Goal: Task Accomplishment & Management: Use online tool/utility

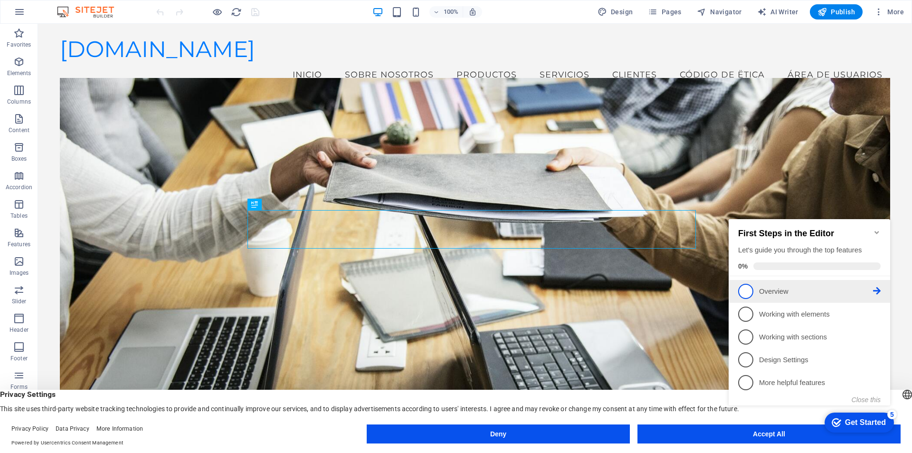
click at [771, 292] on p "Overview - incomplete" at bounding box center [816, 291] width 114 height 10
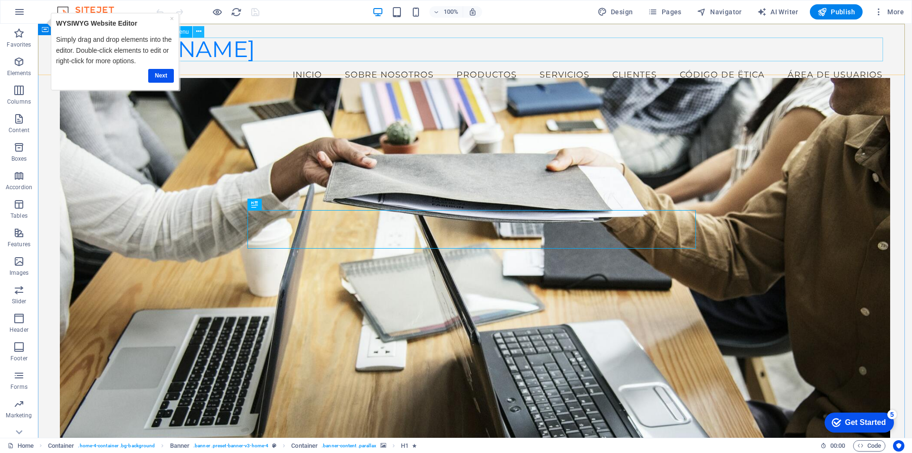
click at [0, 0] on icon at bounding box center [0, 0] width 0 height 0
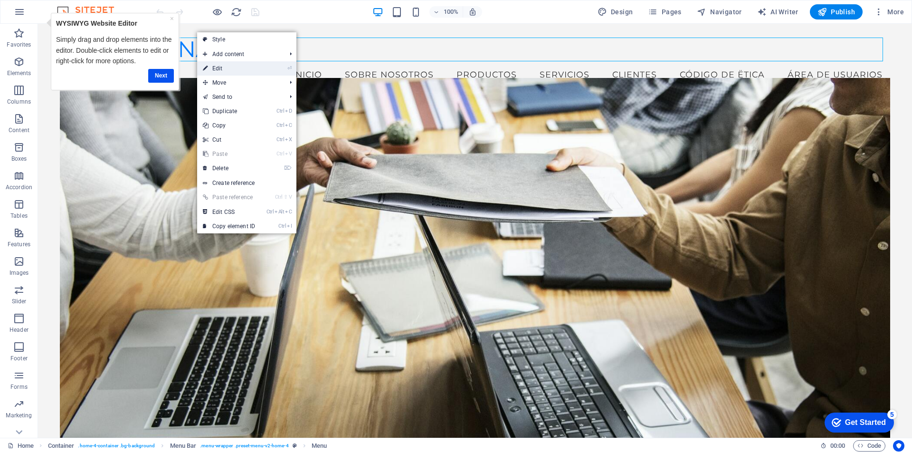
click at [242, 67] on link "⏎ Edit" at bounding box center [229, 68] width 64 height 14
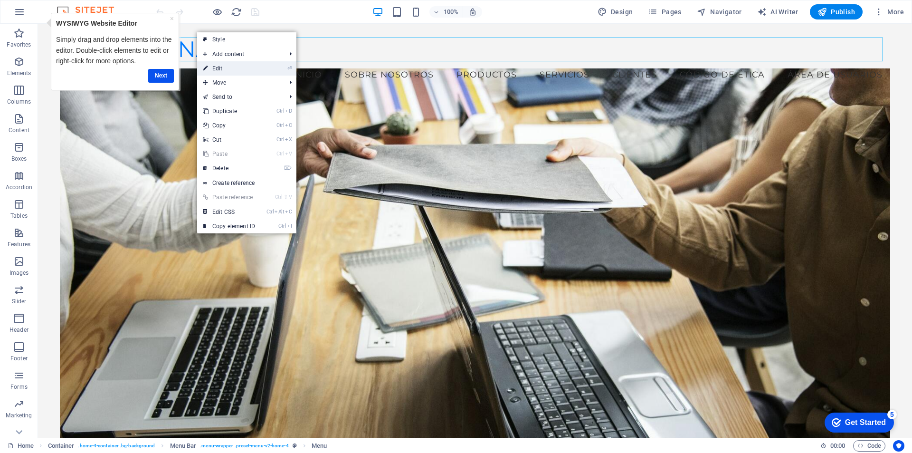
select select
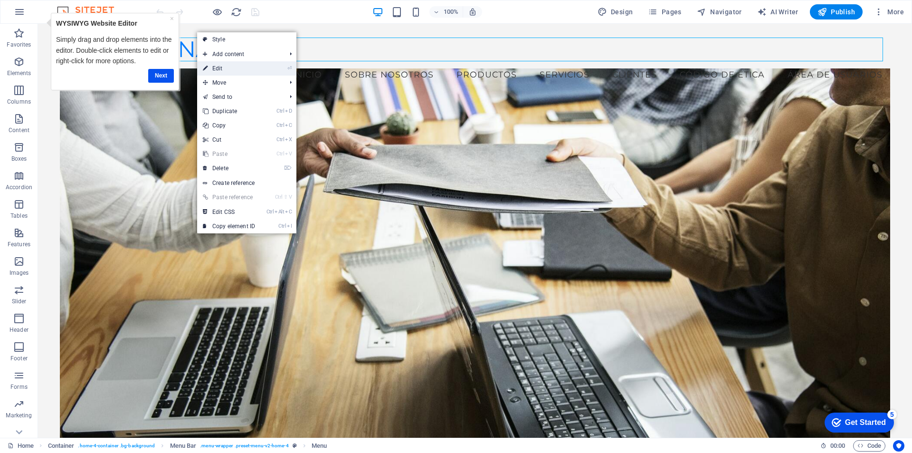
select select
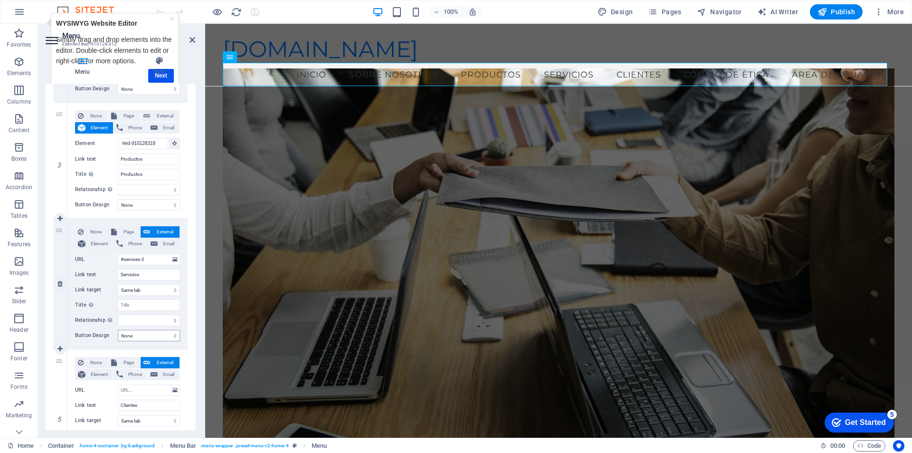
scroll to position [443, 0]
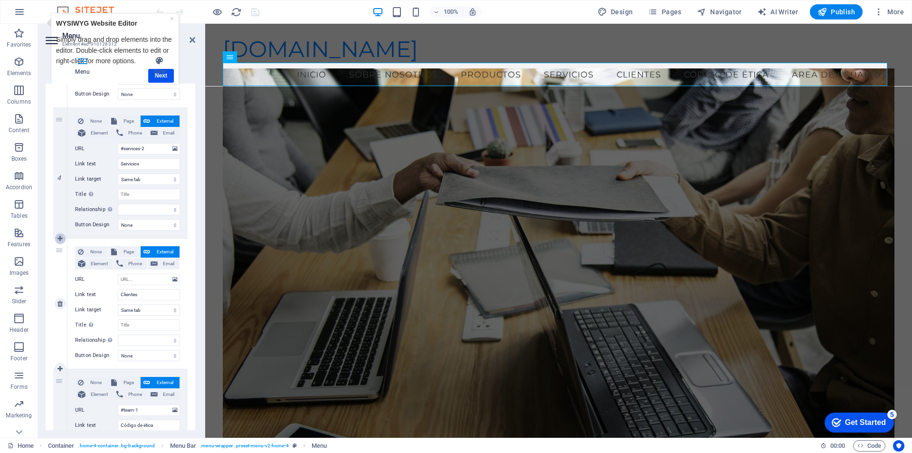
click at [61, 237] on icon at bounding box center [59, 238] width 5 height 7
select select
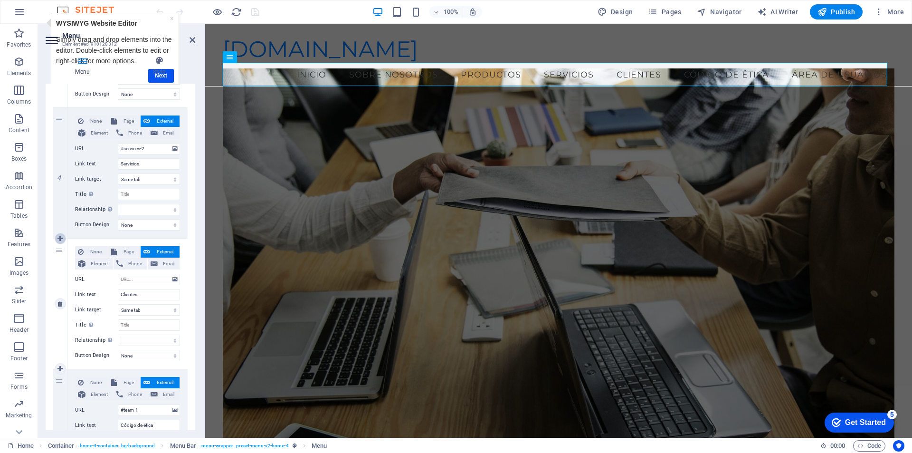
select select
type input "Clientes"
select select
type input "#team-1"
type input "Código de ëtica"
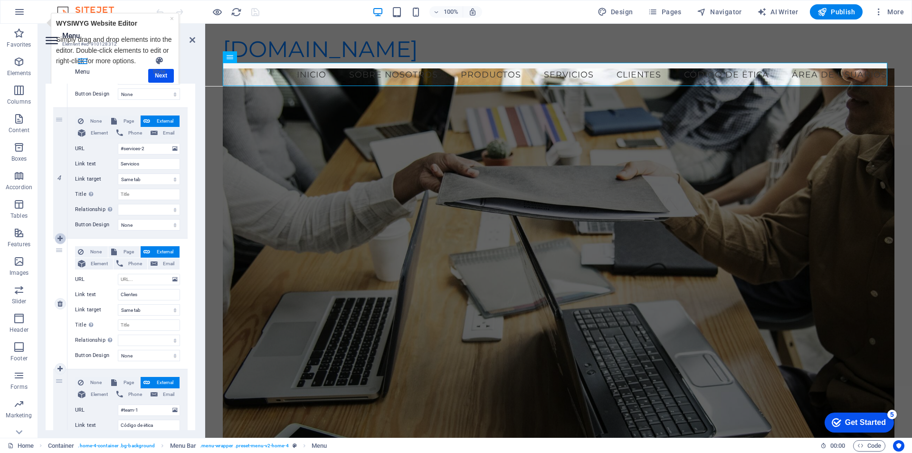
select select
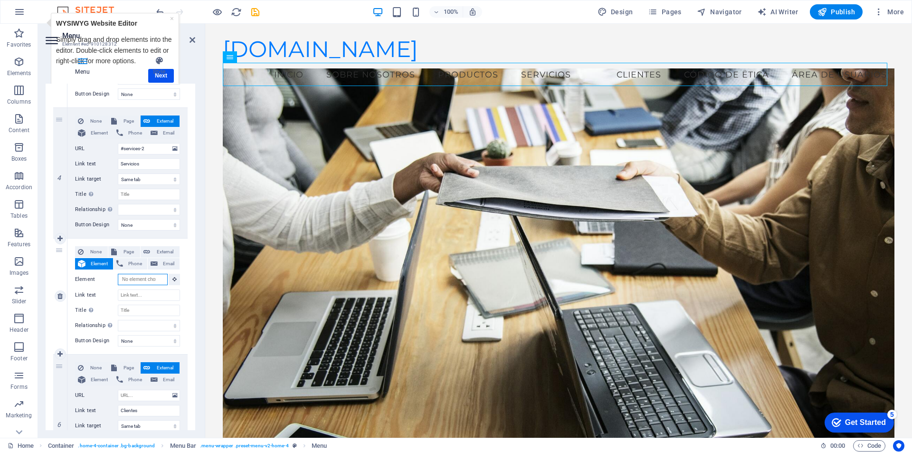
click at [136, 278] on input "Element" at bounding box center [143, 279] width 50 height 11
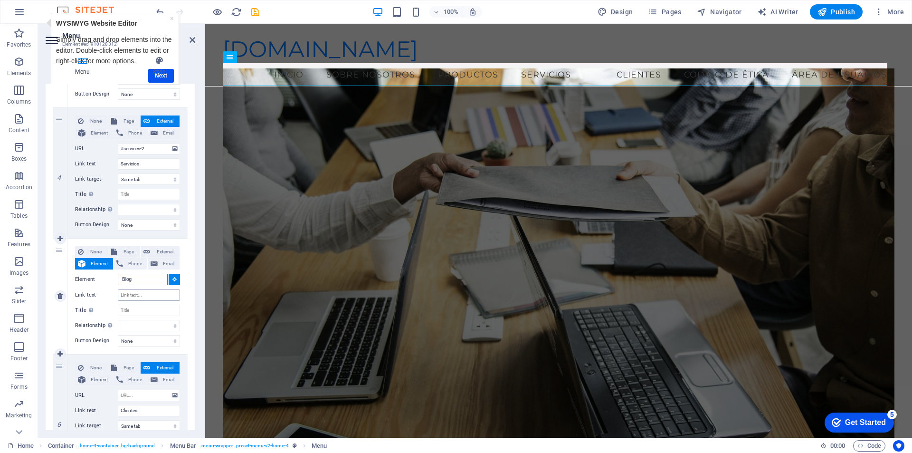
type input "Blog"
click at [133, 292] on input "Link text" at bounding box center [149, 294] width 62 height 11
type input "Blog"
select select
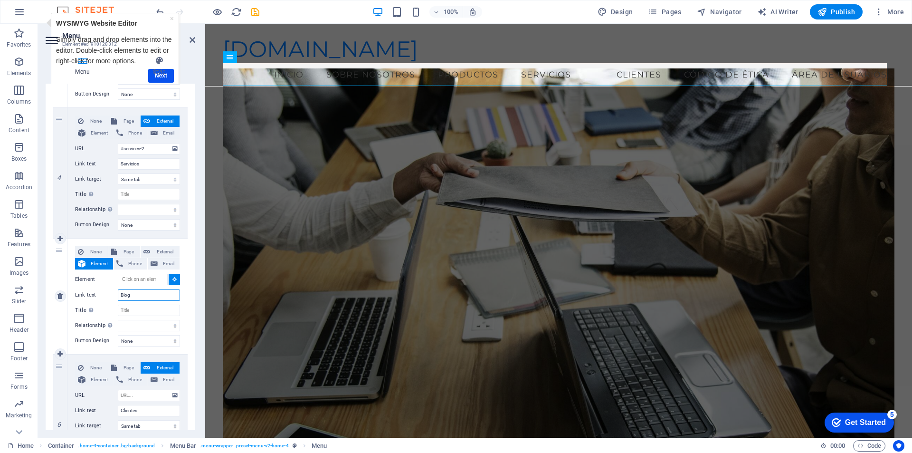
select select
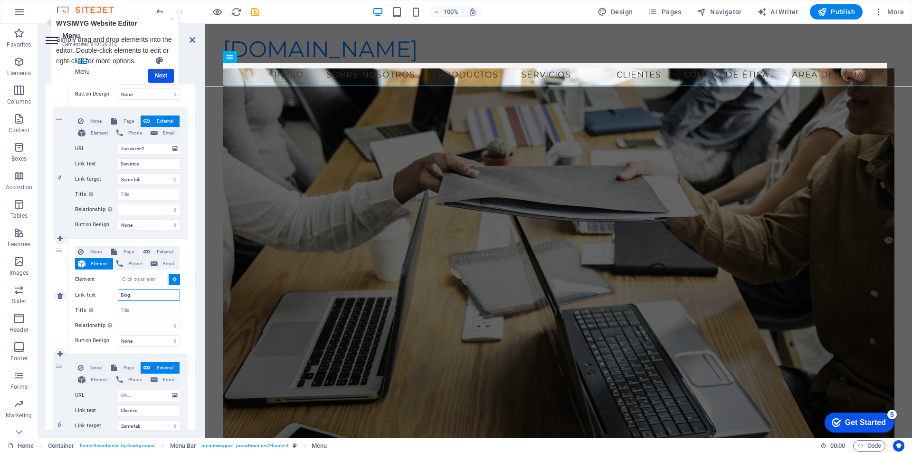
select select
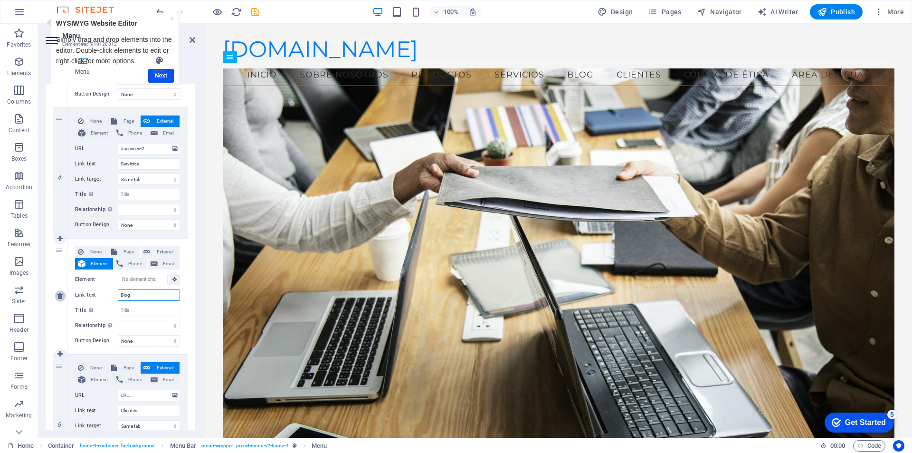
type input "Blog"
click at [60, 295] on icon at bounding box center [59, 296] width 5 height 7
select select
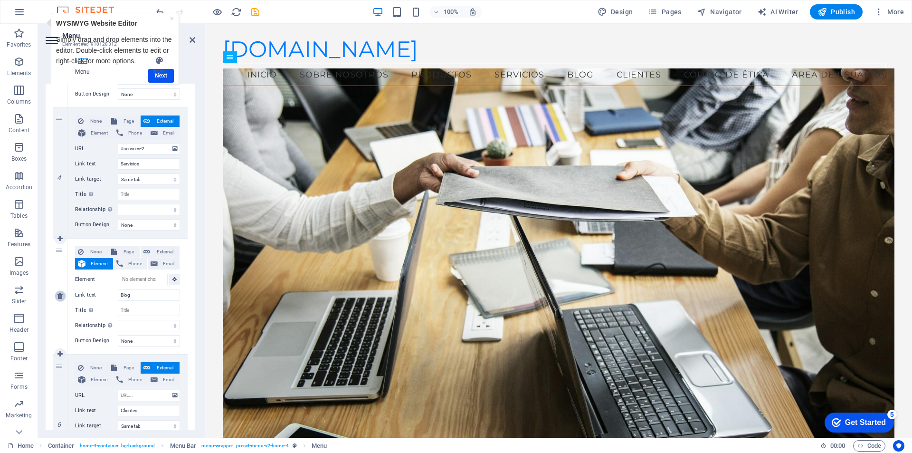
select select
type input "Clientes"
select select
type input "#team-1"
type input "Código de ëtica"
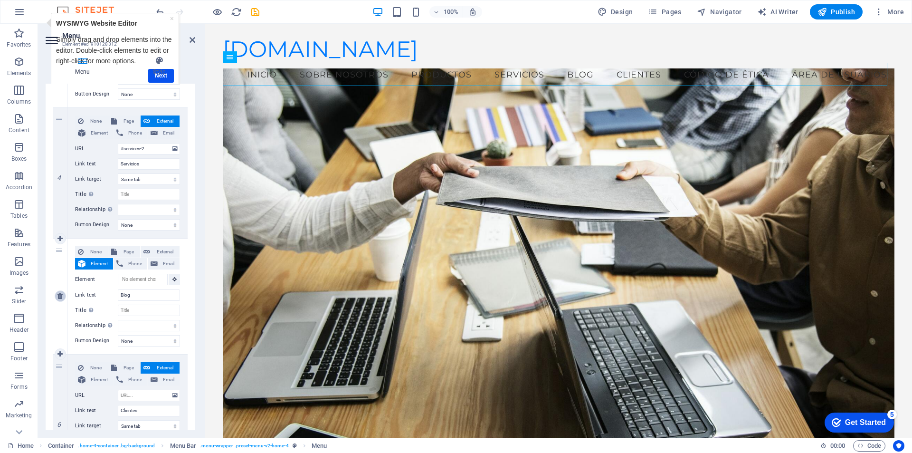
select select
type input "#faq"
type input "Área de usuarios"
select select
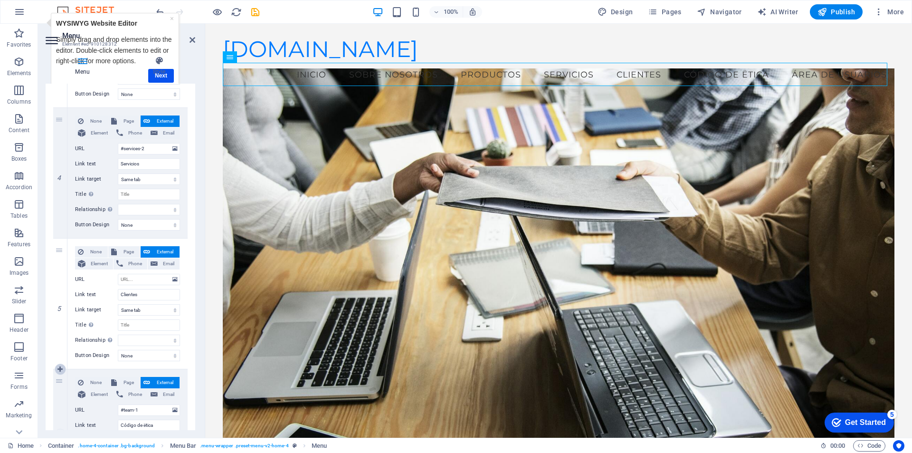
click at [61, 369] on icon at bounding box center [59, 369] width 5 height 7
select select
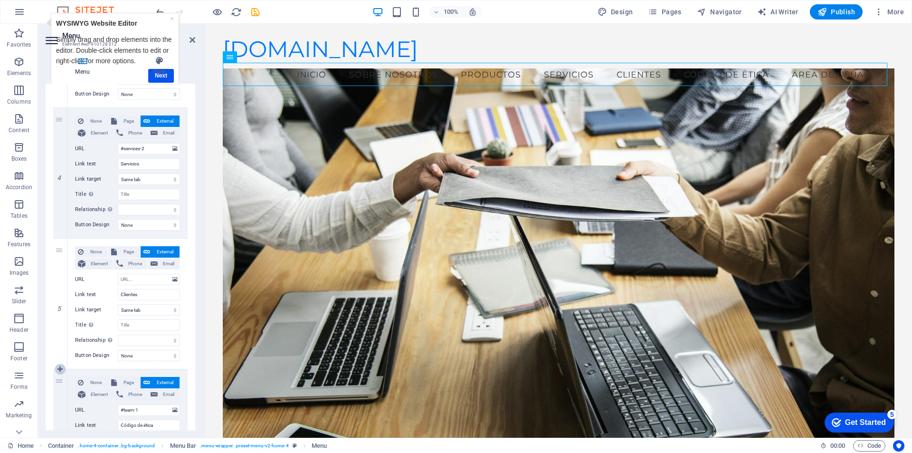
select select
type input "#team-1"
type input "Código de ëtica"
select select
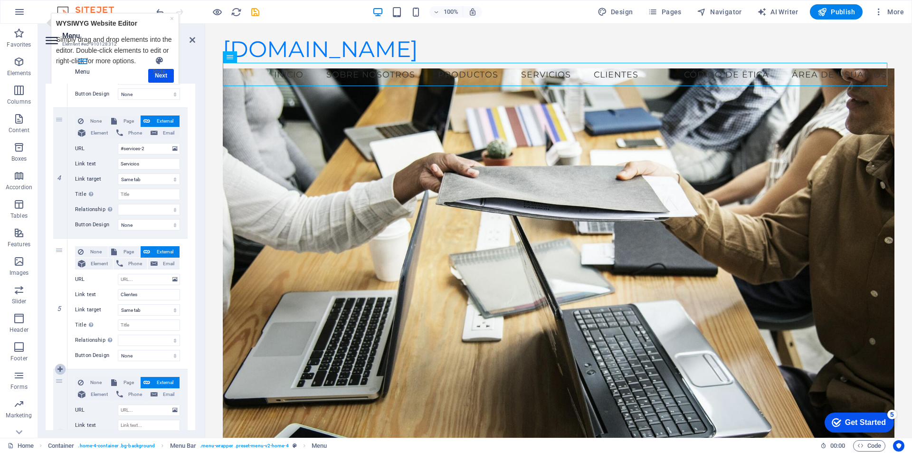
select select
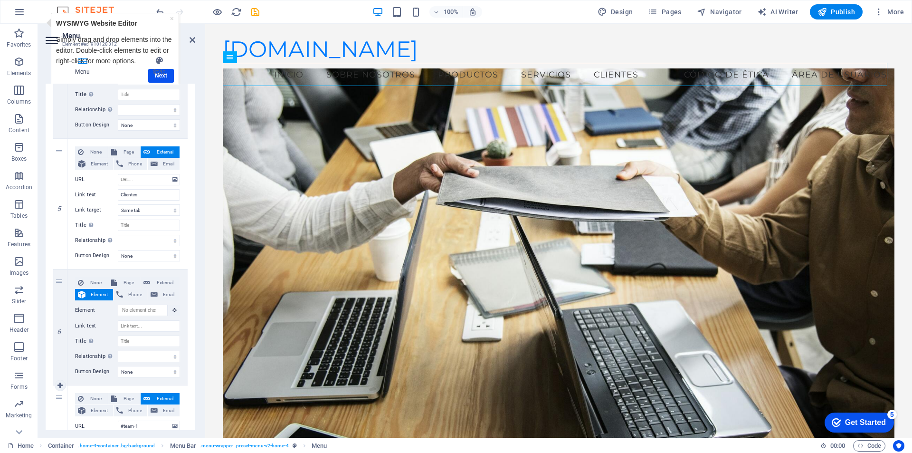
scroll to position [554, 0]
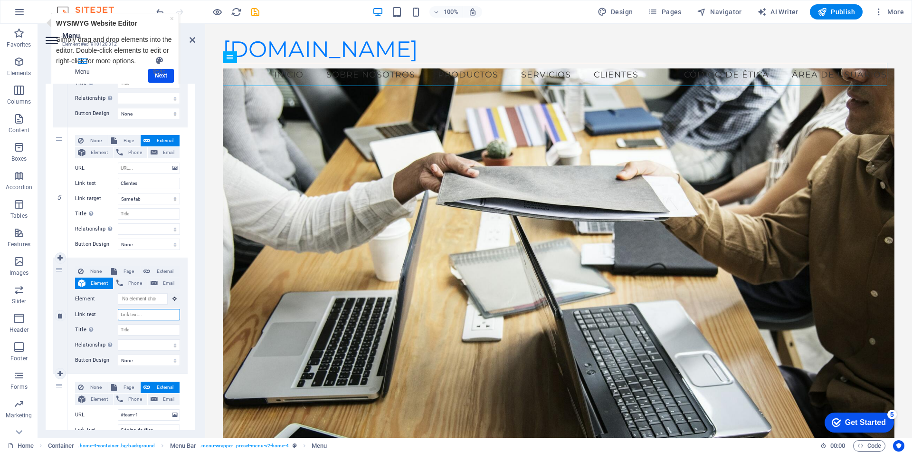
click at [145, 314] on input "Link text" at bounding box center [149, 314] width 62 height 11
type input "Blog"
select select
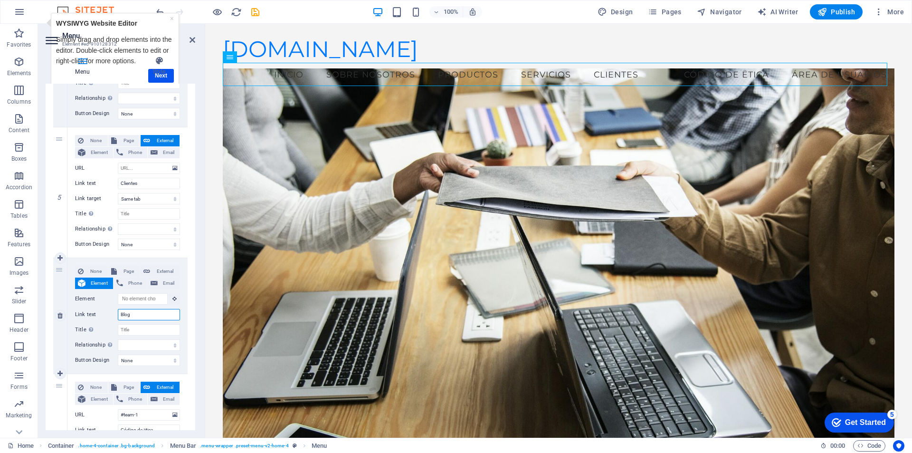
select select
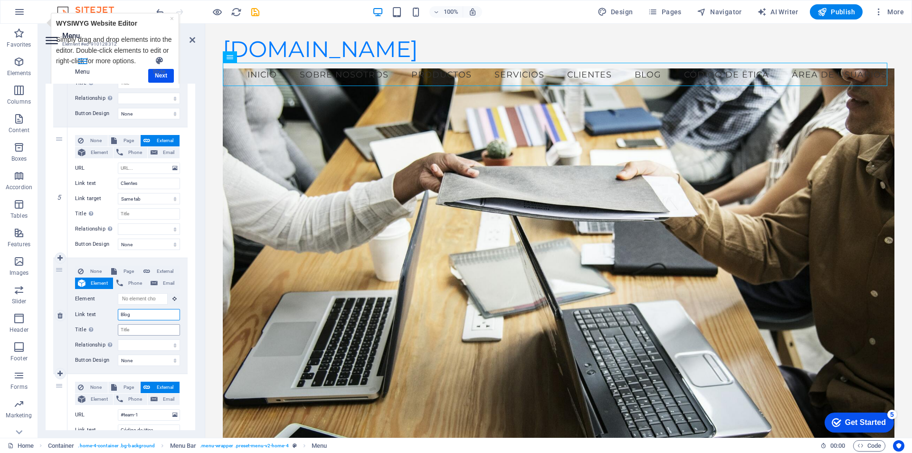
type input "Blog"
click at [149, 326] on input "Title Additional link description, should not be the same as the link text. The…" at bounding box center [149, 329] width 62 height 11
type input "Blog"
select select
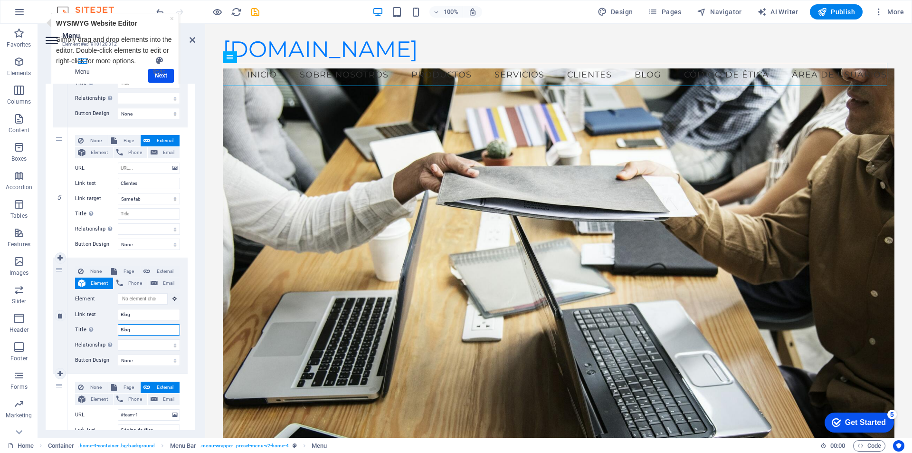
select select
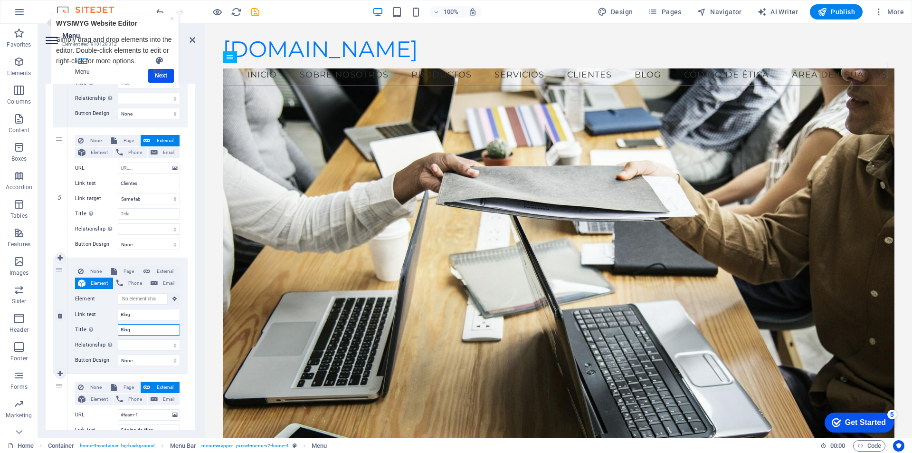
select select
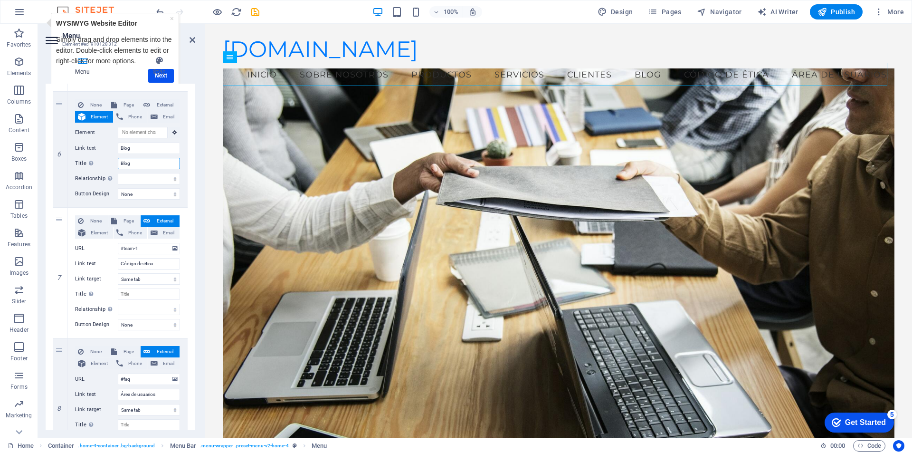
scroll to position [722, 0]
type input "Blog"
click at [59, 205] on icon at bounding box center [59, 206] width 5 height 7
select select
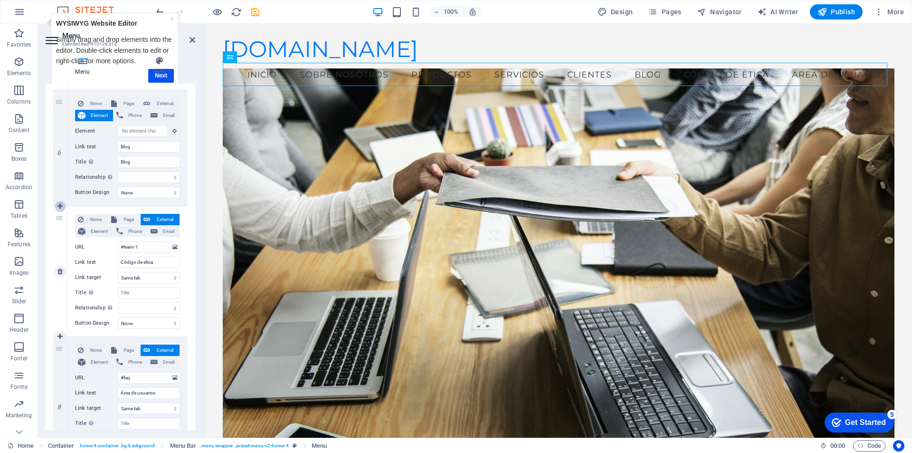
select select
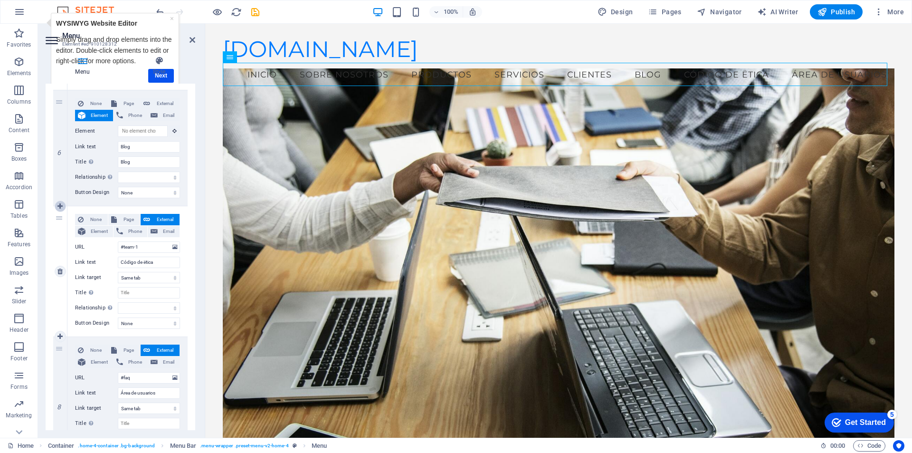
type input "#team-1"
type input "Código de ëtica"
select select
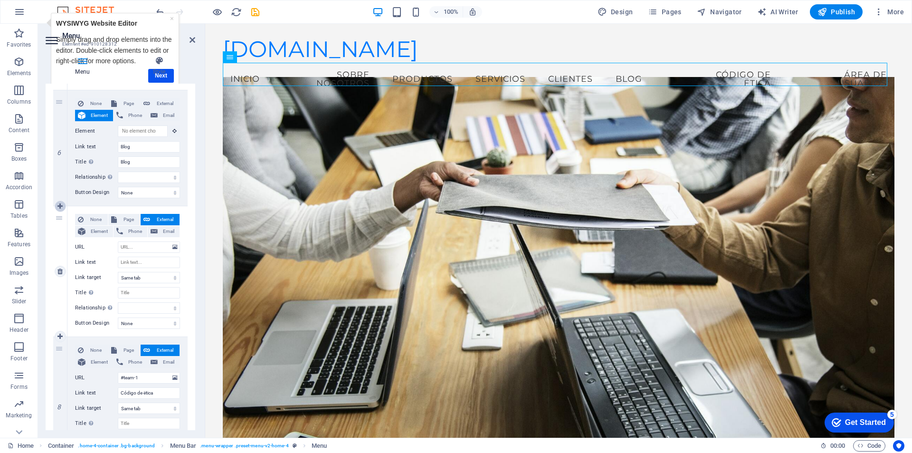
select select
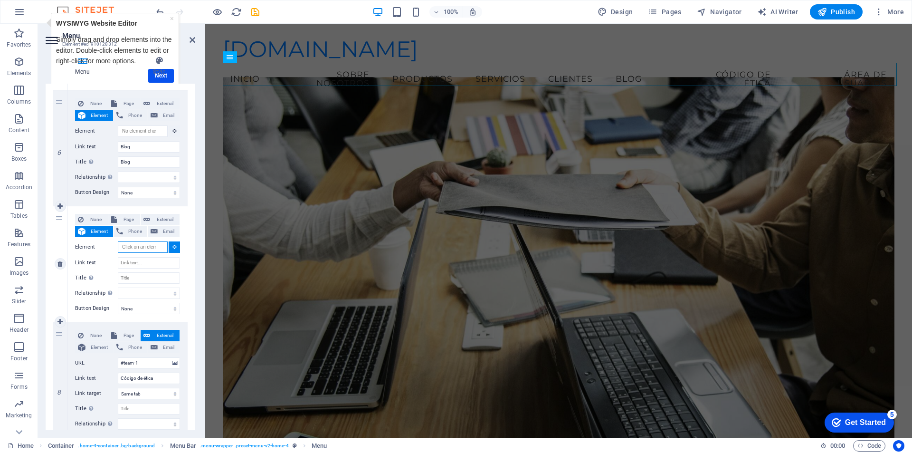
click at [140, 247] on input "Element" at bounding box center [143, 246] width 50 height 11
type input "Muro Social"
click at [132, 262] on input "Link text" at bounding box center [149, 262] width 62 height 11
type input "Muro Social"
select select
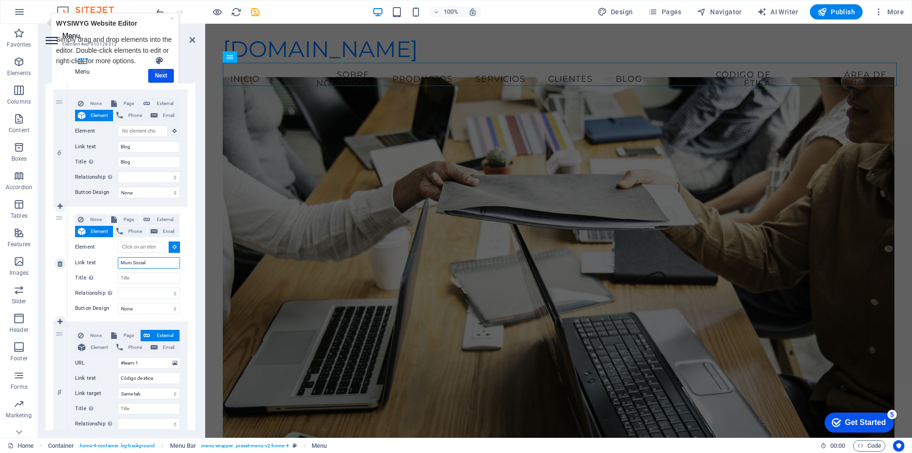
select select
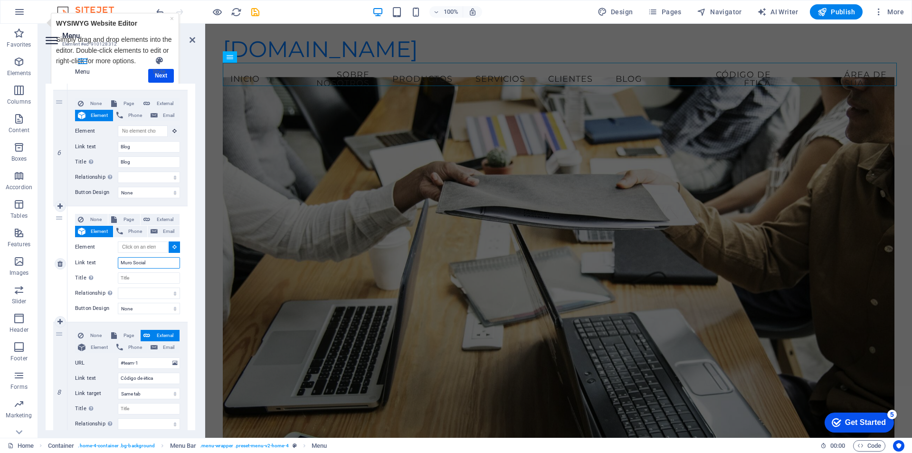
select select
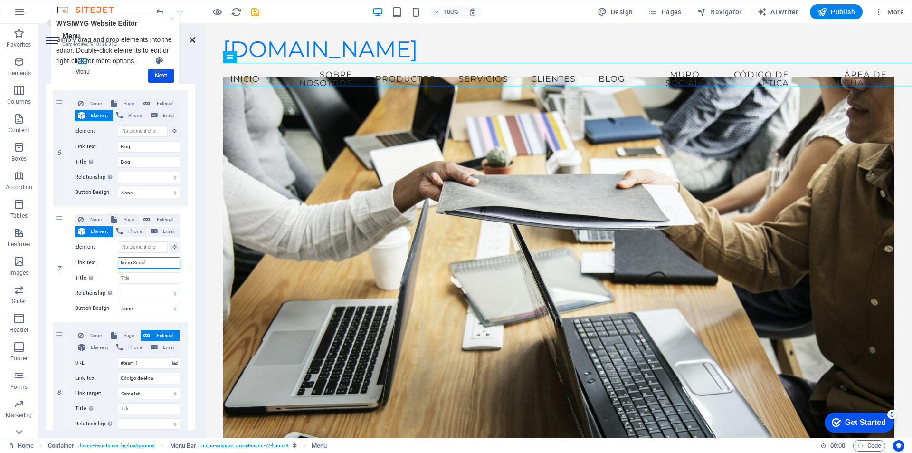
type input "Muro Social"
click at [194, 41] on icon at bounding box center [193, 40] width 6 height 8
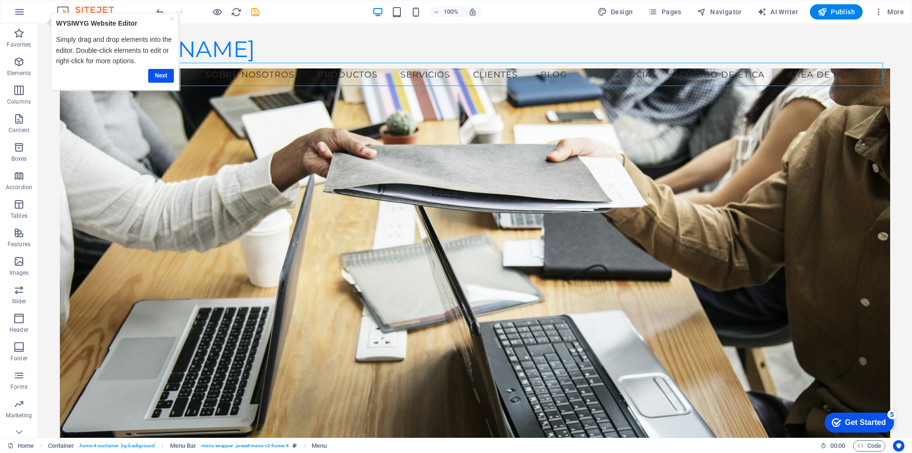
click at [170, 19] on div "×" at bounding box center [172, 18] width 4 height 10
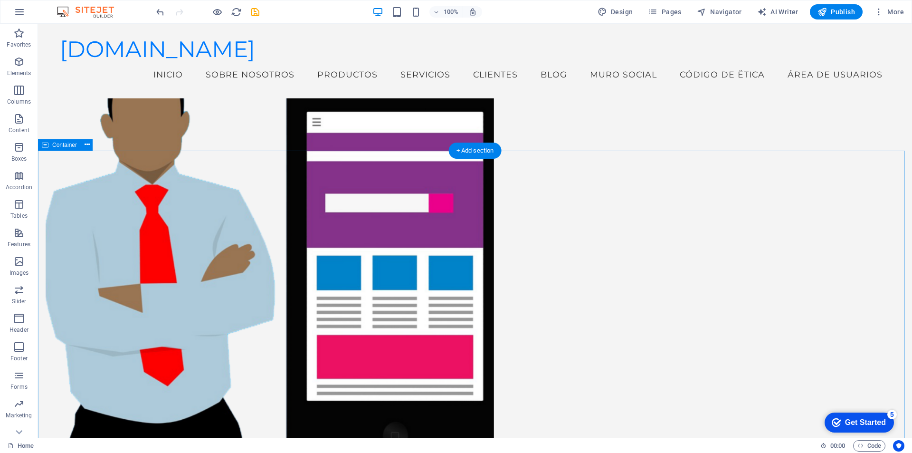
scroll to position [701, 0]
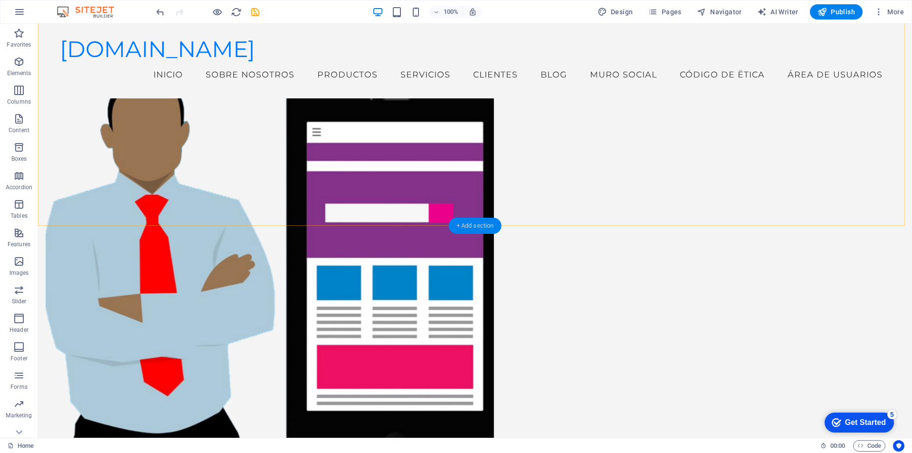
click at [457, 222] on div "+ Add section" at bounding box center [475, 226] width 53 height 16
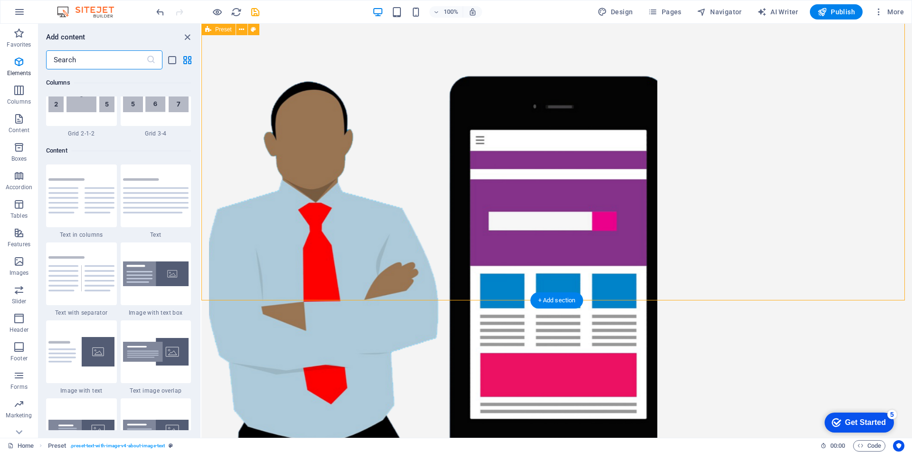
scroll to position [1662, 0]
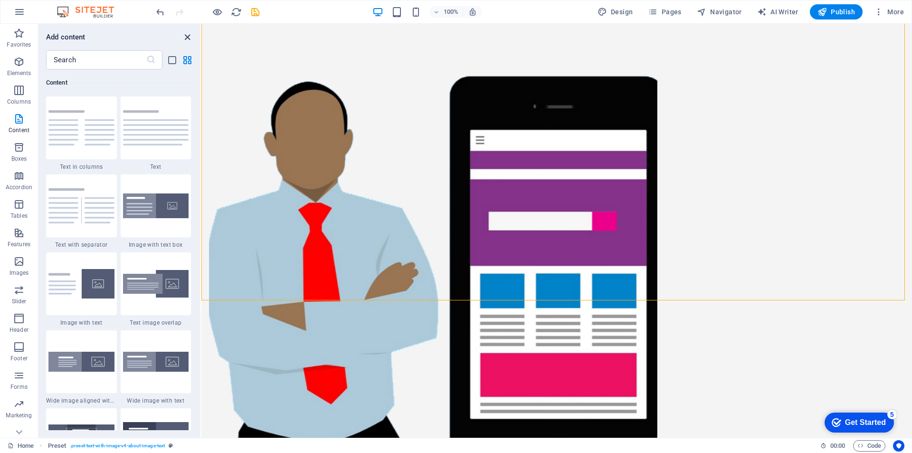
click at [186, 33] on icon "close panel" at bounding box center [187, 37] width 11 height 11
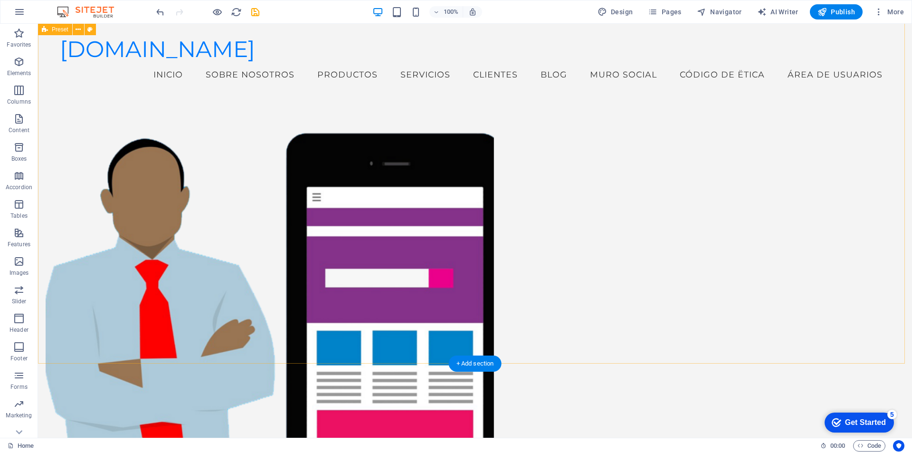
scroll to position [650, 0]
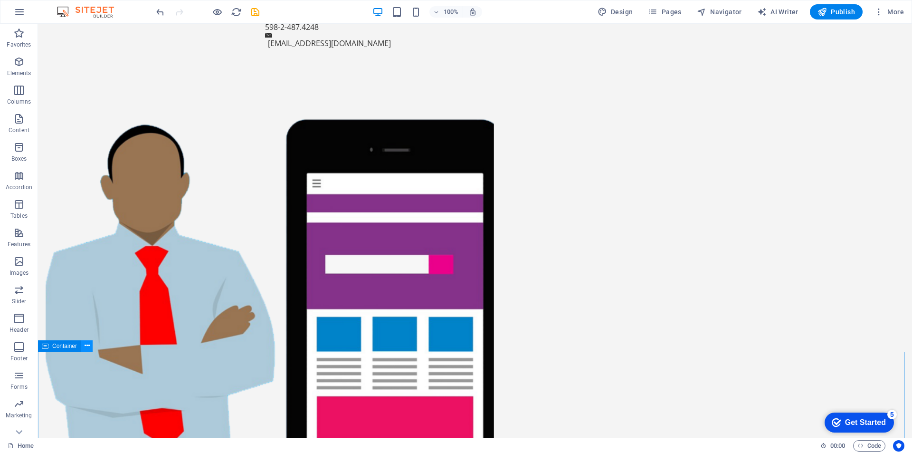
click at [85, 344] on icon at bounding box center [87, 346] width 5 height 10
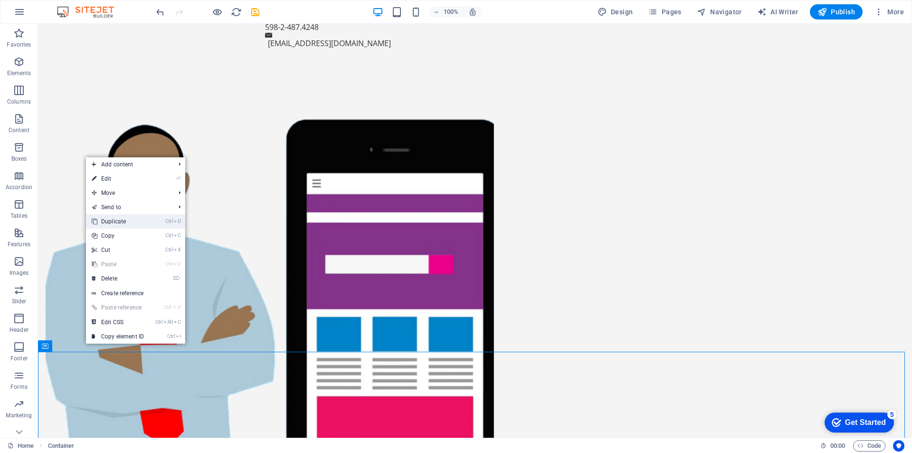
click at [122, 218] on link "Ctrl D Duplicate" at bounding box center [118, 221] width 64 height 14
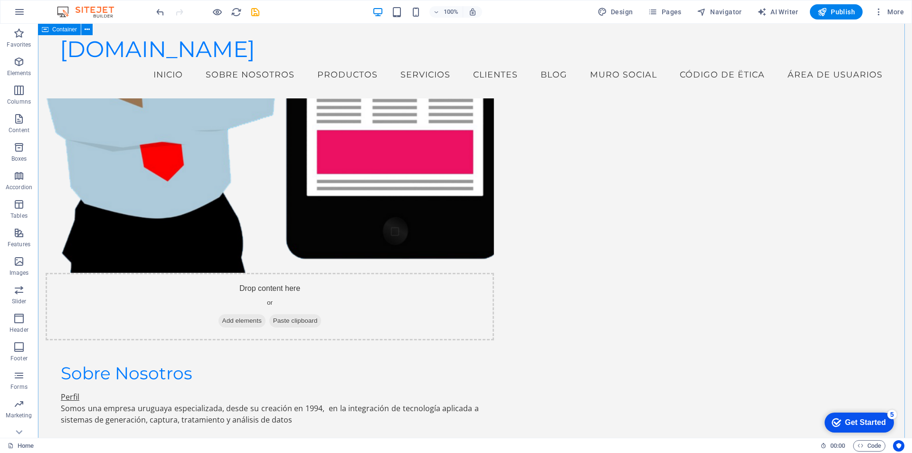
scroll to position [805, 0]
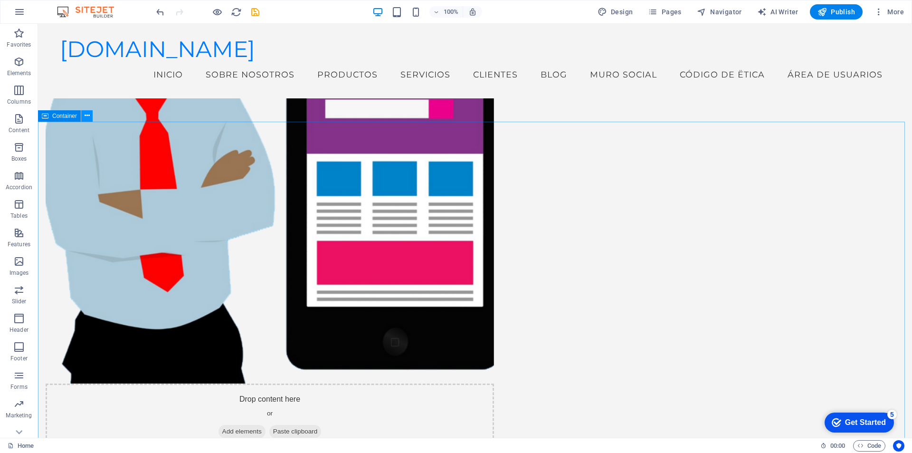
click at [83, 114] on button at bounding box center [86, 115] width 11 height 11
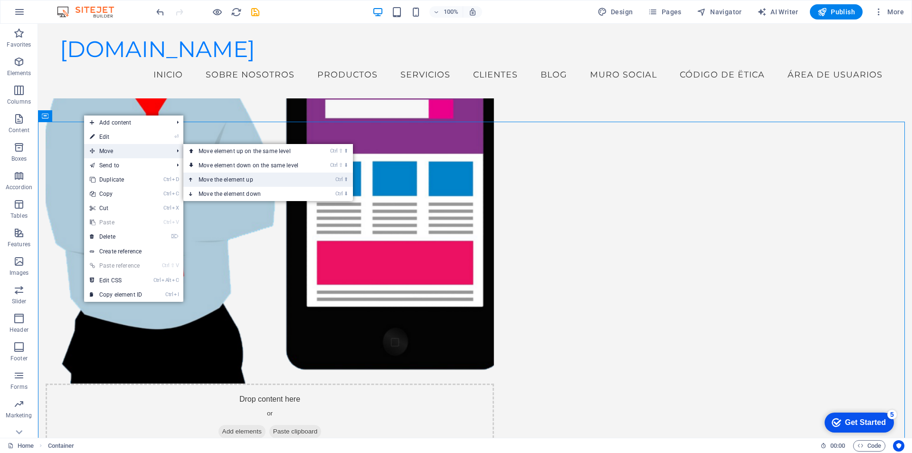
click at [234, 182] on link "Ctrl ⬆ Move the element up" at bounding box center [250, 179] width 134 height 14
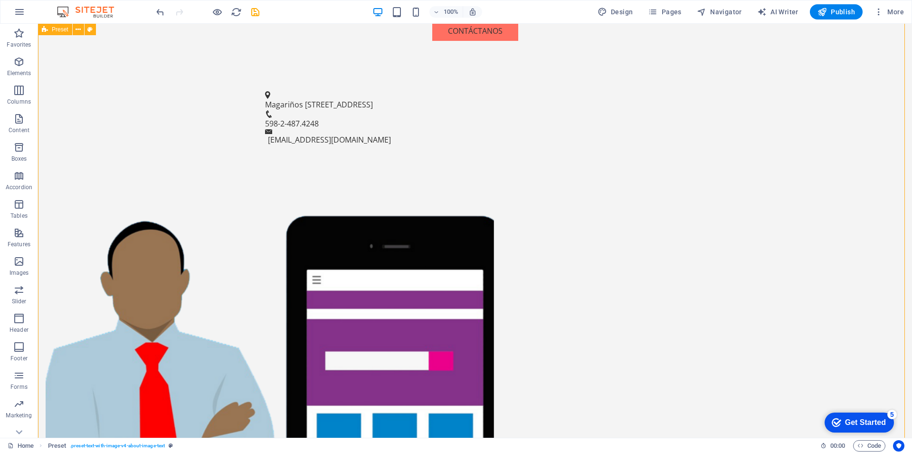
scroll to position [841, 0]
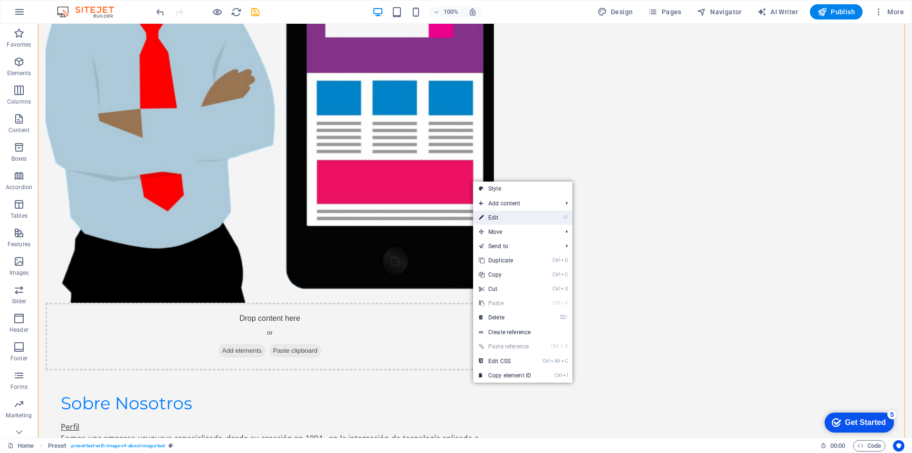
click at [568, 216] on icon "⏎" at bounding box center [565, 217] width 4 height 6
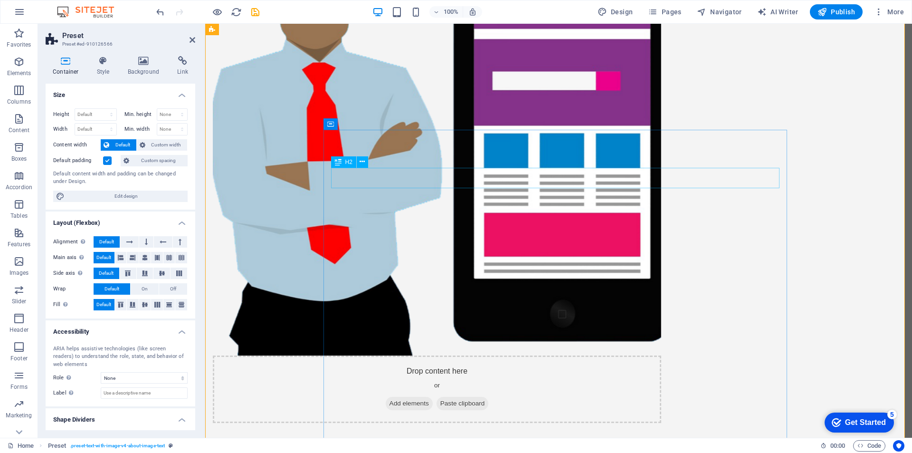
click at [362, 161] on icon at bounding box center [362, 162] width 5 height 10
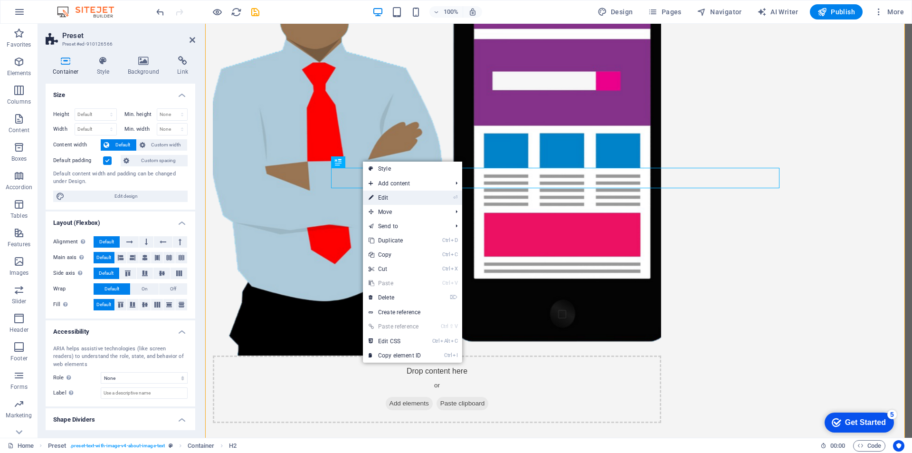
click at [385, 195] on link "⏎ Edit" at bounding box center [395, 197] width 64 height 14
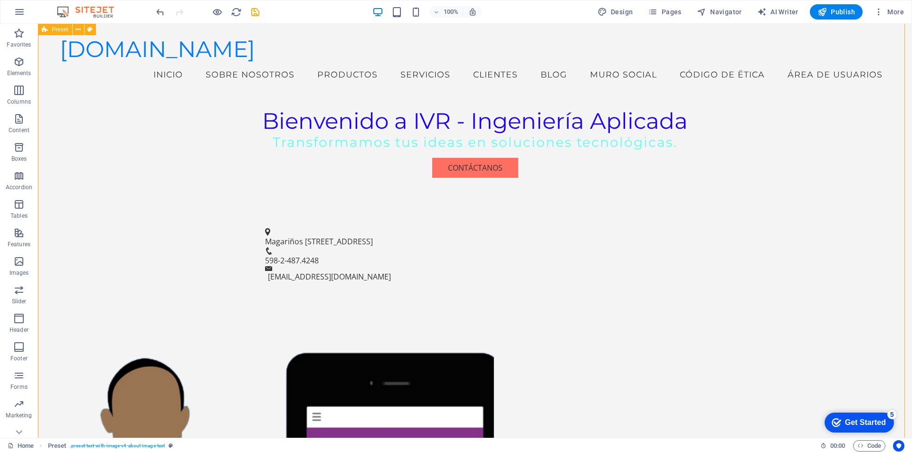
scroll to position [323, 0]
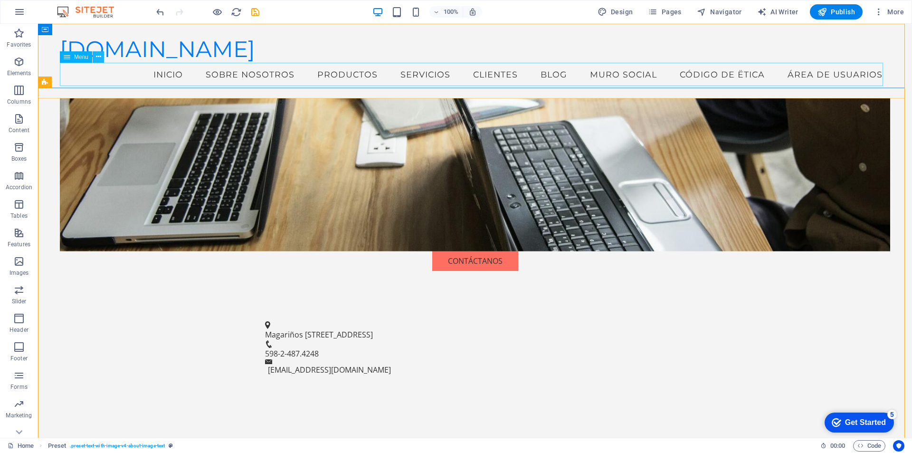
click at [0, 0] on icon at bounding box center [0, 0] width 0 height 0
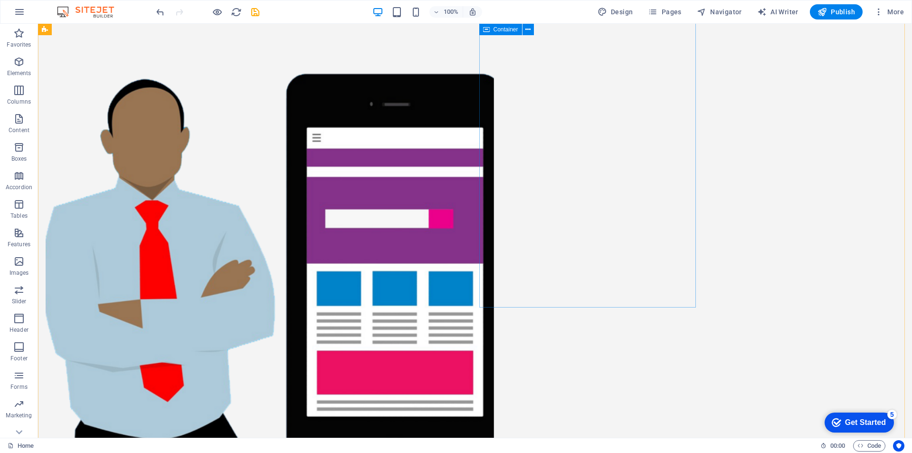
scroll to position [656, 0]
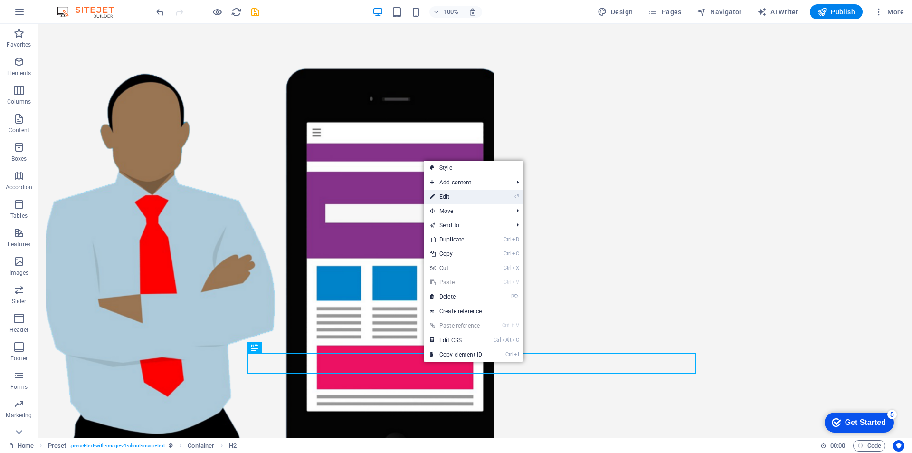
click at [461, 198] on link "⏎ Edit" at bounding box center [456, 197] width 64 height 14
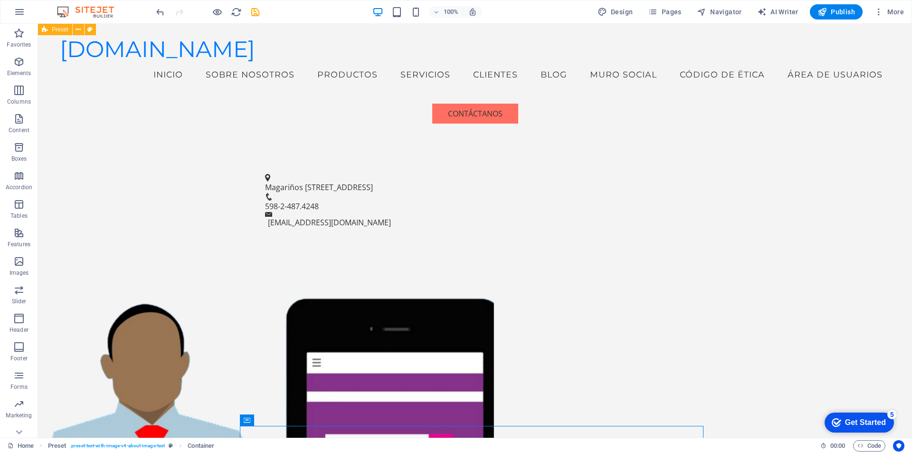
scroll to position [360, 0]
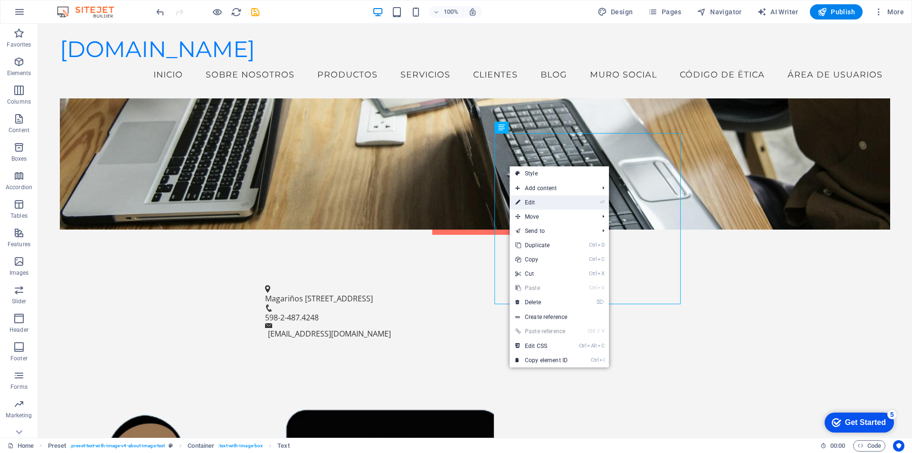
click at [528, 203] on link "⏎ Edit" at bounding box center [542, 202] width 64 height 14
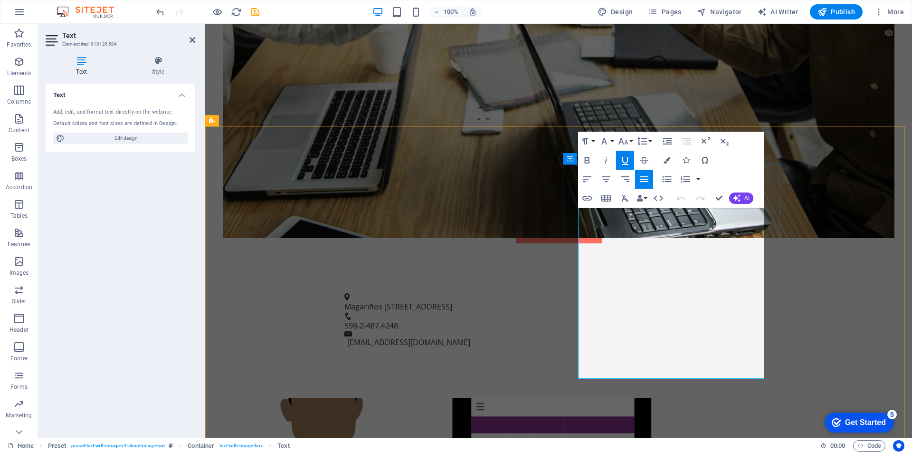
drag, startPoint x: 579, startPoint y: 226, endPoint x: 734, endPoint y: 377, distance: 217.3
drag, startPoint x: 578, startPoint y: 223, endPoint x: 732, endPoint y: 374, distance: 215.6
copy div "Somos una empresa uruguaya especializada, desde su creación en 1994, en la inte…"
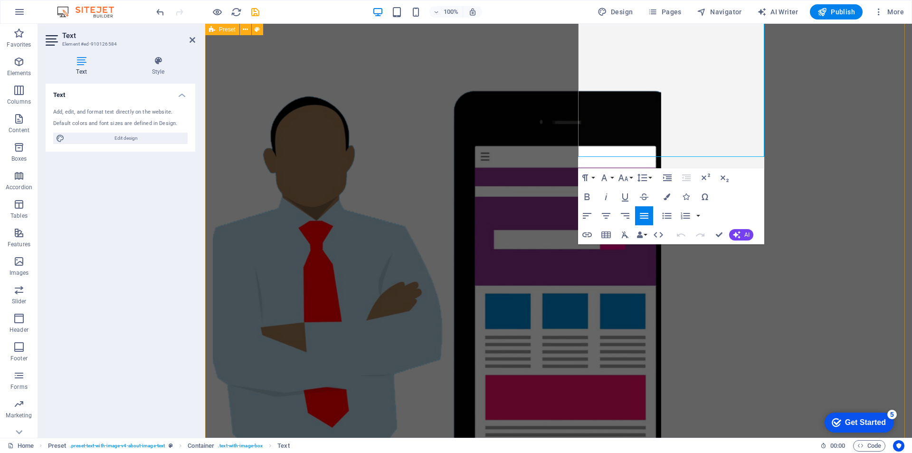
scroll to position [803, 0]
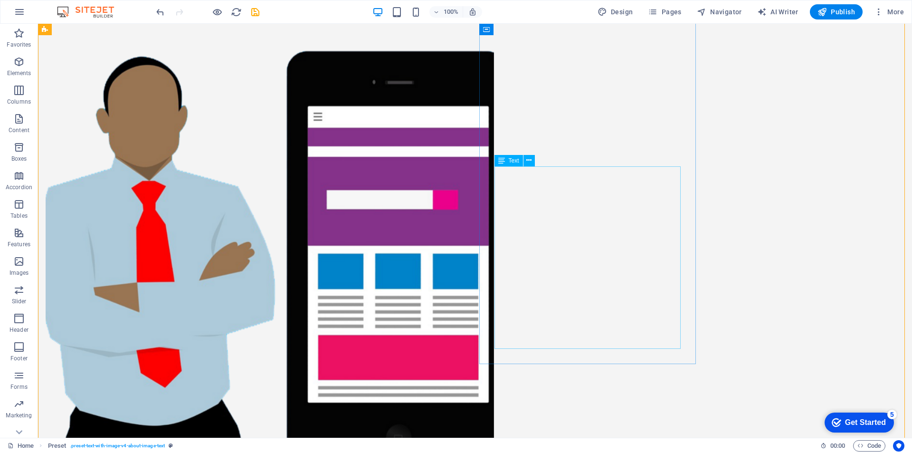
scroll to position [796, 0]
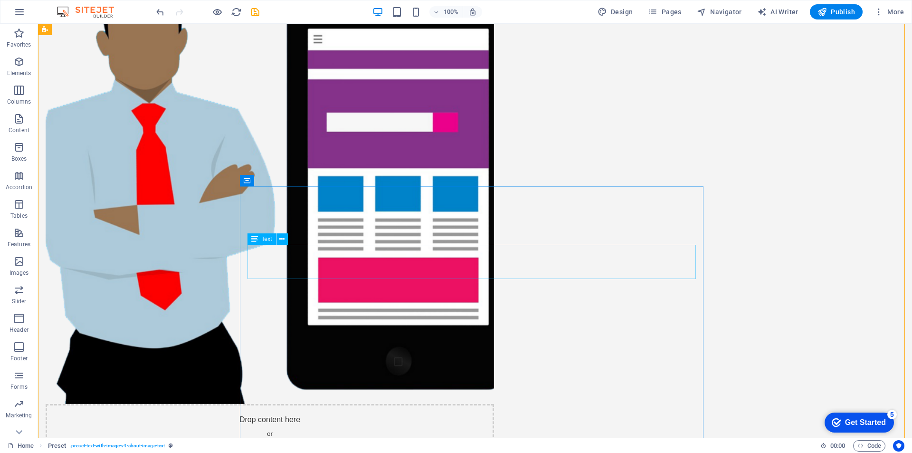
click at [282, 239] on icon at bounding box center [281, 239] width 5 height 10
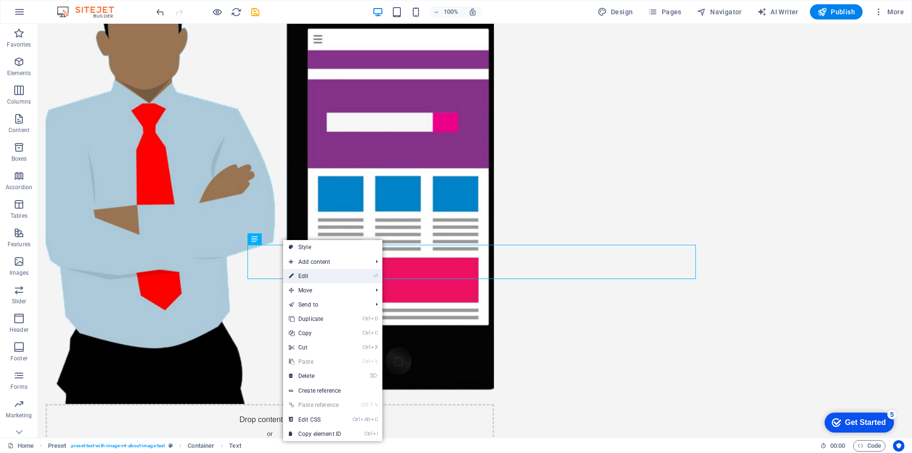
click at [318, 276] on link "⏎ Edit" at bounding box center [315, 276] width 64 height 14
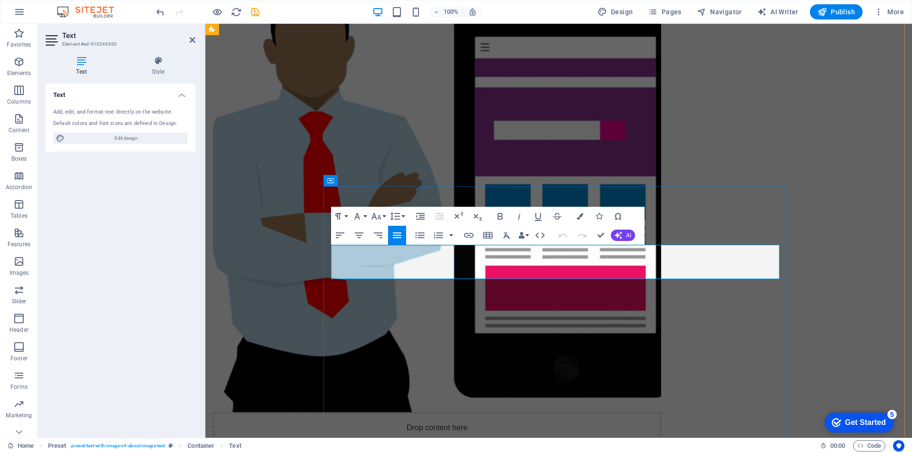
drag, startPoint x: 332, startPoint y: 251, endPoint x: 507, endPoint y: 275, distance: 177.5
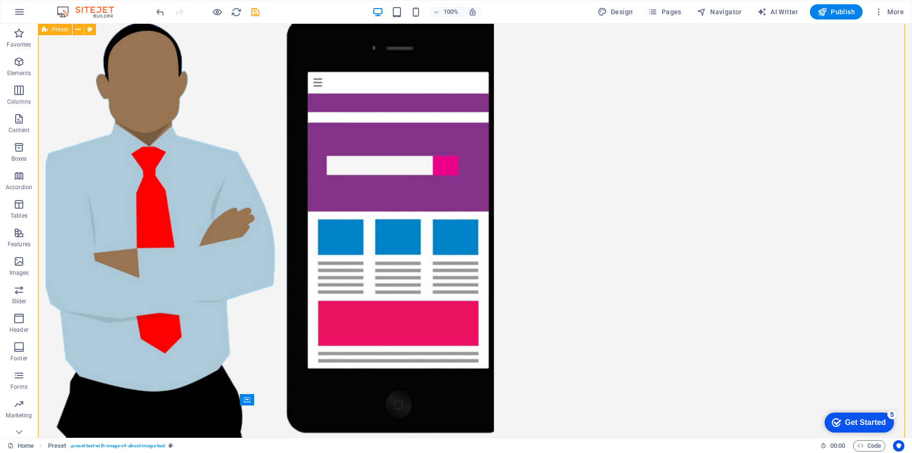
scroll to position [907, 0]
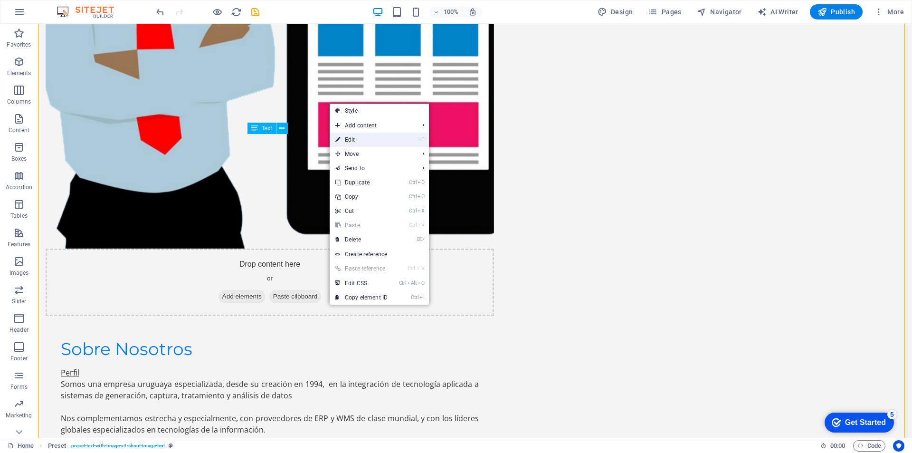
click at [355, 142] on link "⏎ Edit" at bounding box center [362, 140] width 64 height 14
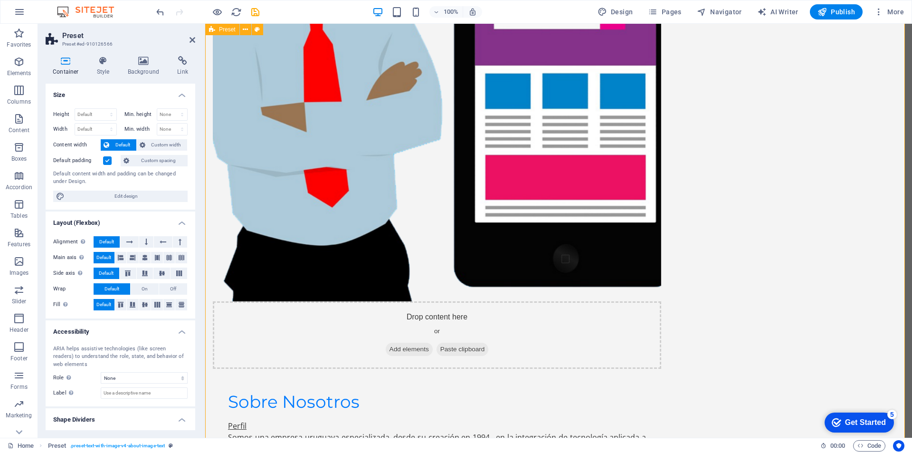
click at [192, 42] on icon at bounding box center [193, 40] width 6 height 8
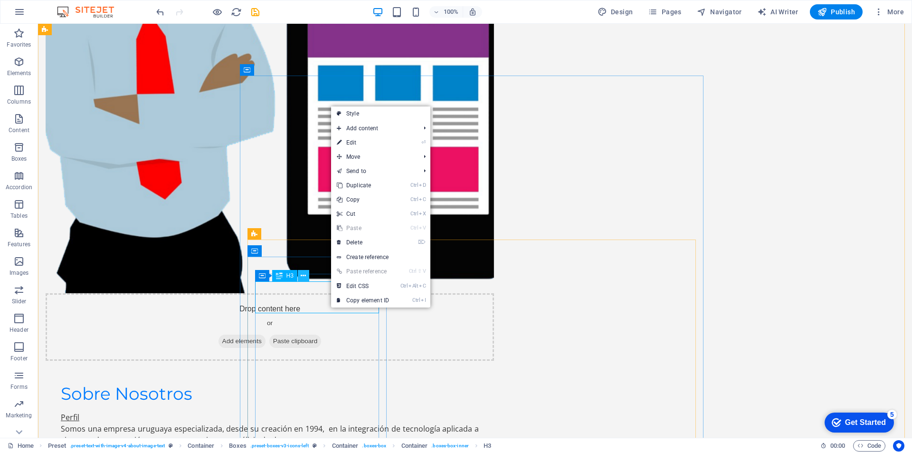
click at [306, 276] on icon at bounding box center [303, 276] width 5 height 10
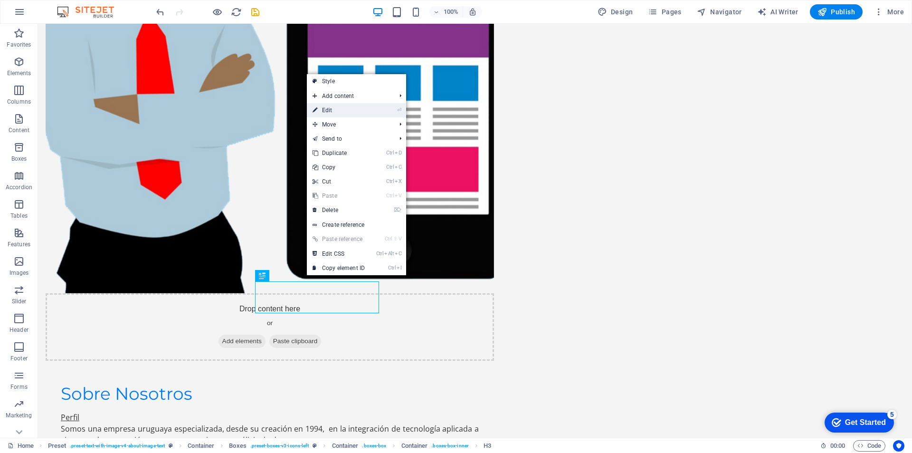
click at [343, 114] on link "⏎ Edit" at bounding box center [339, 110] width 64 height 14
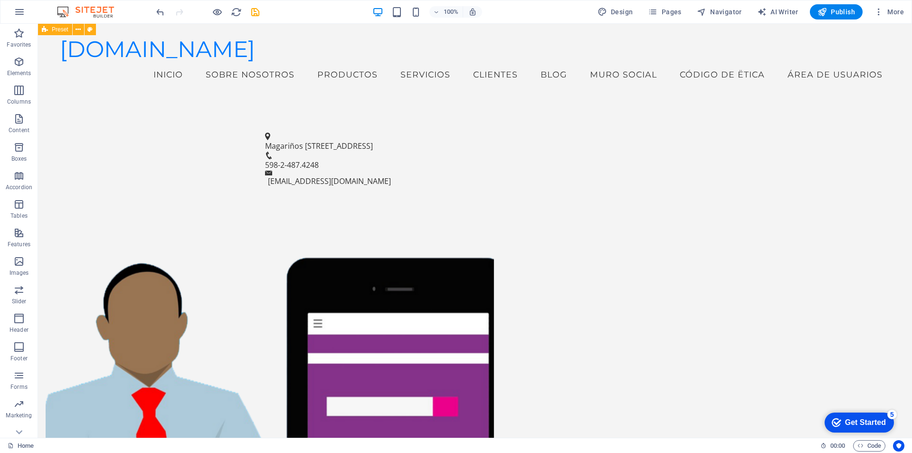
scroll to position [500, 0]
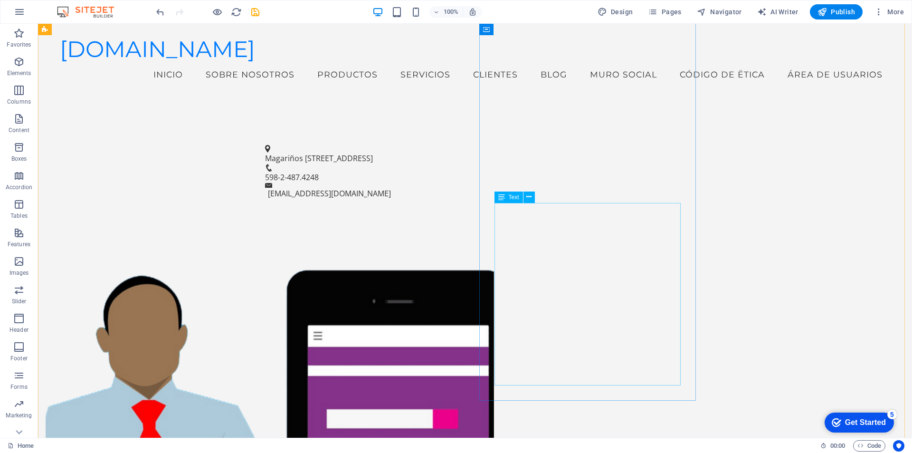
click at [531, 195] on icon at bounding box center [528, 197] width 5 height 10
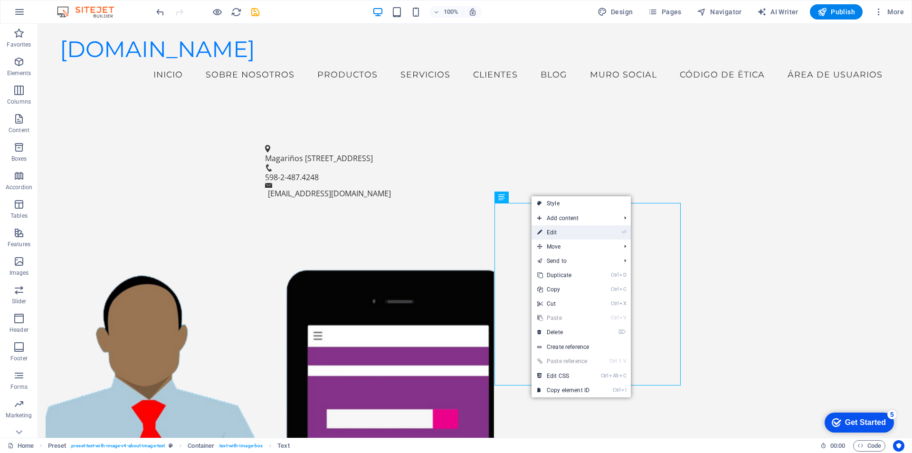
click at [559, 236] on link "⏎ Edit" at bounding box center [564, 232] width 64 height 14
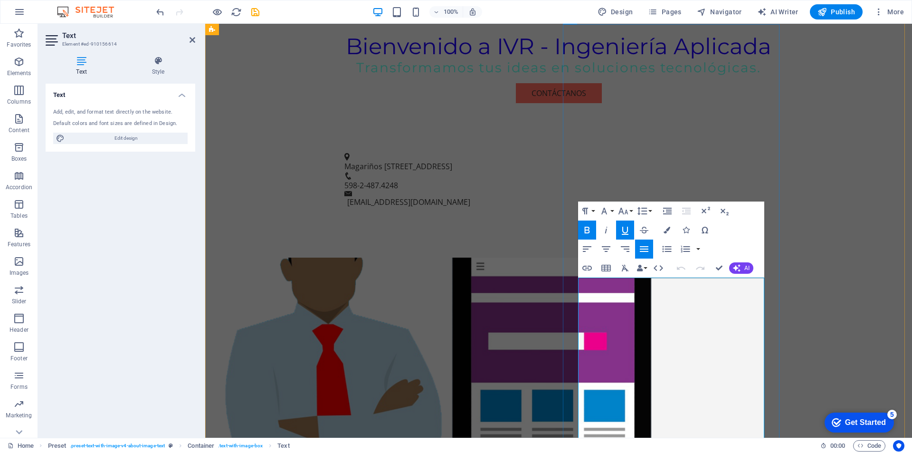
drag, startPoint x: 579, startPoint y: 294, endPoint x: 650, endPoint y: 397, distance: 124.3
copy div "En estos más de 30 años de actividad ininterrumpida y creciente, hemos construi…"
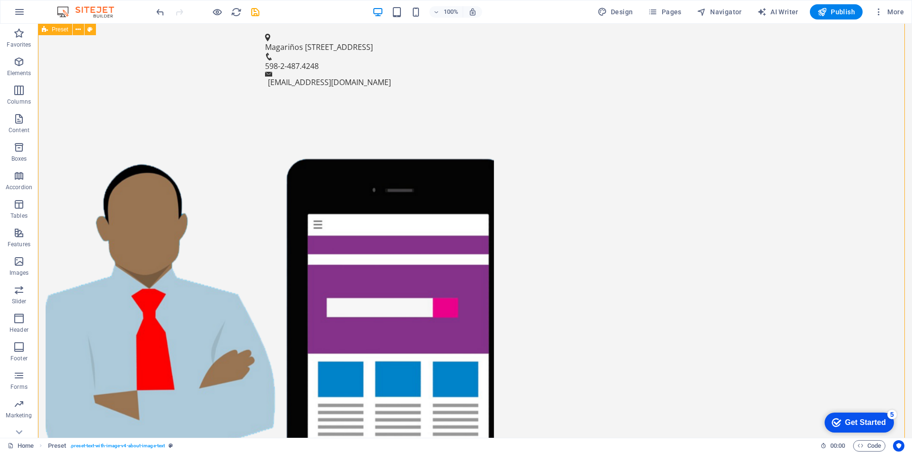
scroll to position [943, 0]
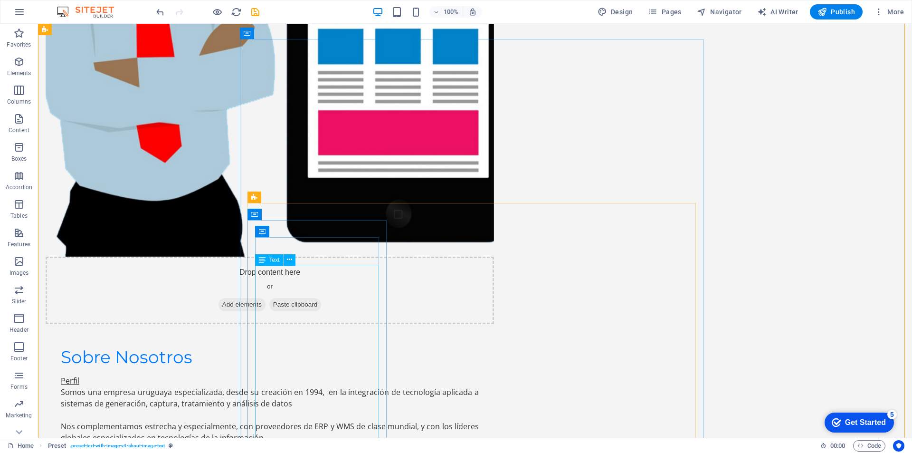
click at [290, 258] on icon at bounding box center [289, 260] width 5 height 10
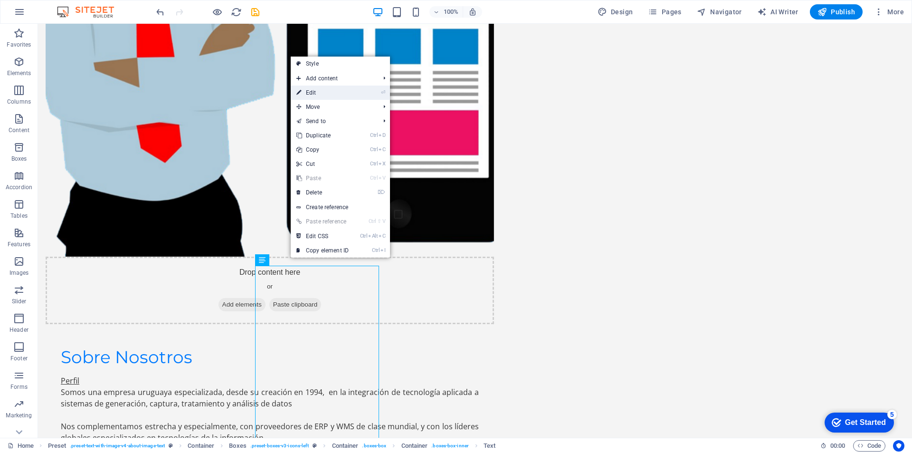
click at [336, 90] on link "⏎ Edit" at bounding box center [323, 92] width 64 height 14
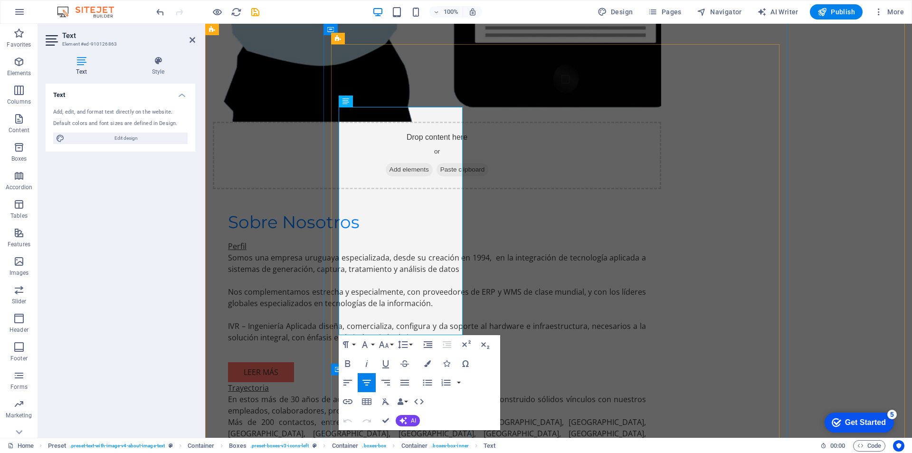
scroll to position [1102, 0]
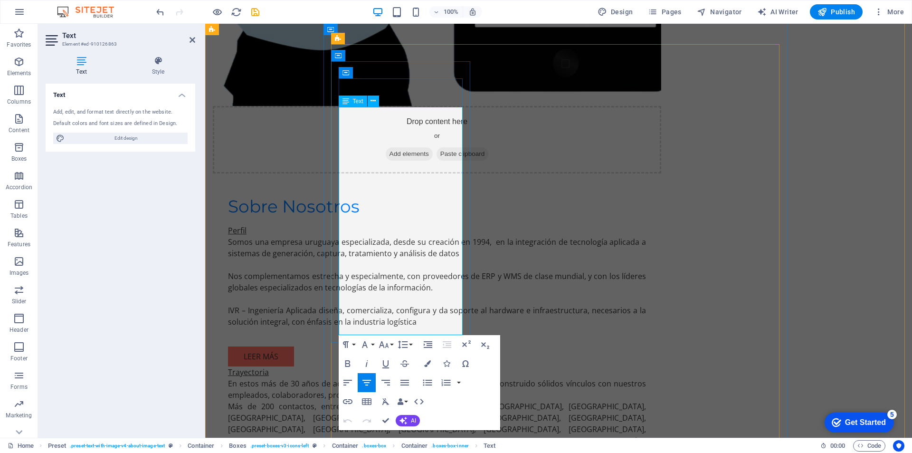
drag, startPoint x: 349, startPoint y: 268, endPoint x: 456, endPoint y: 327, distance: 122.3
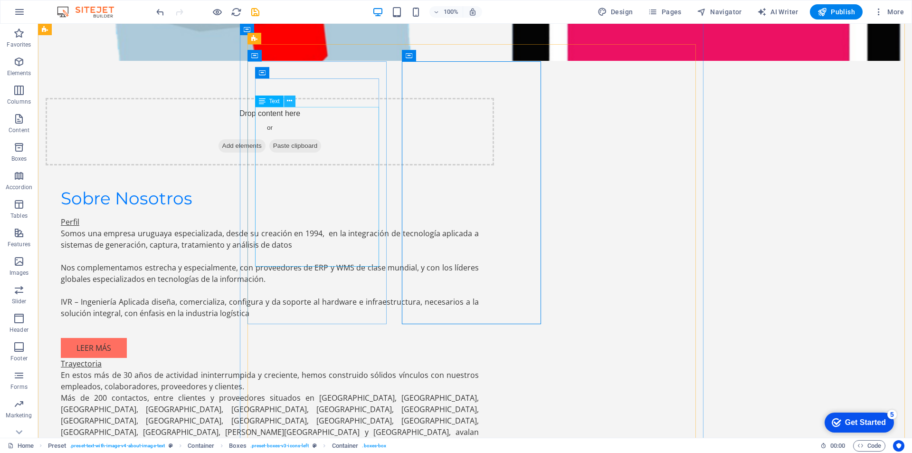
click at [289, 100] on icon at bounding box center [289, 101] width 5 height 10
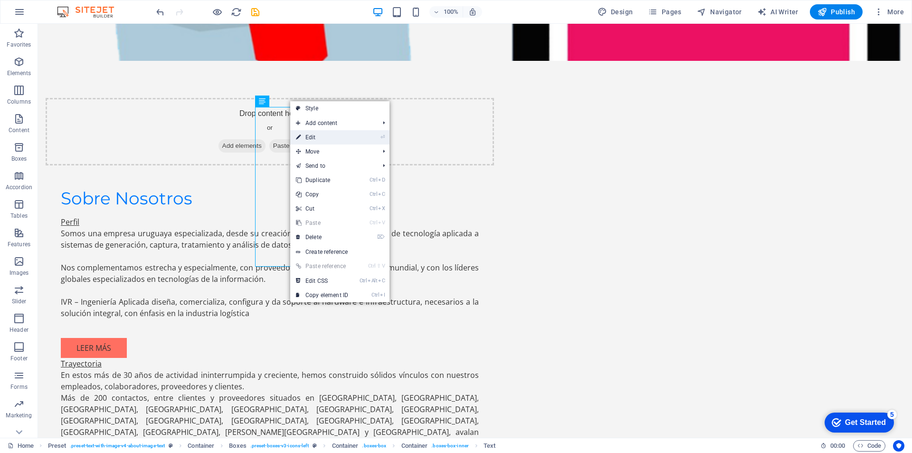
click at [303, 135] on link "⏎ Edit" at bounding box center [322, 137] width 64 height 14
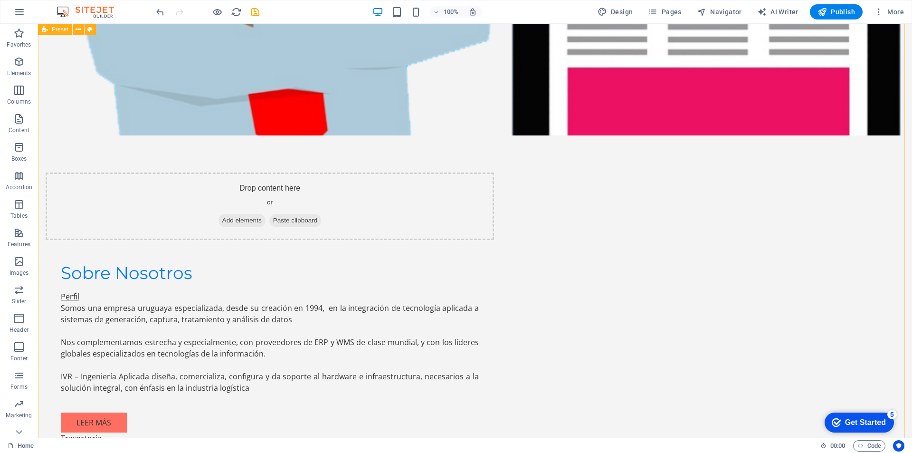
scroll to position [1138, 0]
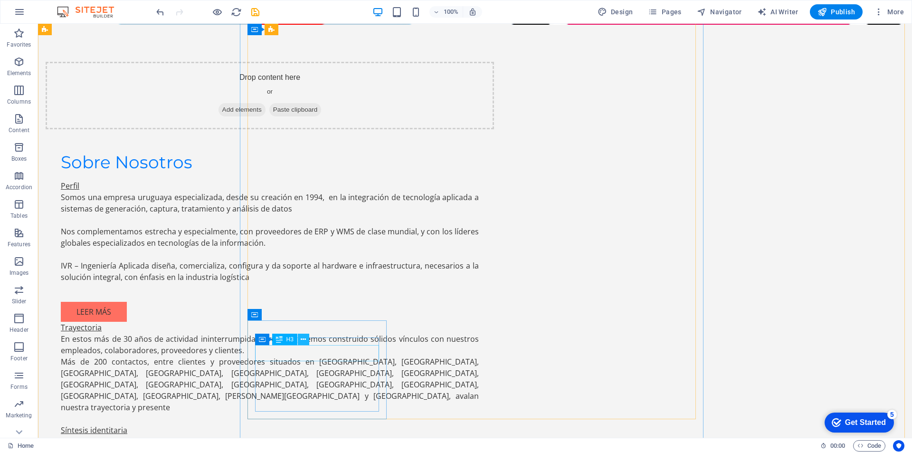
click at [300, 340] on button at bounding box center [303, 338] width 11 height 11
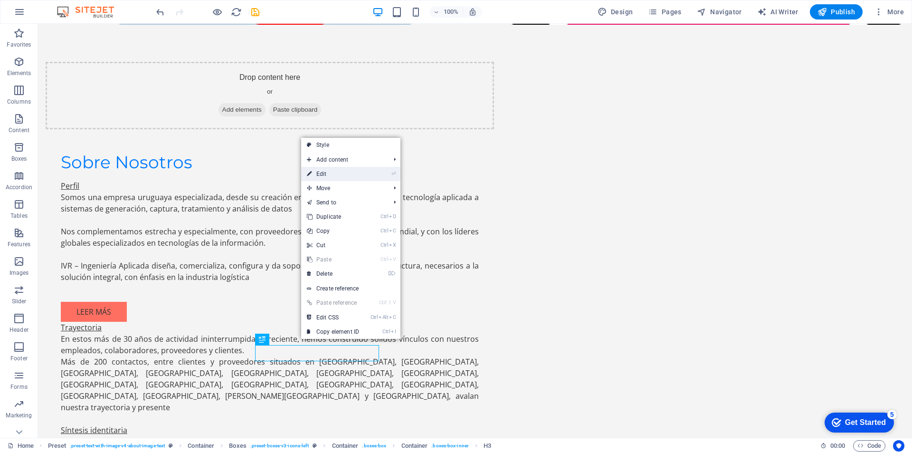
click at [343, 174] on link "⏎ Edit" at bounding box center [333, 174] width 64 height 14
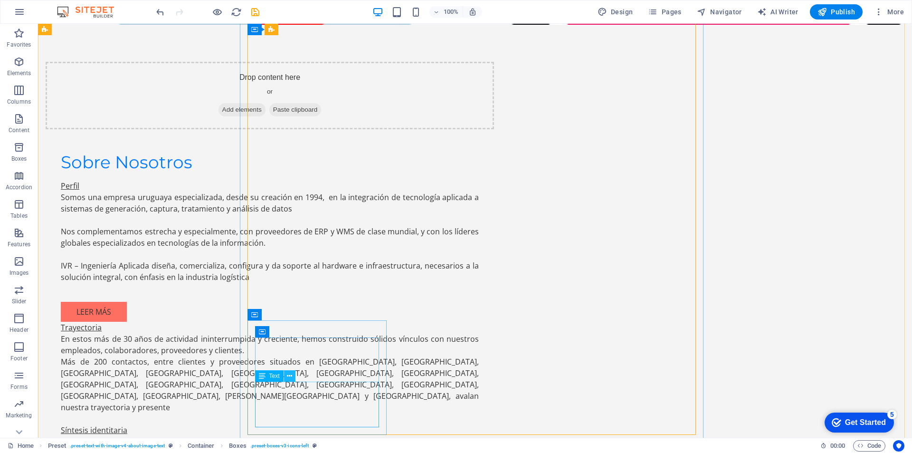
click at [287, 374] on icon at bounding box center [289, 376] width 5 height 10
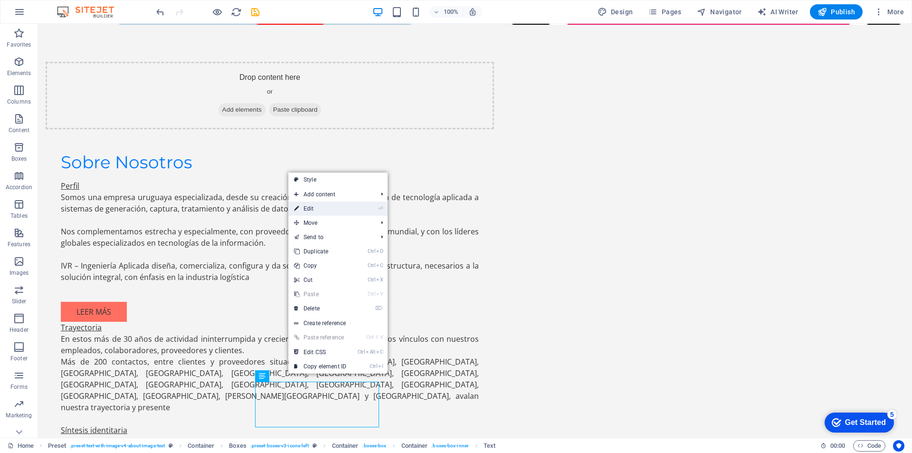
click at [329, 210] on link "⏎ Edit" at bounding box center [320, 208] width 64 height 14
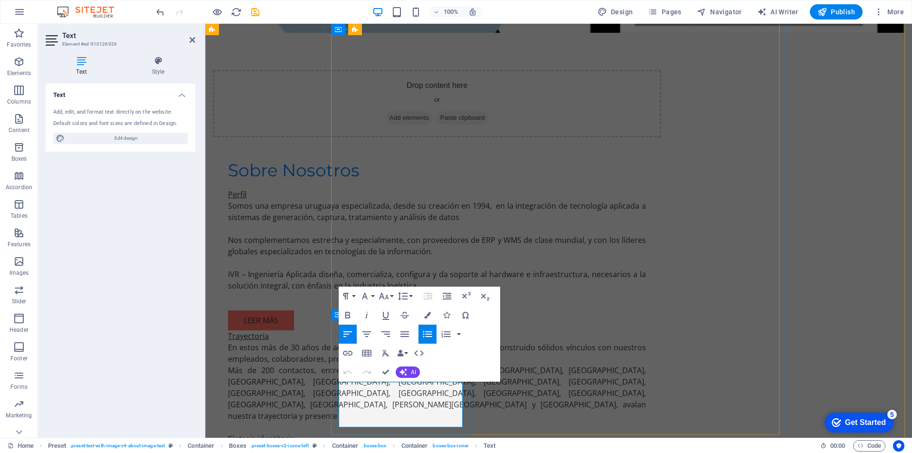
drag, startPoint x: 347, startPoint y: 388, endPoint x: 452, endPoint y: 417, distance: 108.4
click at [346, 332] on icon "button" at bounding box center [347, 333] width 11 height 11
drag, startPoint x: 349, startPoint y: 387, endPoint x: 451, endPoint y: 395, distance: 102.4
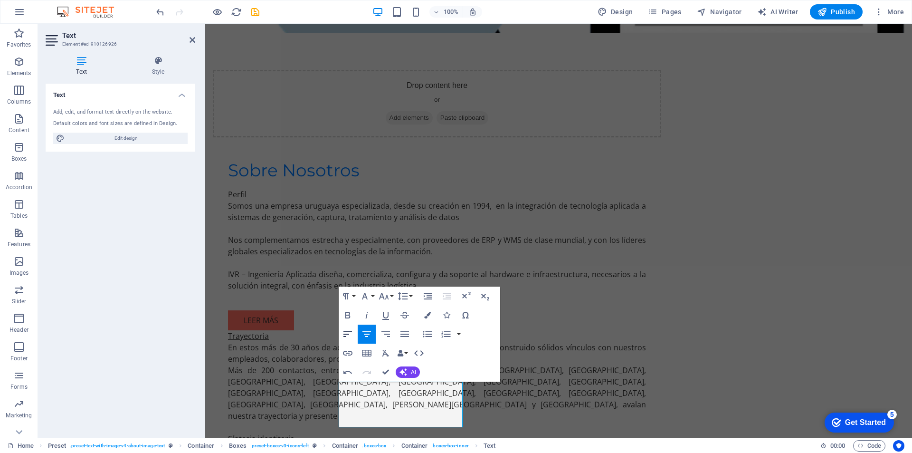
click at [348, 333] on icon "button" at bounding box center [347, 333] width 11 height 11
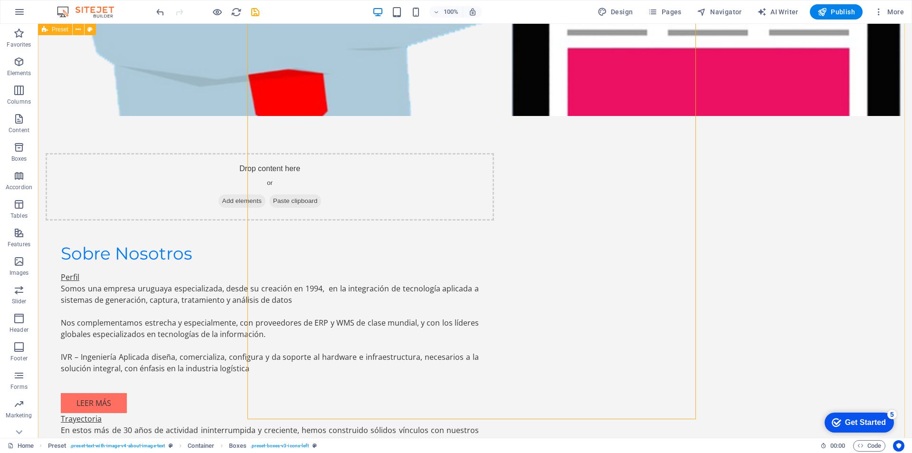
scroll to position [953, 0]
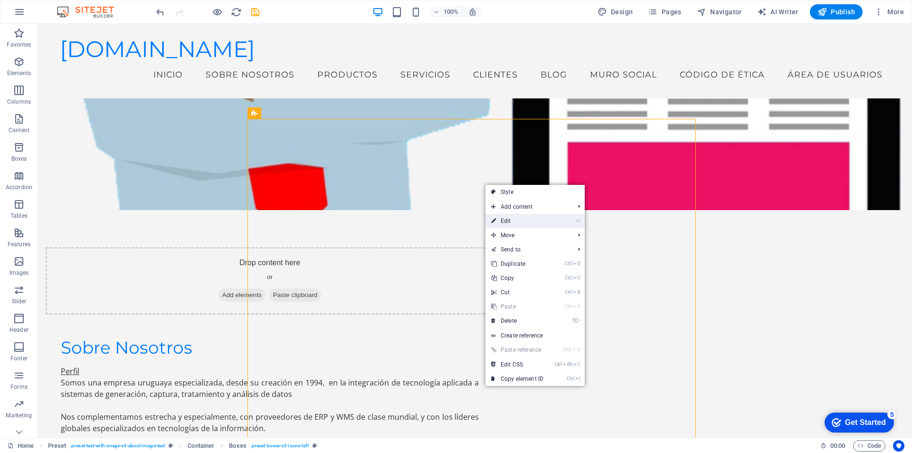
click at [511, 222] on link "⏎ Edit" at bounding box center [517, 221] width 64 height 14
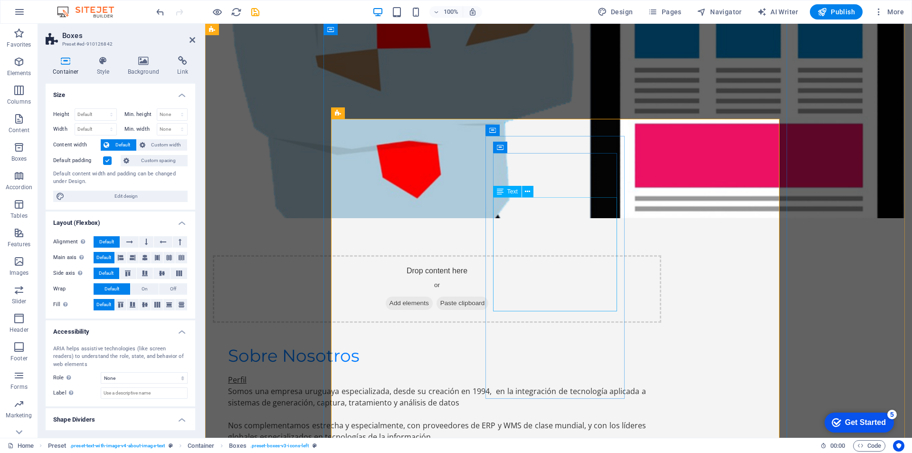
scroll to position [1027, 0]
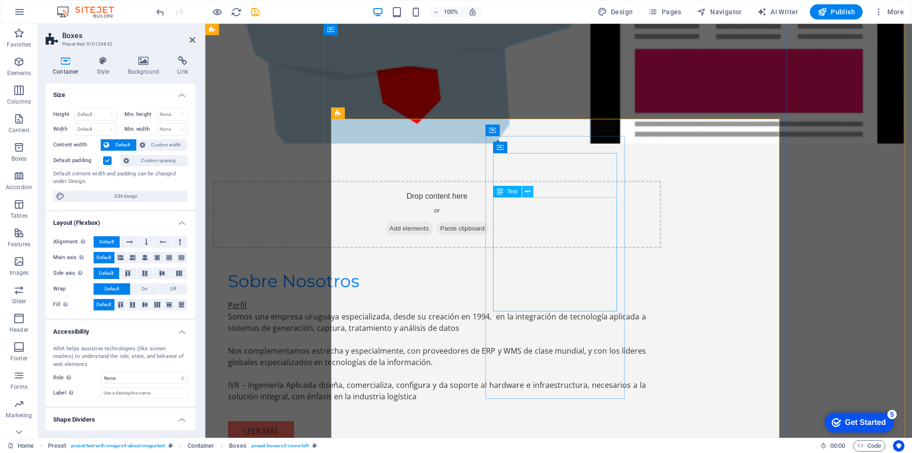
click at [526, 193] on icon at bounding box center [527, 192] width 5 height 10
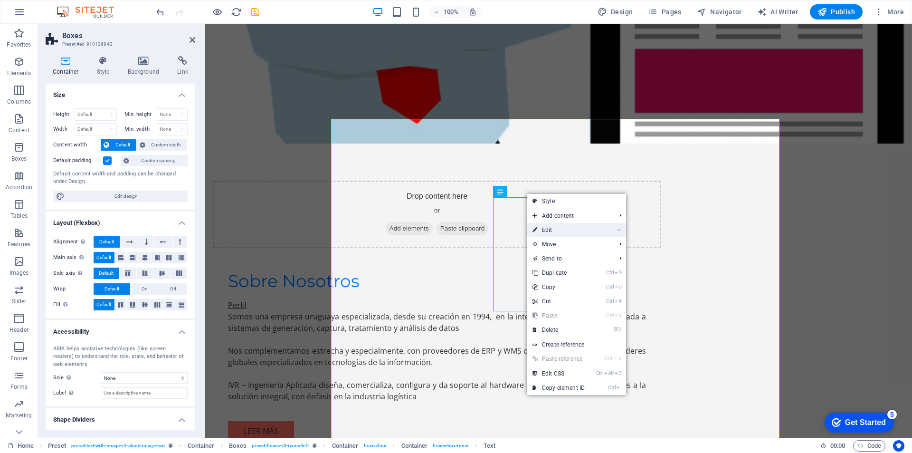
click at [553, 233] on link "⏎ Edit" at bounding box center [559, 230] width 64 height 14
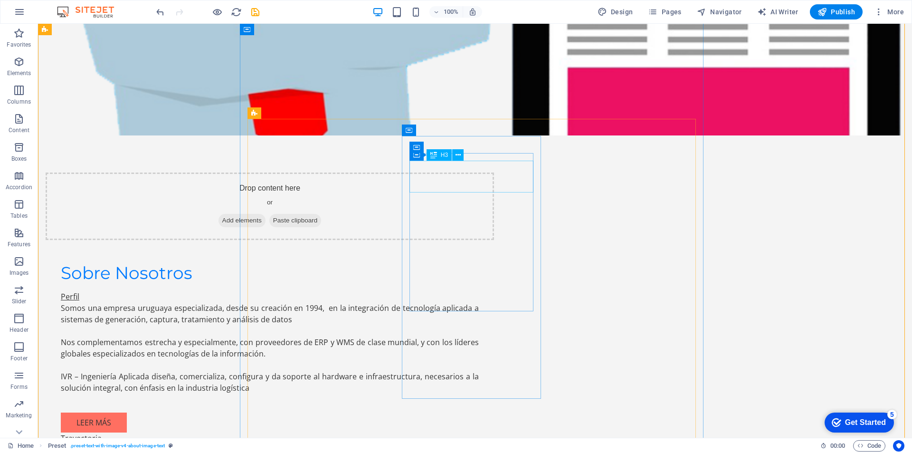
click at [456, 153] on icon at bounding box center [458, 155] width 5 height 10
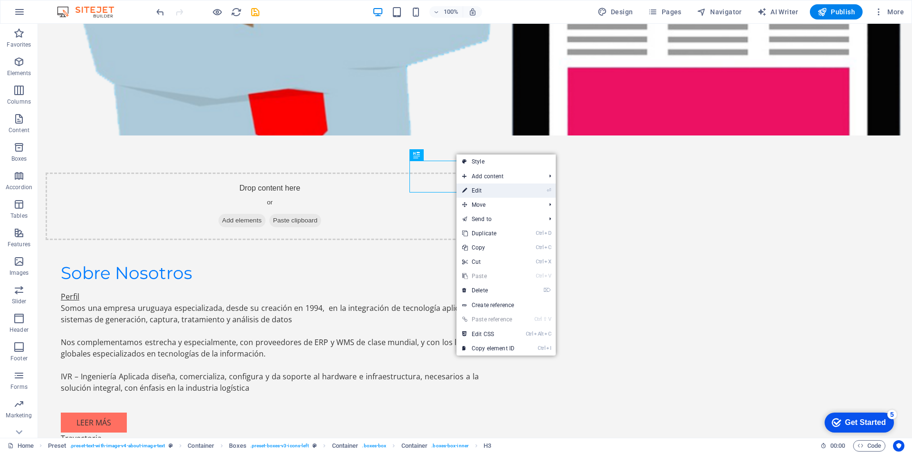
click at [470, 184] on link "⏎ Edit" at bounding box center [488, 190] width 64 height 14
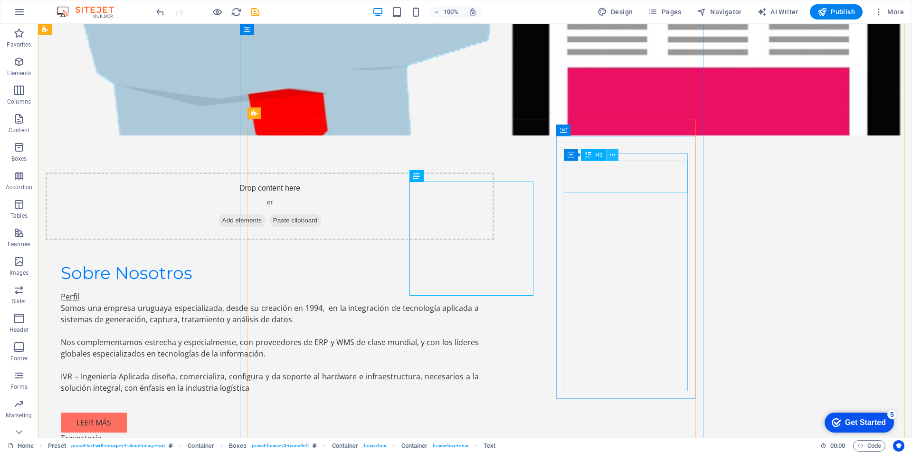
click at [615, 154] on icon at bounding box center [612, 155] width 5 height 10
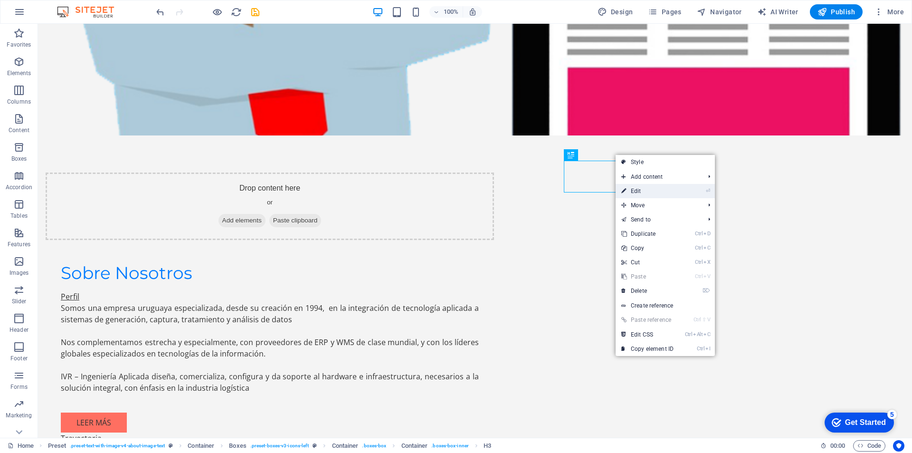
click at [630, 191] on link "⏎ Edit" at bounding box center [648, 191] width 64 height 14
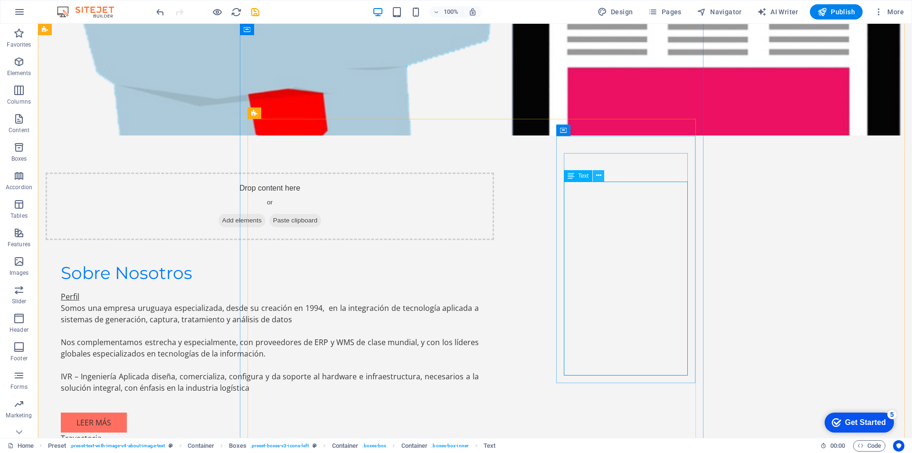
click at [597, 175] on icon at bounding box center [598, 176] width 5 height 10
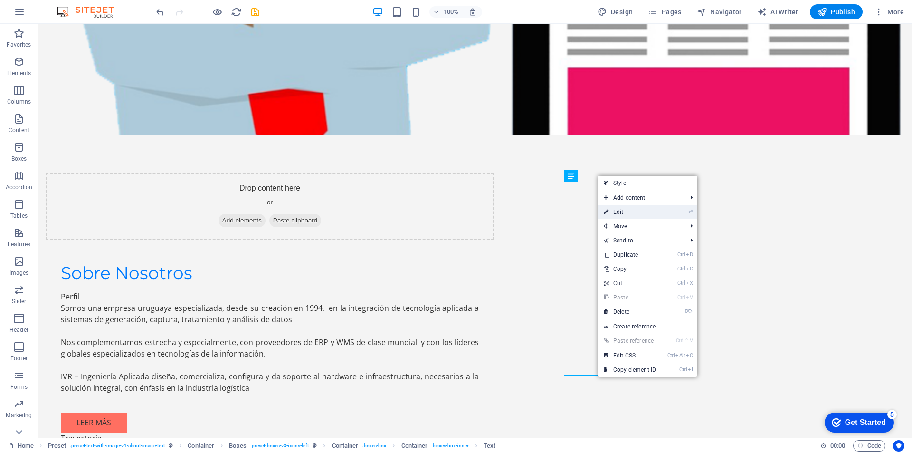
drag, startPoint x: 613, startPoint y: 210, endPoint x: 408, endPoint y: 186, distance: 207.1
click at [613, 210] on link "⏎ Edit" at bounding box center [630, 212] width 64 height 14
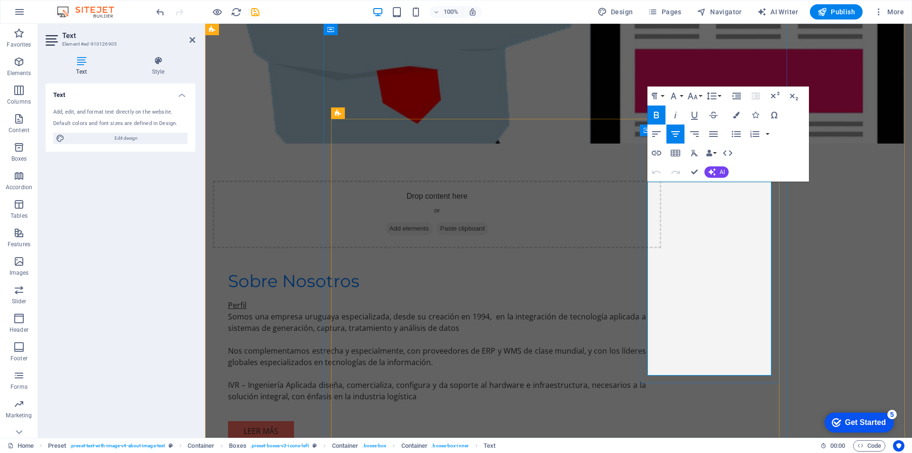
drag, startPoint x: 673, startPoint y: 187, endPoint x: 699, endPoint y: 346, distance: 160.8
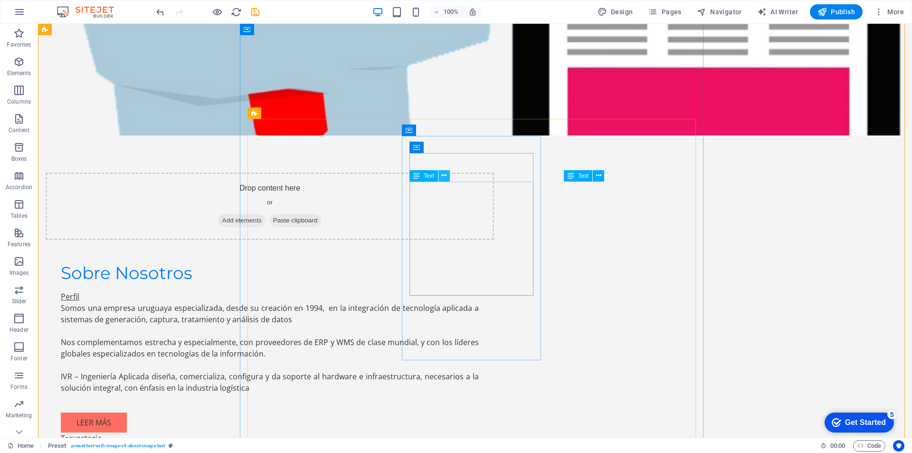
click at [444, 177] on icon at bounding box center [443, 176] width 5 height 10
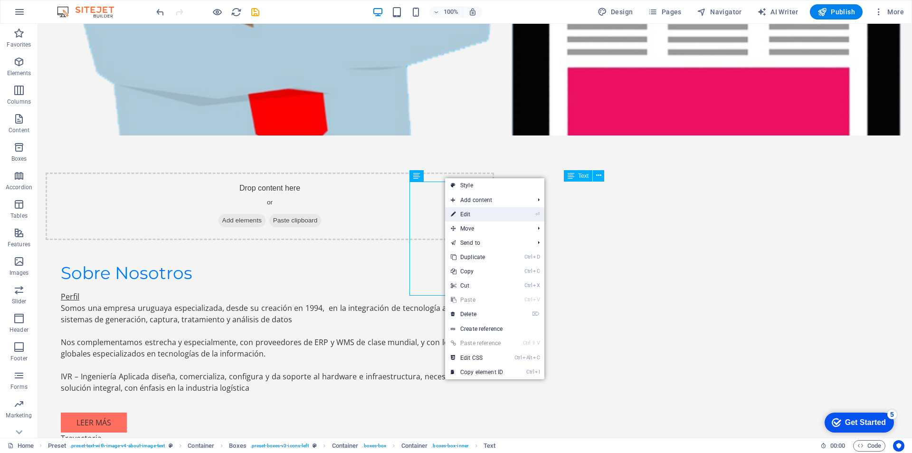
click at [483, 212] on link "⏎ Edit" at bounding box center [477, 214] width 64 height 14
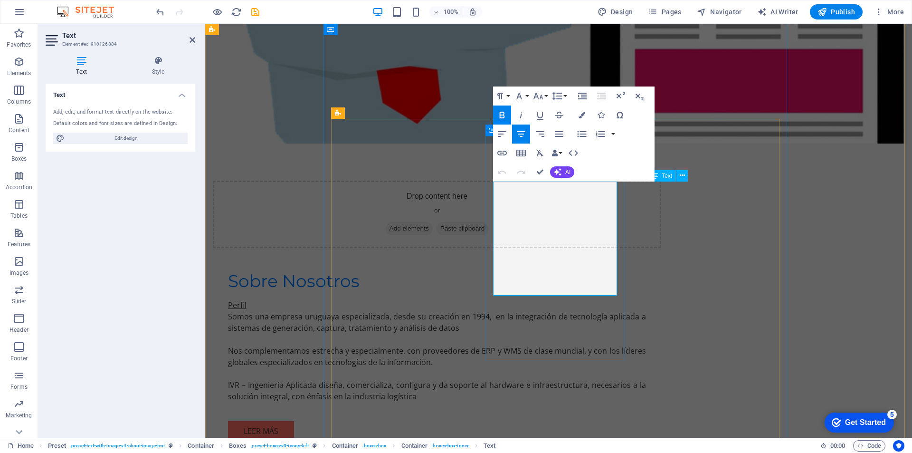
drag, startPoint x: 515, startPoint y: 184, endPoint x: 582, endPoint y: 281, distance: 117.8
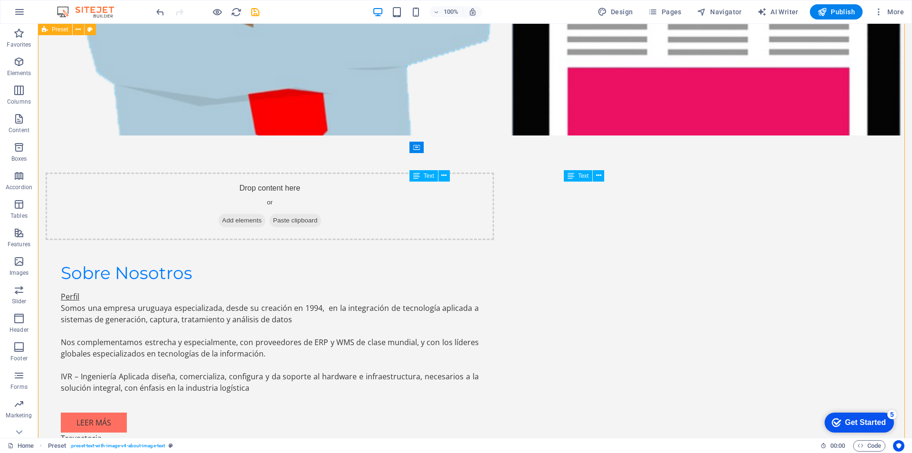
drag, startPoint x: 845, startPoint y: 285, endPoint x: 828, endPoint y: 212, distance: 75.1
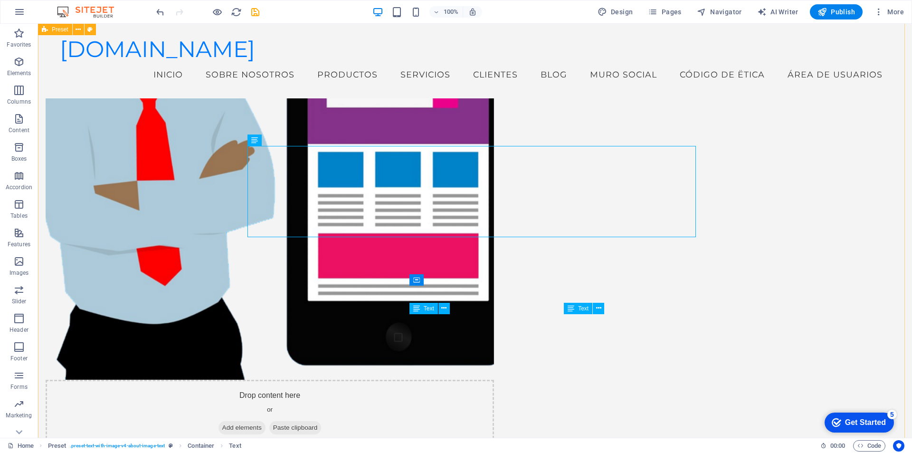
scroll to position [731, 0]
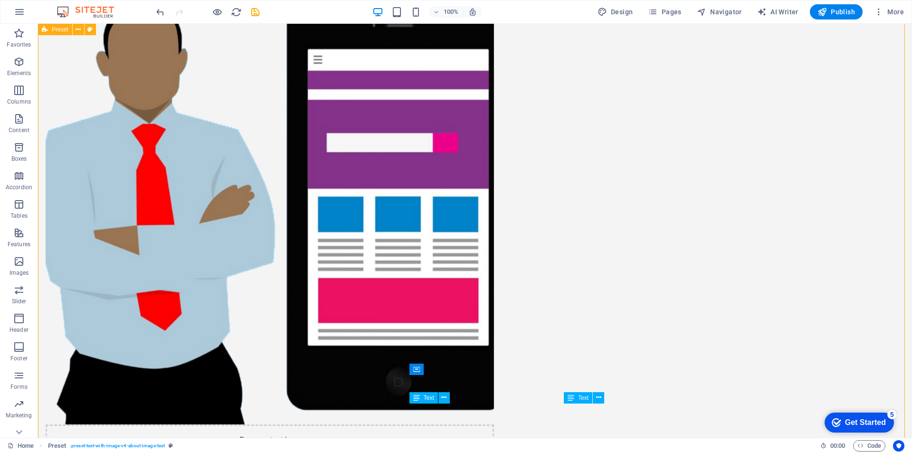
scroll to position [1138, 0]
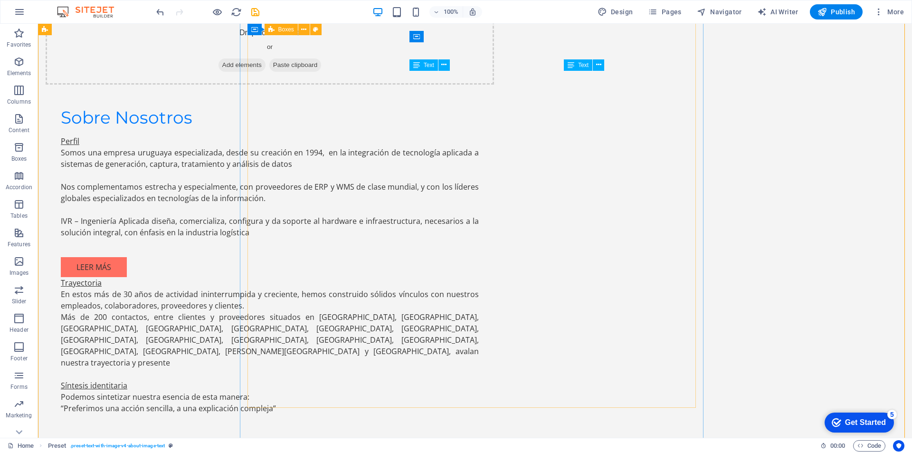
click at [431, 68] on div "Text" at bounding box center [423, 64] width 28 height 11
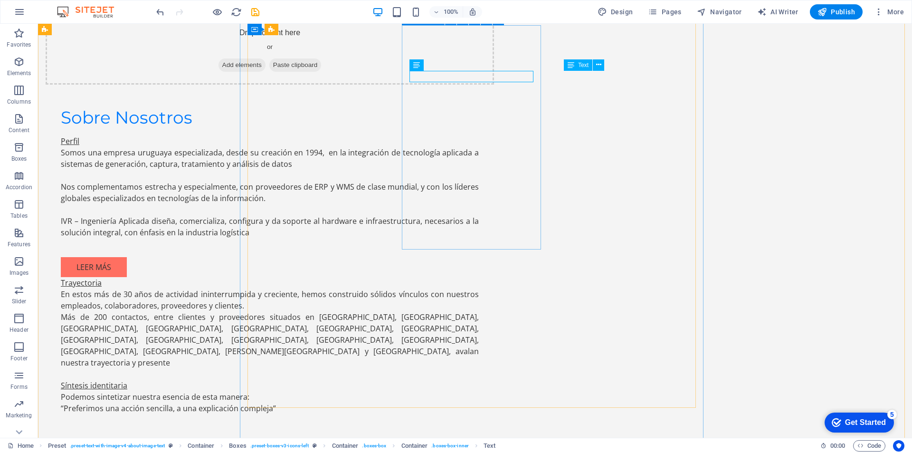
click at [110, 82] on div "Drop content here or Add elements Paste clipboard Sobre Nosotros Perfil Somos u…" at bounding box center [475, 451] width 874 height 1847
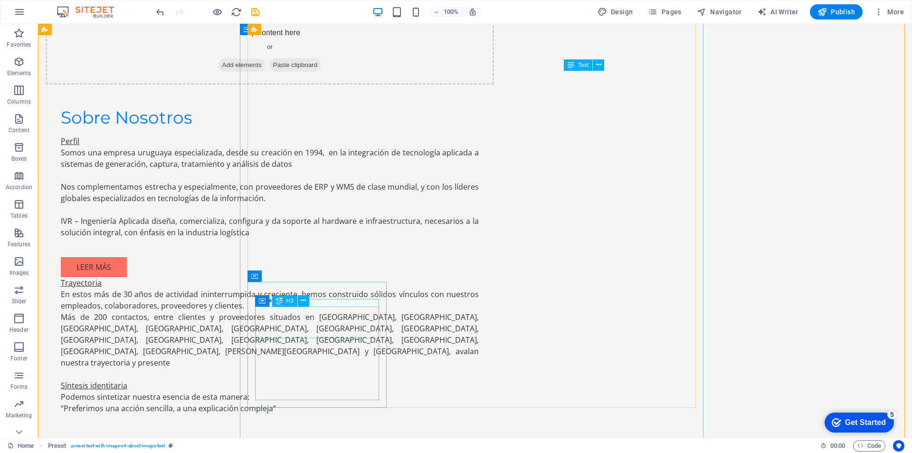
click at [603, 66] on button at bounding box center [598, 64] width 11 height 11
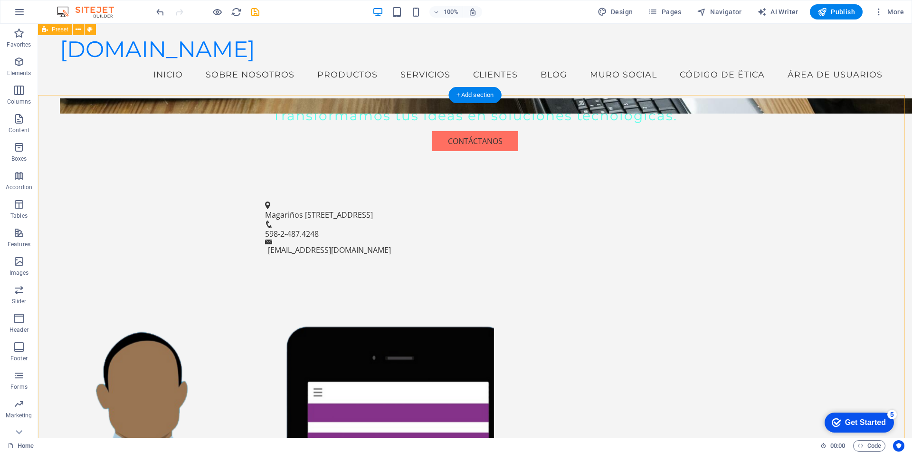
scroll to position [288, 0]
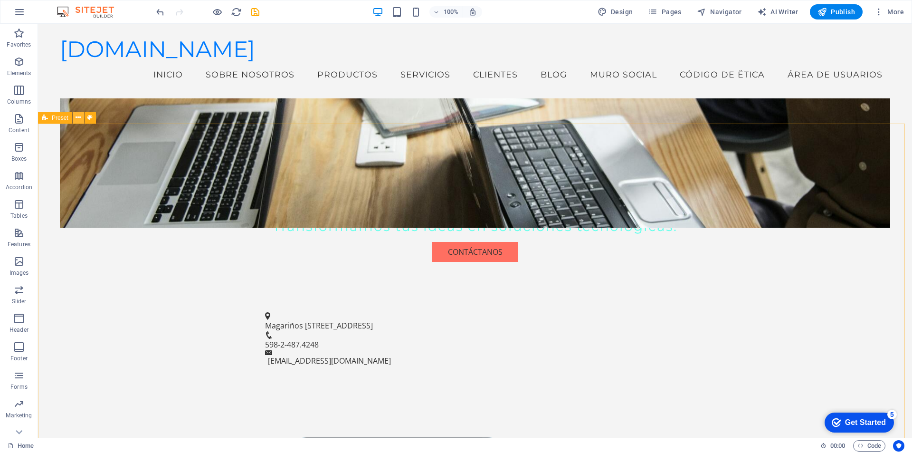
click at [78, 118] on icon at bounding box center [78, 118] width 5 height 10
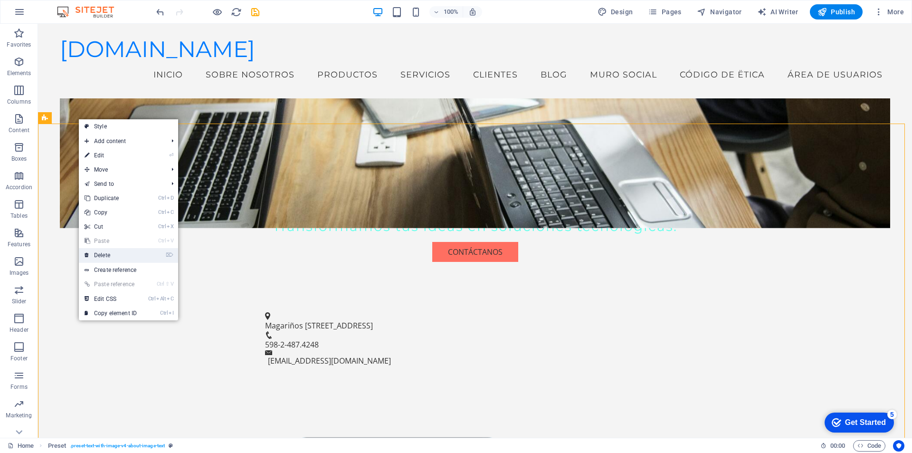
click at [103, 250] on link "⌦ Delete" at bounding box center [111, 255] width 64 height 14
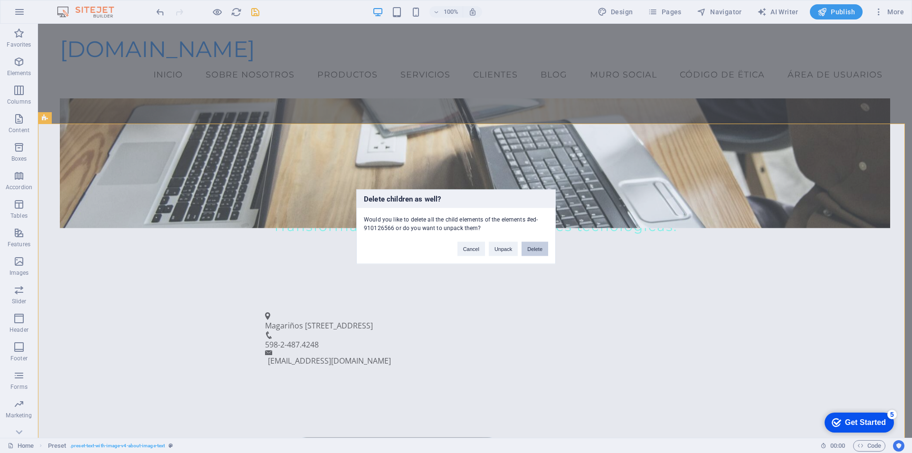
drag, startPoint x: 500, startPoint y: 226, endPoint x: 538, endPoint y: 249, distance: 44.8
click at [538, 249] on button "Delete" at bounding box center [535, 248] width 27 height 14
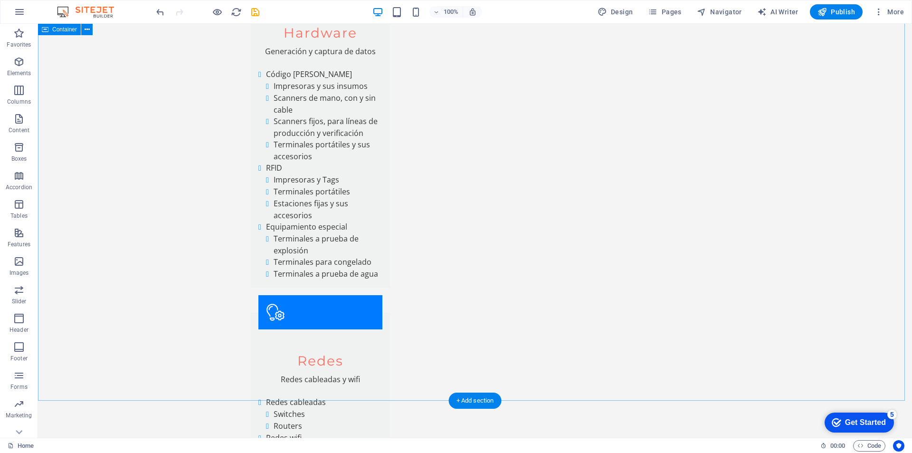
scroll to position [997, 0]
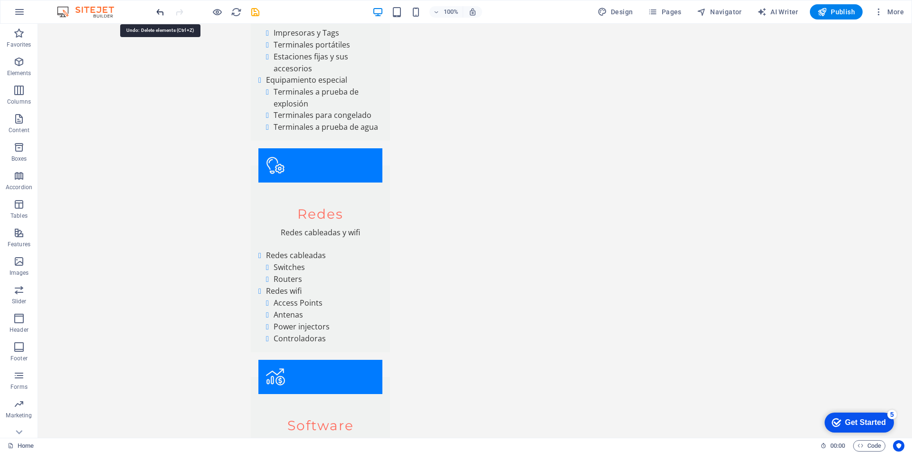
click at [161, 13] on icon "undo" at bounding box center [160, 12] width 11 height 11
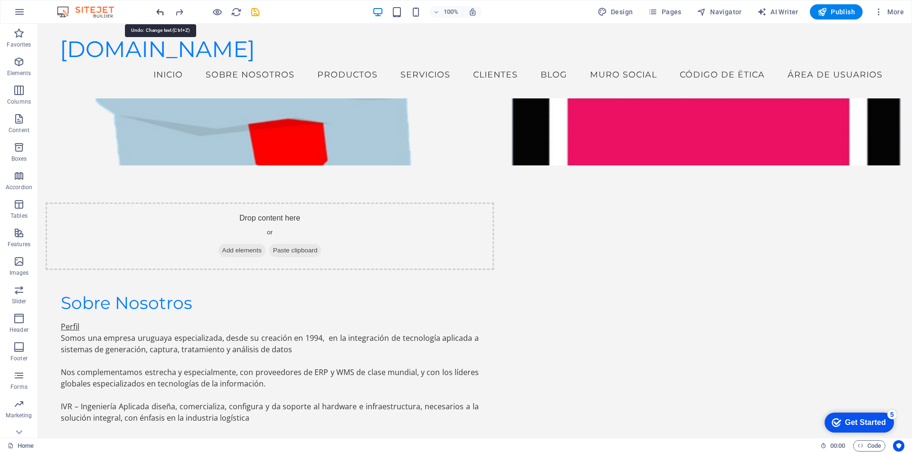
scroll to position [745, 0]
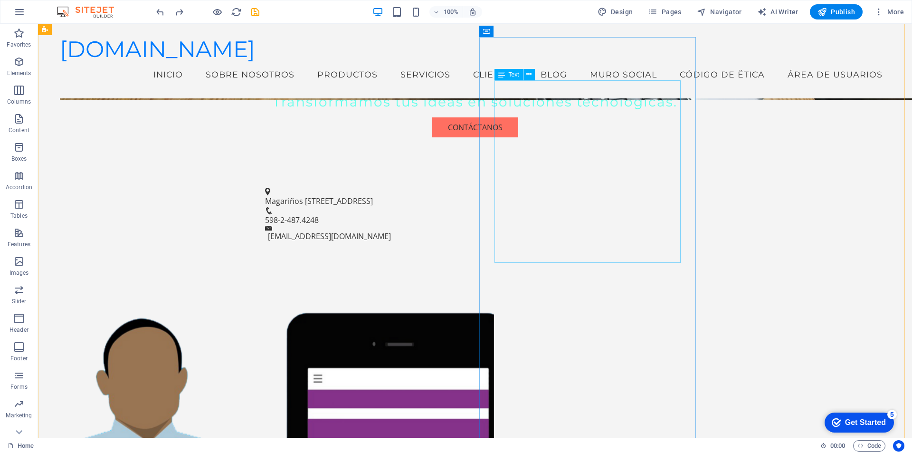
scroll to position [302, 0]
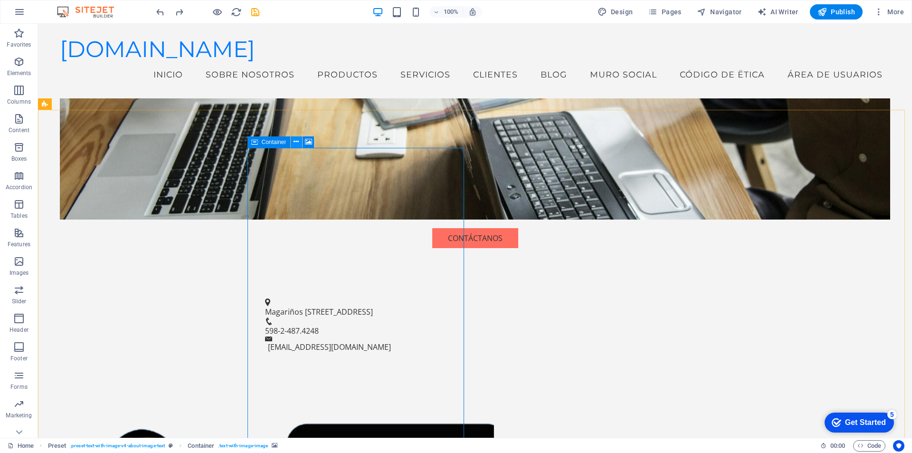
click at [295, 141] on icon at bounding box center [296, 142] width 5 height 10
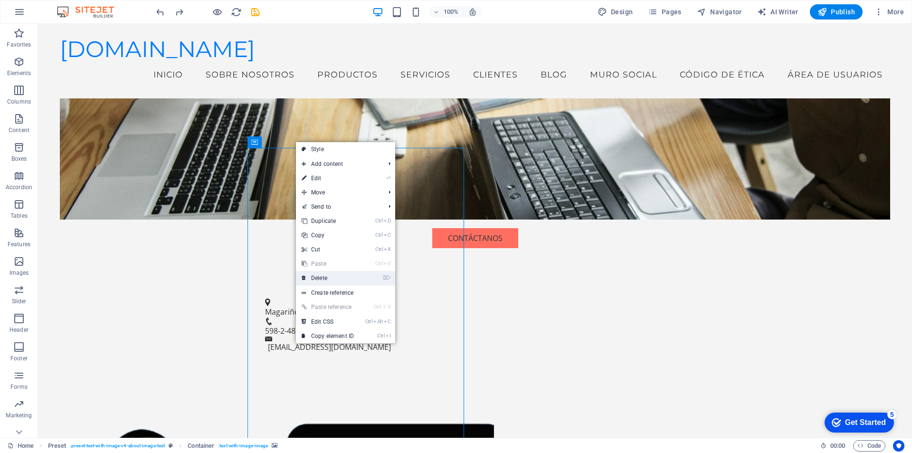
click at [323, 274] on link "⌦ Delete" at bounding box center [328, 278] width 64 height 14
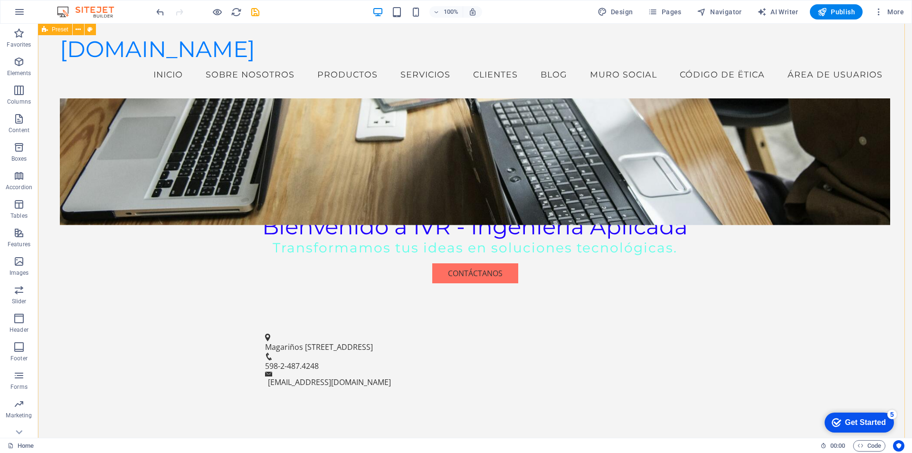
scroll to position [227, 0]
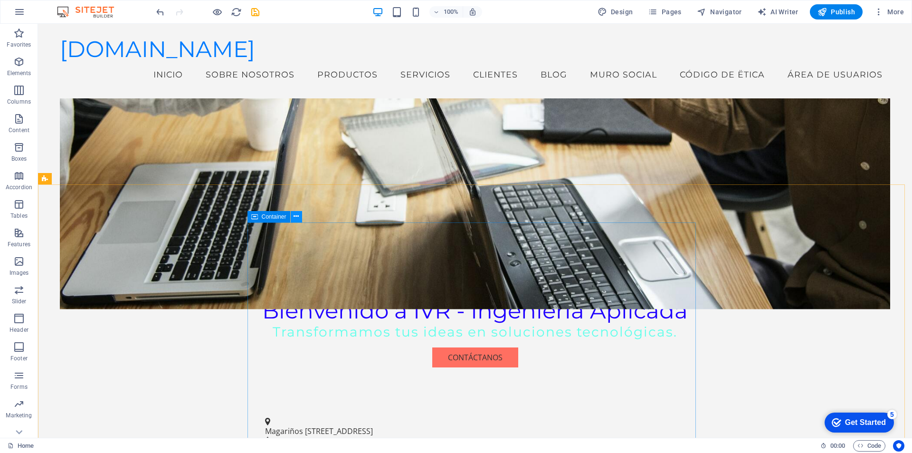
click at [295, 216] on icon at bounding box center [296, 216] width 5 height 10
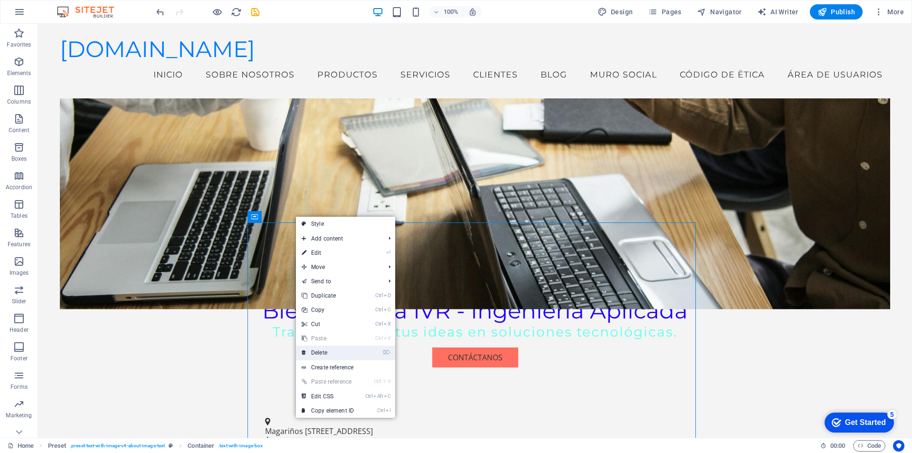
click at [328, 353] on link "⌦ Delete" at bounding box center [328, 352] width 64 height 14
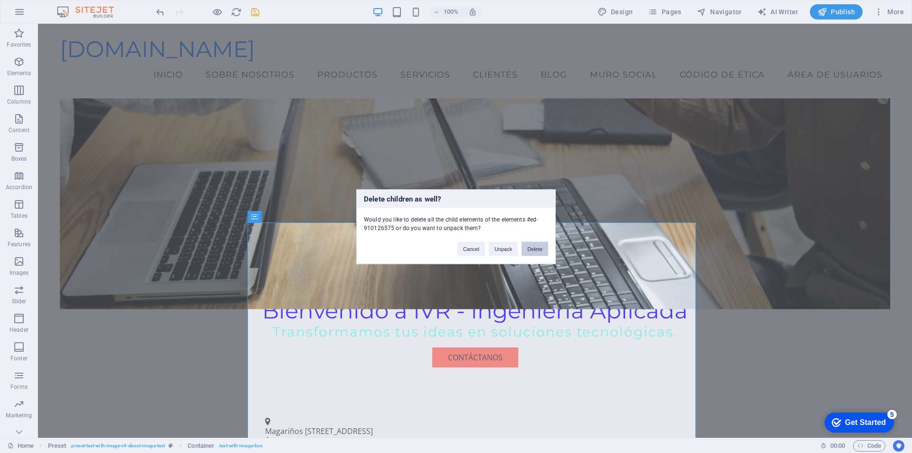
click at [533, 249] on button "Delete" at bounding box center [535, 248] width 27 height 14
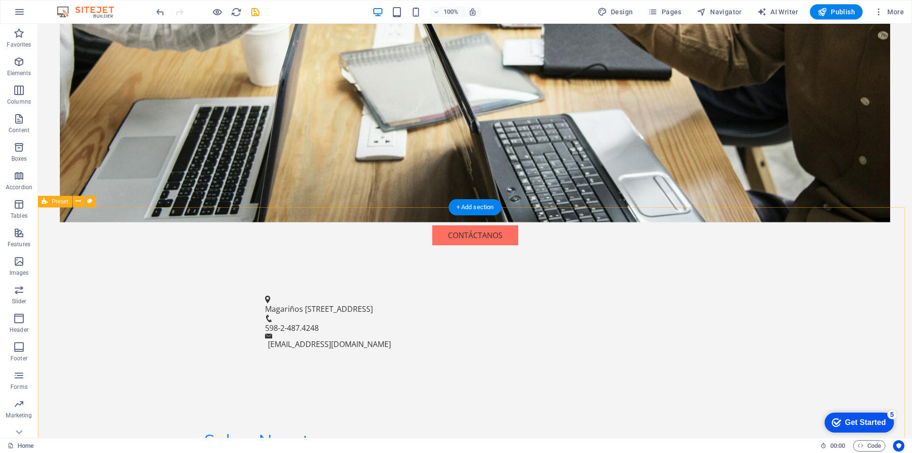
scroll to position [315, 0]
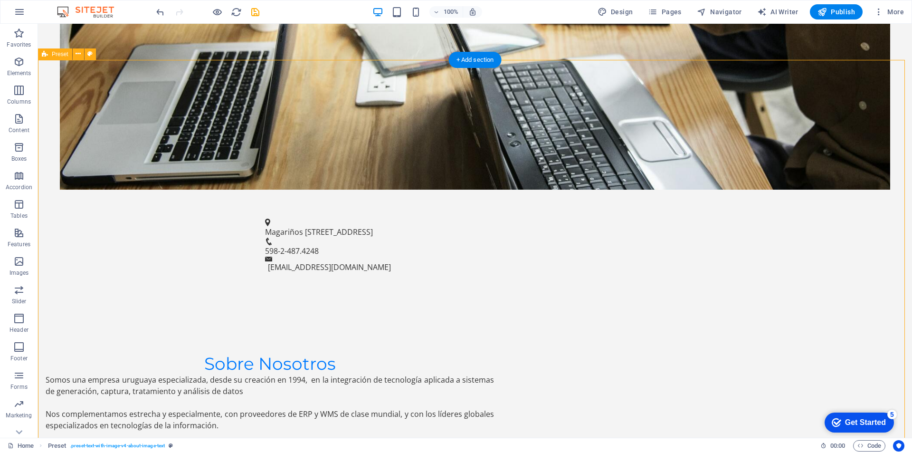
scroll to position [647, 0]
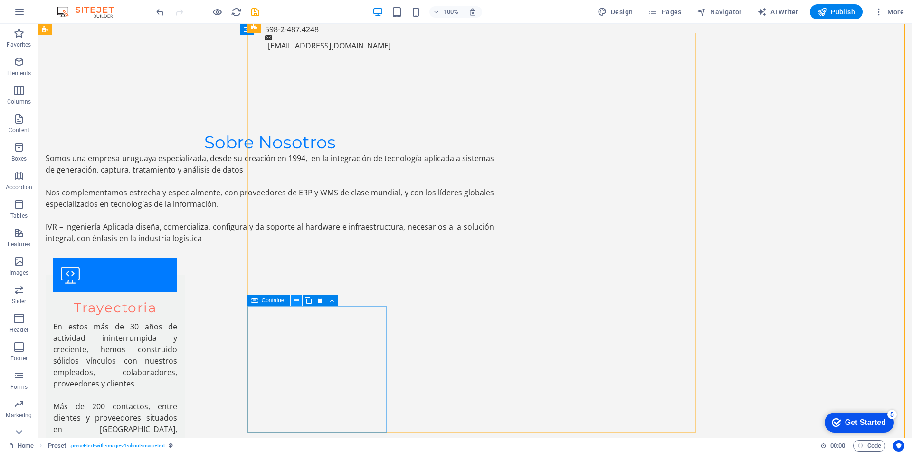
click at [295, 300] on icon at bounding box center [296, 300] width 5 height 10
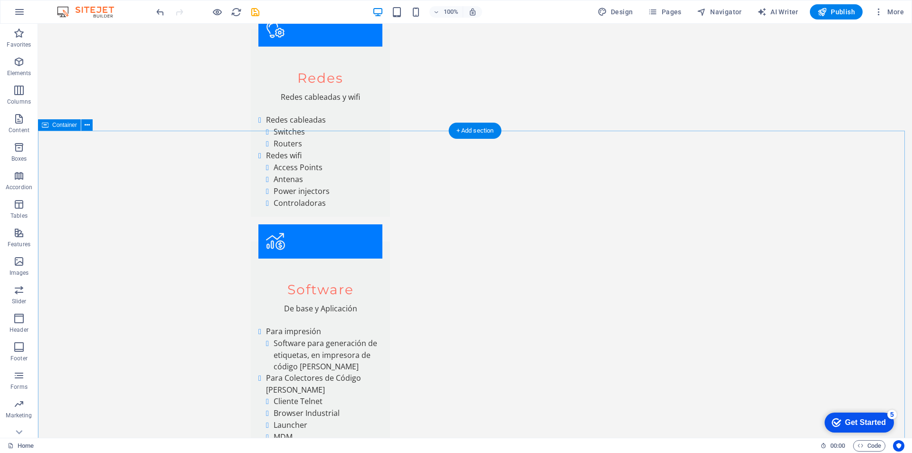
scroll to position [2199, 0]
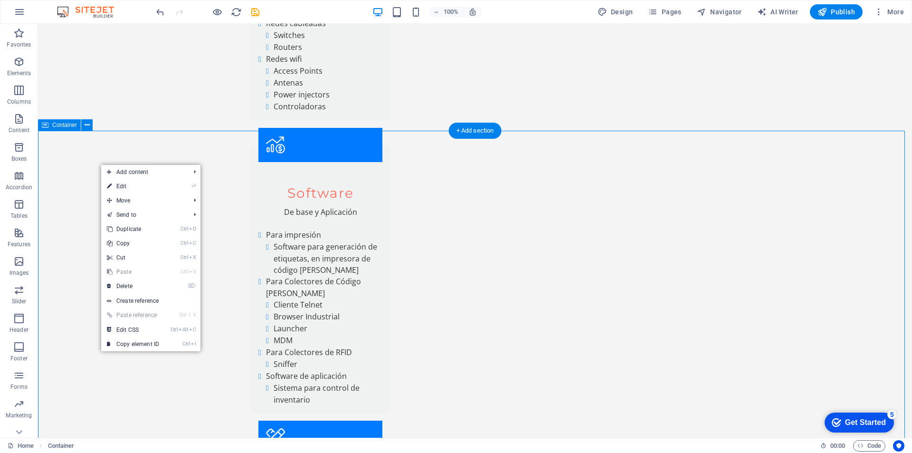
drag, startPoint x: 212, startPoint y: 154, endPoint x: 255, endPoint y: 225, distance: 83.1
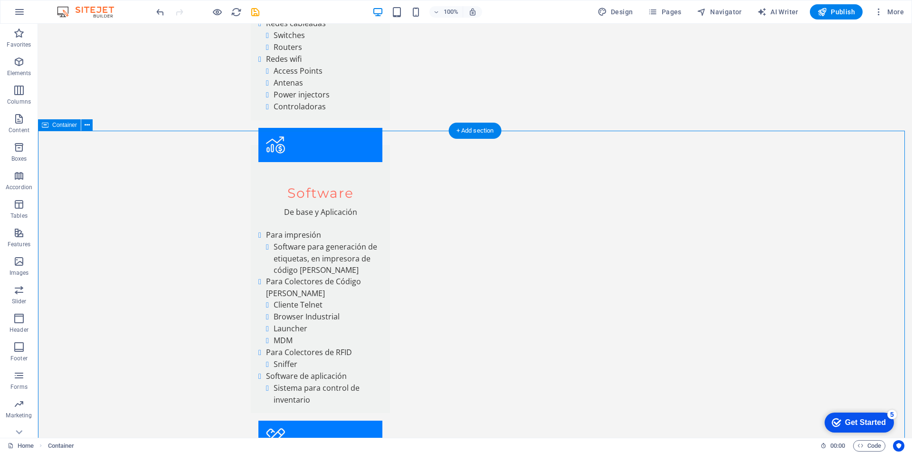
drag, startPoint x: 152, startPoint y: 160, endPoint x: 214, endPoint y: 335, distance: 185.7
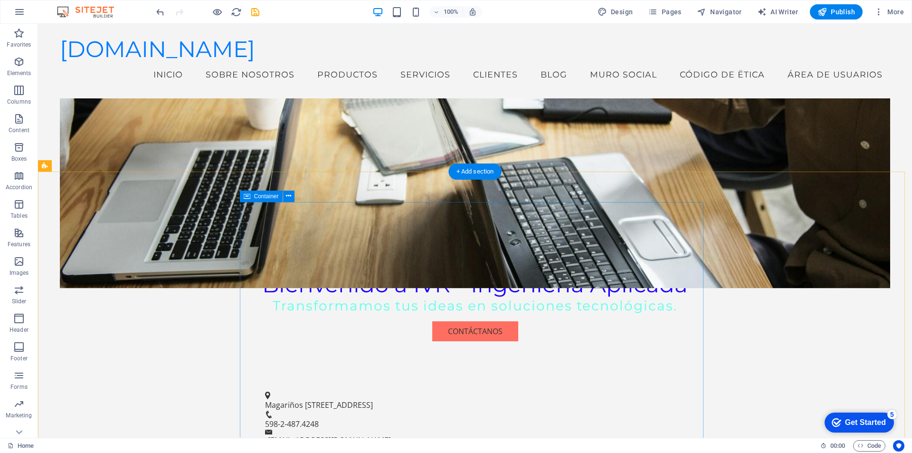
scroll to position [240, 0]
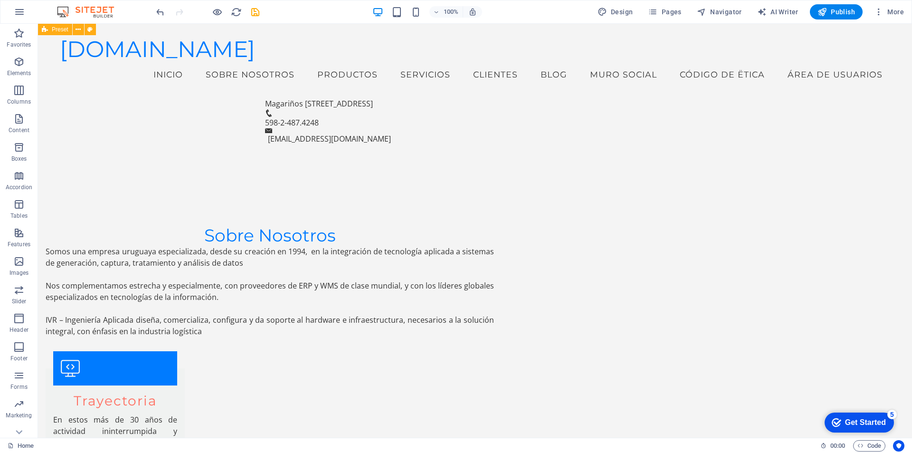
scroll to position [369, 0]
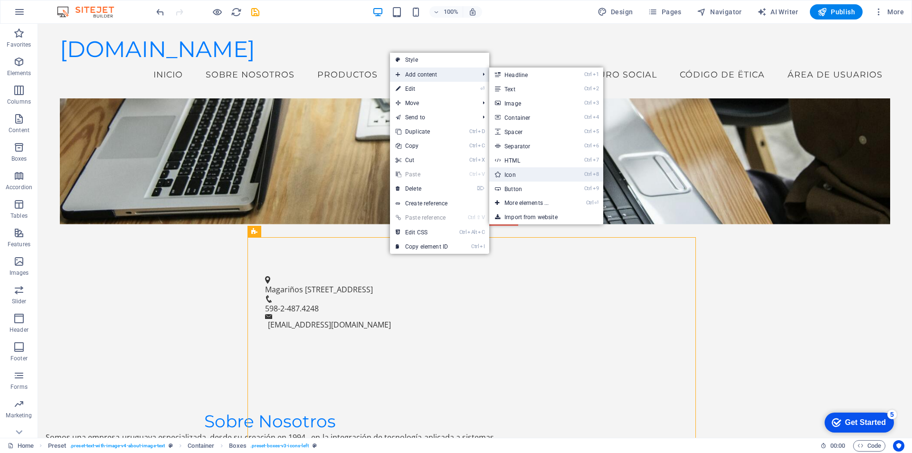
click at [530, 173] on link "Ctrl 8 Icon" at bounding box center [528, 174] width 78 height 14
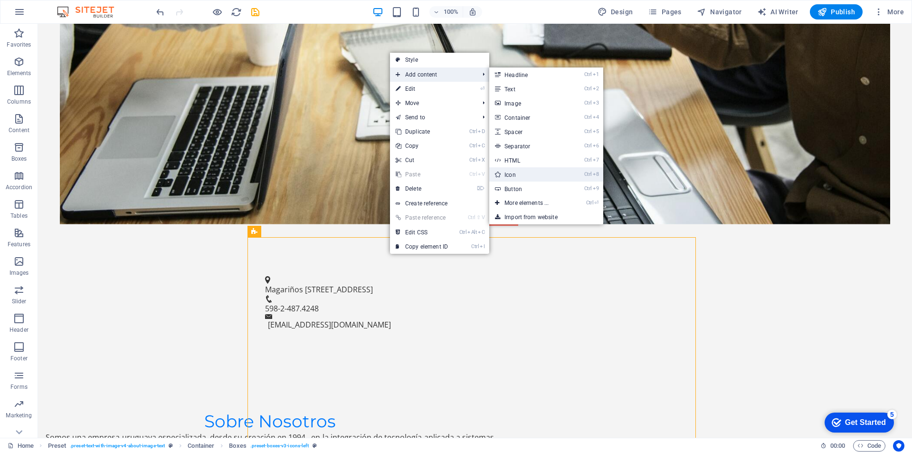
select select "xMidYMid"
select select "px"
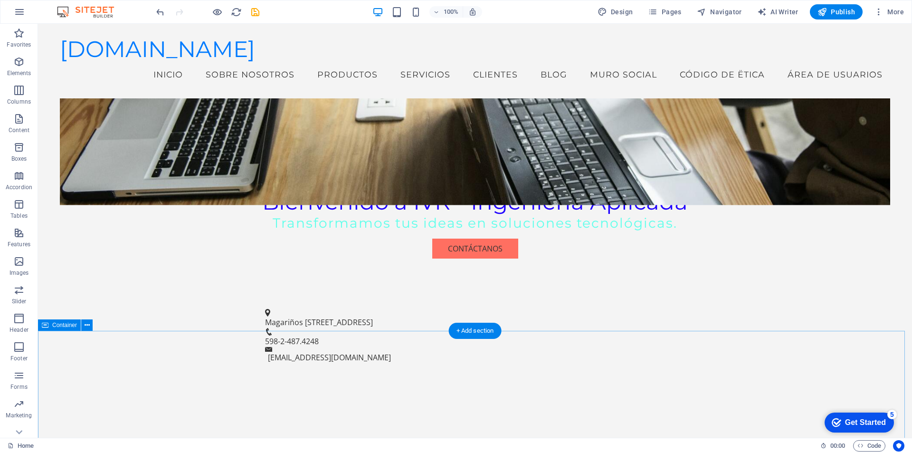
scroll to position [239, 0]
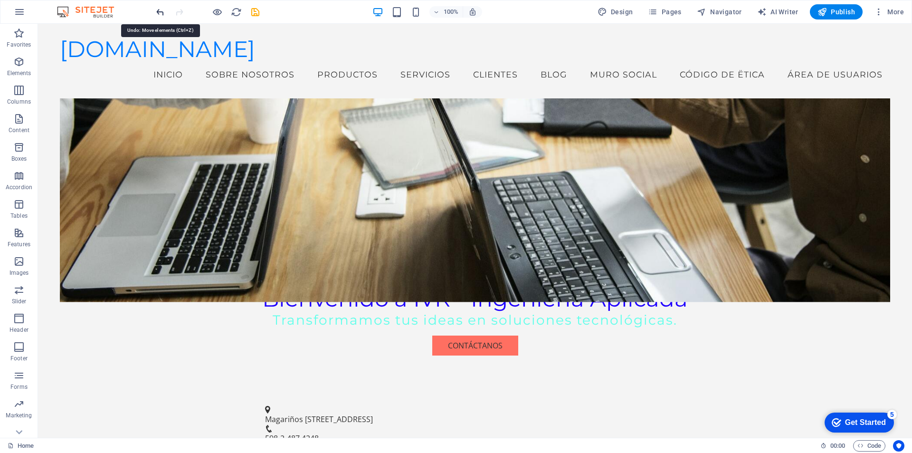
click at [161, 11] on icon "undo" at bounding box center [160, 12] width 11 height 11
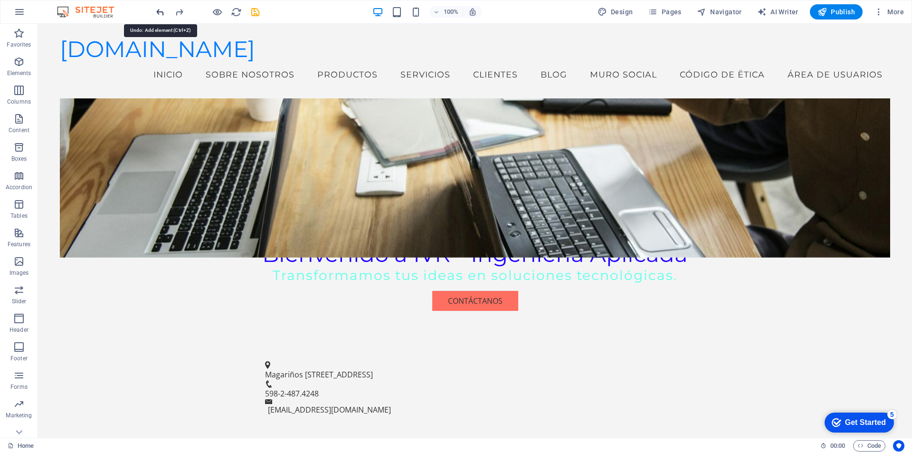
click at [159, 9] on icon "undo" at bounding box center [160, 12] width 11 height 11
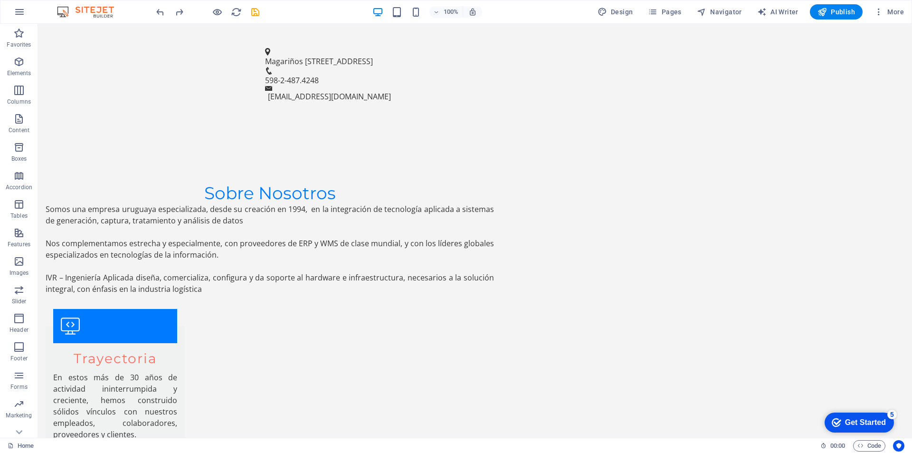
scroll to position [571, 0]
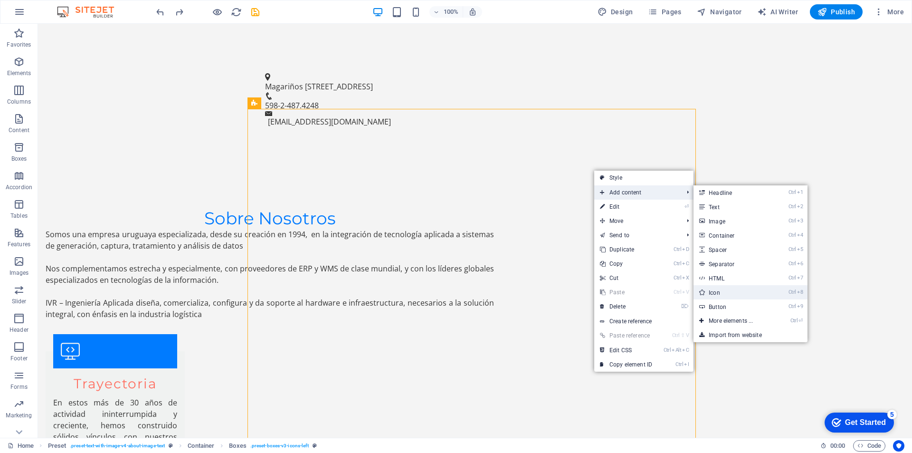
click at [735, 292] on link "Ctrl 8 Icon" at bounding box center [732, 292] width 78 height 14
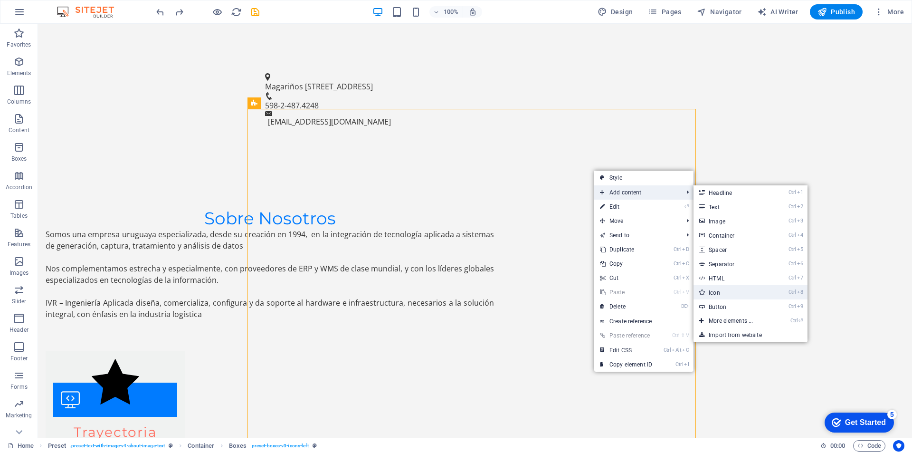
select select "xMidYMid"
select select "px"
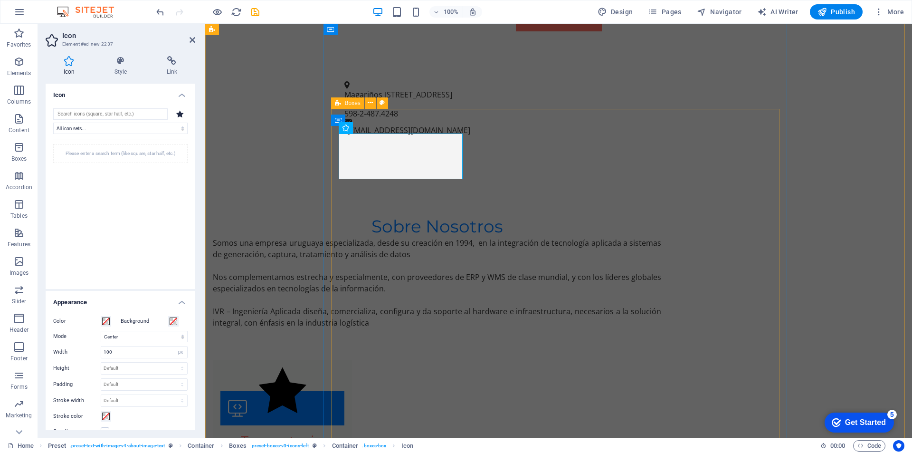
drag, startPoint x: 553, startPoint y: 154, endPoint x: 694, endPoint y: 412, distance: 294.0
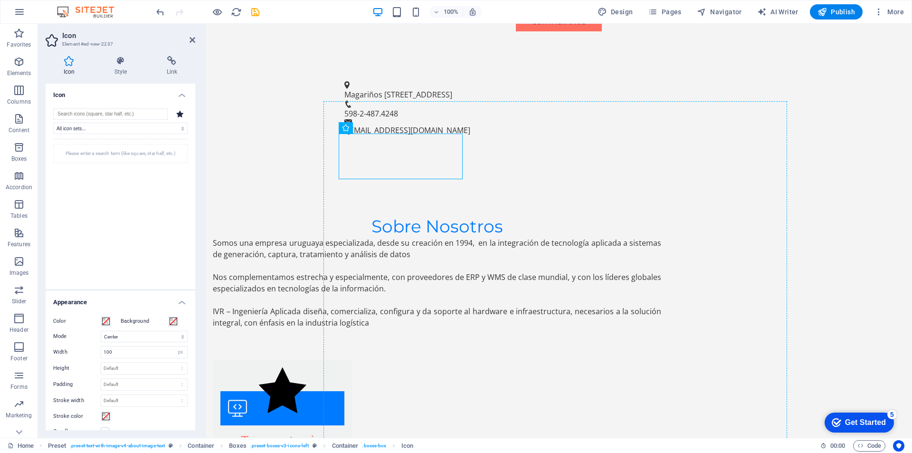
drag, startPoint x: 563, startPoint y: 153, endPoint x: 687, endPoint y: 370, distance: 249.4
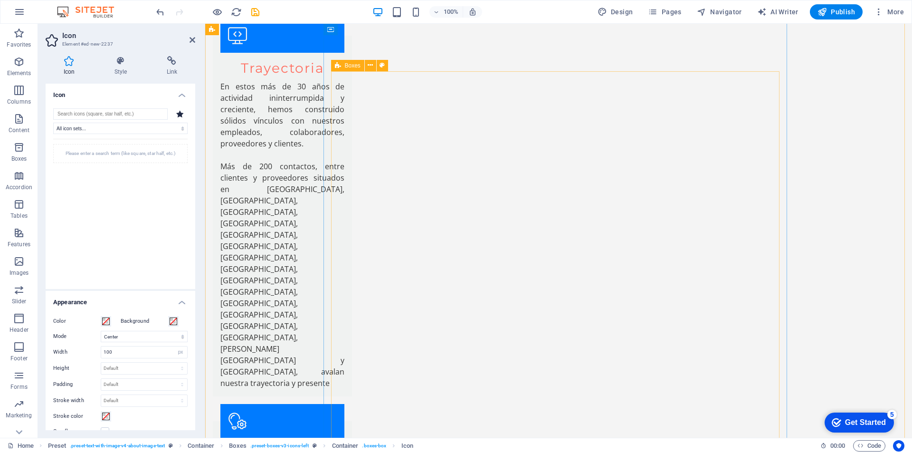
scroll to position [940, 0]
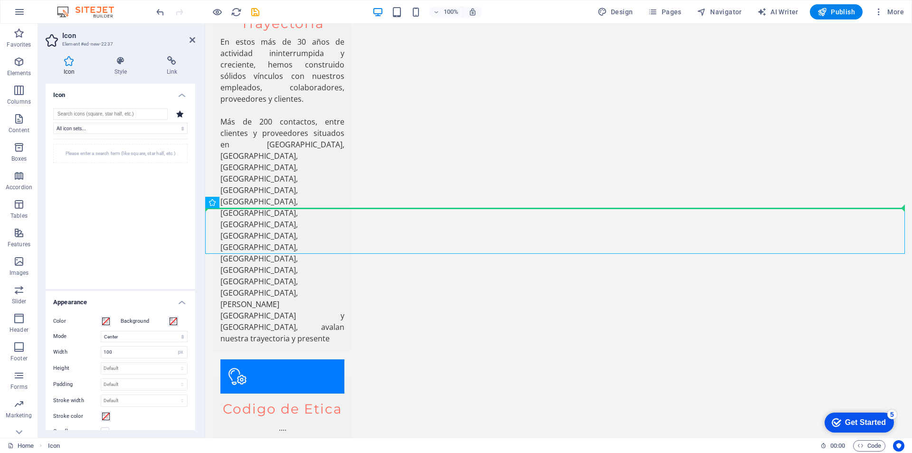
drag, startPoint x: 436, startPoint y: 228, endPoint x: 244, endPoint y: 179, distance: 198.4
drag, startPoint x: 416, startPoint y: 226, endPoint x: 644, endPoint y: 95, distance: 263.0
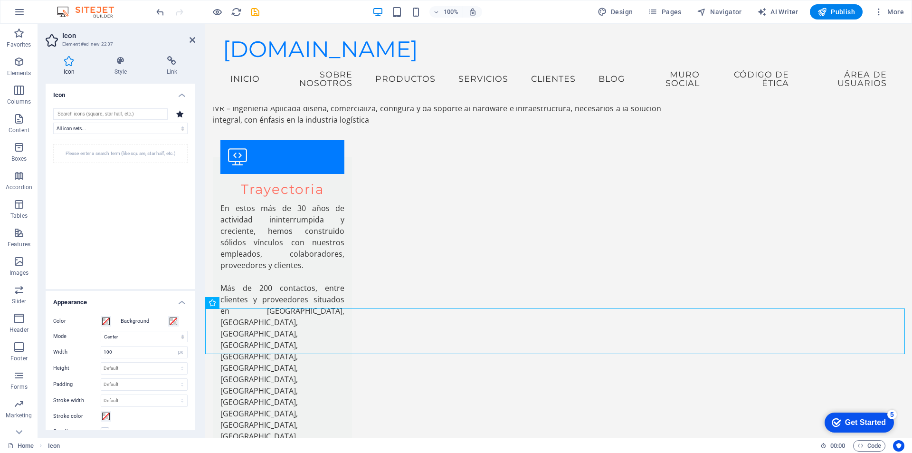
scroll to position [644, 0]
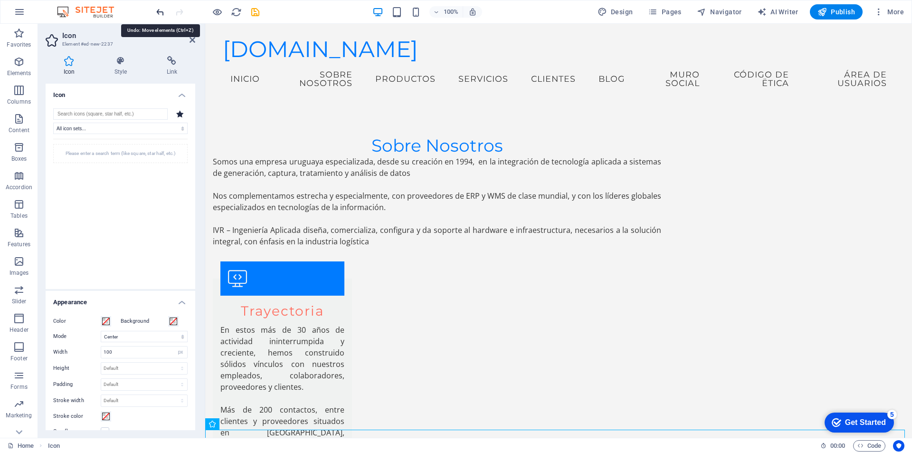
click at [161, 11] on icon "undo" at bounding box center [160, 12] width 11 height 11
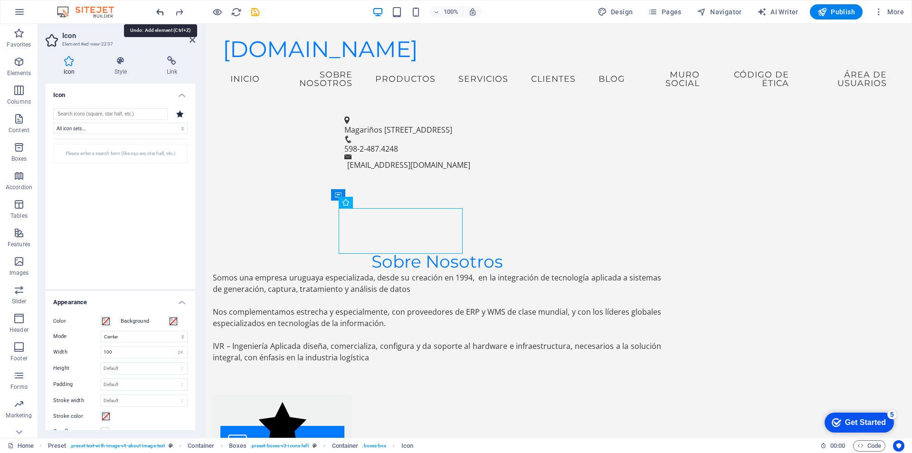
scroll to position [422, 0]
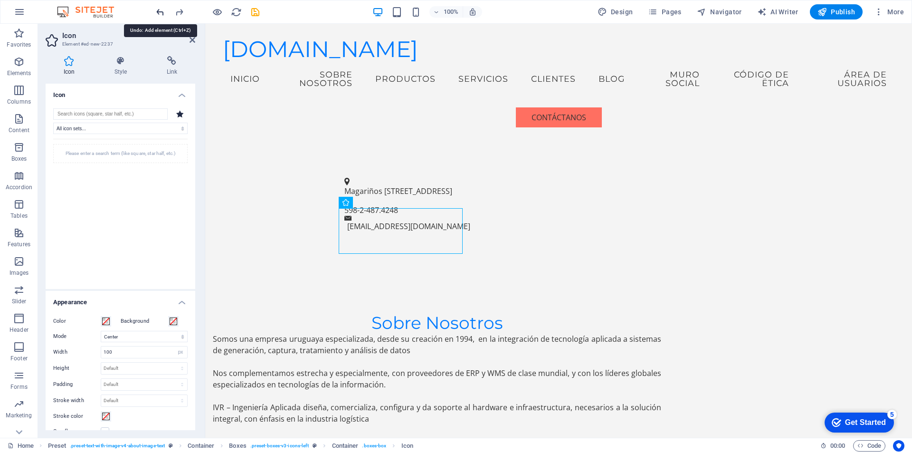
click at [157, 9] on icon "undo" at bounding box center [160, 12] width 11 height 11
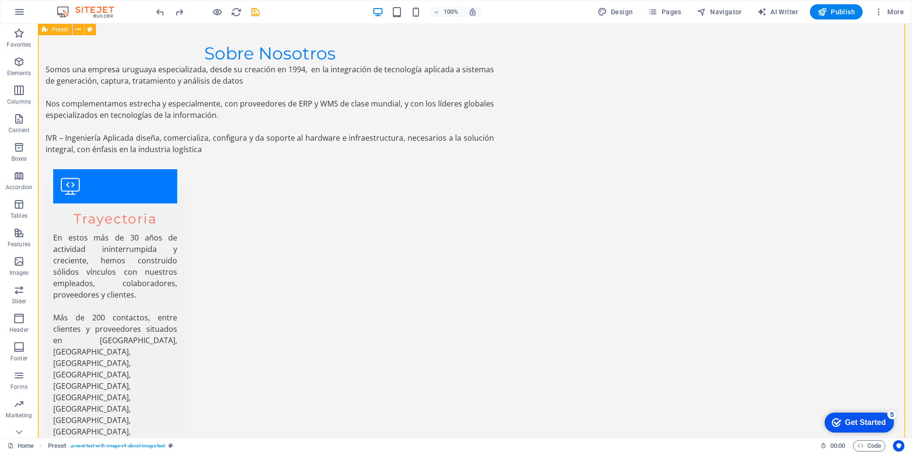
scroll to position [755, 0]
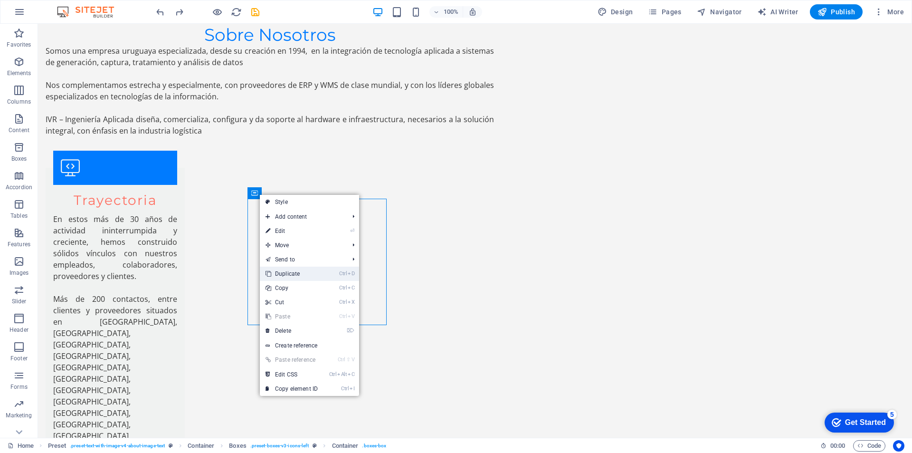
click at [291, 273] on link "Ctrl D Duplicate" at bounding box center [292, 273] width 64 height 14
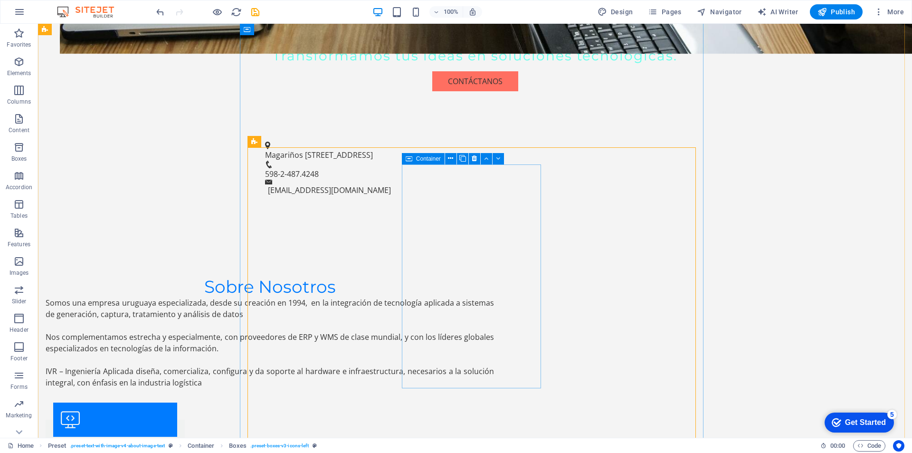
scroll to position [644, 0]
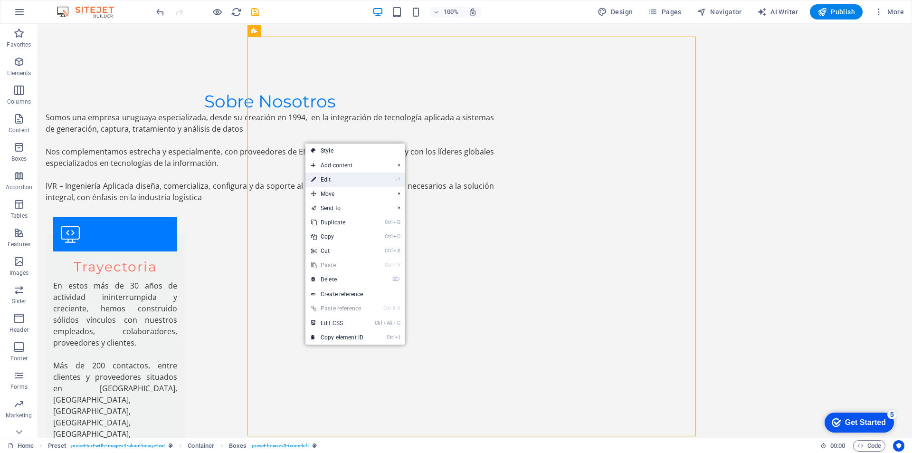
click at [369, 179] on link "⏎ Edit" at bounding box center [337, 179] width 64 height 14
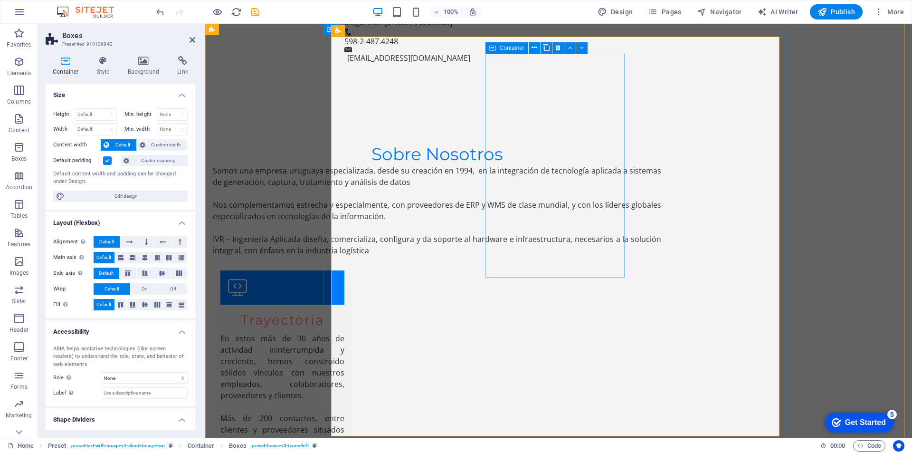
click at [541, 75] on icon at bounding box center [541, 72] width 5 height 10
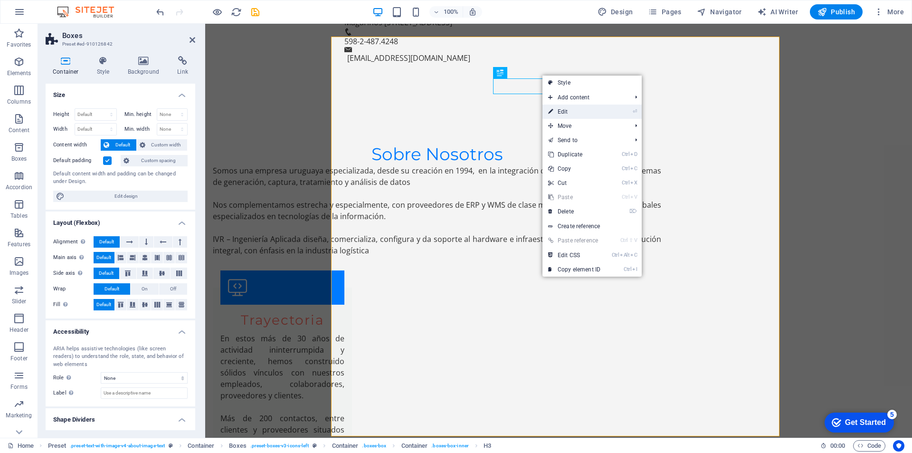
click at [558, 109] on link "⏎ Edit" at bounding box center [574, 111] width 64 height 14
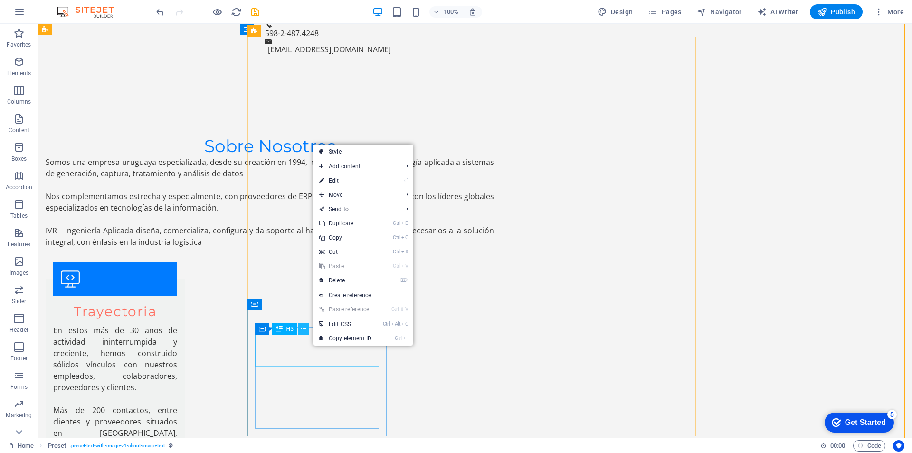
click at [304, 328] on icon at bounding box center [303, 329] width 5 height 10
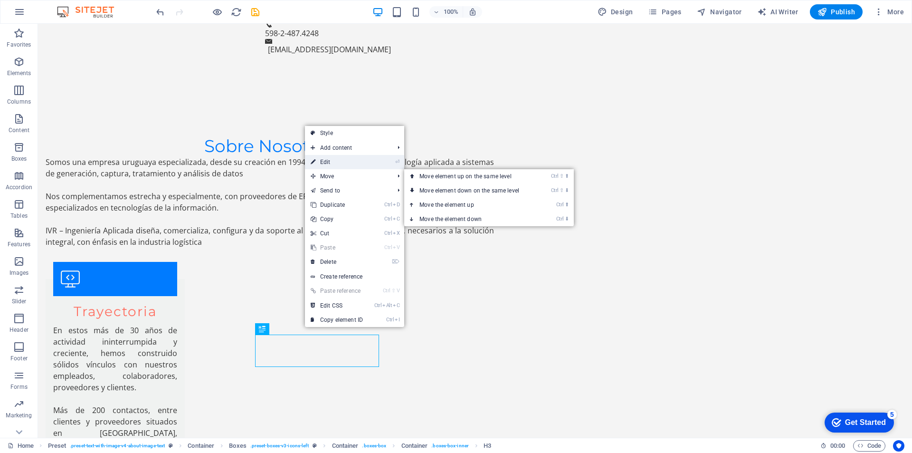
click at [333, 159] on link "⏎ Edit" at bounding box center [337, 162] width 64 height 14
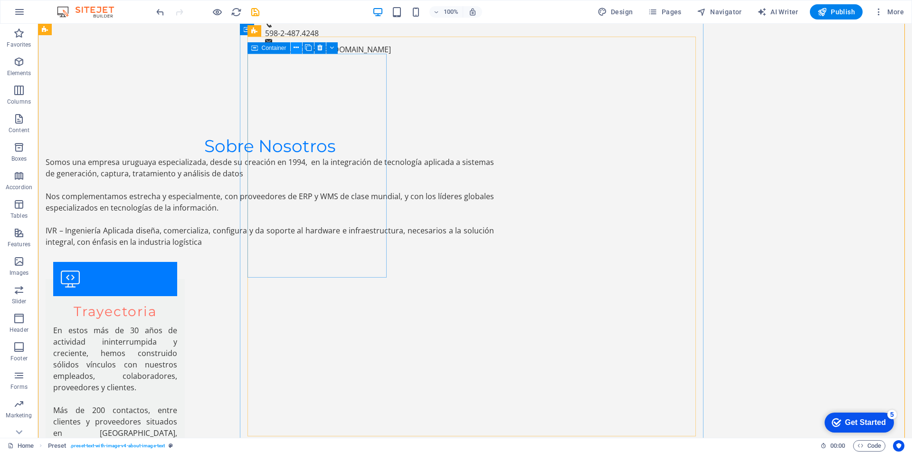
click at [294, 48] on icon at bounding box center [296, 48] width 5 height 10
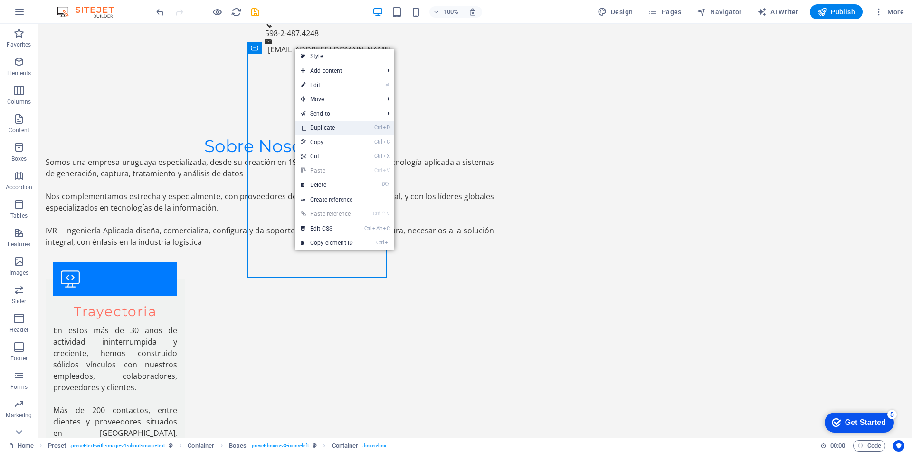
click at [313, 126] on link "Ctrl D Duplicate" at bounding box center [327, 128] width 64 height 14
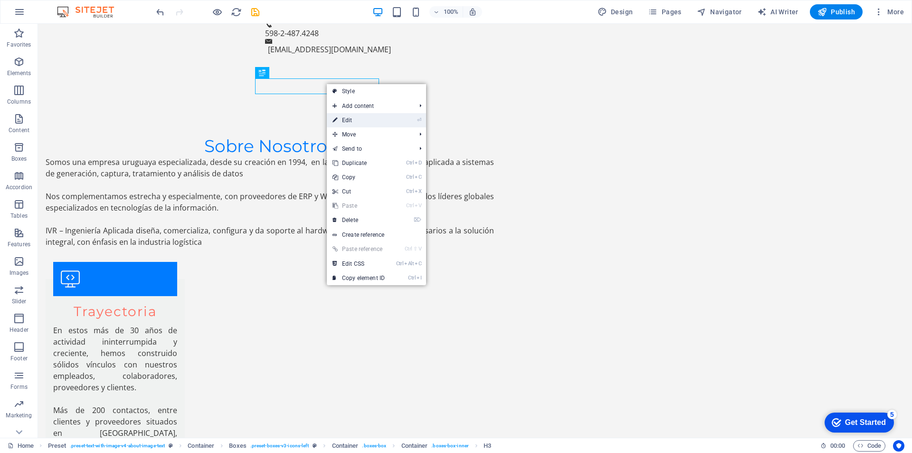
click at [342, 119] on link "⏎ Edit" at bounding box center [359, 120] width 64 height 14
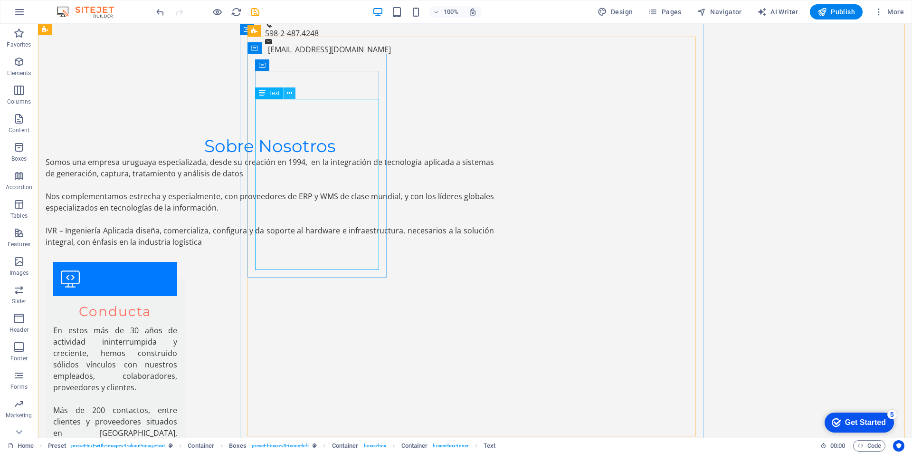
click at [289, 94] on icon at bounding box center [289, 93] width 5 height 10
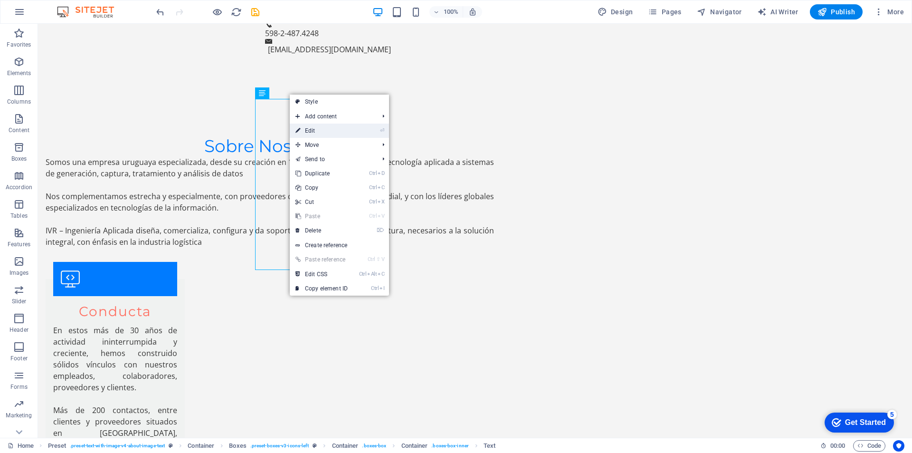
click at [308, 131] on link "⏎ Edit" at bounding box center [322, 130] width 64 height 14
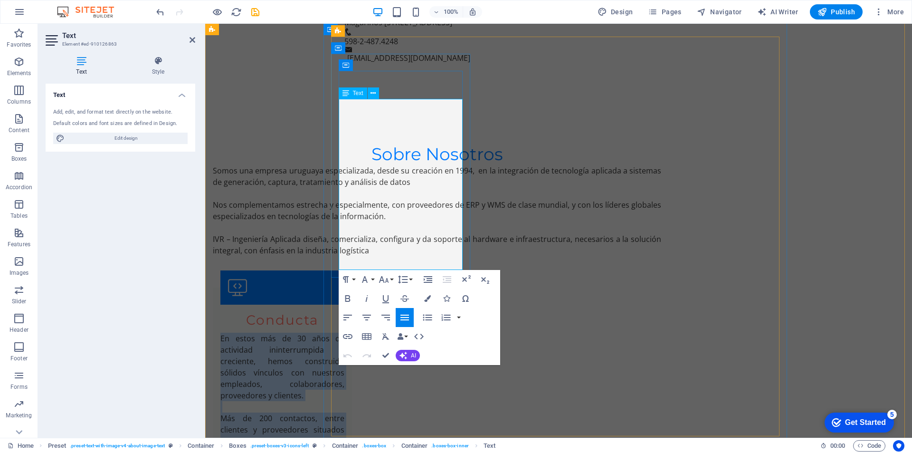
drag, startPoint x: 339, startPoint y: 104, endPoint x: 455, endPoint y: 260, distance: 194.5
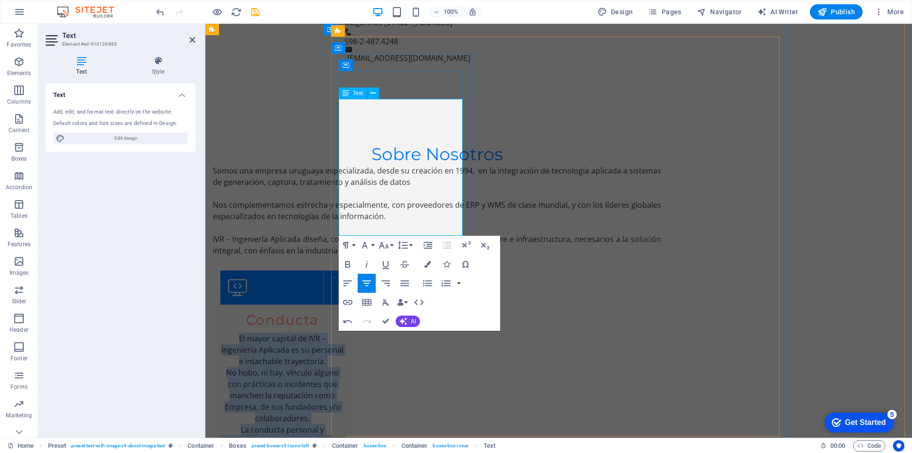
drag, startPoint x: 339, startPoint y: 105, endPoint x: 442, endPoint y: 228, distance: 160.8
click at [344, 332] on div "El mayor capital de IVR – Ingeniería Aplicada es su personal e intachable traye…" at bounding box center [282, 400] width 124 height 137
click at [348, 282] on icon "button" at bounding box center [347, 282] width 11 height 11
click at [344, 367] on p "No hubo, ni hay, vínculo alguno con prácticas o incidentes que manchen la reput…" at bounding box center [282, 395] width 124 height 57
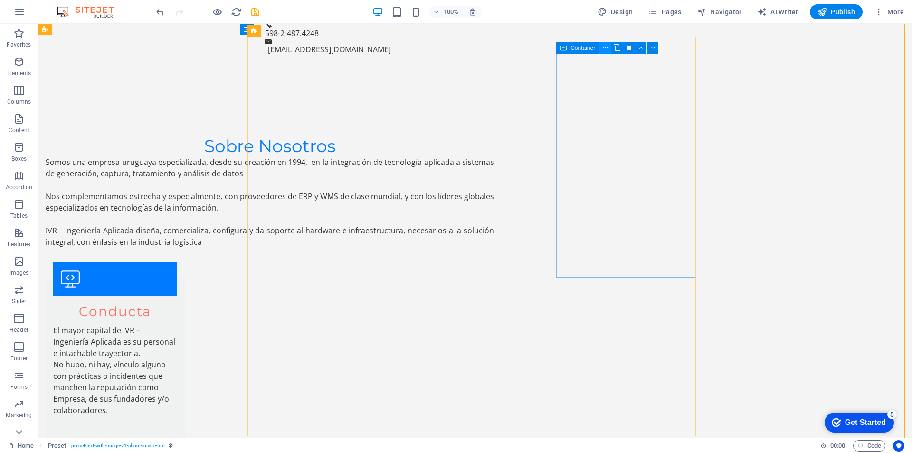
click at [604, 47] on icon at bounding box center [605, 48] width 5 height 10
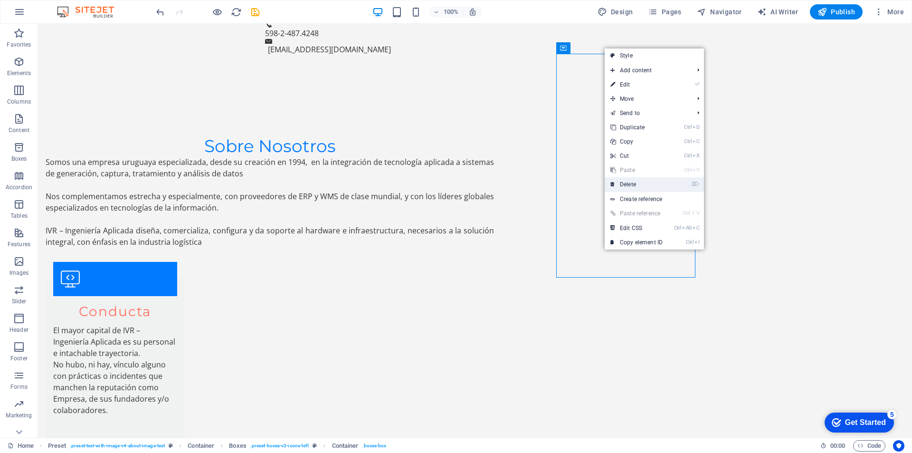
click at [636, 184] on link "⌦ Delete" at bounding box center [637, 184] width 64 height 14
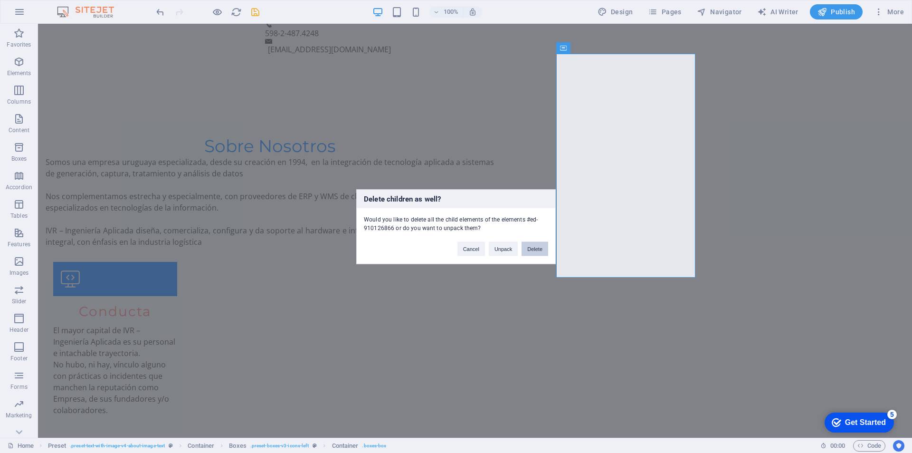
click at [540, 245] on button "Delete" at bounding box center [535, 248] width 27 height 14
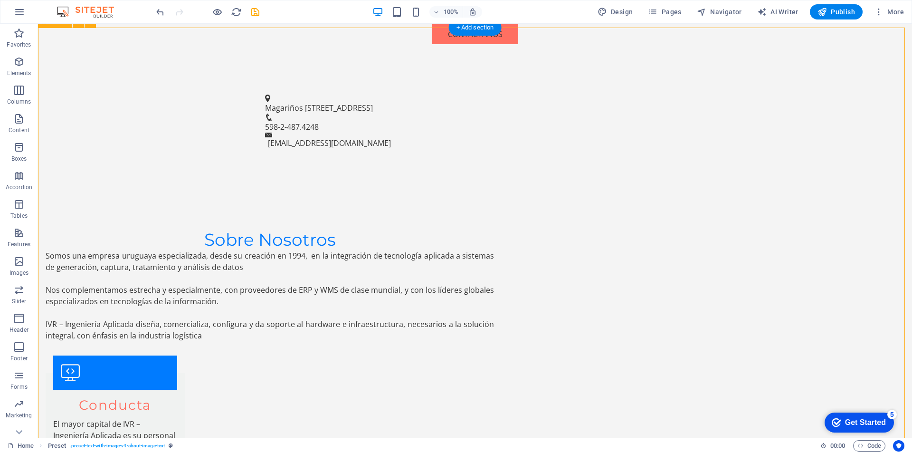
scroll to position [569, 0]
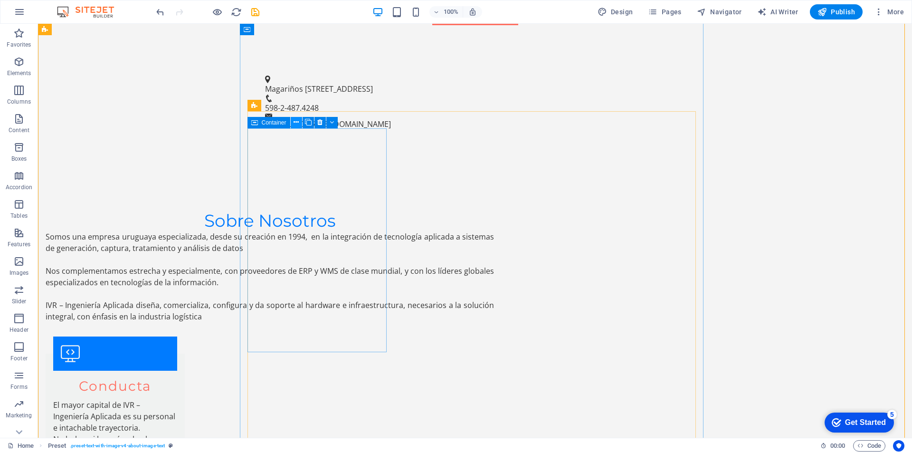
click at [294, 121] on icon at bounding box center [296, 122] width 5 height 10
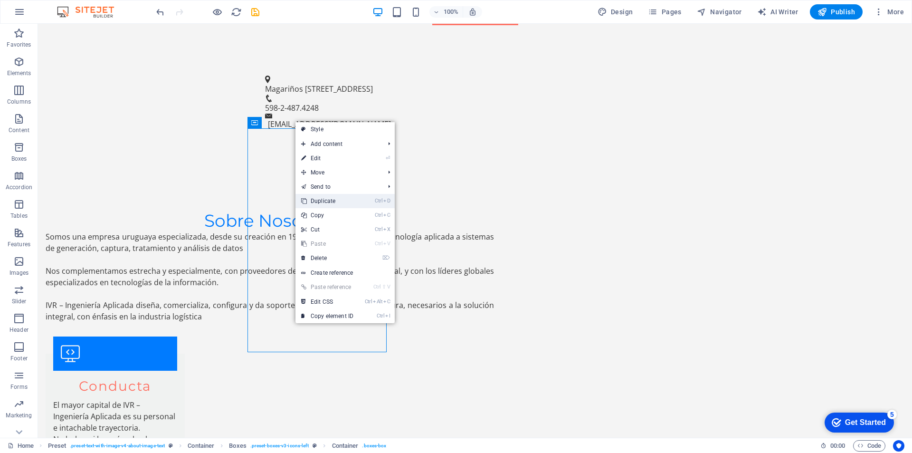
click at [314, 199] on link "Ctrl D Duplicate" at bounding box center [327, 201] width 64 height 14
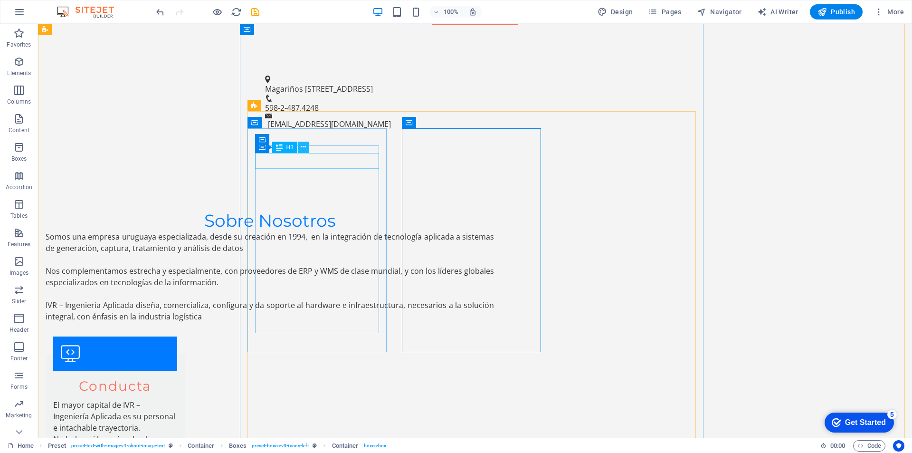
click at [303, 146] on icon at bounding box center [303, 147] width 5 height 10
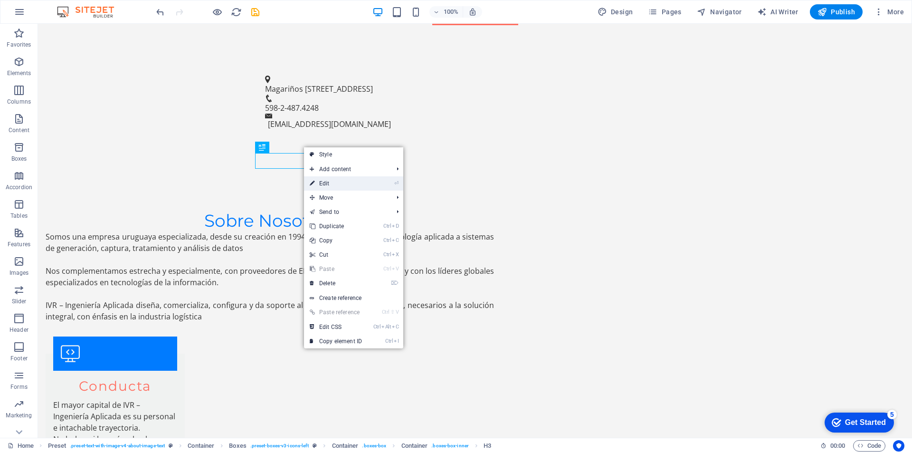
click at [335, 184] on link "⏎ Edit" at bounding box center [336, 183] width 64 height 14
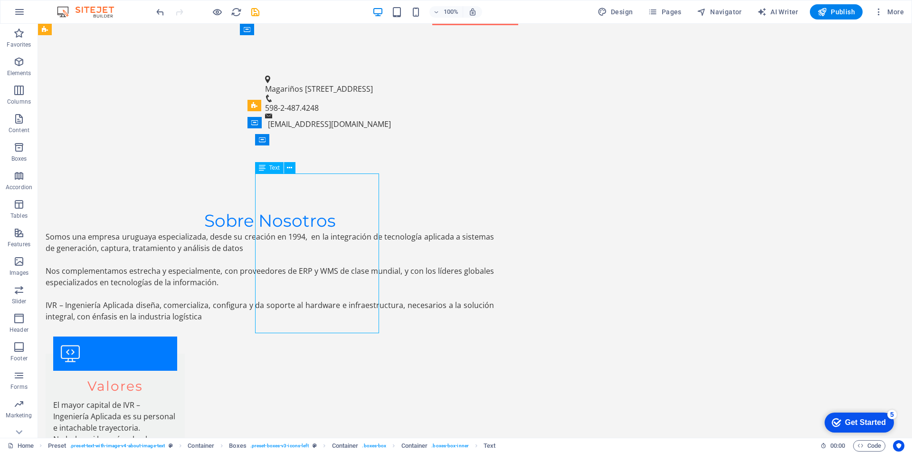
click at [290, 167] on icon at bounding box center [289, 168] width 5 height 10
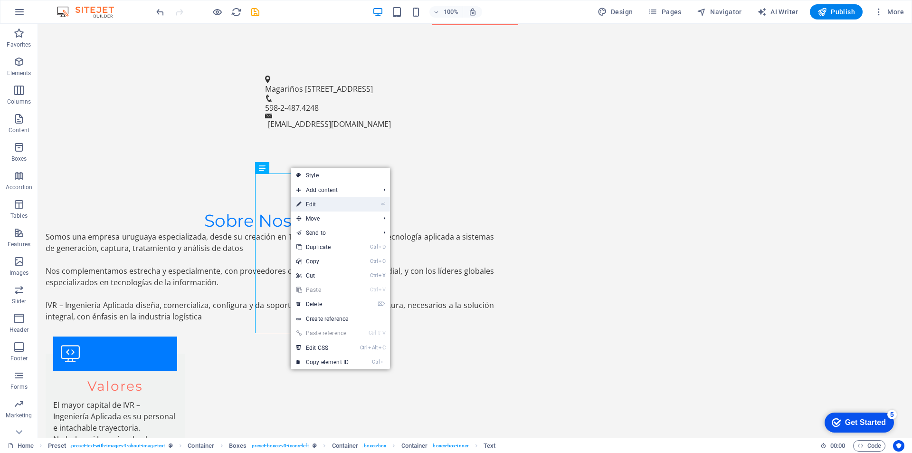
click at [309, 204] on link "⏎ Edit" at bounding box center [323, 204] width 64 height 14
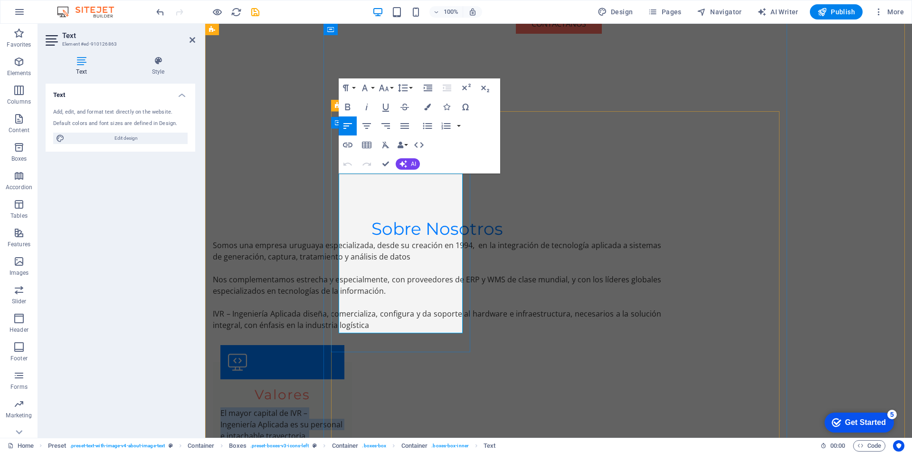
drag, startPoint x: 339, startPoint y: 179, endPoint x: 417, endPoint y: 322, distance: 162.6
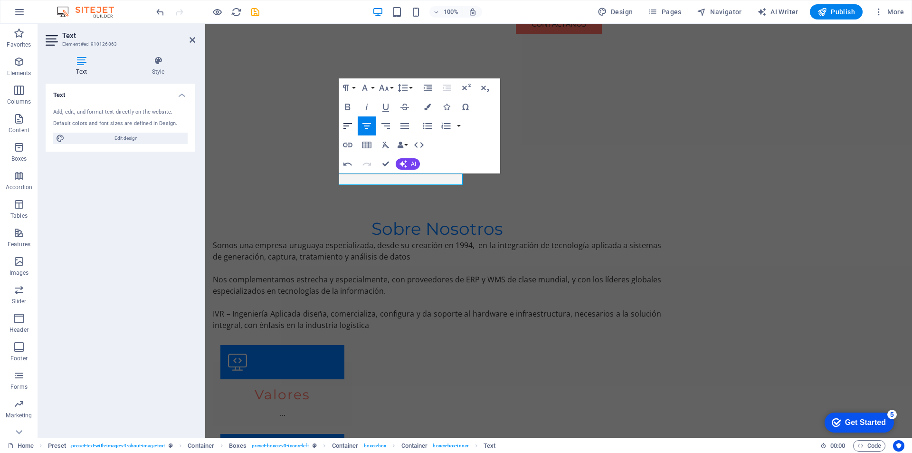
click at [349, 128] on icon "button" at bounding box center [347, 125] width 11 height 11
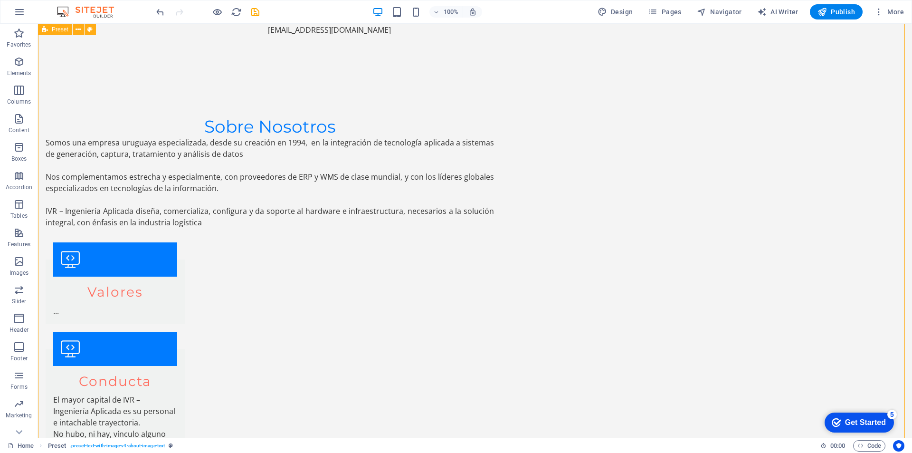
scroll to position [680, 0]
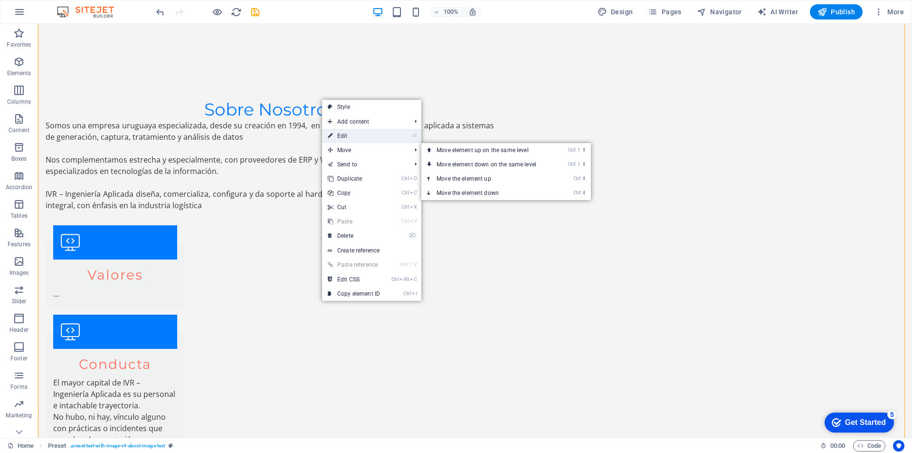
click at [352, 135] on link "⏎ Edit" at bounding box center [354, 136] width 64 height 14
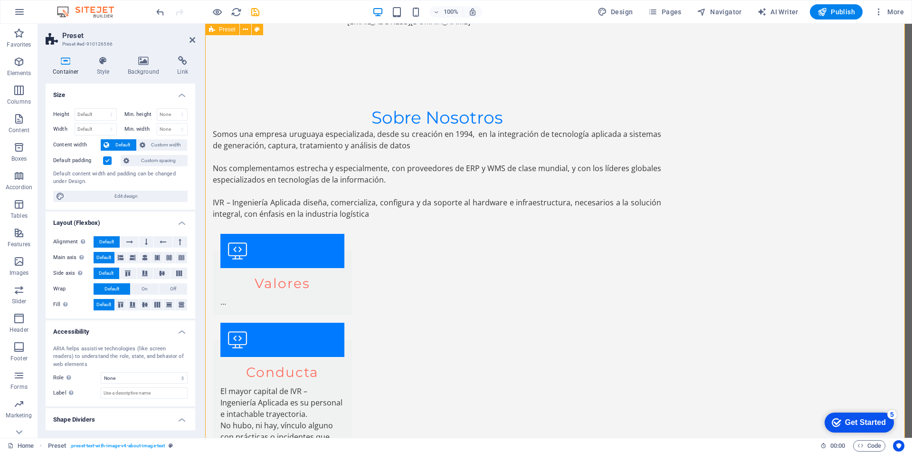
click at [388, 293] on icon at bounding box center [386, 292] width 5 height 10
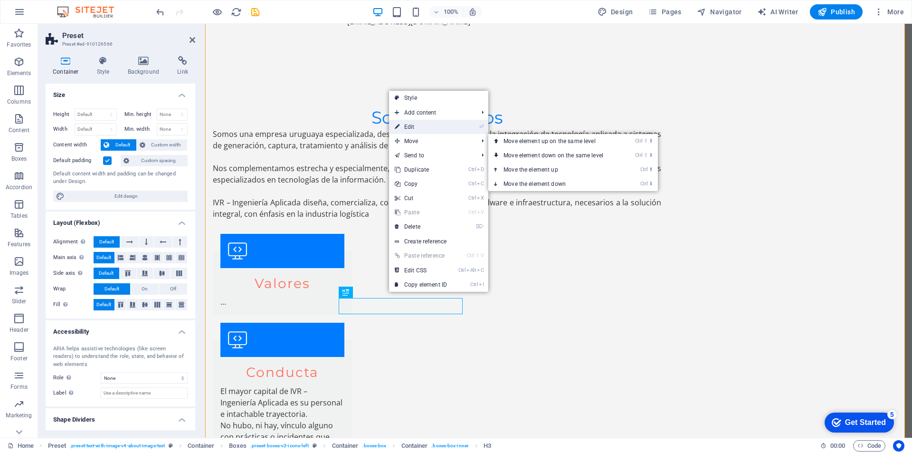
click at [442, 126] on link "⏎ Edit" at bounding box center [421, 127] width 64 height 14
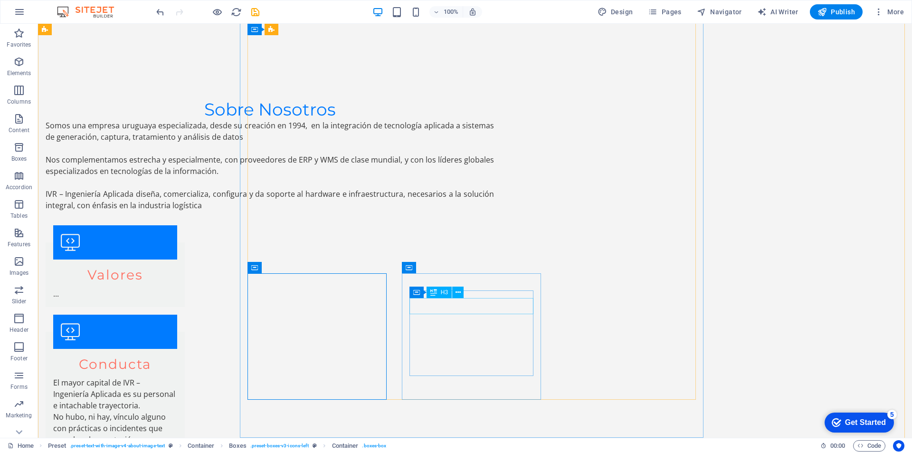
click at [456, 295] on icon at bounding box center [458, 292] width 5 height 10
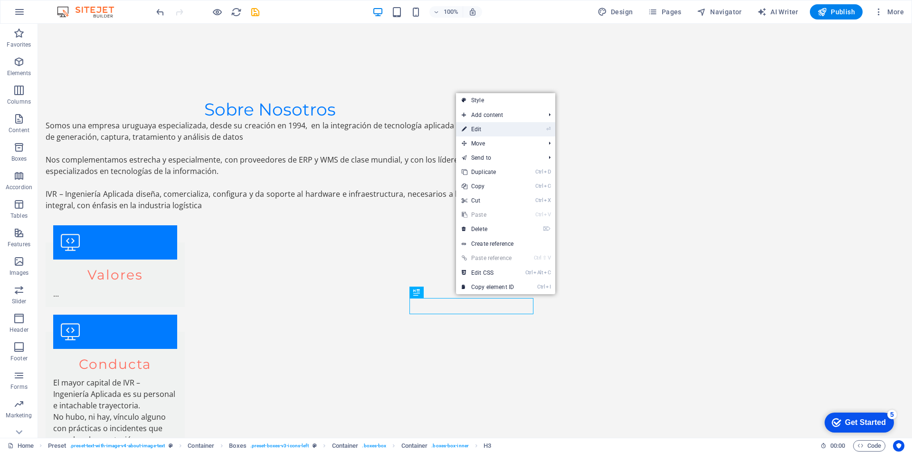
click at [485, 128] on link "⏎ Edit" at bounding box center [488, 129] width 64 height 14
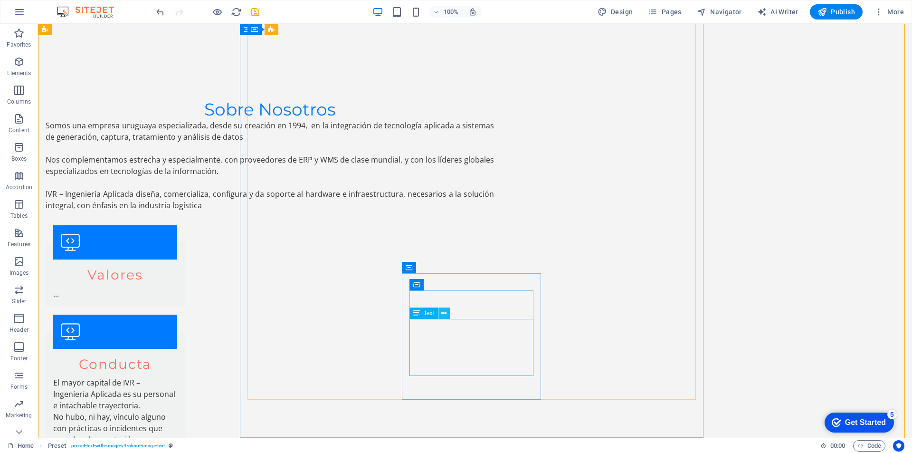
click at [443, 313] on icon at bounding box center [443, 313] width 5 height 10
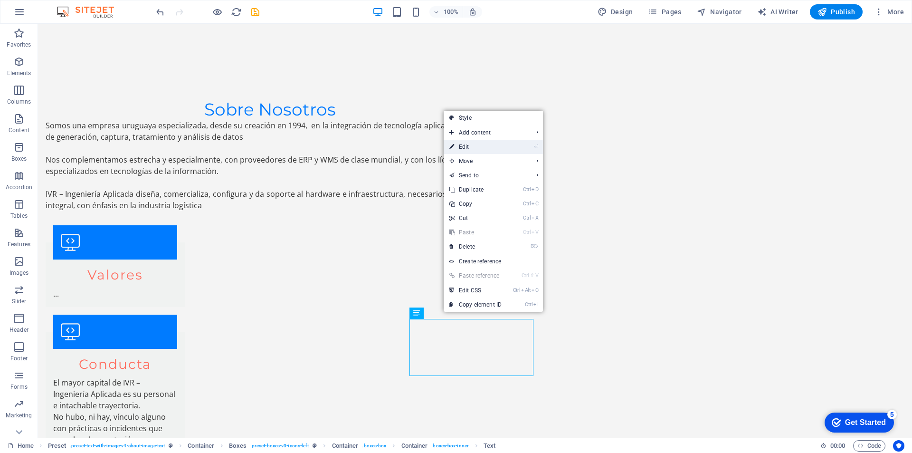
click at [489, 146] on link "⏎ Edit" at bounding box center [476, 147] width 64 height 14
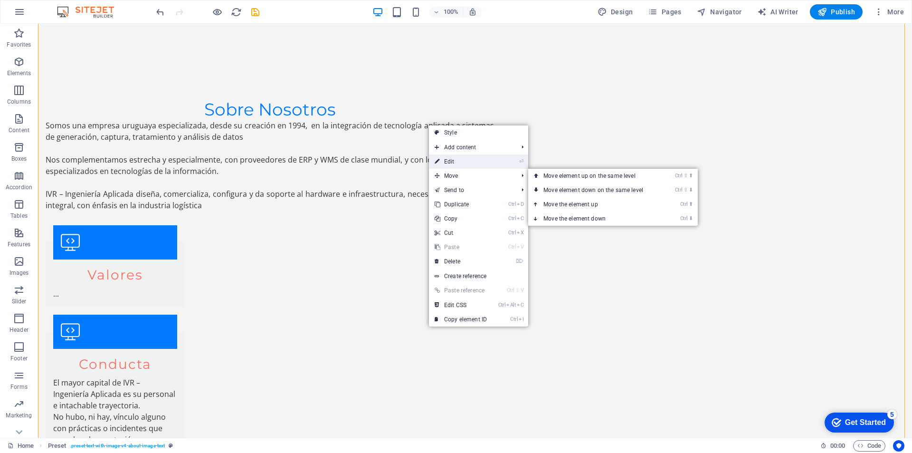
click at [470, 160] on link "⏎ Edit" at bounding box center [461, 161] width 64 height 14
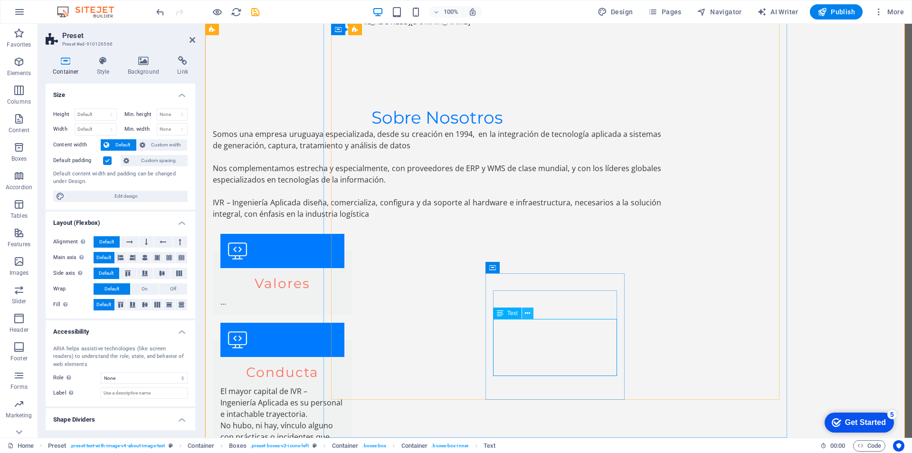
click at [528, 318] on button at bounding box center [527, 312] width 11 height 11
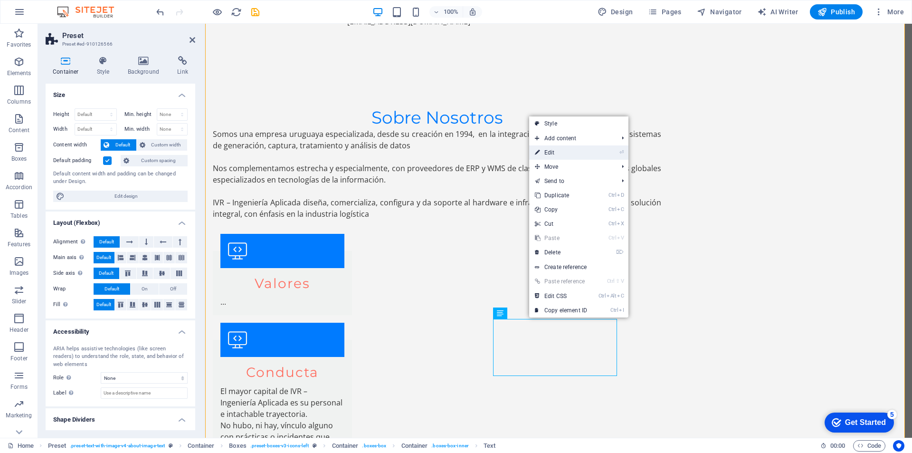
click at [570, 149] on link "⏎ Edit" at bounding box center [561, 152] width 64 height 14
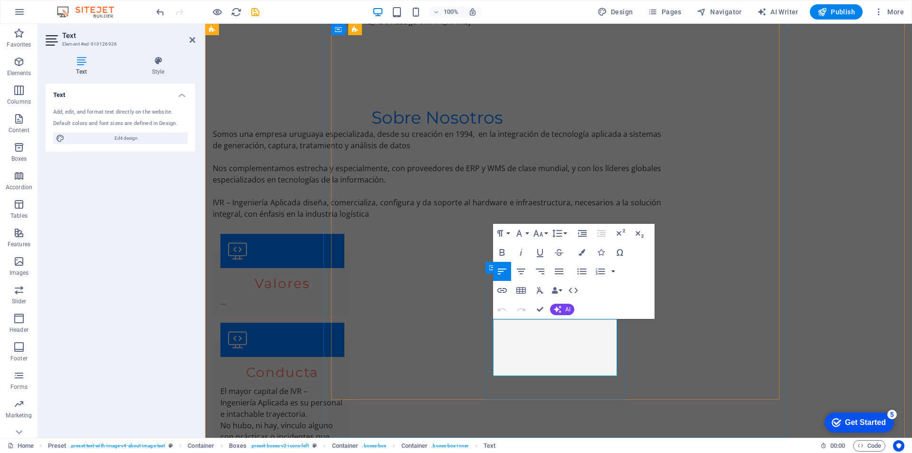
drag, startPoint x: 591, startPoint y: 372, endPoint x: 490, endPoint y: 321, distance: 113.0
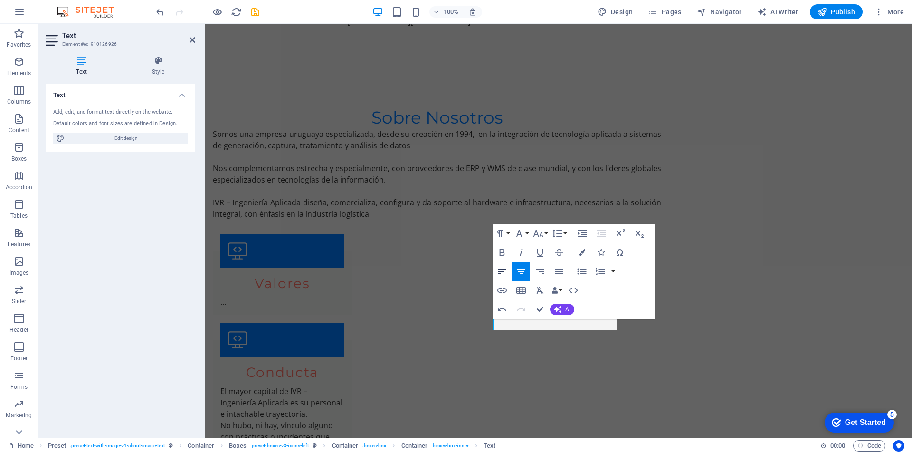
click at [498, 271] on icon "button" at bounding box center [502, 271] width 9 height 6
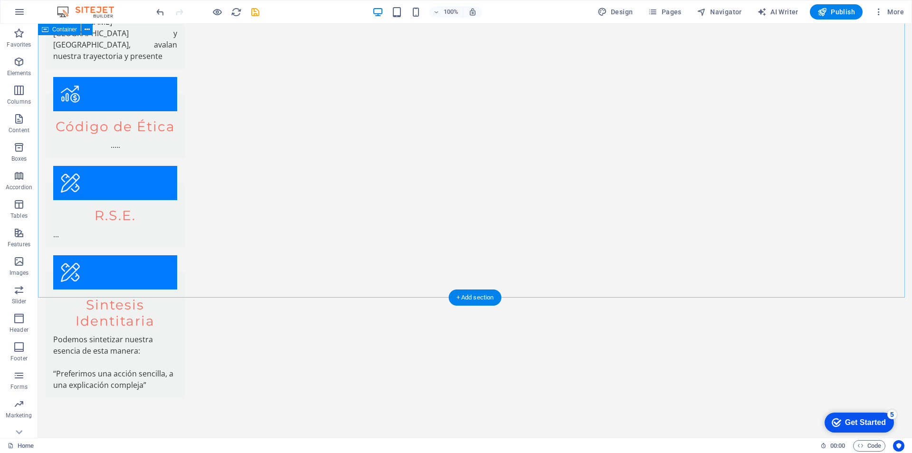
scroll to position [1552, 0]
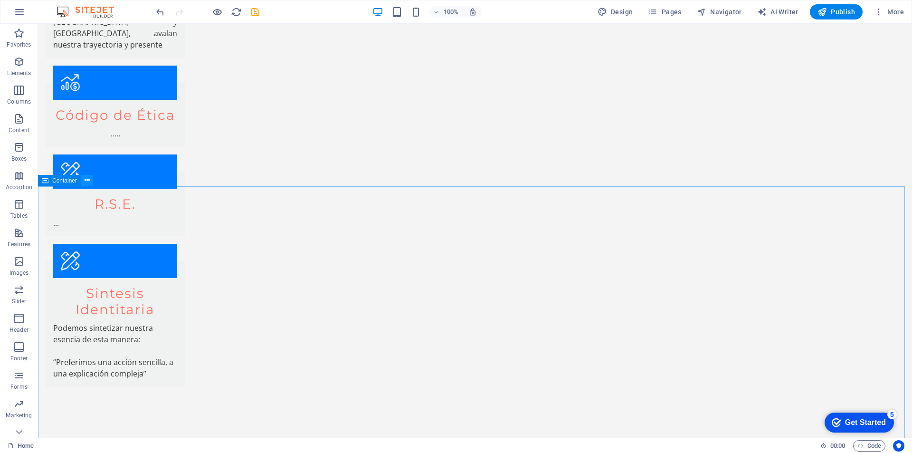
click at [85, 181] on icon at bounding box center [87, 180] width 5 height 10
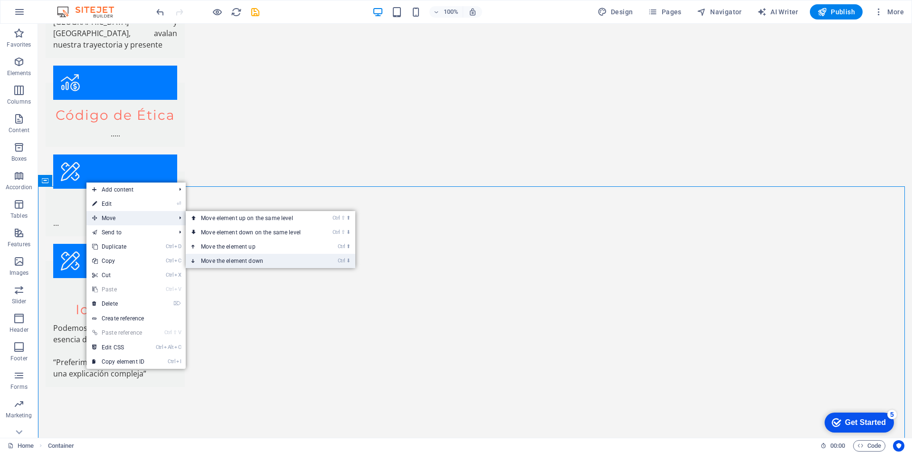
click at [271, 262] on link "Ctrl ⬇ Move the element down" at bounding box center [253, 261] width 134 height 14
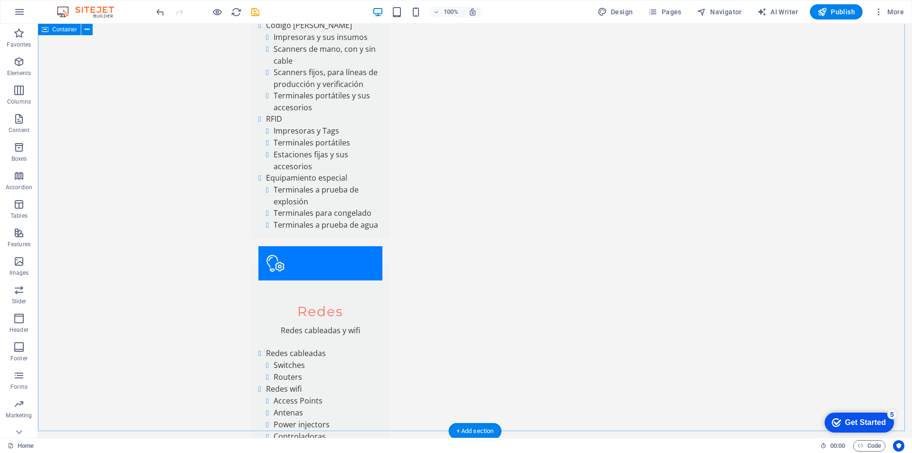
scroll to position [2178, 0]
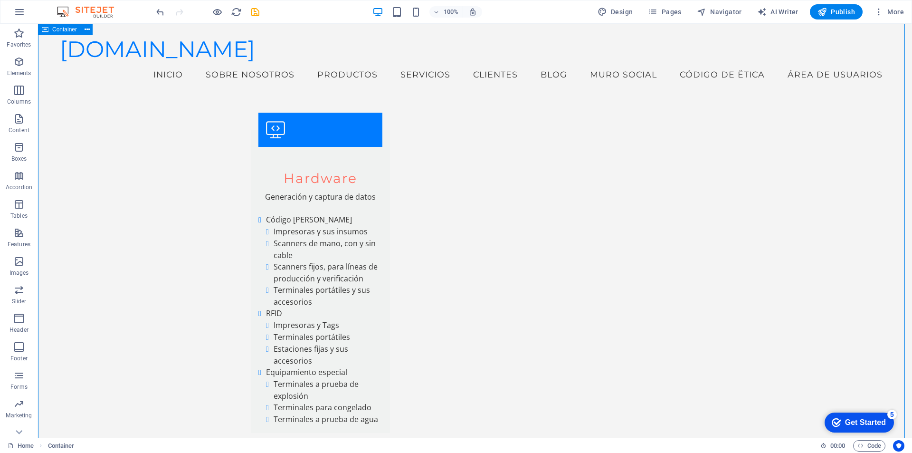
scroll to position [2142, 0]
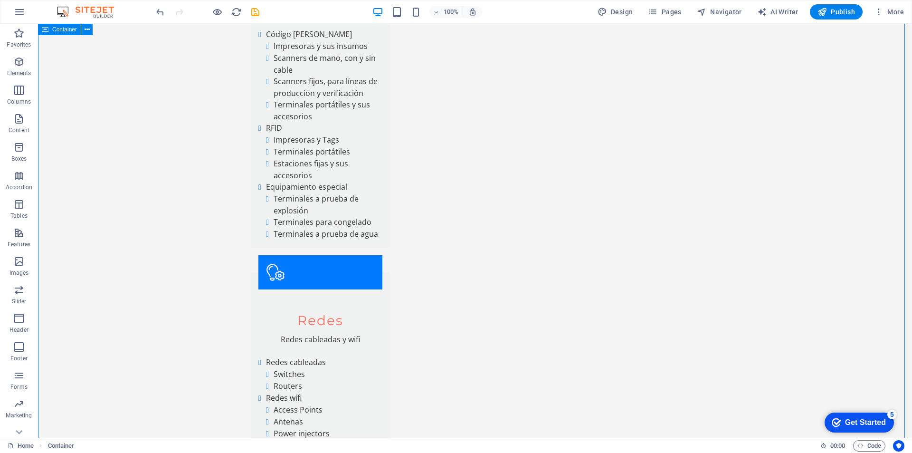
click at [159, 12] on icon "undo" at bounding box center [160, 12] width 11 height 11
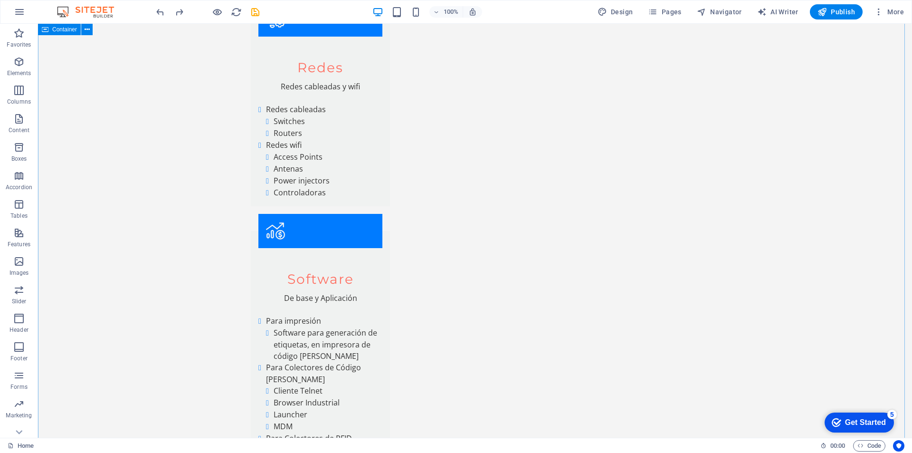
scroll to position [2458, 0]
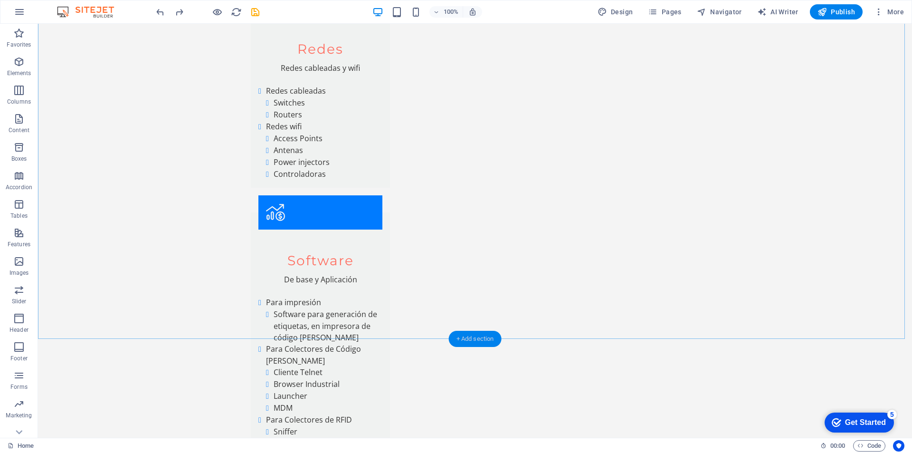
click at [475, 336] on div "+ Add section" at bounding box center [475, 339] width 53 height 16
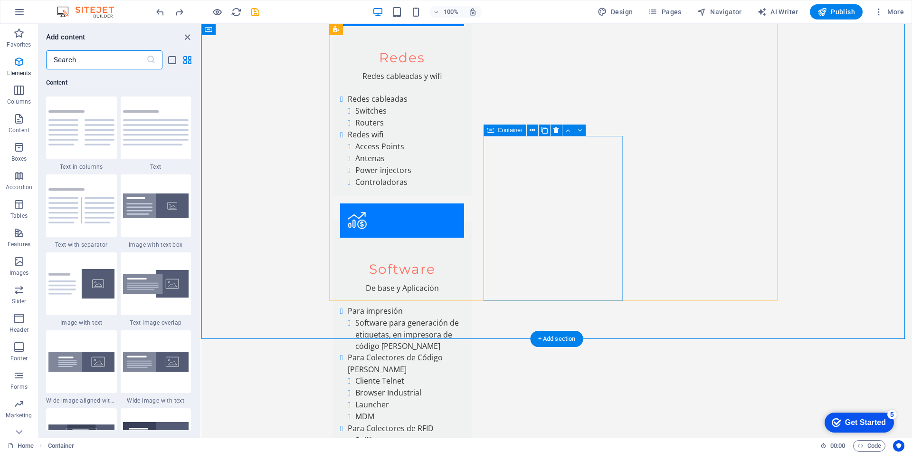
scroll to position [1662, 0]
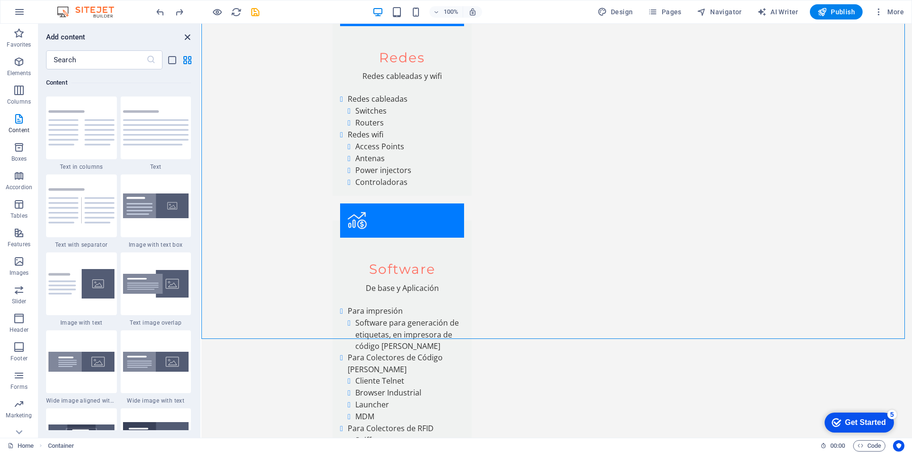
click at [187, 40] on icon "close panel" at bounding box center [187, 37] width 11 height 11
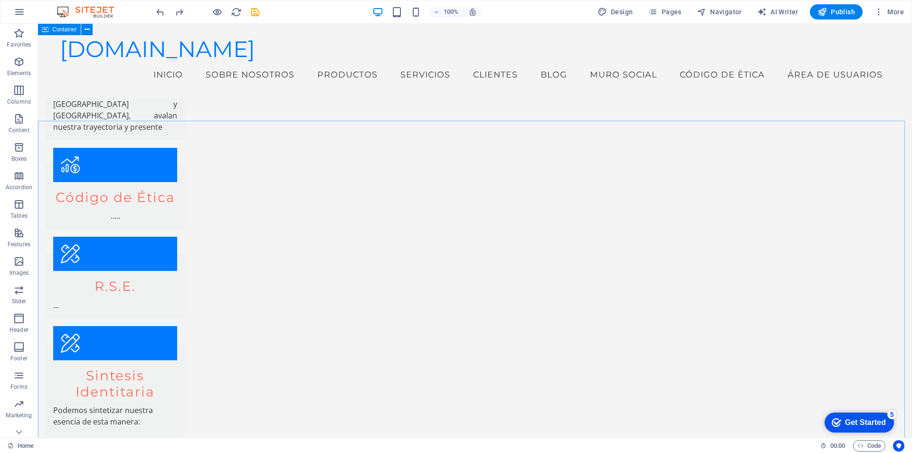
scroll to position [1460, 0]
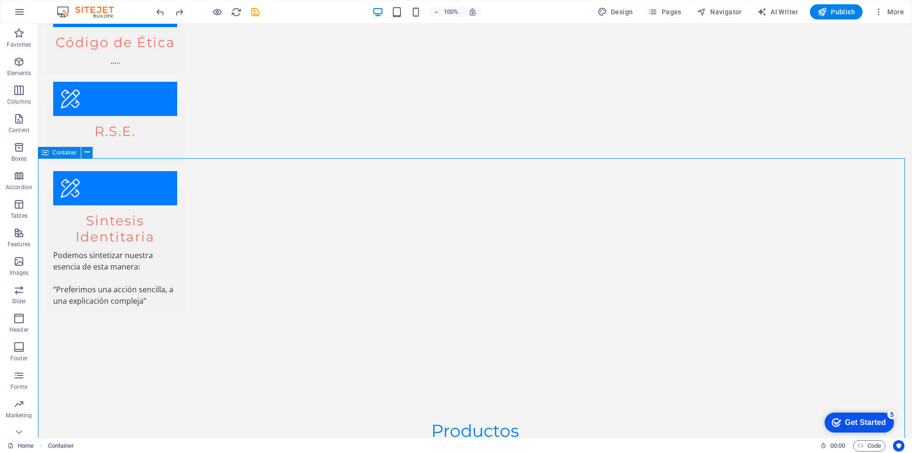
drag, startPoint x: 109, startPoint y: 215, endPoint x: 190, endPoint y: 419, distance: 219.8
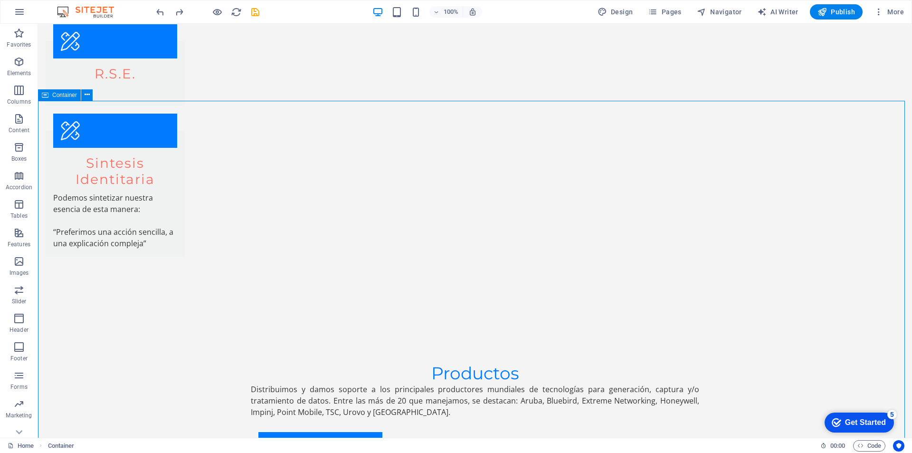
click at [45, 95] on icon at bounding box center [45, 94] width 7 height 11
drag, startPoint x: 83, startPoint y: 119, endPoint x: 57, endPoint y: 196, distance: 81.6
drag, startPoint x: 99, startPoint y: 123, endPoint x: 72, endPoint y: 144, distance: 34.2
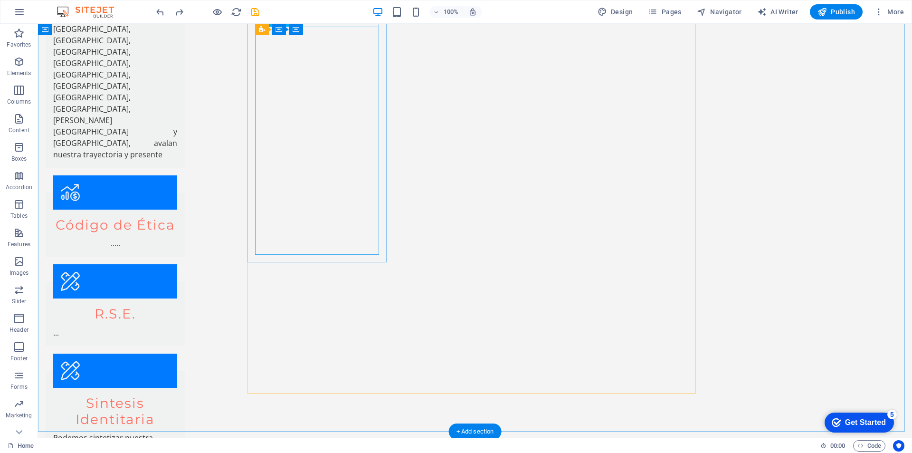
scroll to position [1526, 0]
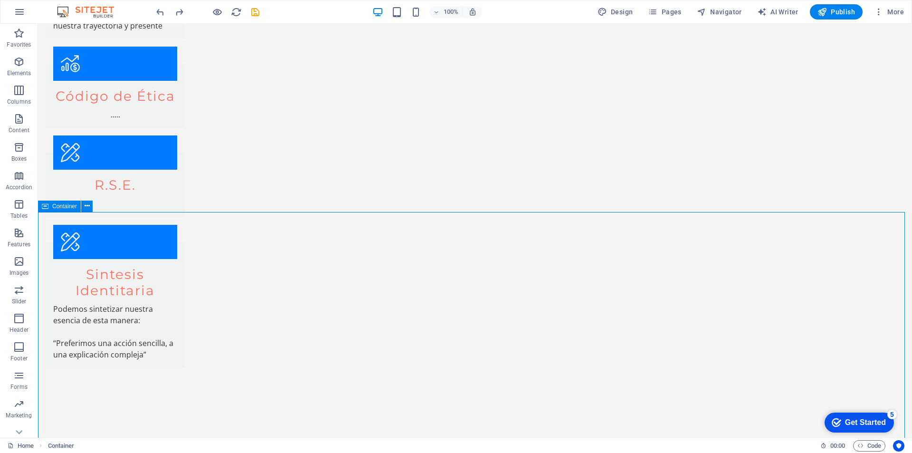
drag, startPoint x: 414, startPoint y: 225, endPoint x: 438, endPoint y: 266, distance: 47.5
click at [85, 207] on icon at bounding box center [87, 206] width 5 height 10
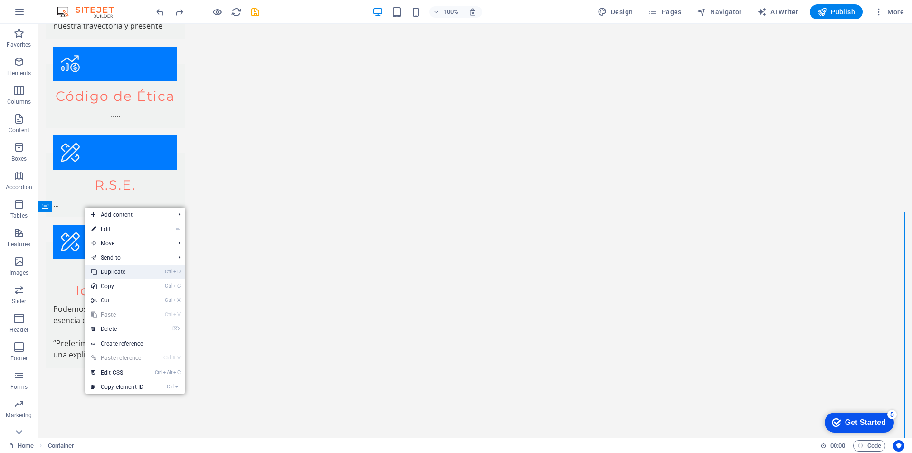
drag, startPoint x: 111, startPoint y: 268, endPoint x: 73, endPoint y: 245, distance: 44.8
click at [111, 268] on link "Ctrl D Duplicate" at bounding box center [117, 272] width 64 height 14
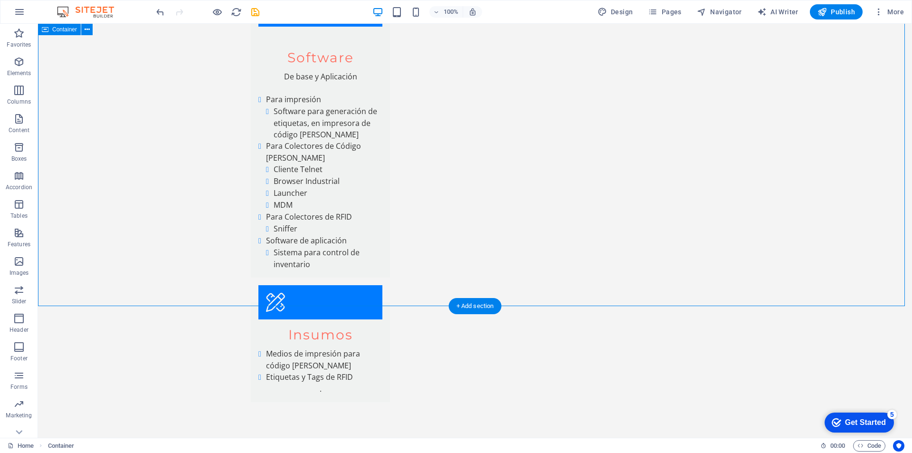
scroll to position [2727, 0]
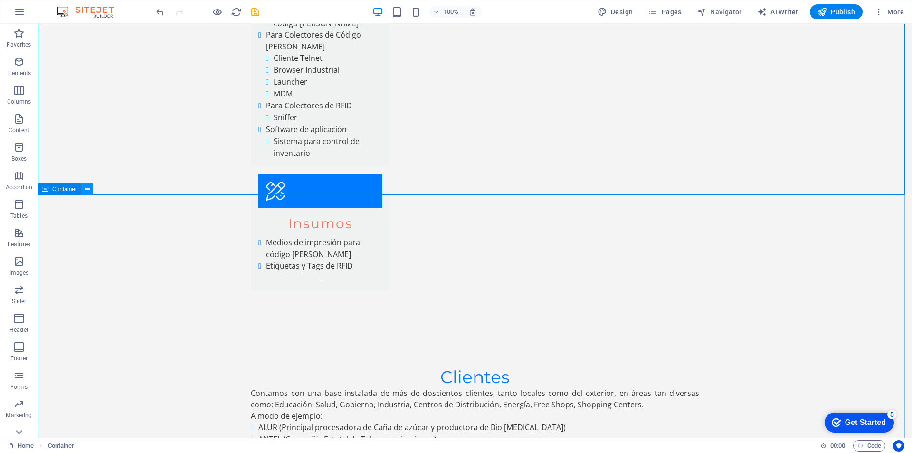
click at [85, 188] on icon at bounding box center [87, 189] width 5 height 10
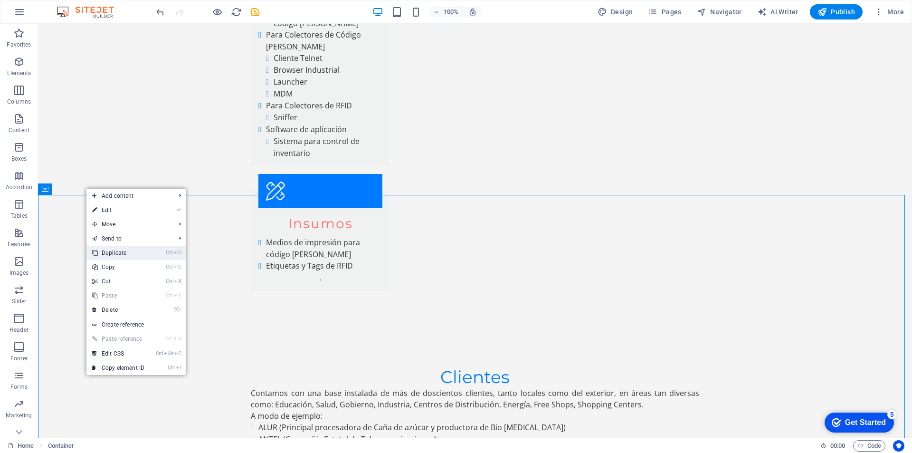
click at [116, 254] on link "Ctrl D Duplicate" at bounding box center [118, 253] width 64 height 14
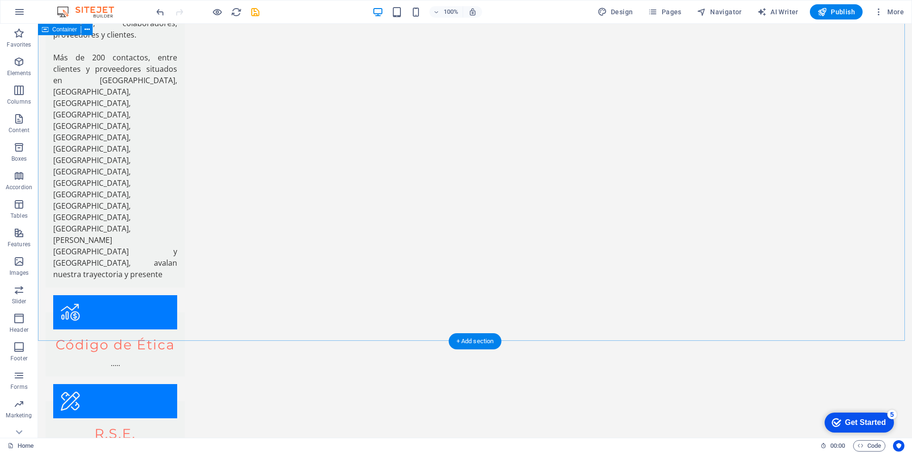
scroll to position [1618, 0]
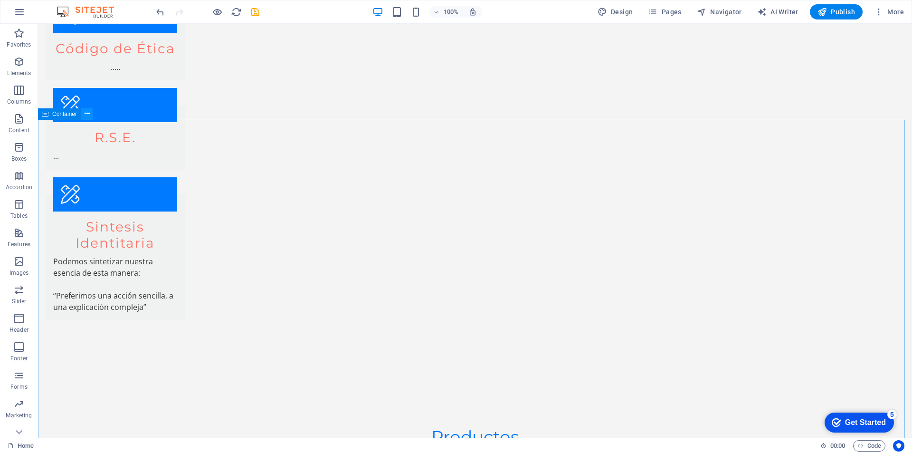
click at [88, 112] on icon at bounding box center [87, 114] width 5 height 10
click at [86, 112] on icon at bounding box center [87, 114] width 5 height 10
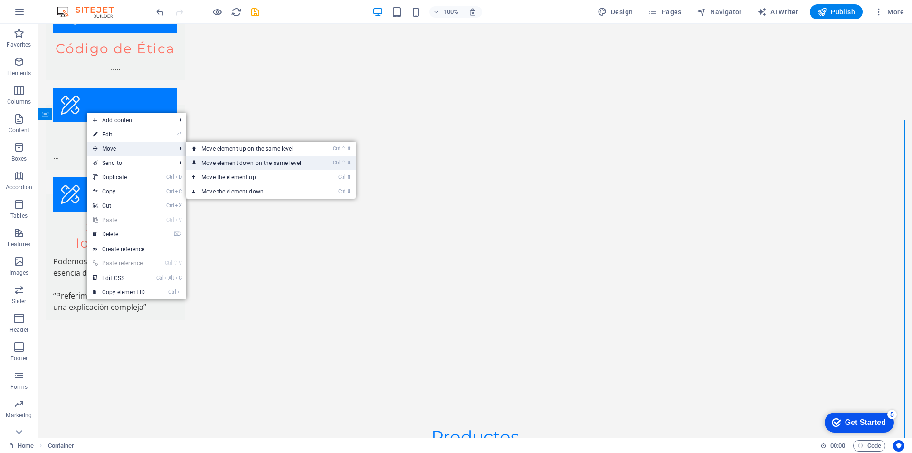
click at [291, 159] on link "Ctrl ⇧ ⬇ Move element down on the same level" at bounding box center [253, 163] width 134 height 14
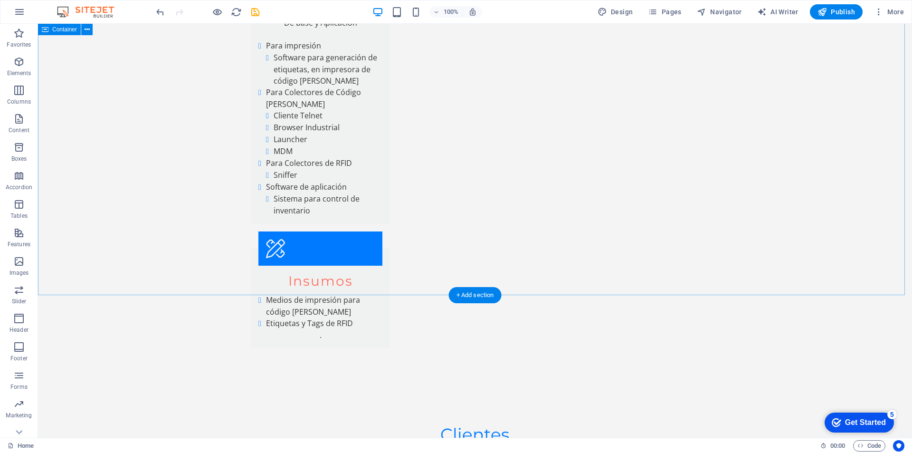
scroll to position [2727, 0]
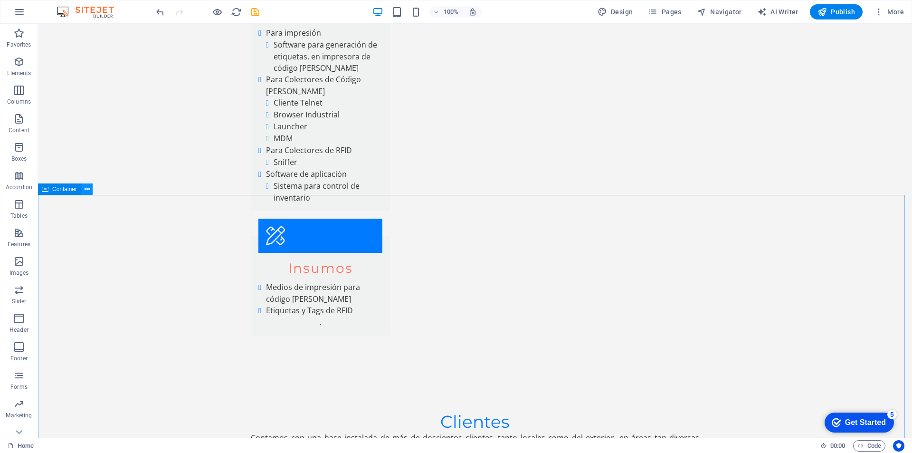
click at [89, 190] on icon at bounding box center [87, 189] width 5 height 10
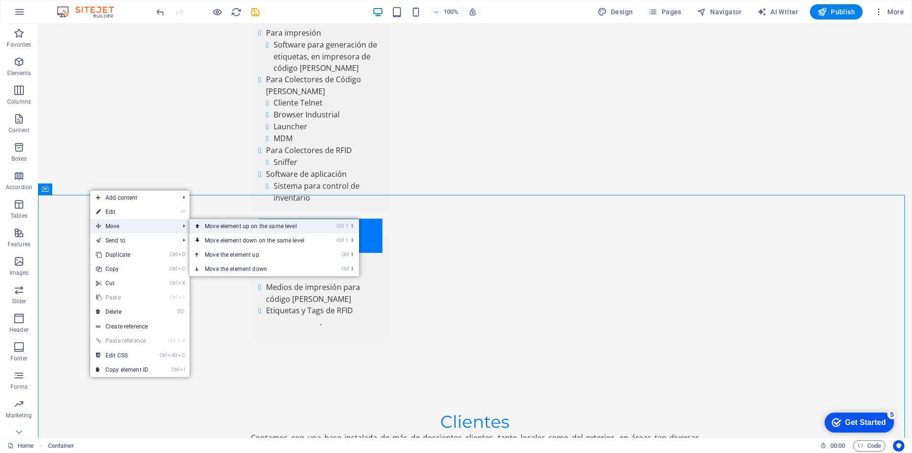
drag, startPoint x: 256, startPoint y: 223, endPoint x: 335, endPoint y: 199, distance: 82.3
click at [256, 223] on link "Ctrl ⇧ ⬆ Move element up on the same level" at bounding box center [257, 226] width 134 height 14
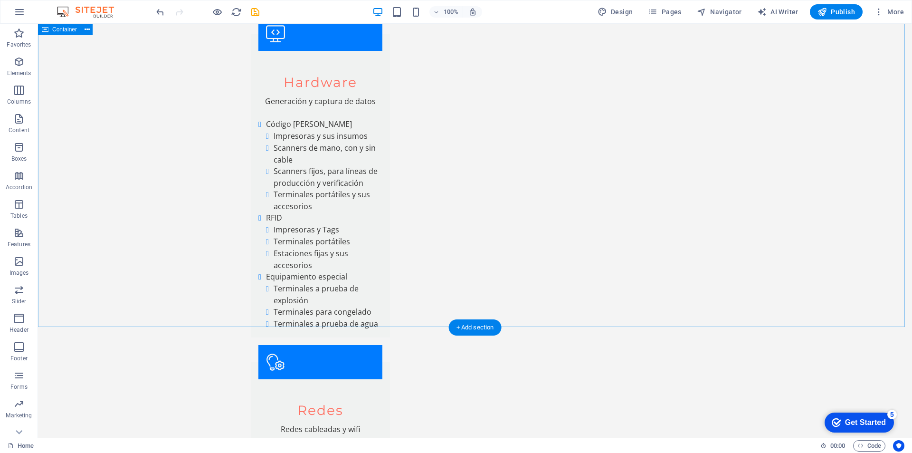
scroll to position [2111, 0]
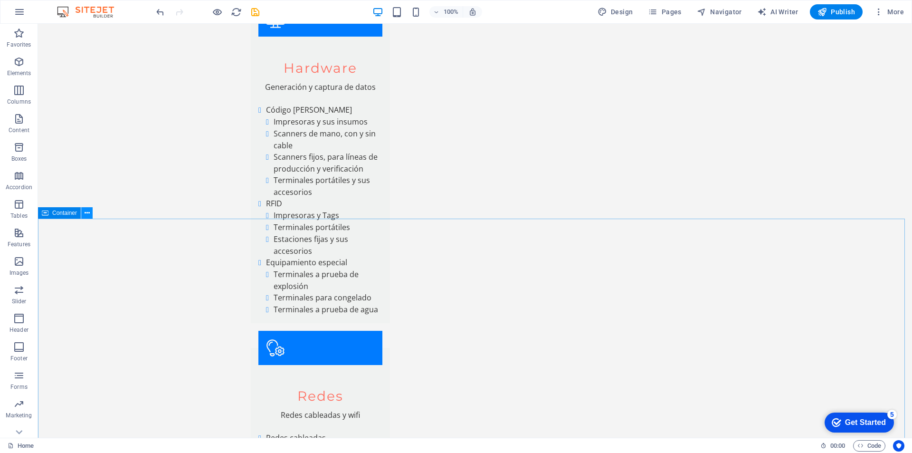
click at [86, 212] on icon at bounding box center [87, 213] width 5 height 10
click at [89, 215] on icon at bounding box center [87, 213] width 5 height 10
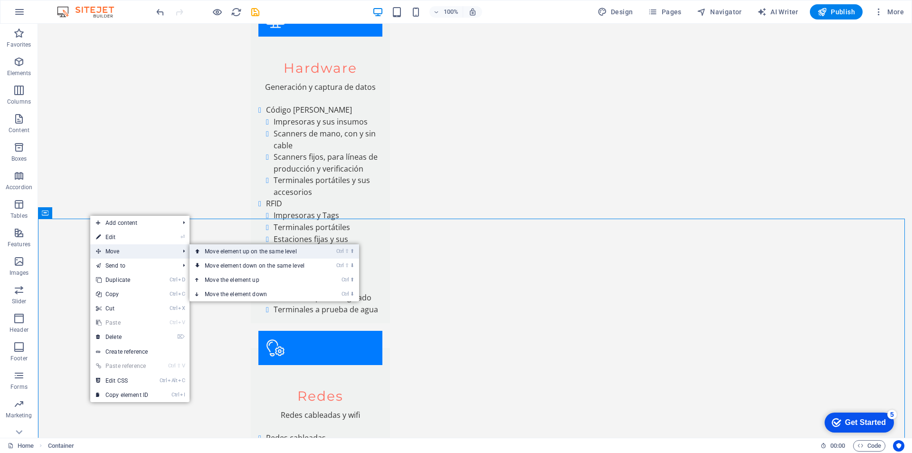
drag, startPoint x: 264, startPoint y: 248, endPoint x: 285, endPoint y: 216, distance: 38.6
click at [264, 248] on link "Ctrl ⇧ ⬆ Move element up on the same level" at bounding box center [257, 251] width 134 height 14
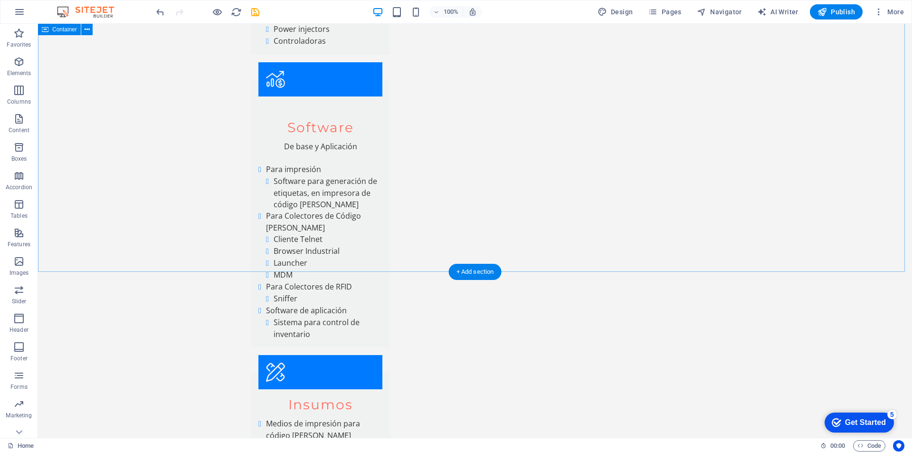
scroll to position [2627, 0]
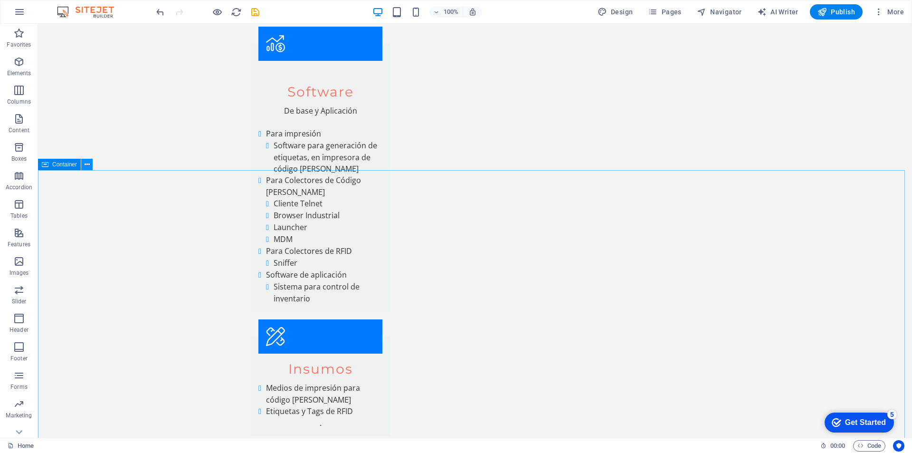
click at [88, 165] on icon at bounding box center [87, 165] width 5 height 10
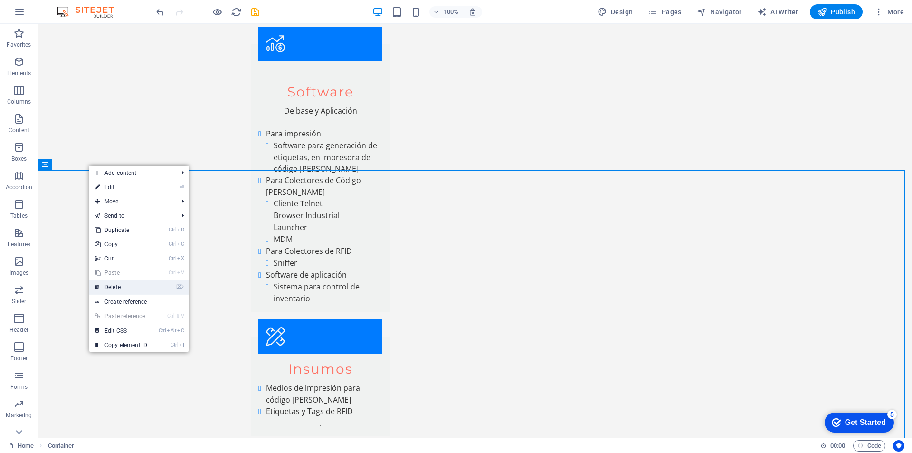
click at [119, 284] on link "⌦ Delete" at bounding box center [121, 287] width 64 height 14
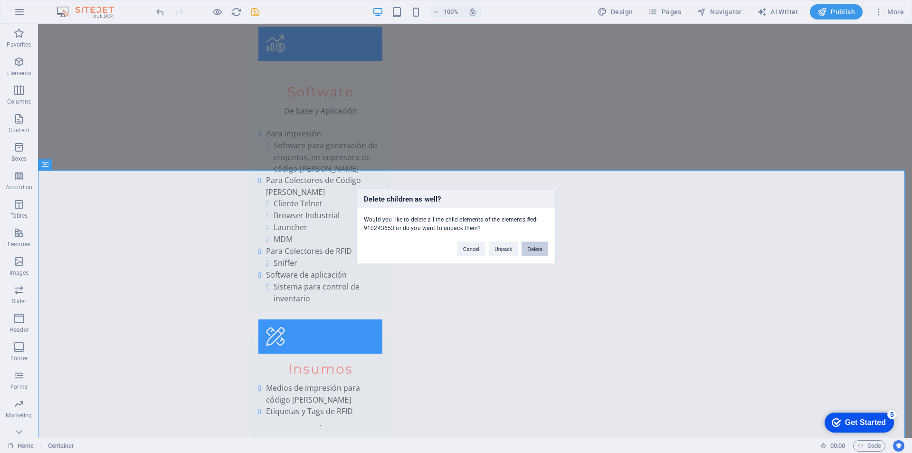
click at [537, 249] on button "Delete" at bounding box center [535, 248] width 27 height 14
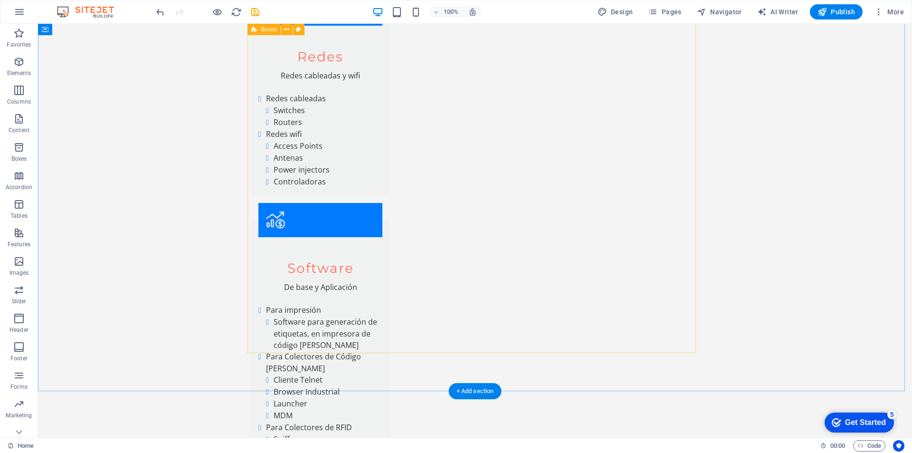
scroll to position [2517, 0]
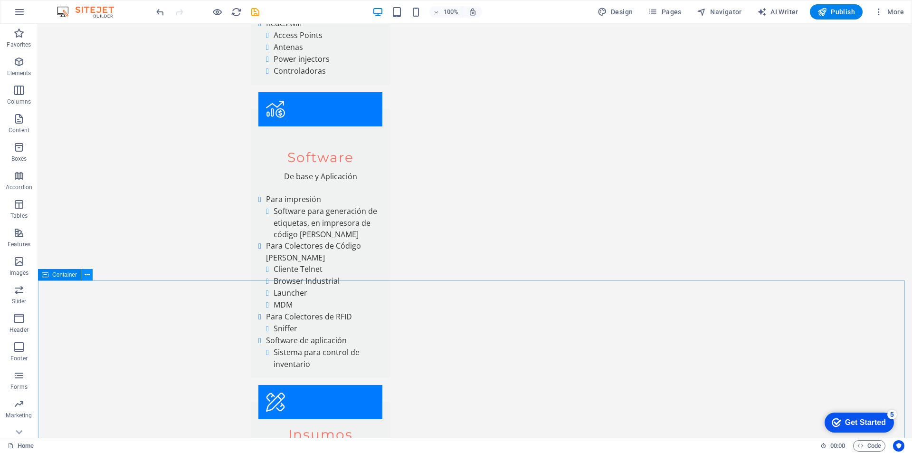
click at [87, 276] on icon at bounding box center [87, 275] width 5 height 10
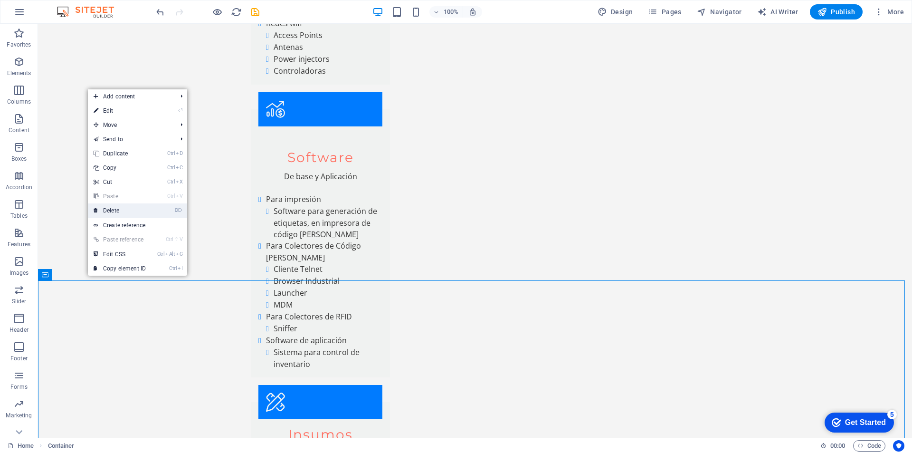
click at [135, 211] on link "⌦ Delete" at bounding box center [120, 210] width 64 height 14
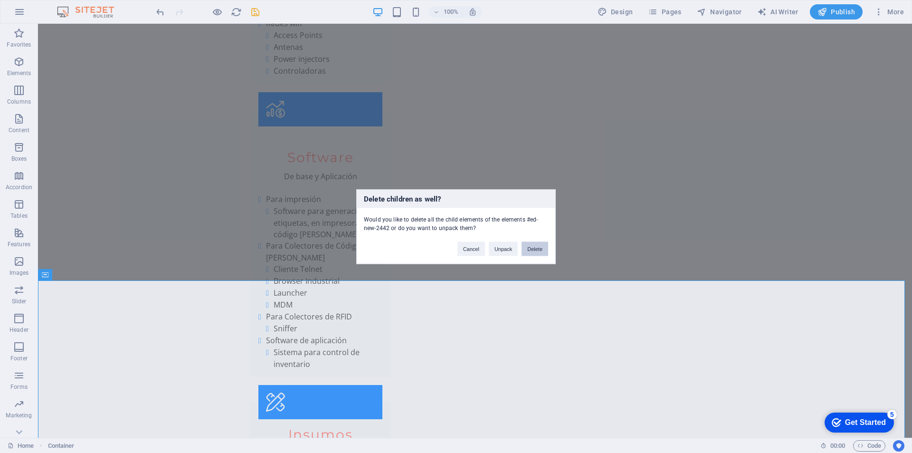
drag, startPoint x: 537, startPoint y: 245, endPoint x: 501, endPoint y: 221, distance: 42.8
click at [537, 245] on button "Delete" at bounding box center [535, 248] width 27 height 14
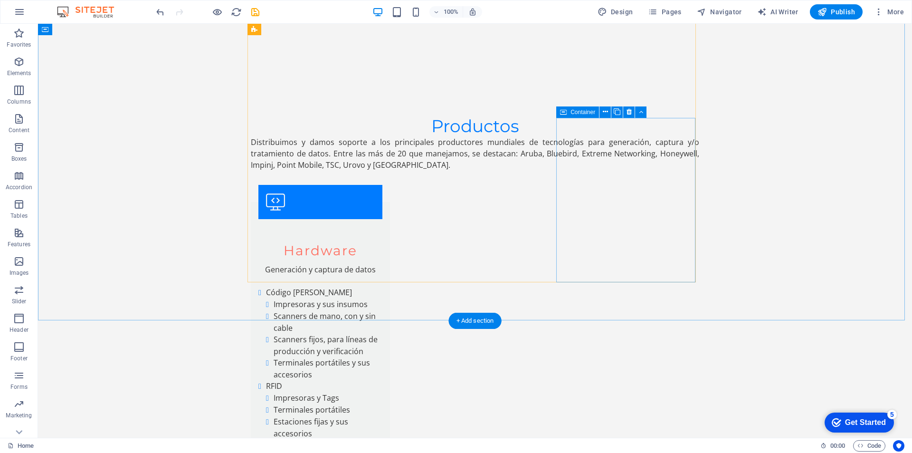
scroll to position [2106, 0]
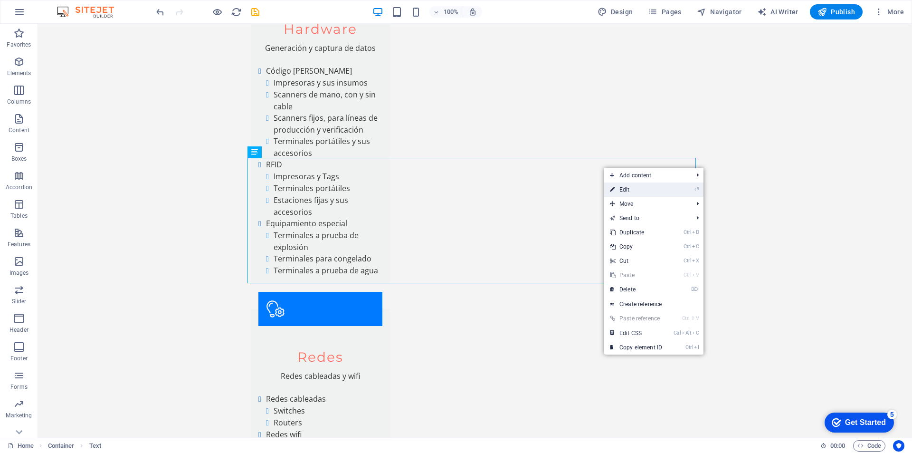
click at [623, 186] on link "⏎ Edit" at bounding box center [636, 189] width 64 height 14
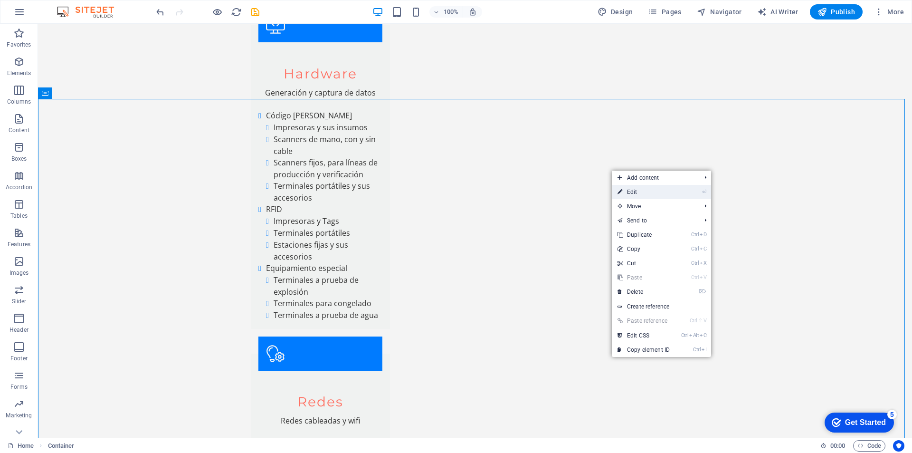
drag, startPoint x: 705, startPoint y: 191, endPoint x: 426, endPoint y: 183, distance: 279.4
click at [705, 191] on icon "⏎" at bounding box center [704, 192] width 4 height 6
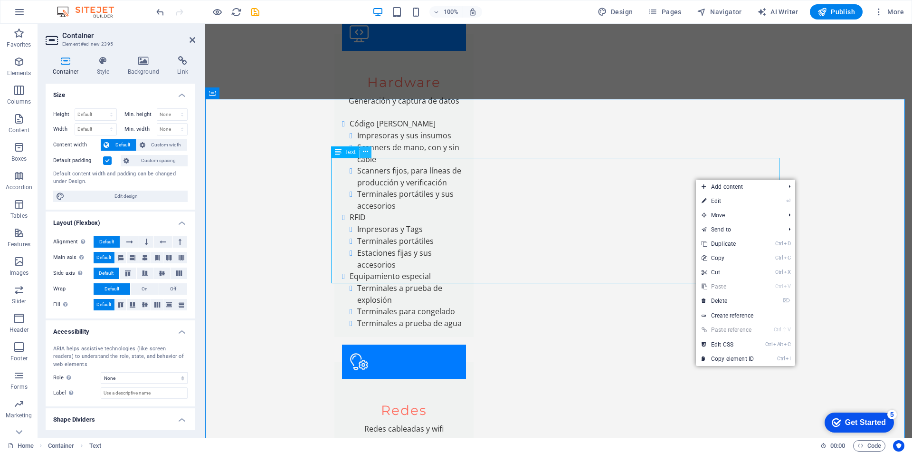
click at [367, 147] on icon at bounding box center [365, 152] width 5 height 10
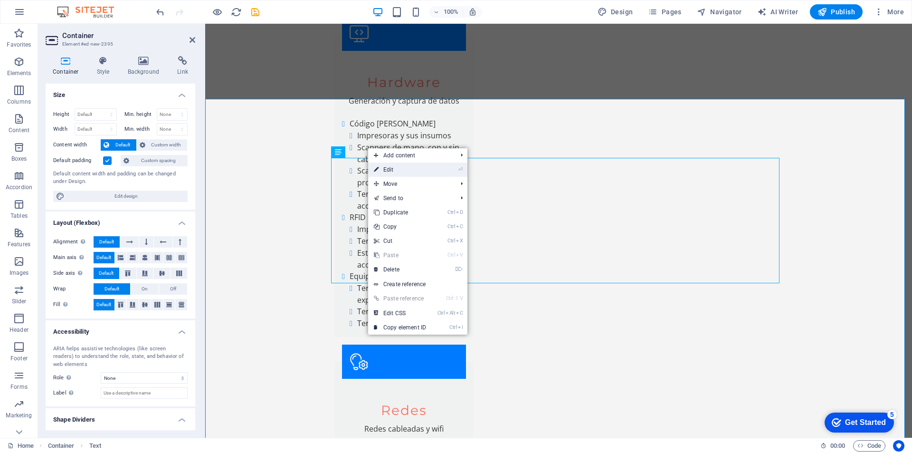
click at [391, 170] on link "⏎ Edit" at bounding box center [400, 169] width 64 height 14
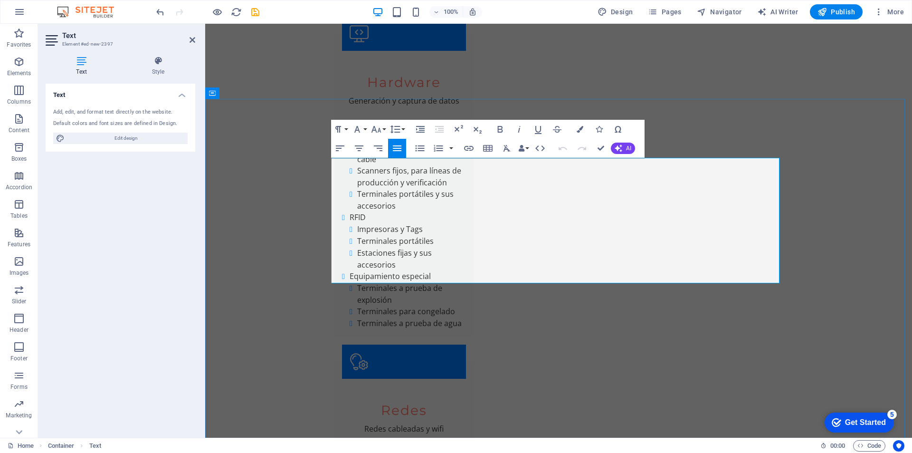
drag, startPoint x: 331, startPoint y: 185, endPoint x: 518, endPoint y: 275, distance: 207.6
drag, startPoint x: 332, startPoint y: 184, endPoint x: 521, endPoint y: 278, distance: 211.2
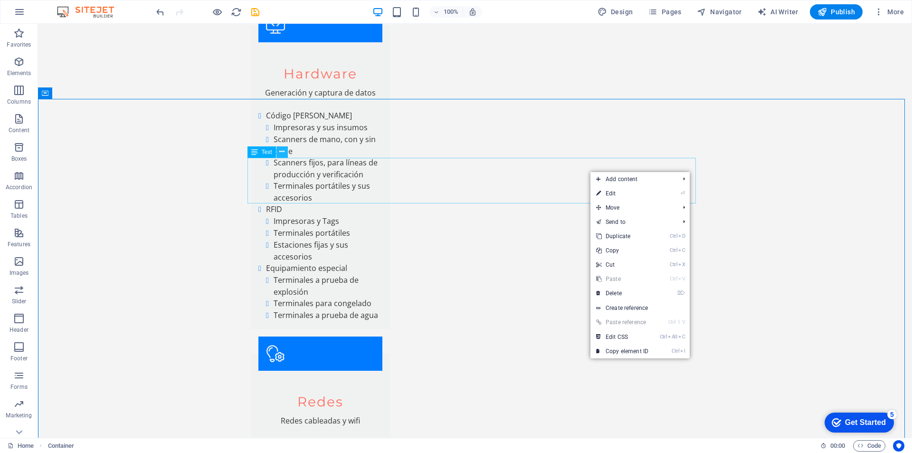
click at [284, 149] on icon at bounding box center [281, 152] width 5 height 10
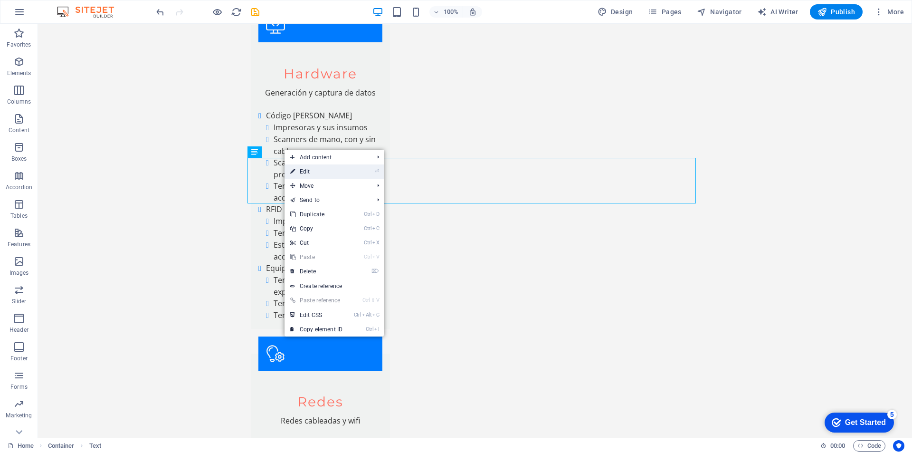
click at [313, 172] on link "⏎ Edit" at bounding box center [317, 171] width 64 height 14
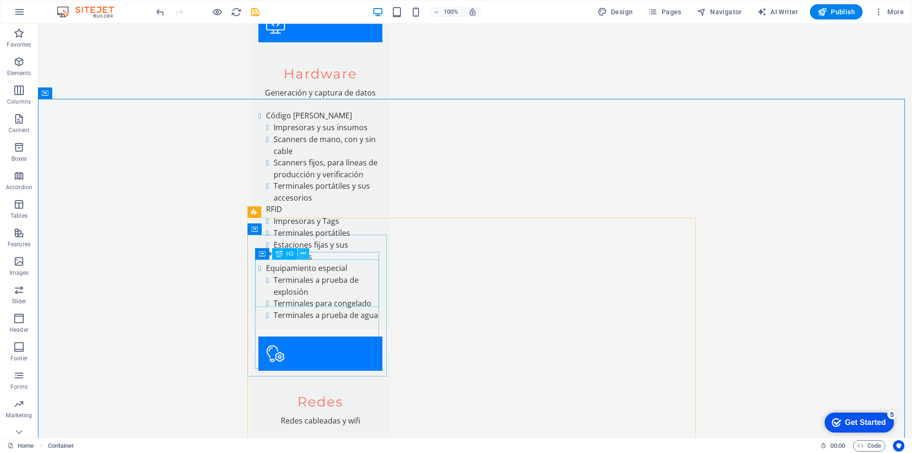
click at [303, 250] on icon at bounding box center [303, 253] width 5 height 10
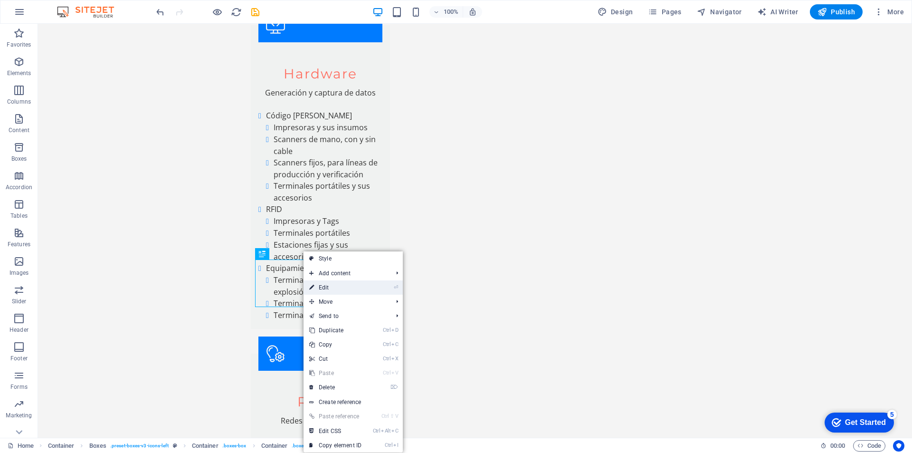
click at [329, 286] on link "⏎ Edit" at bounding box center [336, 287] width 64 height 14
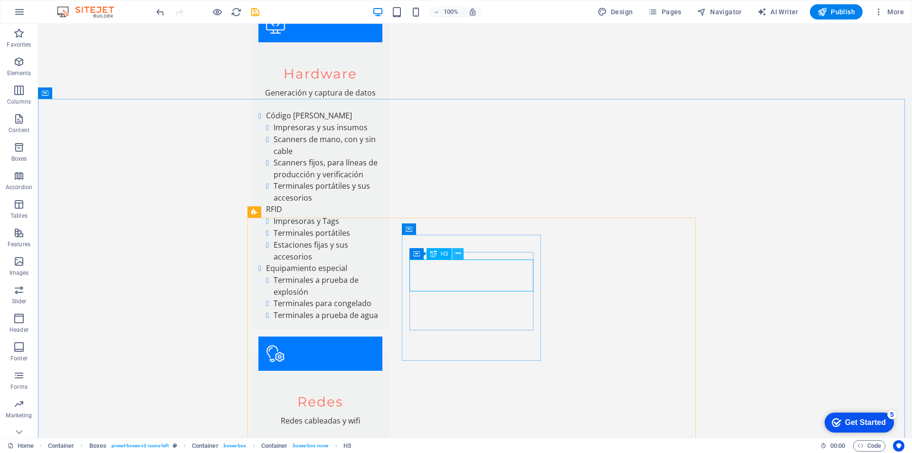
click at [460, 252] on icon at bounding box center [458, 253] width 5 height 10
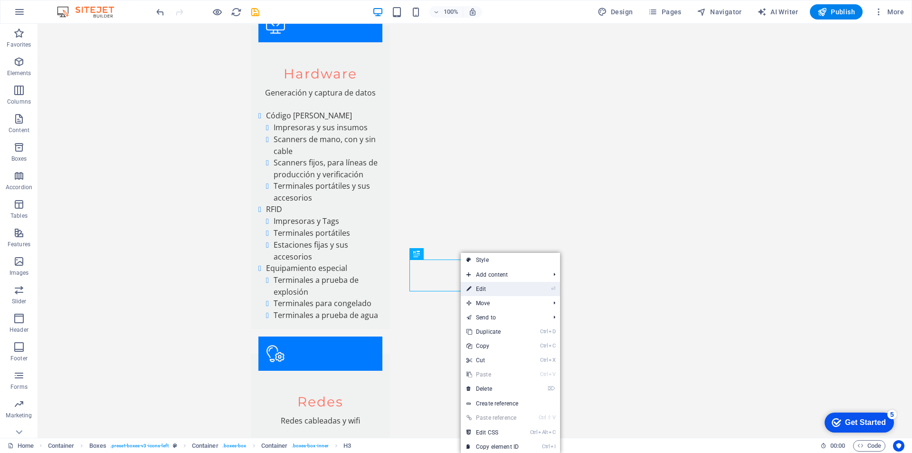
click at [484, 288] on link "⏎ Edit" at bounding box center [493, 289] width 64 height 14
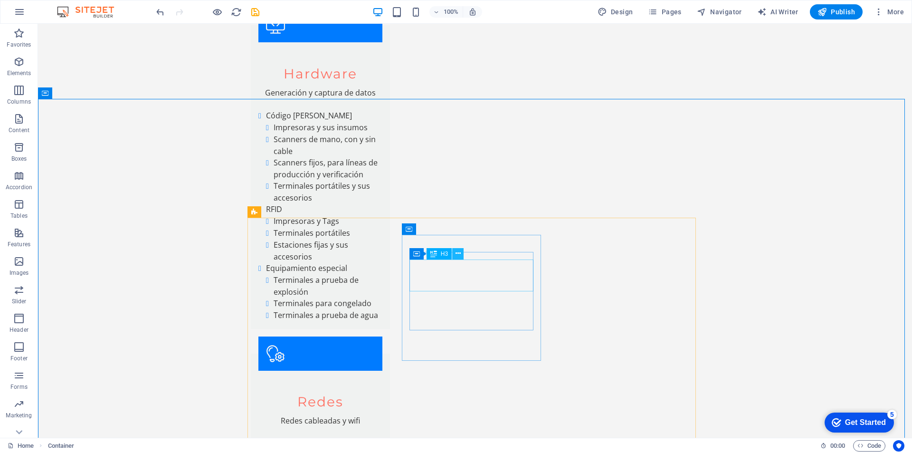
click at [457, 255] on icon at bounding box center [458, 253] width 5 height 10
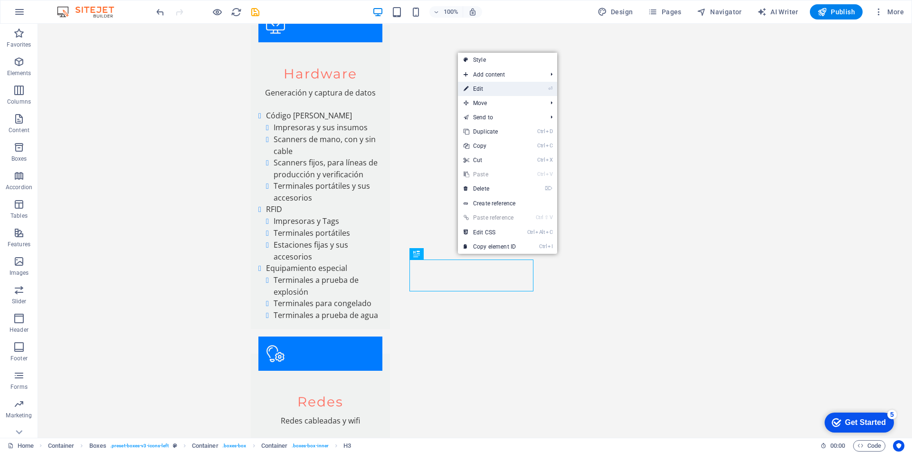
click at [485, 90] on link "⏎ Edit" at bounding box center [490, 89] width 64 height 14
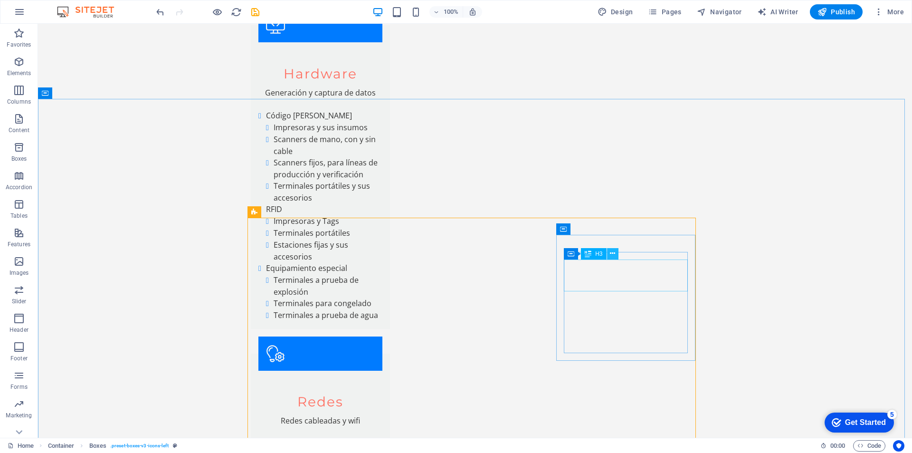
click at [613, 253] on icon at bounding box center [612, 253] width 5 height 10
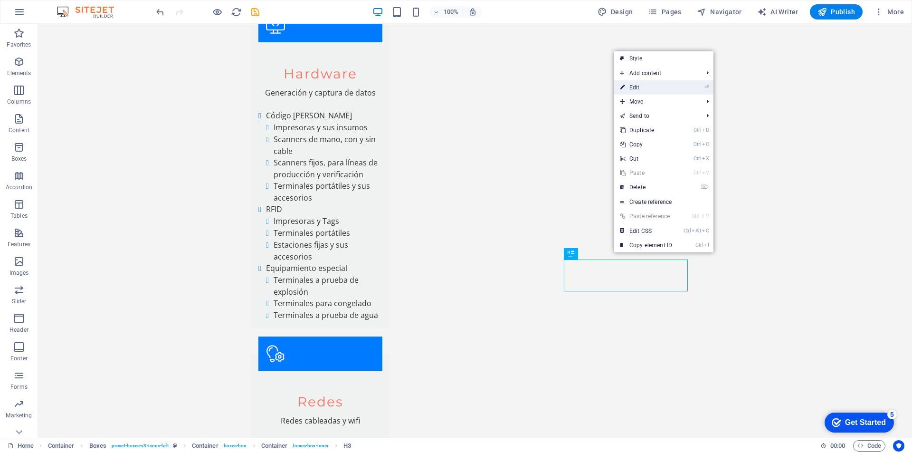
click at [636, 94] on link "⏎ Edit" at bounding box center [646, 87] width 64 height 14
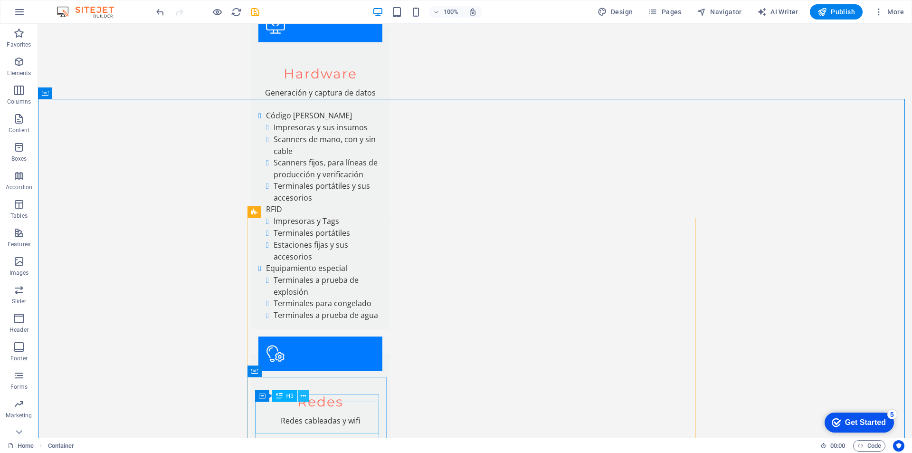
click at [304, 395] on icon at bounding box center [303, 396] width 5 height 10
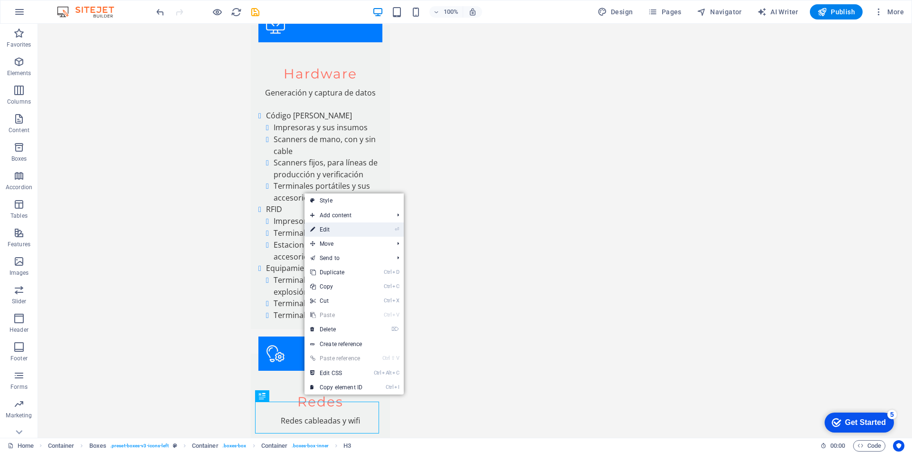
click at [330, 232] on link "⏎ Edit" at bounding box center [336, 229] width 64 height 14
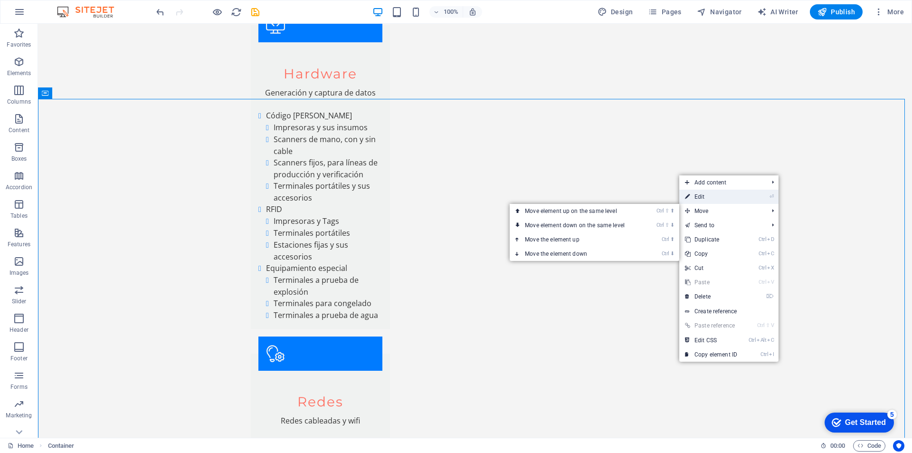
click at [701, 202] on link "⏎ Edit" at bounding box center [711, 197] width 64 height 14
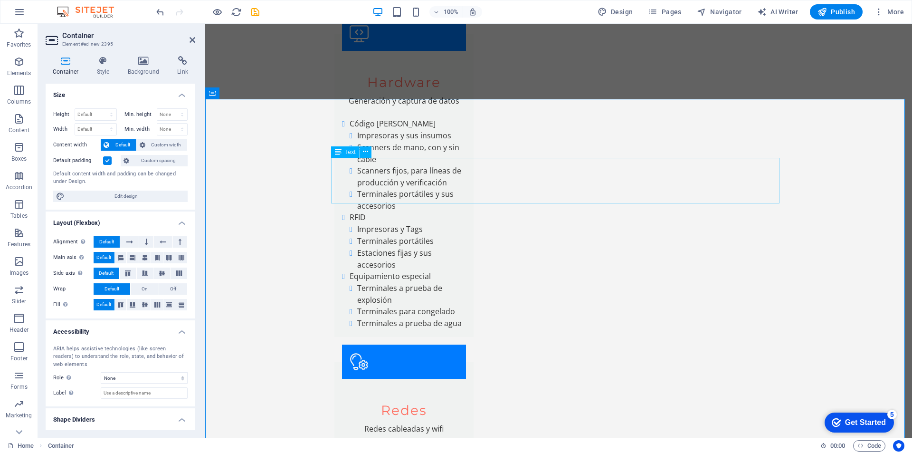
click at [368, 151] on icon at bounding box center [365, 152] width 5 height 10
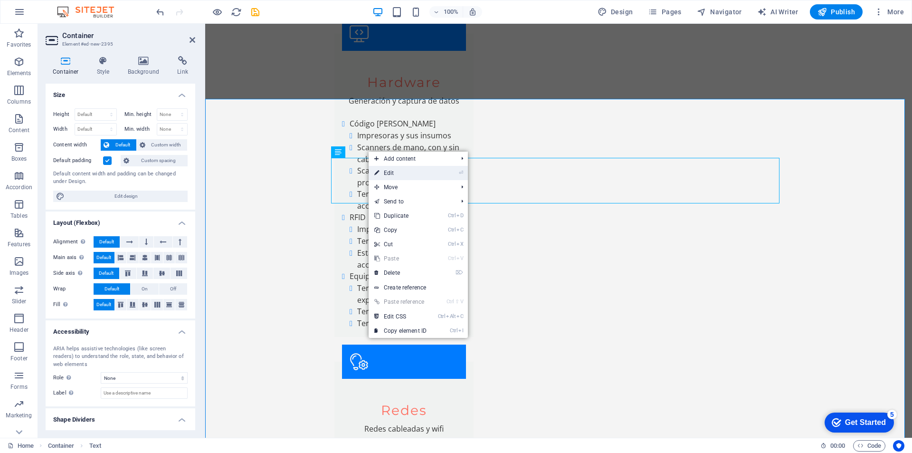
click at [393, 171] on link "⏎ Edit" at bounding box center [401, 173] width 64 height 14
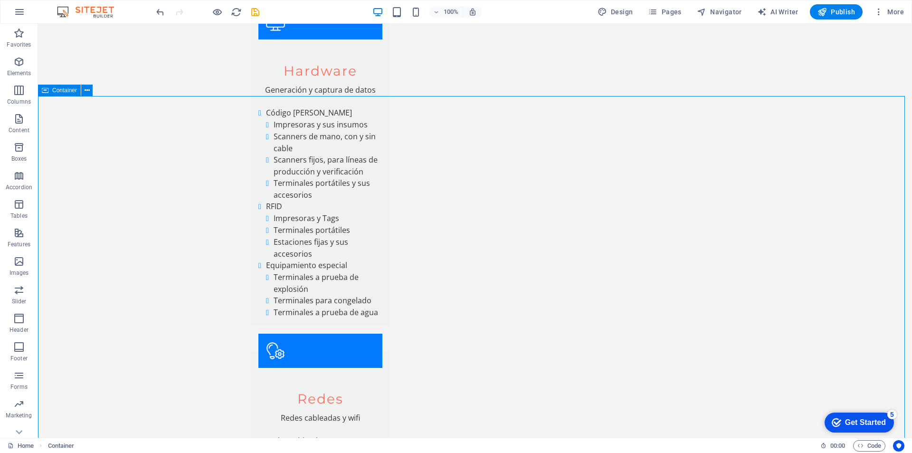
scroll to position [2217, 0]
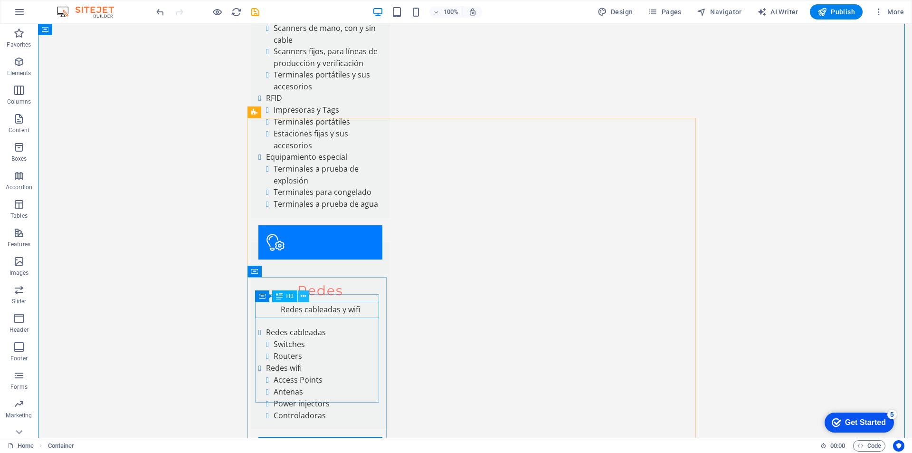
click at [306, 296] on button at bounding box center [303, 295] width 11 height 11
click at [306, 297] on button at bounding box center [303, 295] width 11 height 11
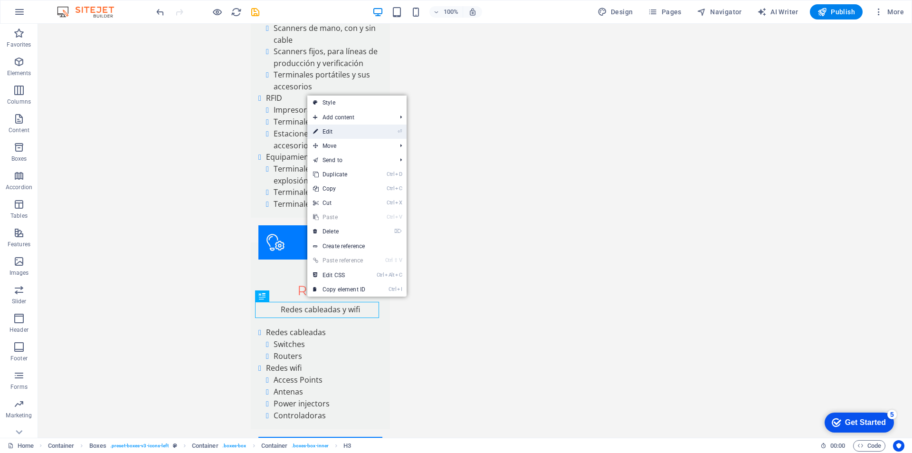
click at [346, 131] on link "⏎ Edit" at bounding box center [339, 131] width 64 height 14
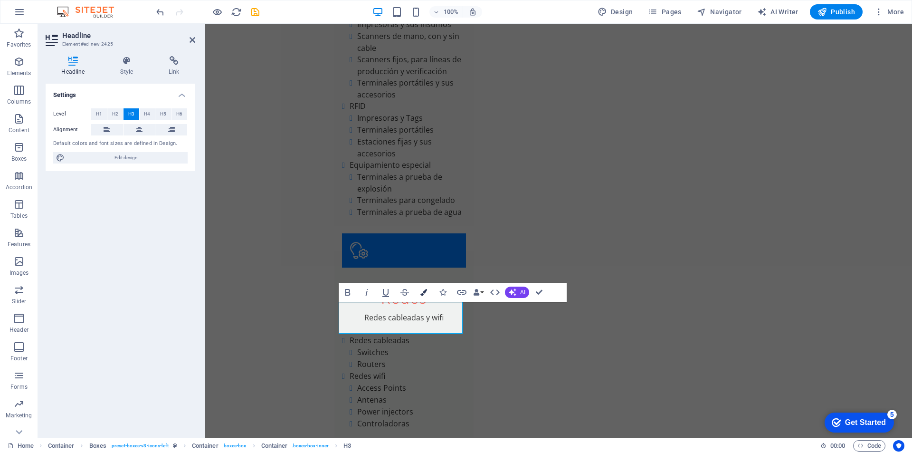
click at [422, 288] on button "Colors" at bounding box center [424, 292] width 18 height 19
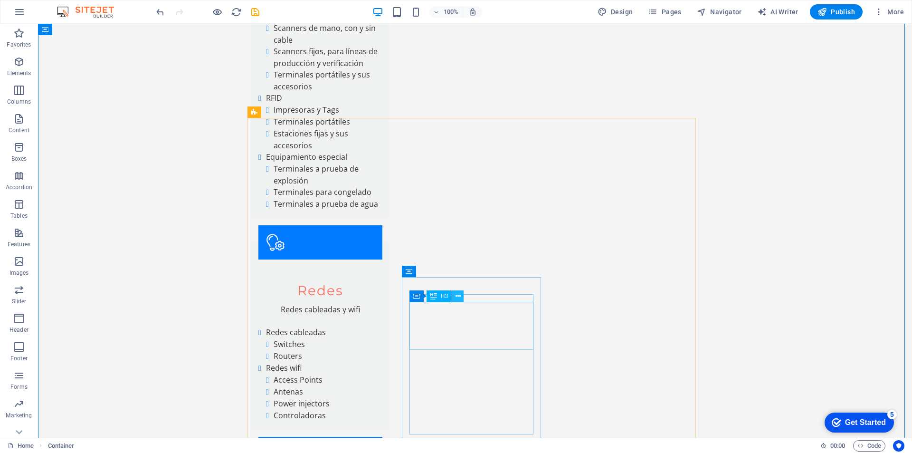
click at [458, 296] on icon at bounding box center [458, 296] width 5 height 10
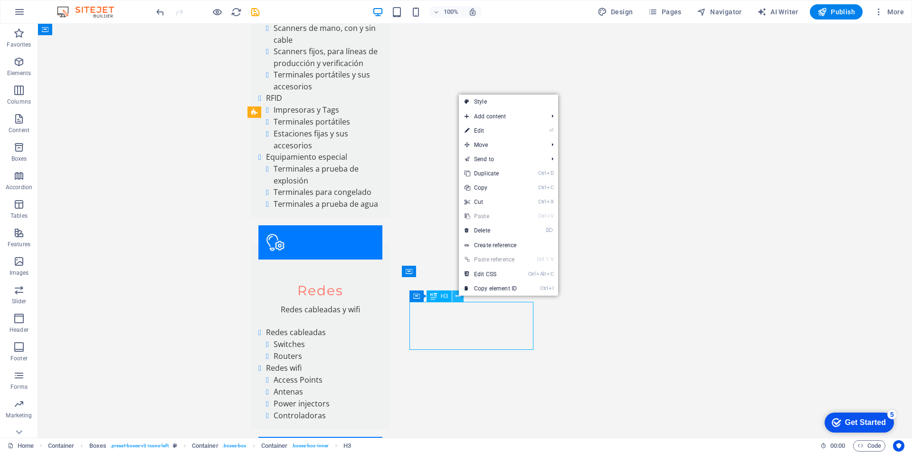
click at [458, 296] on icon at bounding box center [458, 296] width 5 height 10
click at [496, 129] on link "⏎ Edit" at bounding box center [491, 130] width 64 height 14
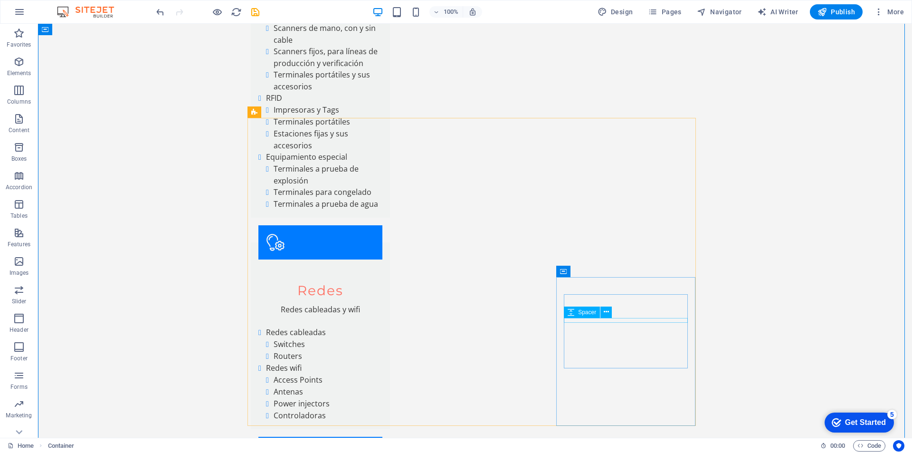
drag, startPoint x: 655, startPoint y: 332, endPoint x: 505, endPoint y: 259, distance: 167.2
click at [613, 295] on icon at bounding box center [612, 296] width 5 height 10
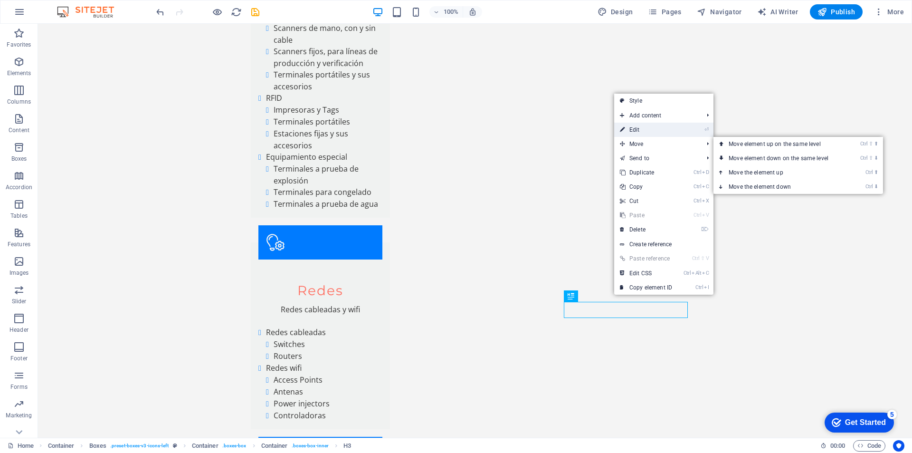
click at [646, 129] on link "⏎ Edit" at bounding box center [646, 130] width 64 height 14
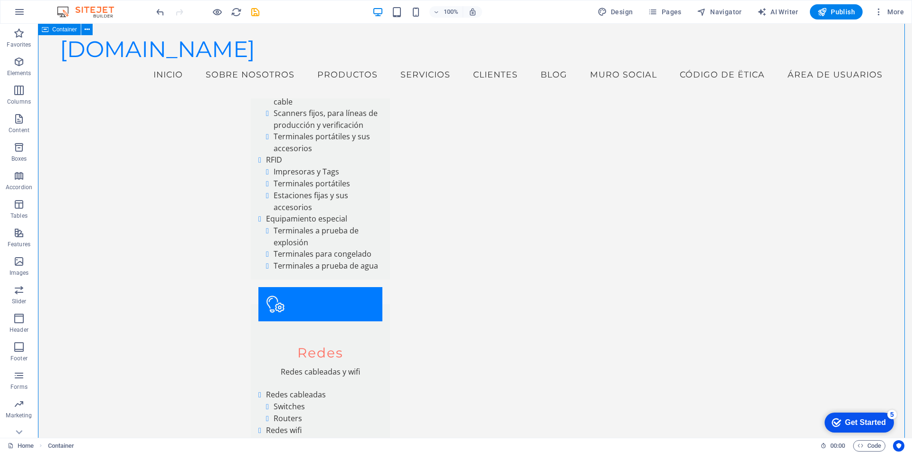
scroll to position [2142, 0]
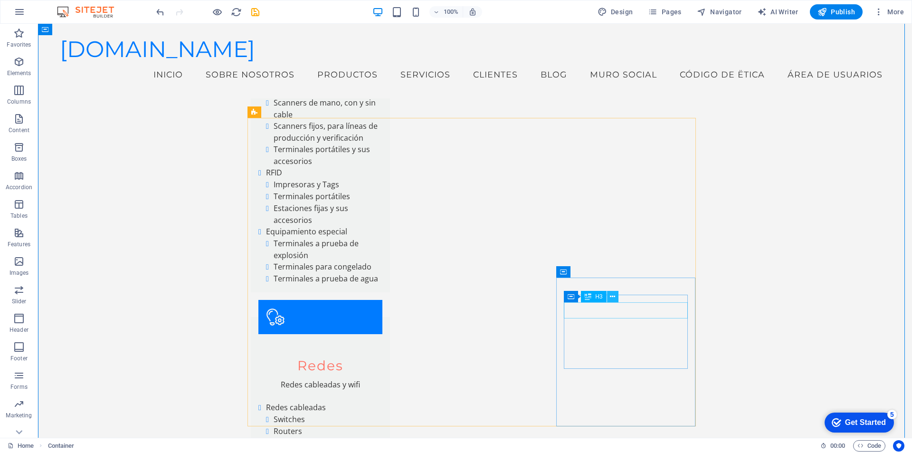
click at [613, 297] on icon at bounding box center [612, 297] width 5 height 10
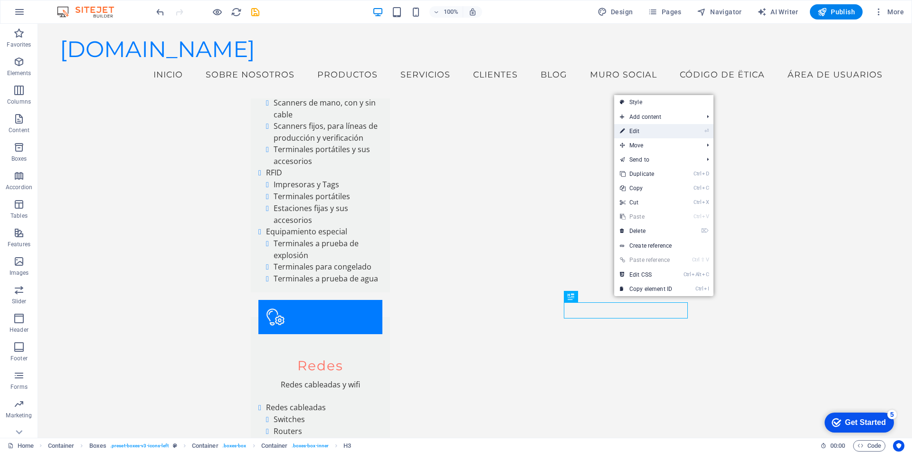
click at [645, 131] on link "⏎ Edit" at bounding box center [646, 131] width 64 height 14
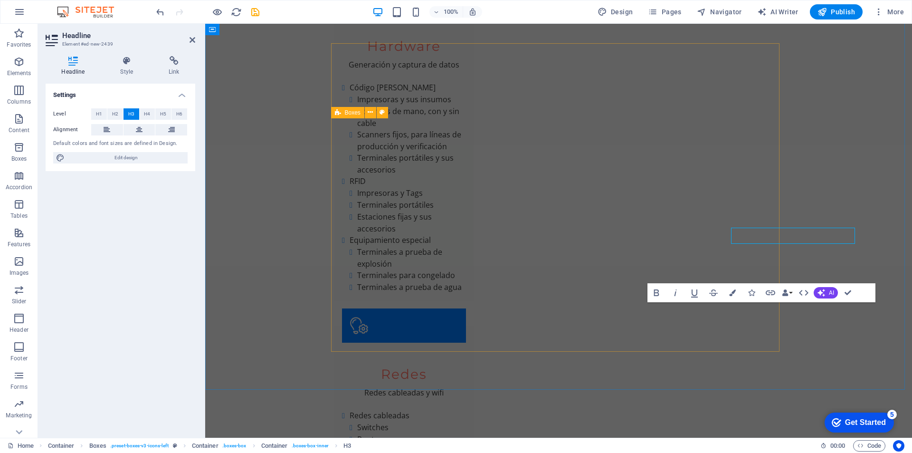
scroll to position [2216, 0]
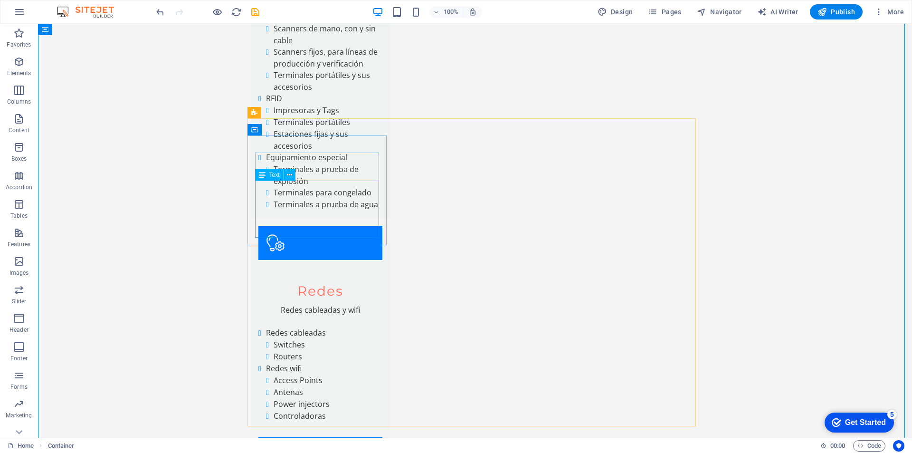
click at [287, 173] on icon at bounding box center [289, 175] width 5 height 10
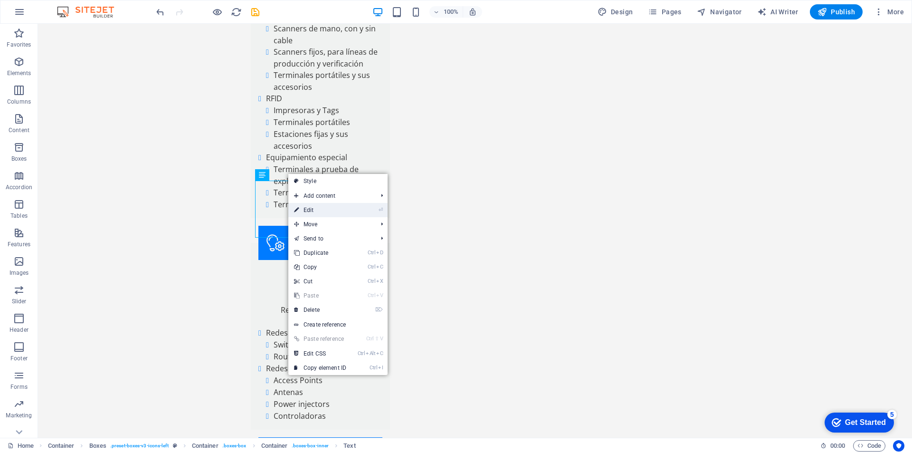
click at [302, 206] on link "⏎ Edit" at bounding box center [320, 210] width 64 height 14
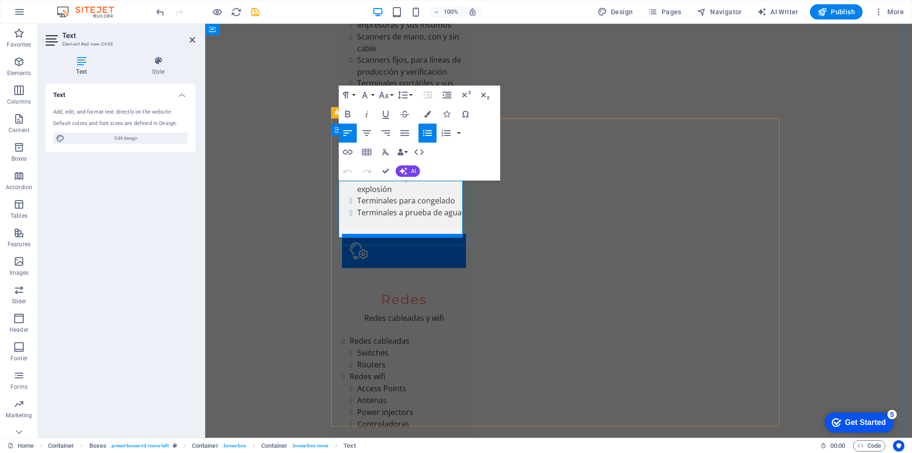
drag, startPoint x: 346, startPoint y: 185, endPoint x: 443, endPoint y: 238, distance: 110.1
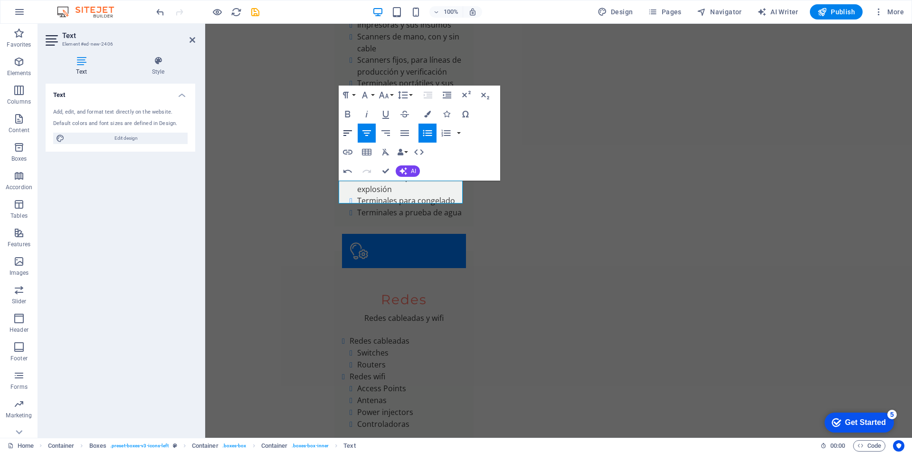
click at [346, 132] on icon "button" at bounding box center [347, 132] width 11 height 11
drag, startPoint x: 826, startPoint y: 228, endPoint x: 997, endPoint y: 228, distance: 171.0
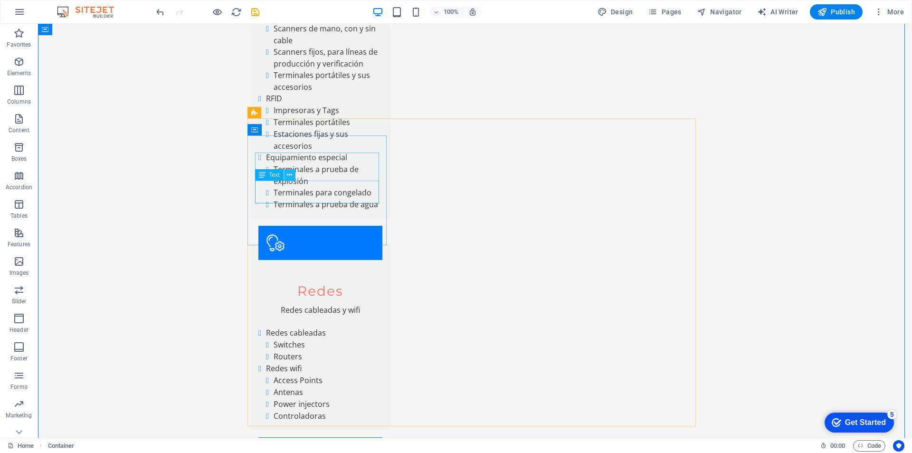
click at [290, 175] on icon at bounding box center [289, 175] width 5 height 10
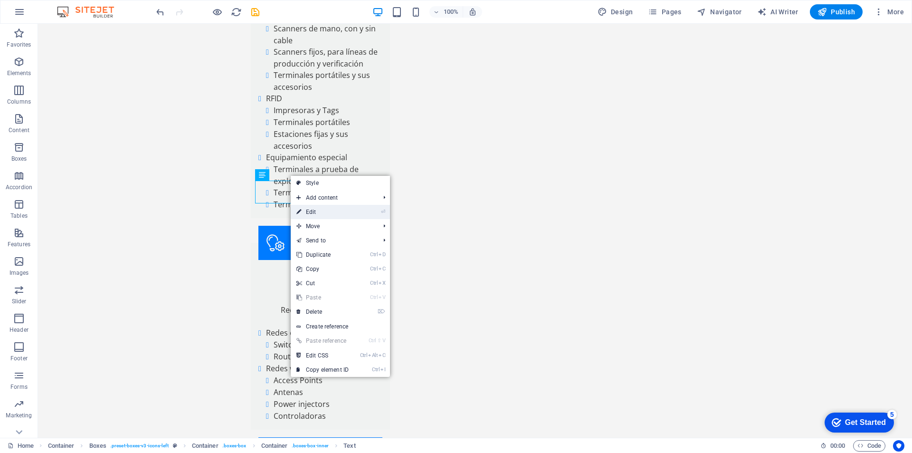
click at [323, 213] on link "⏎ Edit" at bounding box center [323, 212] width 64 height 14
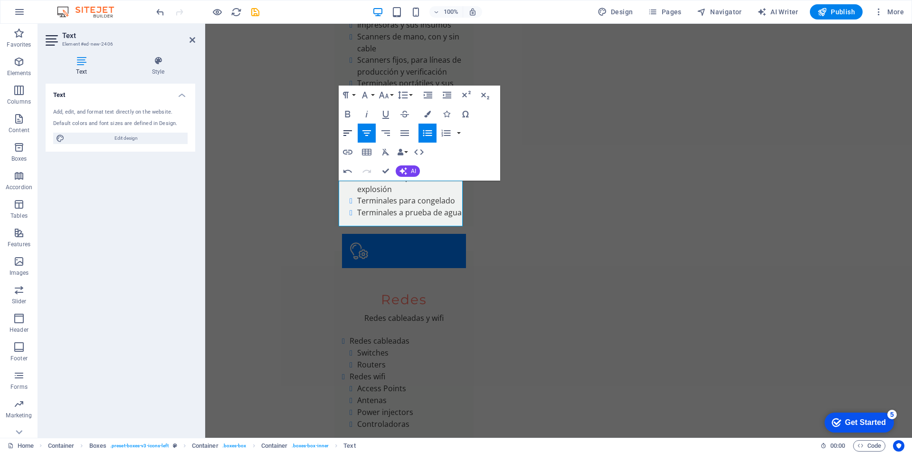
click at [343, 129] on icon "button" at bounding box center [347, 132] width 11 height 11
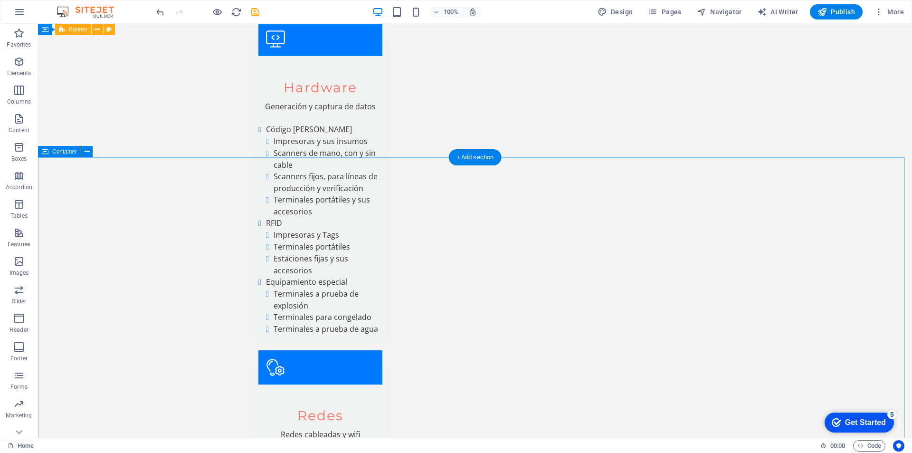
scroll to position [2158, 0]
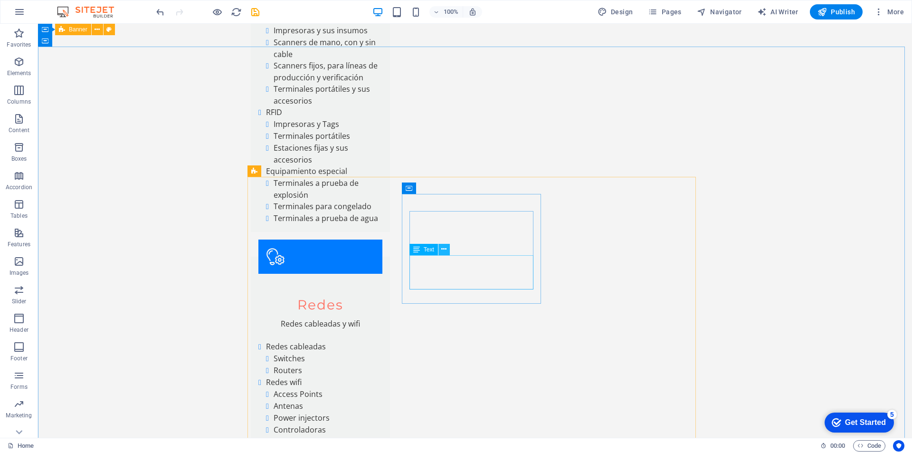
click at [446, 247] on icon at bounding box center [443, 249] width 5 height 10
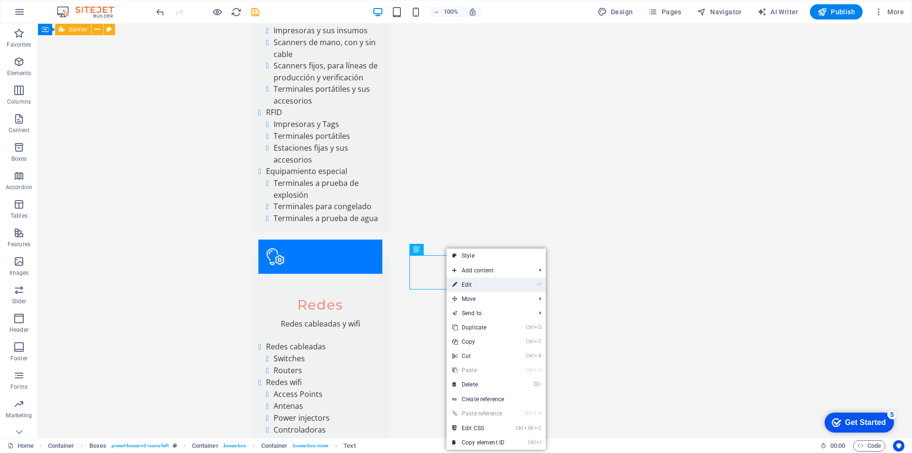
click at [468, 284] on link "⏎ Edit" at bounding box center [478, 284] width 64 height 14
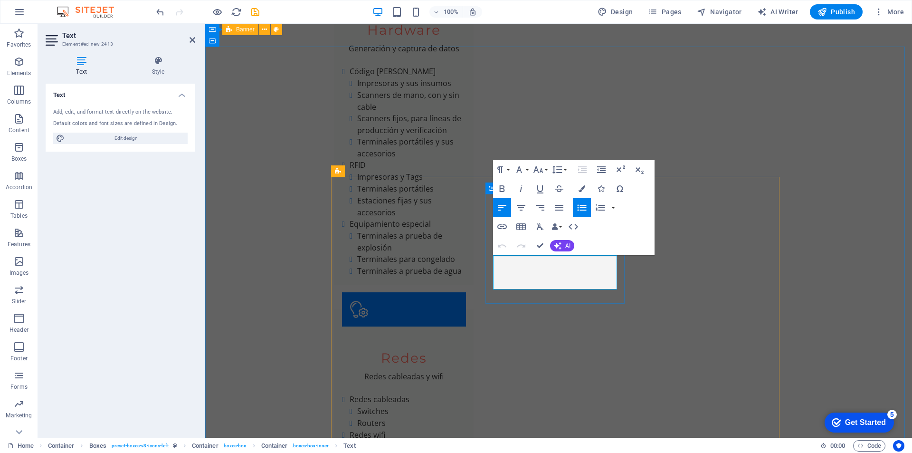
drag, startPoint x: 500, startPoint y: 259, endPoint x: 569, endPoint y: 276, distance: 70.5
drag, startPoint x: 523, startPoint y: 263, endPoint x: 608, endPoint y: 274, distance: 84.8
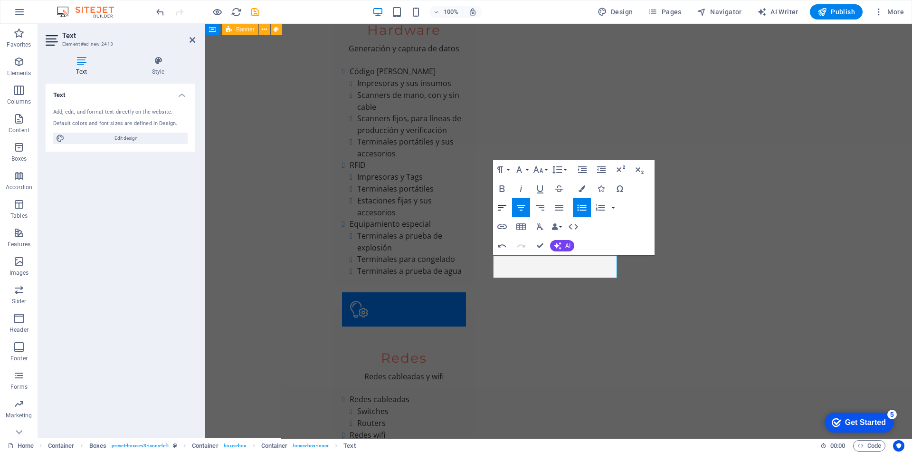
click at [504, 208] on icon "button" at bounding box center [501, 207] width 11 height 11
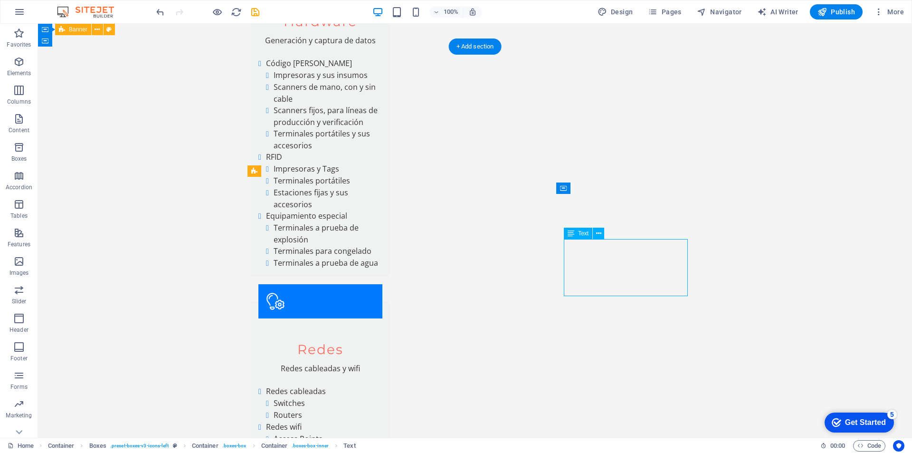
drag, startPoint x: 573, startPoint y: 245, endPoint x: 576, endPoint y: 248, distance: 5.0
click at [597, 235] on icon at bounding box center [598, 233] width 5 height 10
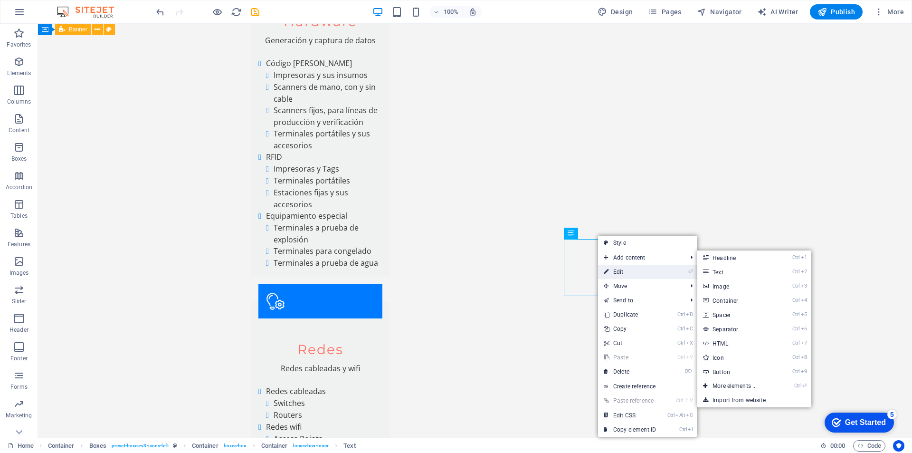
click at [622, 269] on link "⏎ Edit" at bounding box center [630, 272] width 64 height 14
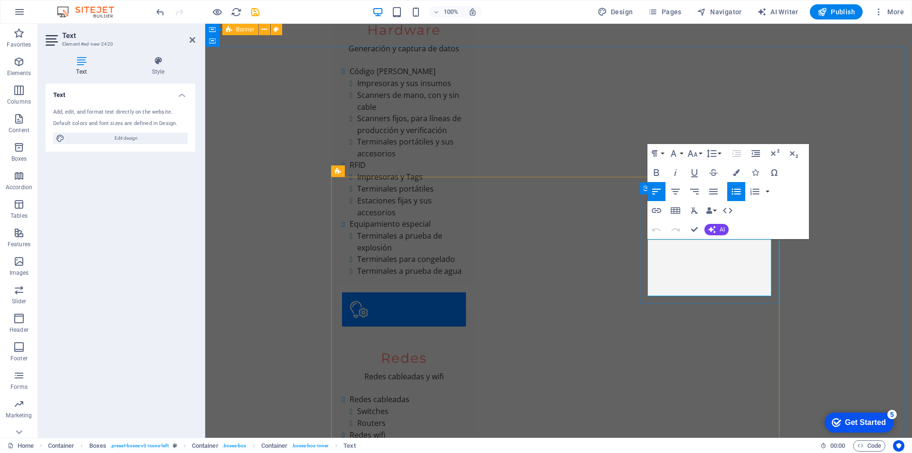
drag, startPoint x: 655, startPoint y: 243, endPoint x: 714, endPoint y: 288, distance: 74.1
click at [659, 189] on icon "button" at bounding box center [656, 191] width 11 height 11
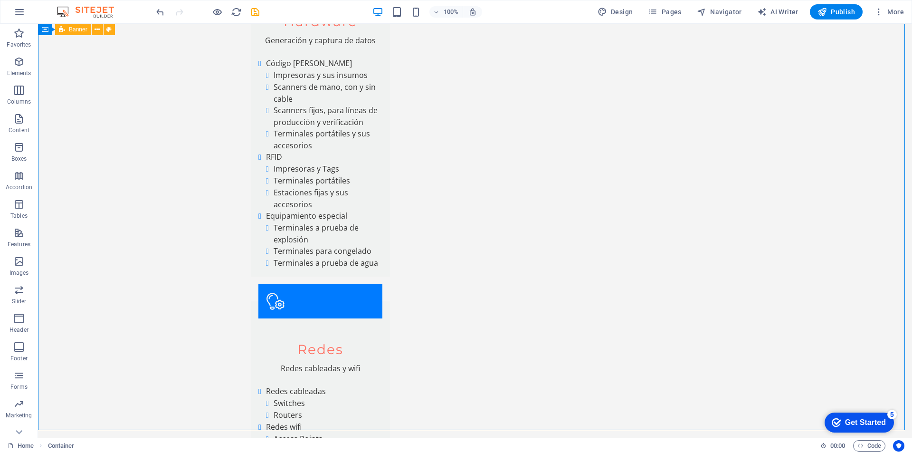
scroll to position [2269, 0]
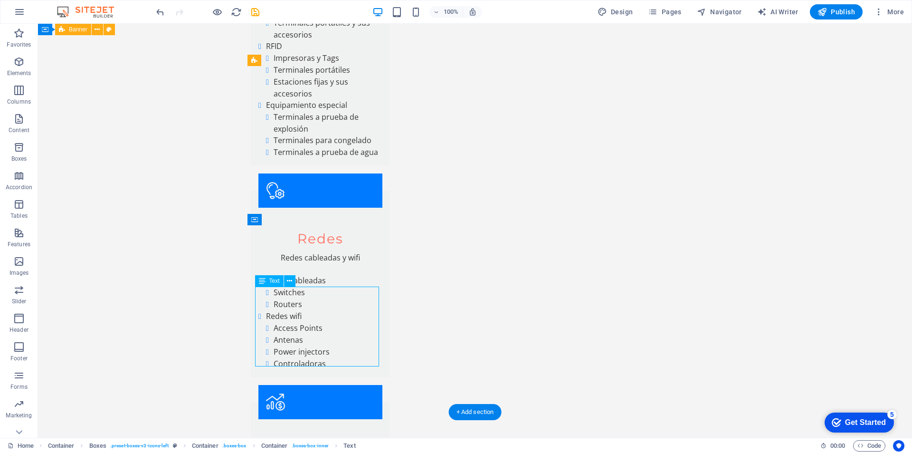
click at [291, 279] on icon at bounding box center [289, 281] width 5 height 10
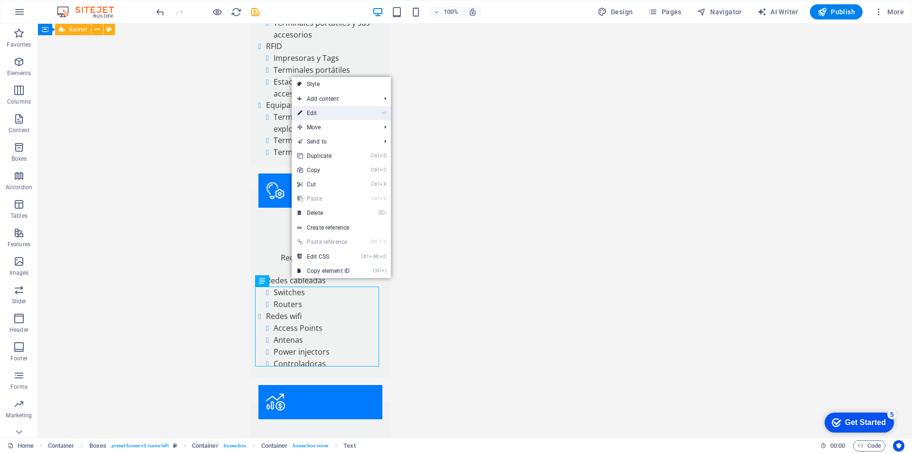
click at [322, 116] on link "⏎ Edit" at bounding box center [324, 113] width 64 height 14
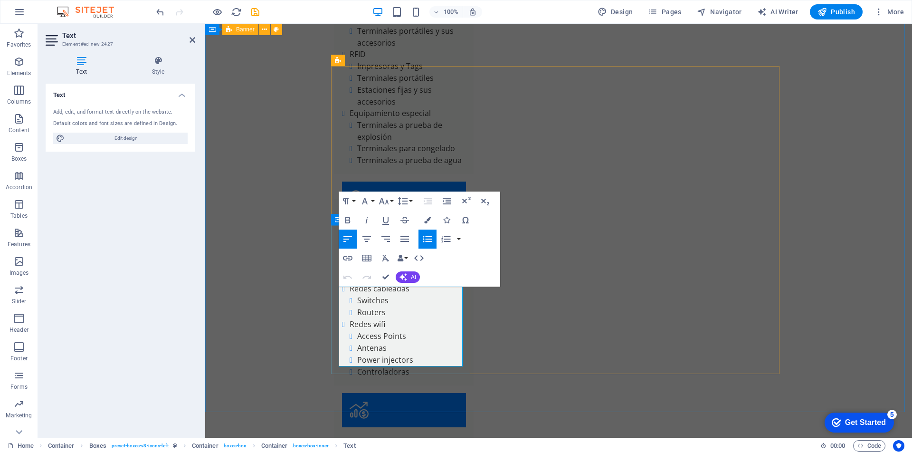
drag, startPoint x: 347, startPoint y: 294, endPoint x: 408, endPoint y: 349, distance: 81.4
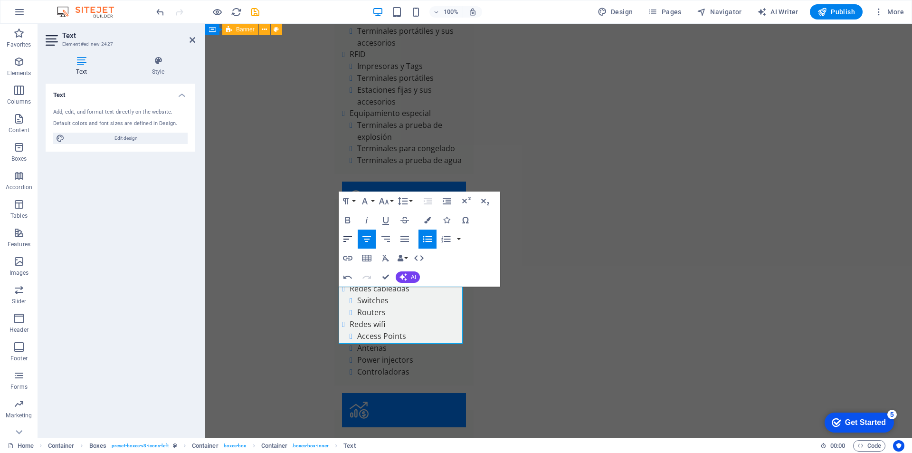
click at [345, 230] on button "Align Left" at bounding box center [348, 238] width 18 height 19
drag, startPoint x: 418, startPoint y: 314, endPoint x: 344, endPoint y: 318, distance: 74.2
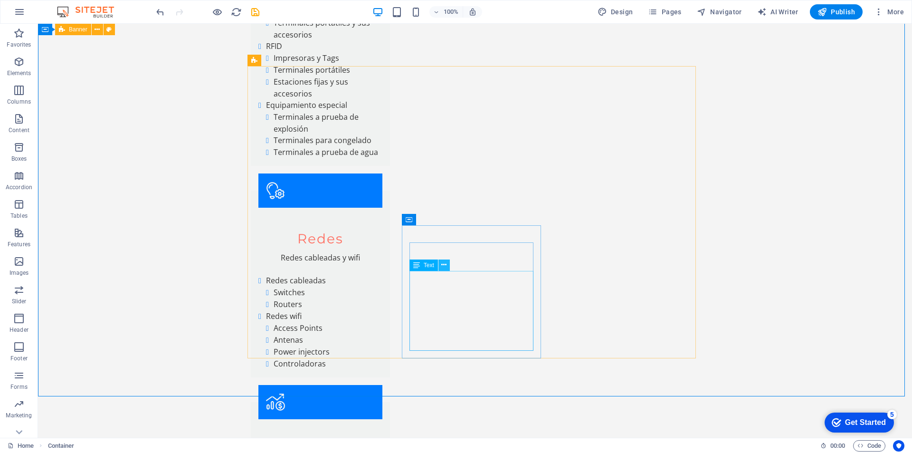
click at [444, 263] on icon at bounding box center [443, 265] width 5 height 10
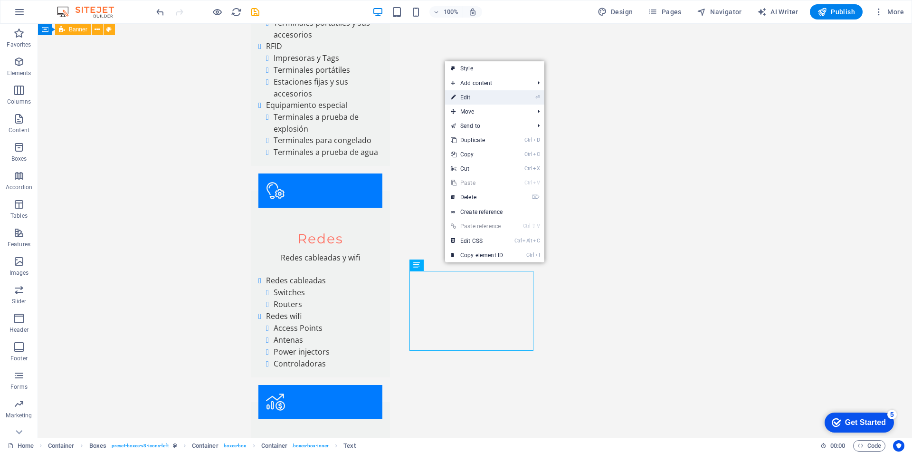
click at [475, 103] on link "⏎ Edit" at bounding box center [477, 97] width 64 height 14
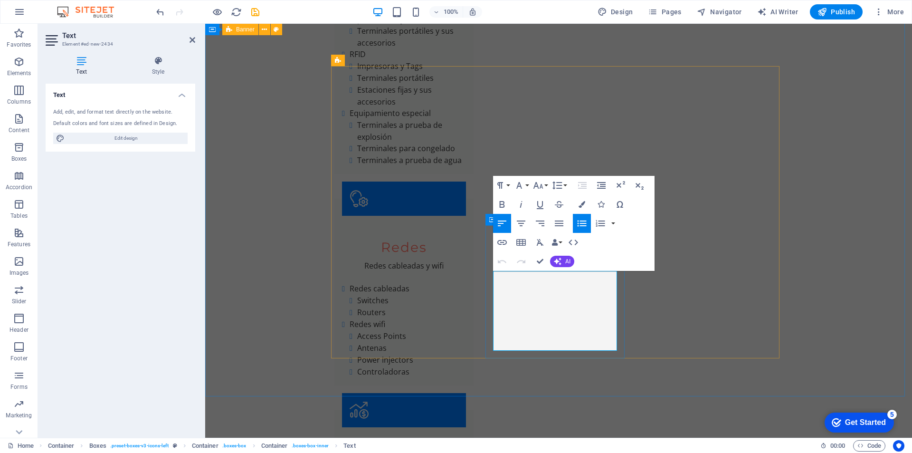
drag, startPoint x: 500, startPoint y: 276, endPoint x: 574, endPoint y: 350, distance: 104.1
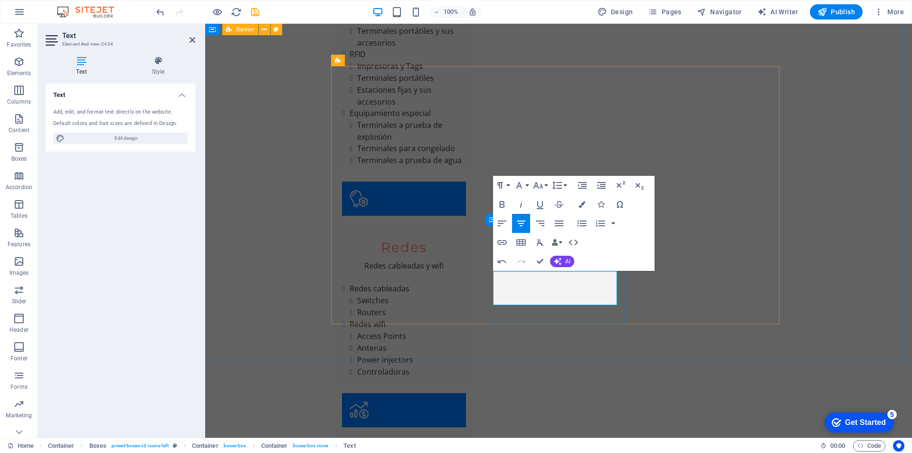
drag, startPoint x: 550, startPoint y: 296, endPoint x: 572, endPoint y: 301, distance: 22.7
drag, startPoint x: 537, startPoint y: 276, endPoint x: 589, endPoint y: 297, distance: 56.3
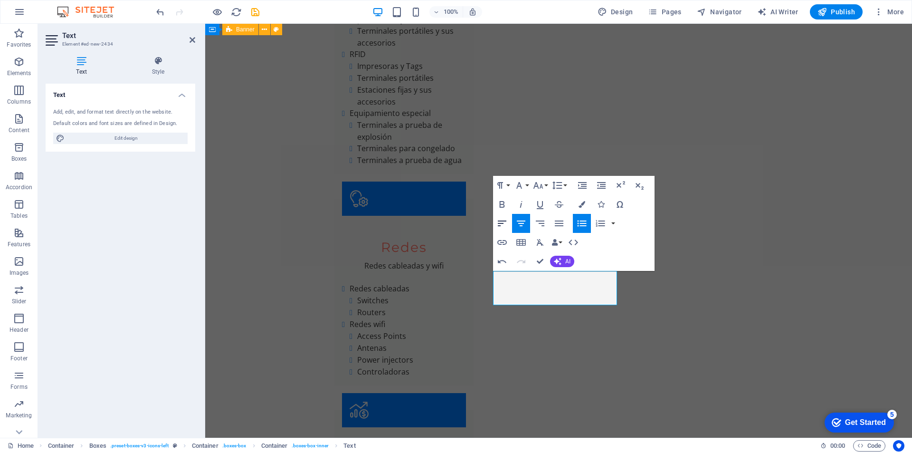
click at [500, 220] on icon "button" at bounding box center [501, 223] width 11 height 11
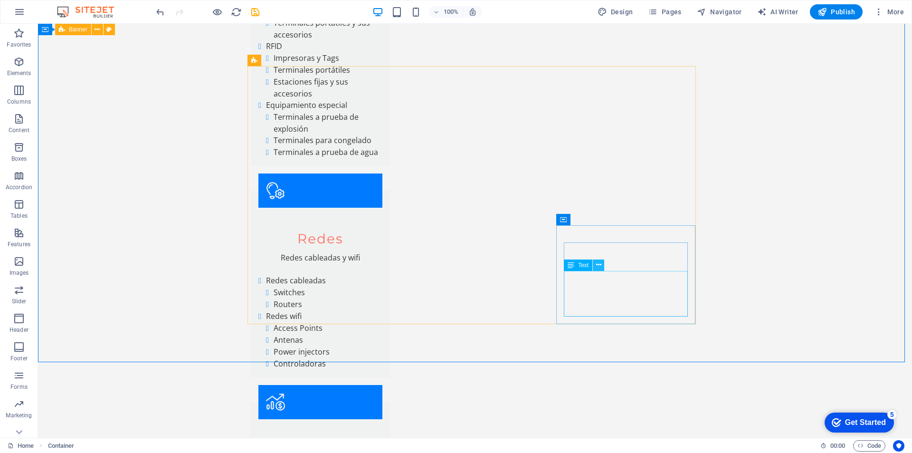
click at [599, 267] on icon at bounding box center [598, 265] width 5 height 10
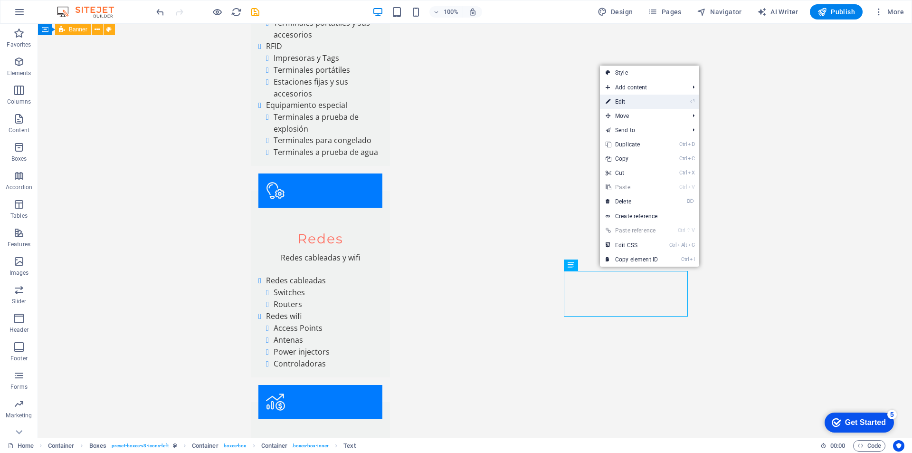
click at [626, 105] on link "⏎ Edit" at bounding box center [632, 102] width 64 height 14
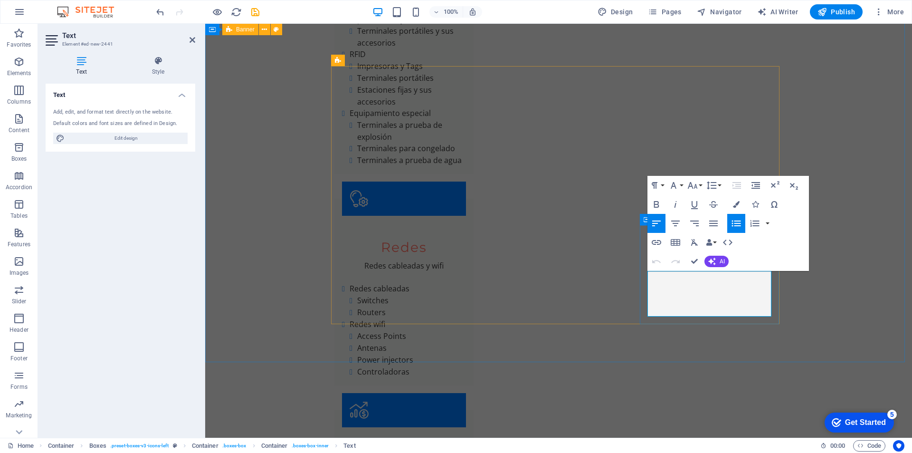
drag, startPoint x: 656, startPoint y: 276, endPoint x: 757, endPoint y: 311, distance: 106.1
click at [649, 227] on button "Align Left" at bounding box center [656, 223] width 18 height 19
drag, startPoint x: 664, startPoint y: 275, endPoint x: 760, endPoint y: 285, distance: 97.5
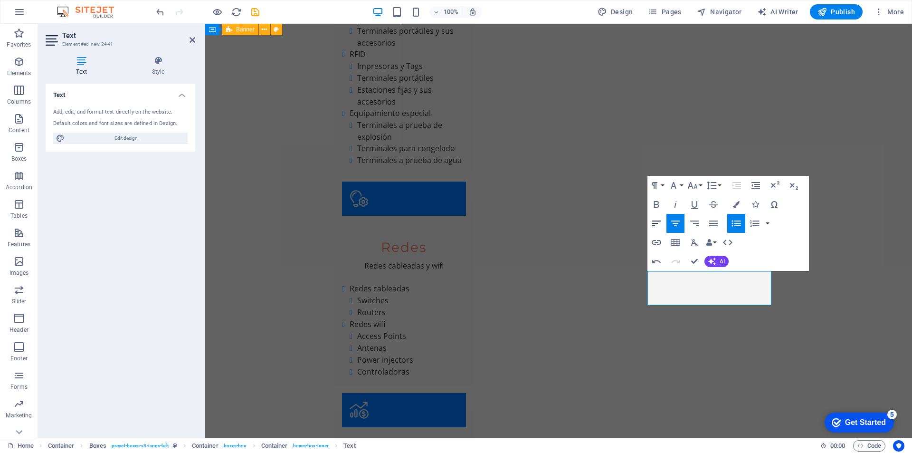
click at [656, 224] on icon "button" at bounding box center [656, 223] width 11 height 11
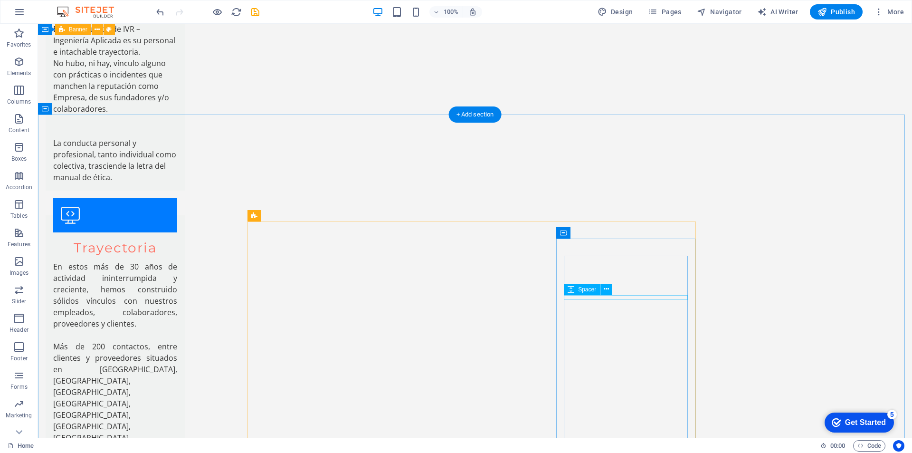
scroll to position [1255, 0]
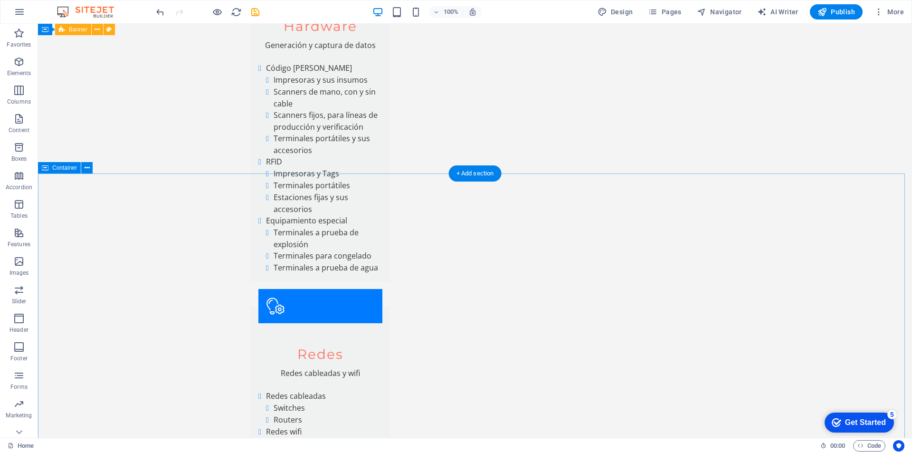
scroll to position [2253, 0]
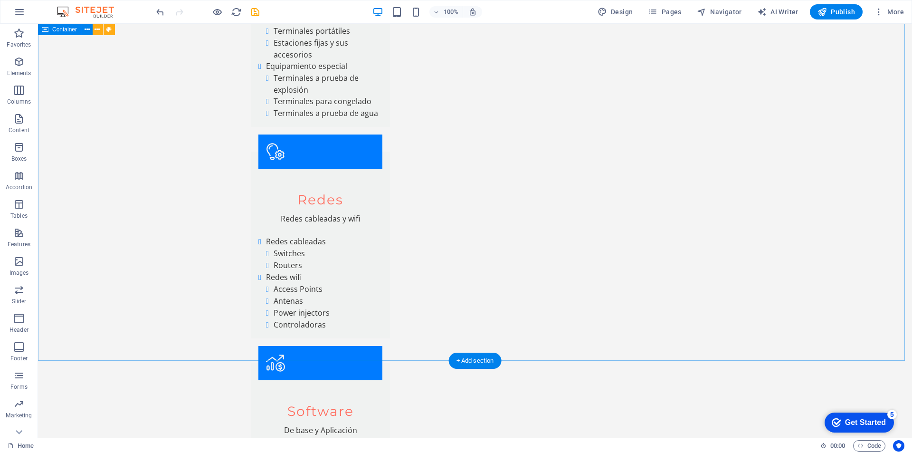
scroll to position [2433, 0]
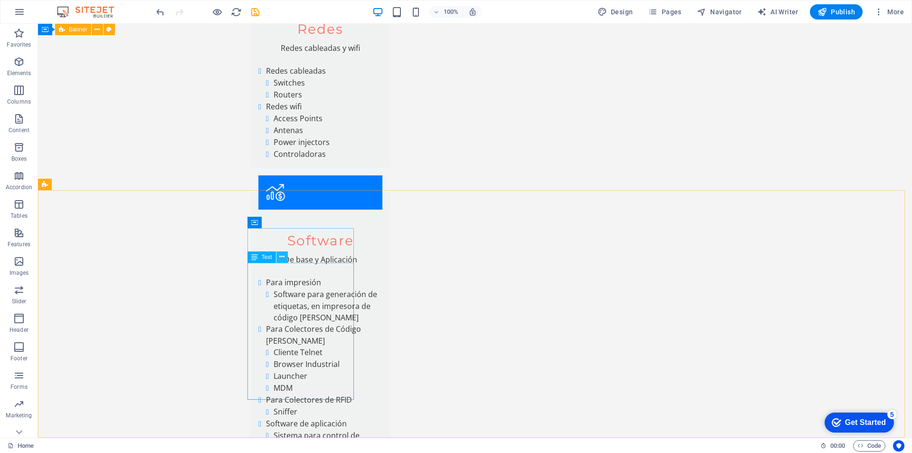
click at [281, 256] on icon at bounding box center [281, 257] width 5 height 10
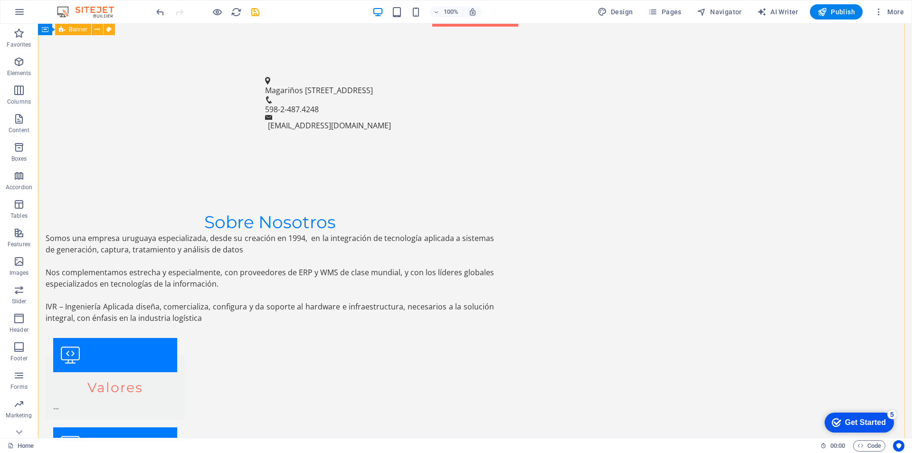
scroll to position [665, 0]
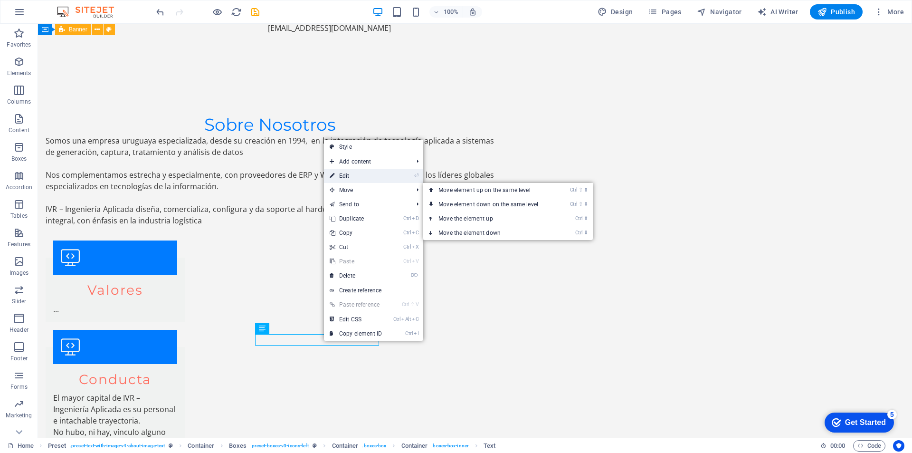
click at [359, 174] on link "⏎ Edit" at bounding box center [356, 176] width 64 height 14
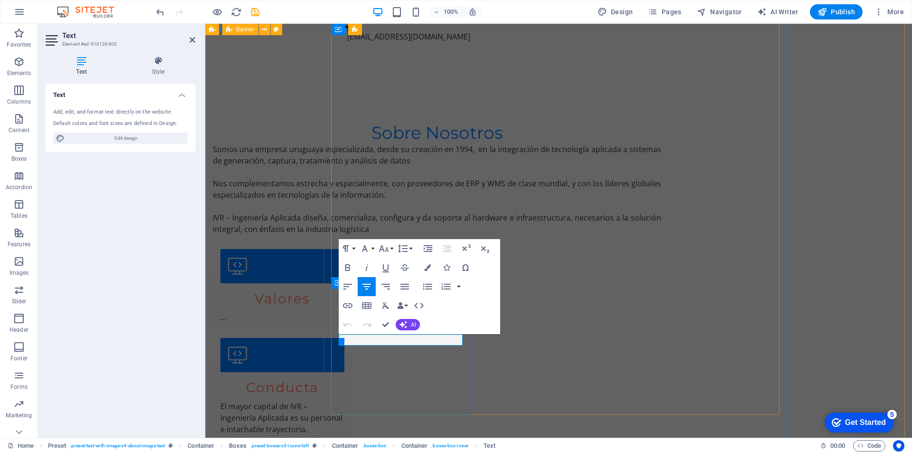
drag, startPoint x: 413, startPoint y: 339, endPoint x: 376, endPoint y: 339, distance: 37.0
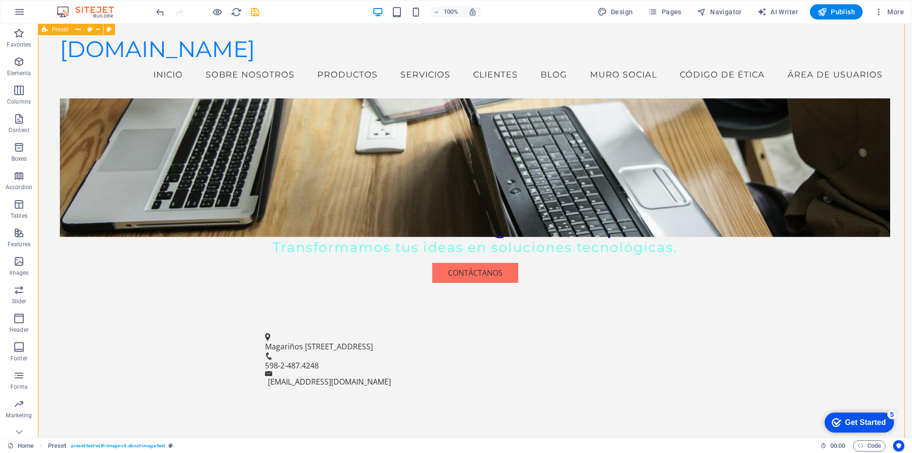
scroll to position [258, 0]
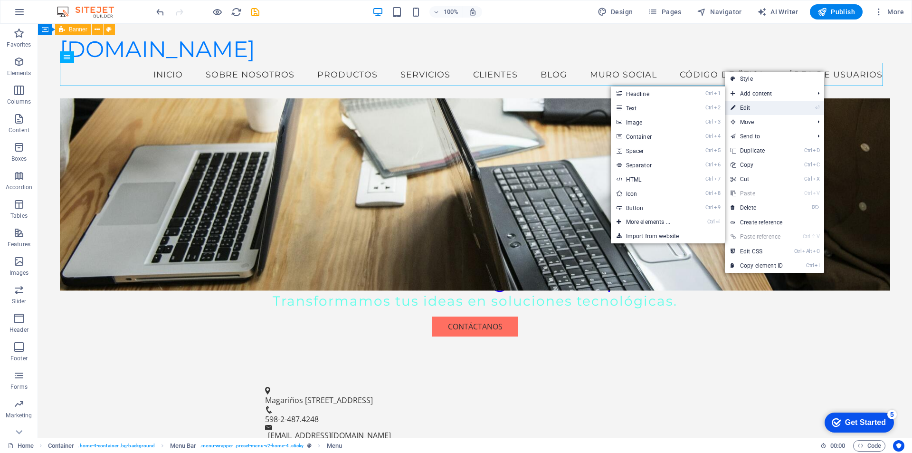
click at [749, 107] on link "⏎ Edit" at bounding box center [757, 108] width 64 height 14
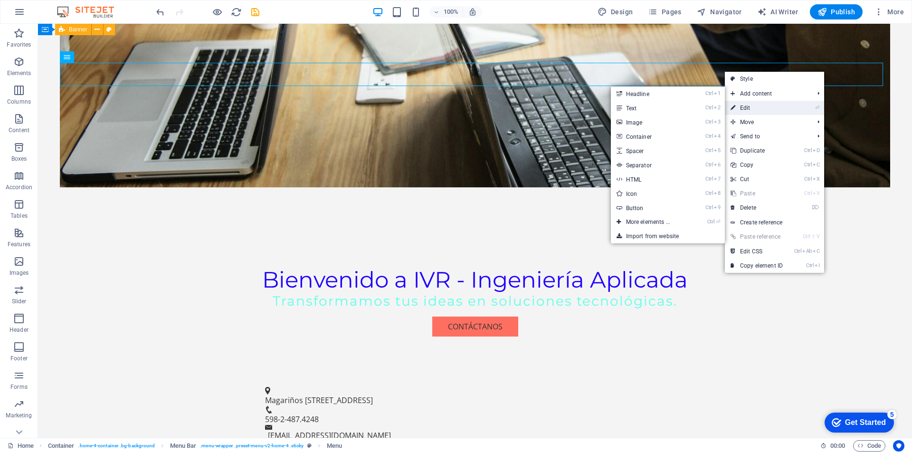
select select
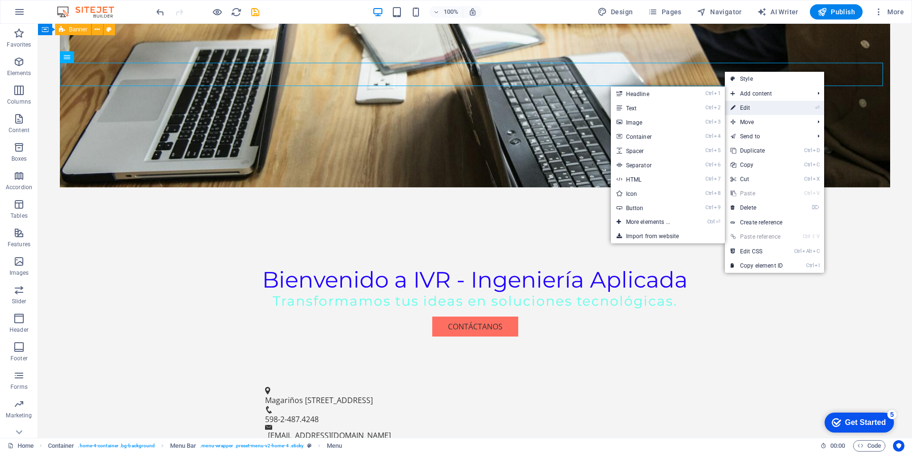
select select
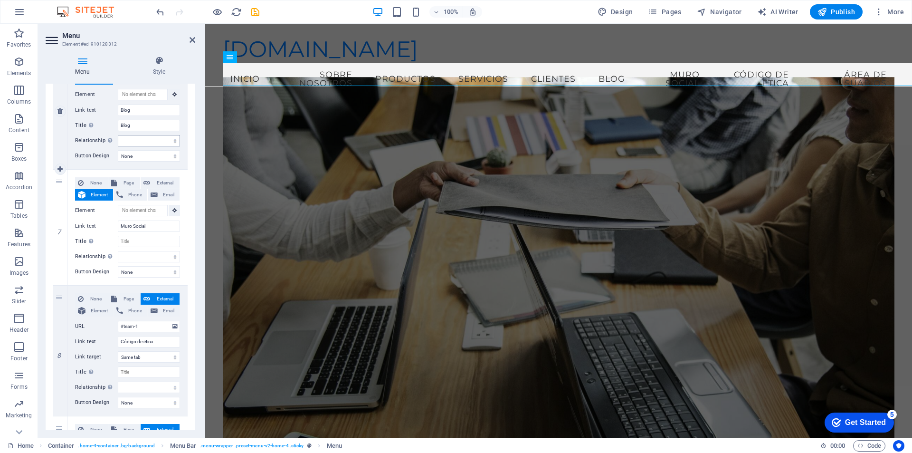
scroll to position [776, 0]
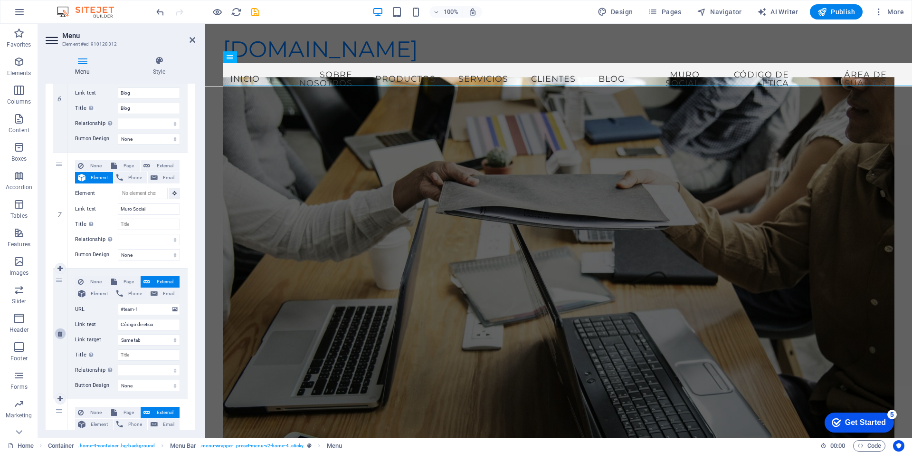
click at [57, 334] on icon at bounding box center [59, 333] width 5 height 7
select select
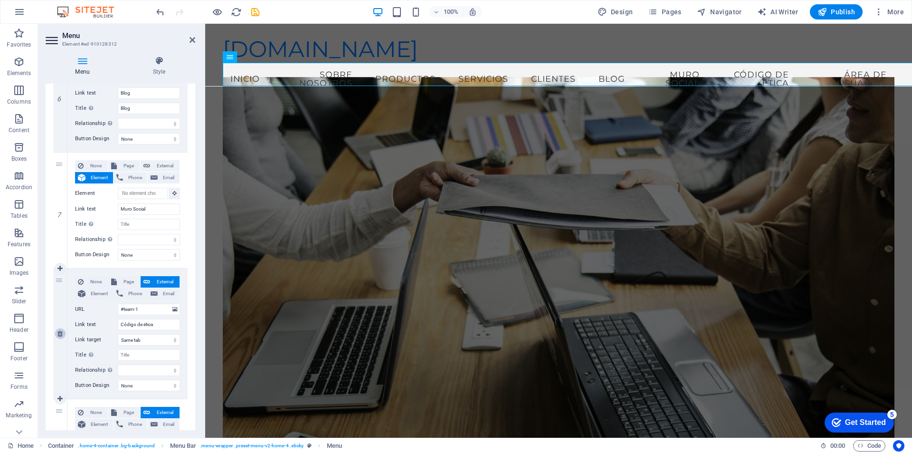
select select
type input "#faq"
type input "Área de usuarios"
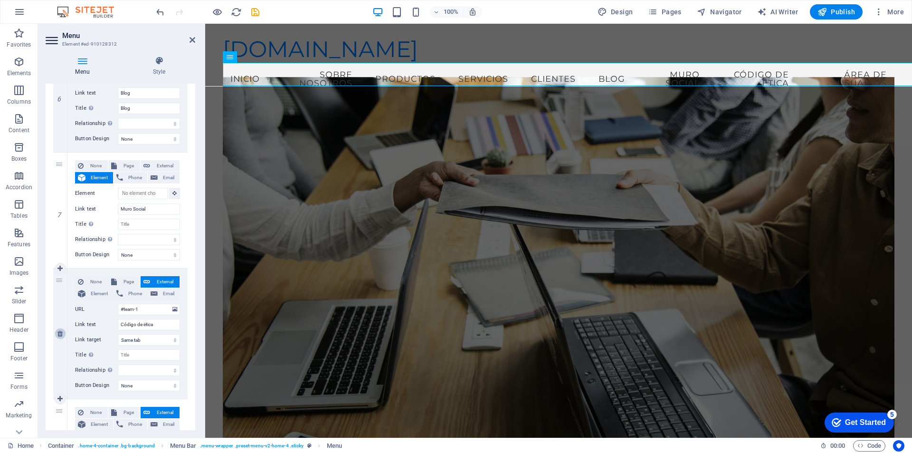
select select
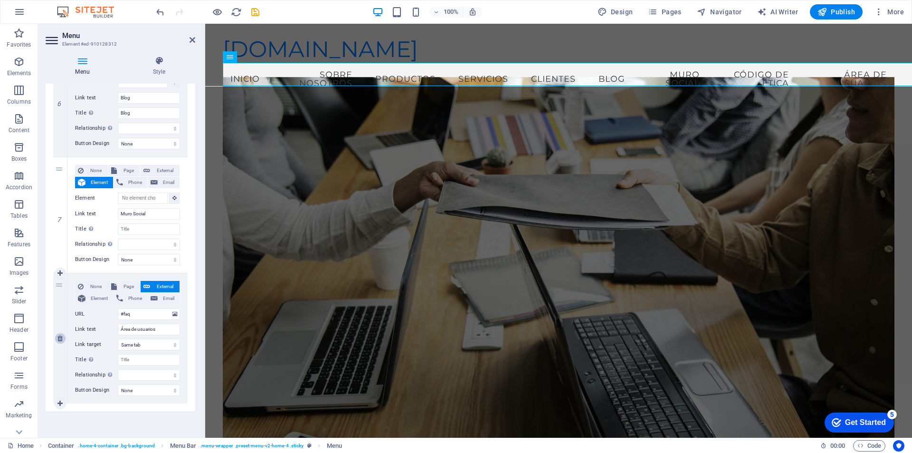
scroll to position [771, 0]
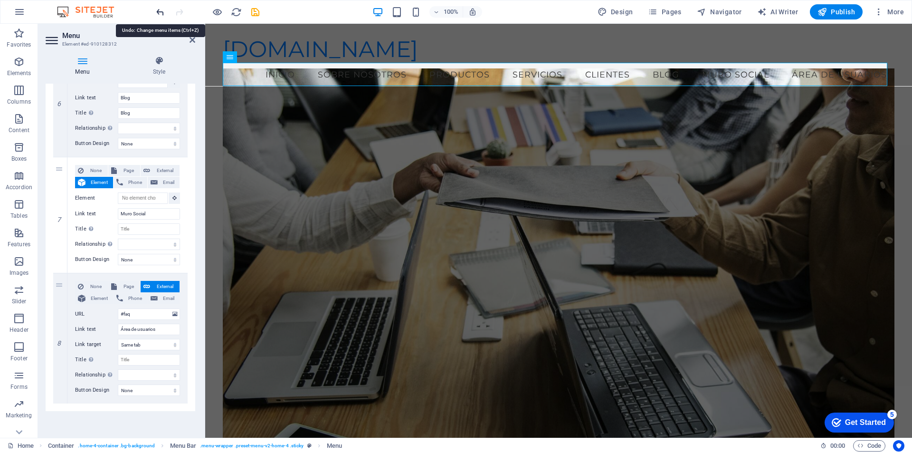
click at [156, 10] on icon "undo" at bounding box center [160, 12] width 11 height 11
select select
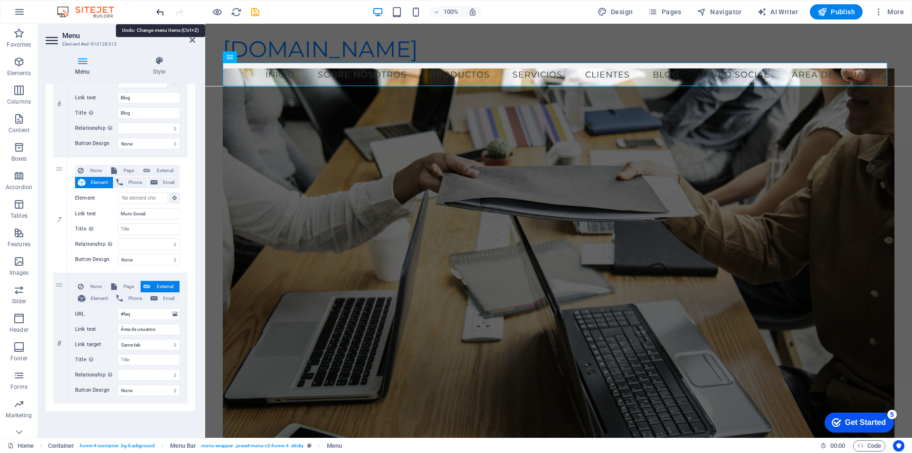
select select
type input "#team-1"
type input "Código de ëtica"
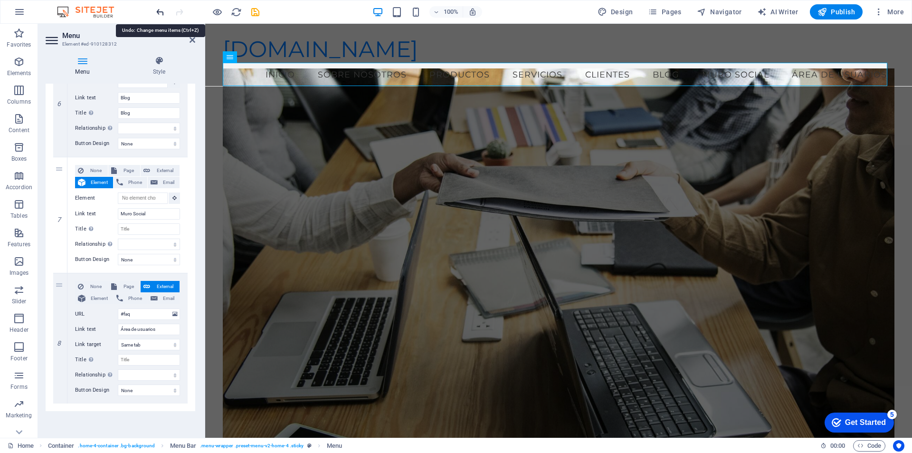
select select
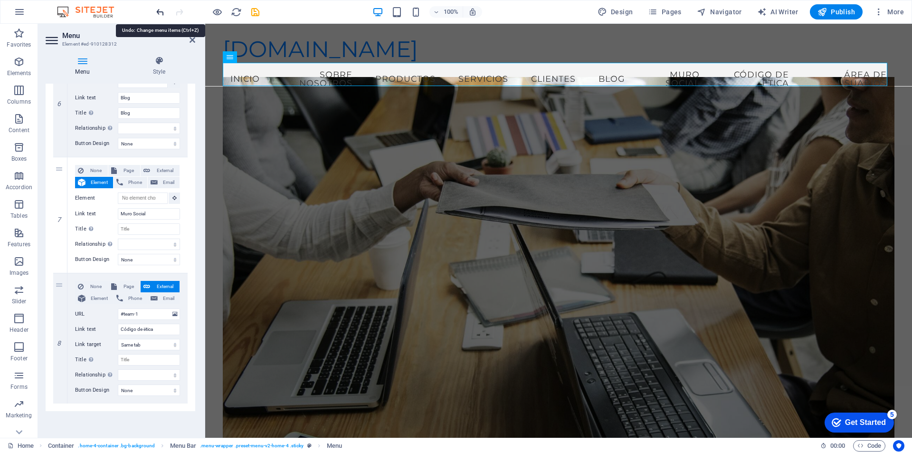
select select
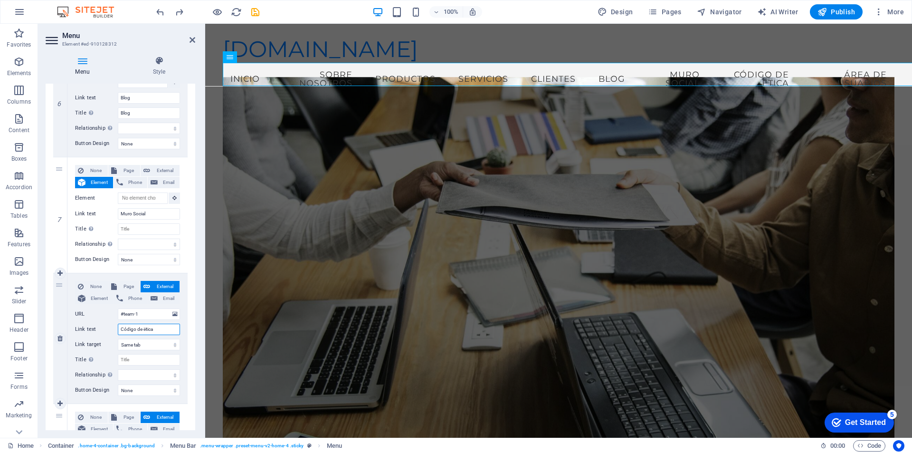
drag, startPoint x: 160, startPoint y: 331, endPoint x: 144, endPoint y: 331, distance: 15.7
click at [144, 331] on input "Código de ëtica" at bounding box center [149, 328] width 62 height 11
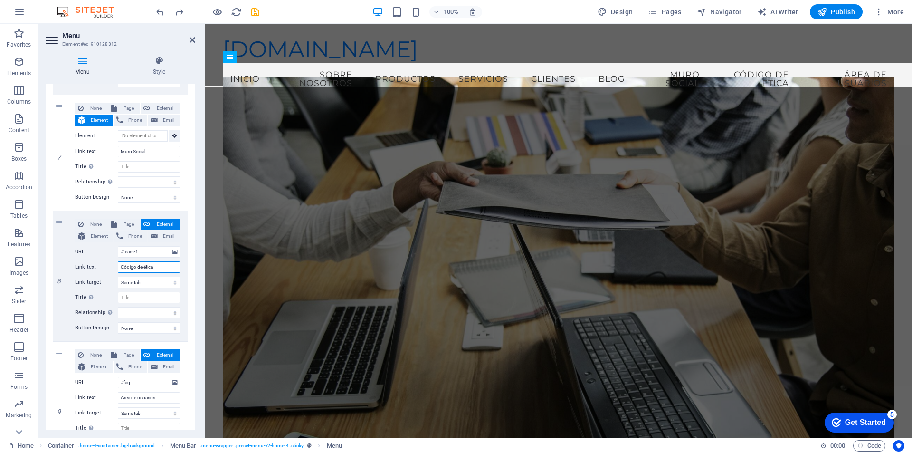
scroll to position [814, 0]
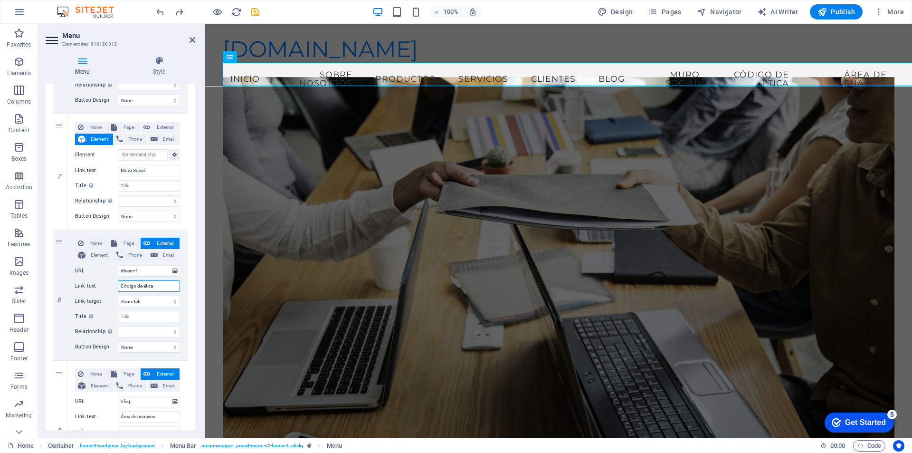
type input "Código de É"
select select
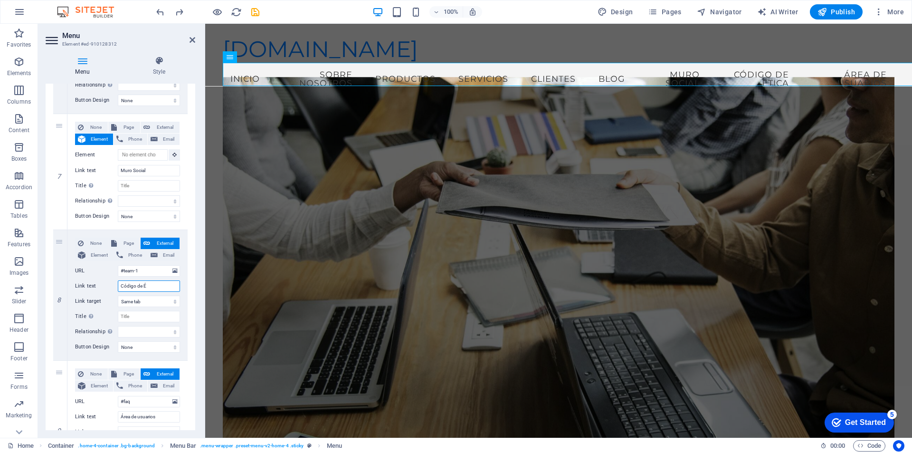
select select
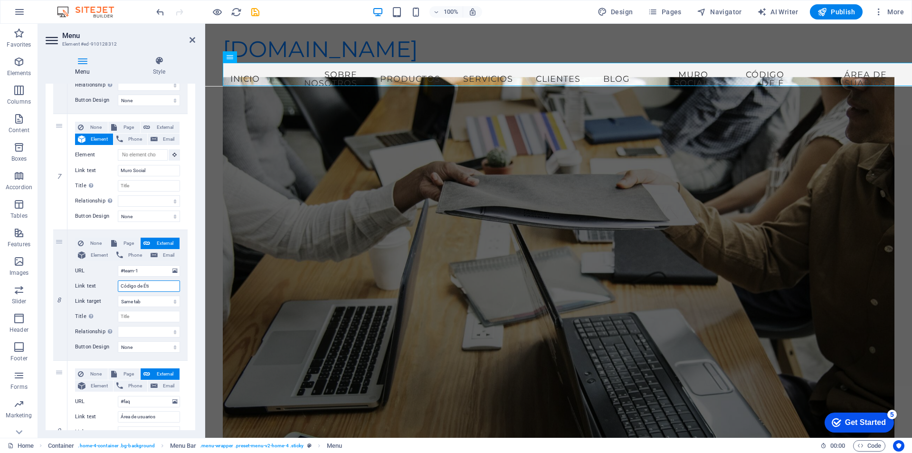
type input "Código de Étic"
select select
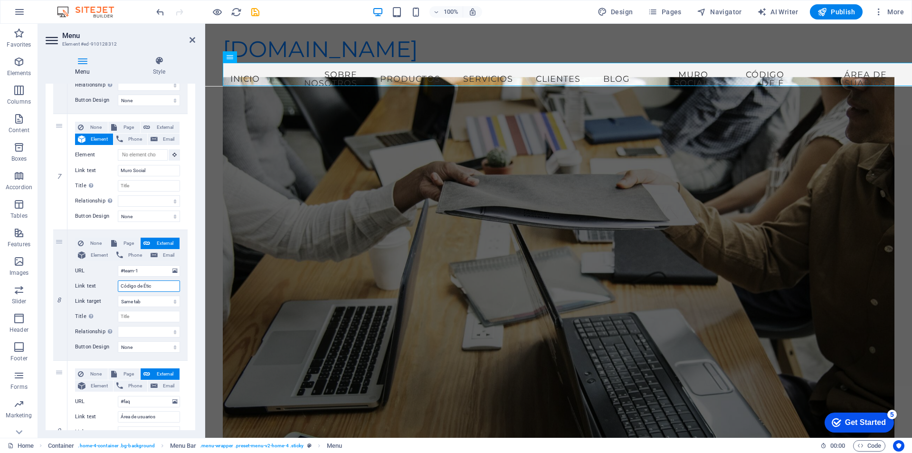
select select
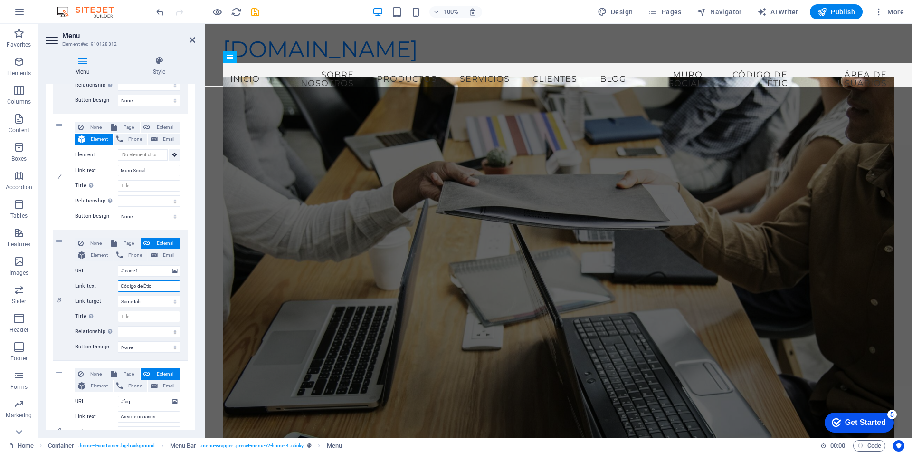
type input "Código de Ética"
select select
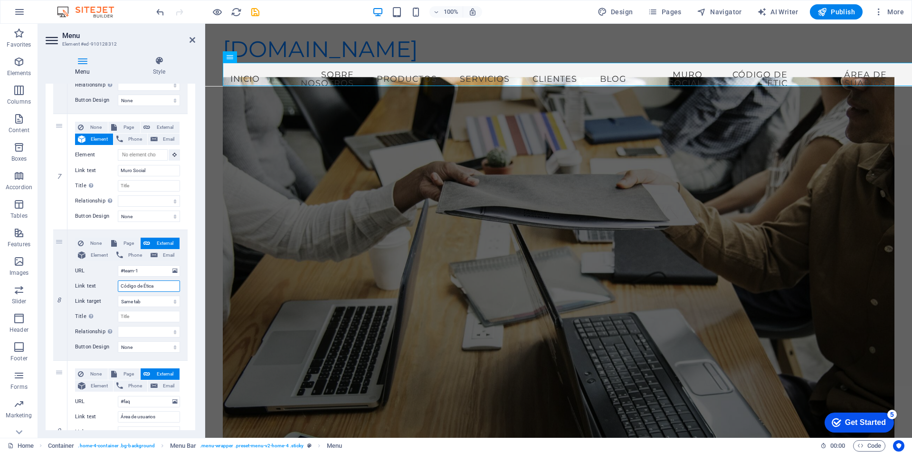
select select
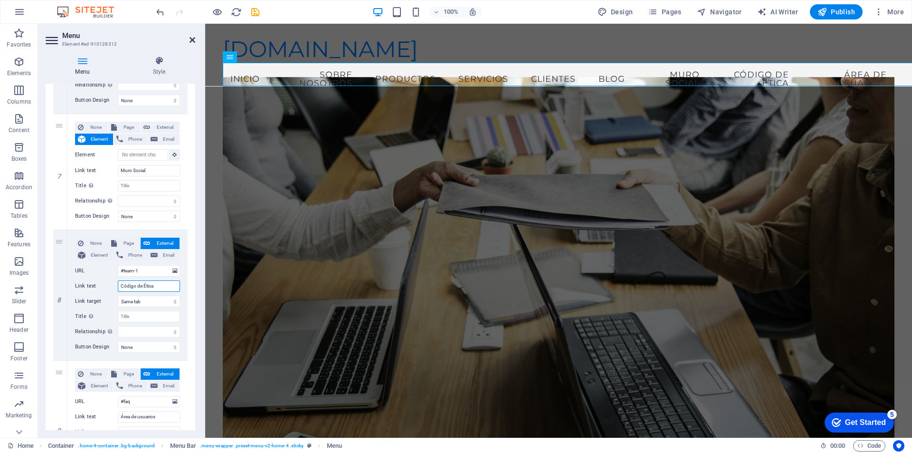
type input "Código de Ética"
click at [193, 37] on icon at bounding box center [193, 40] width 6 height 8
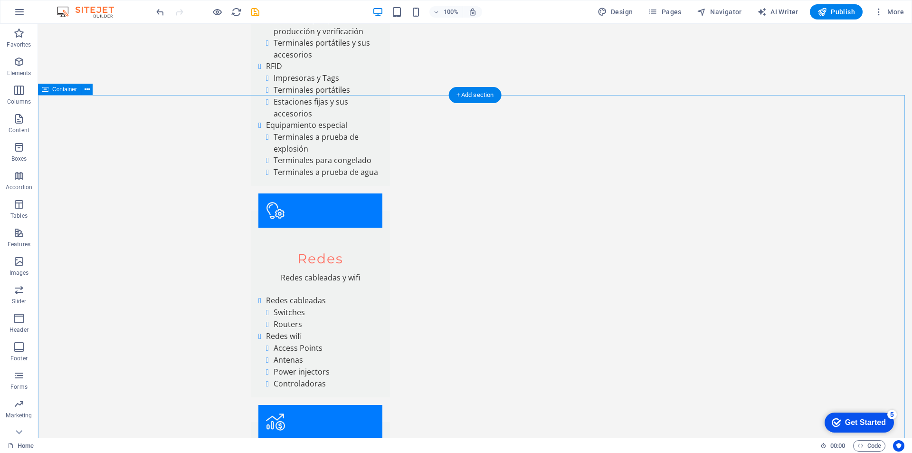
scroll to position [2322, 0]
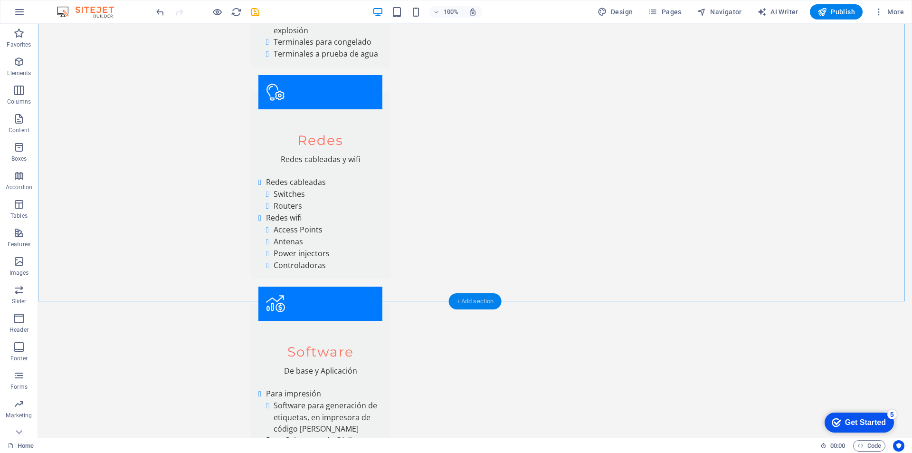
click at [457, 295] on div "+ Add section" at bounding box center [475, 301] width 53 height 16
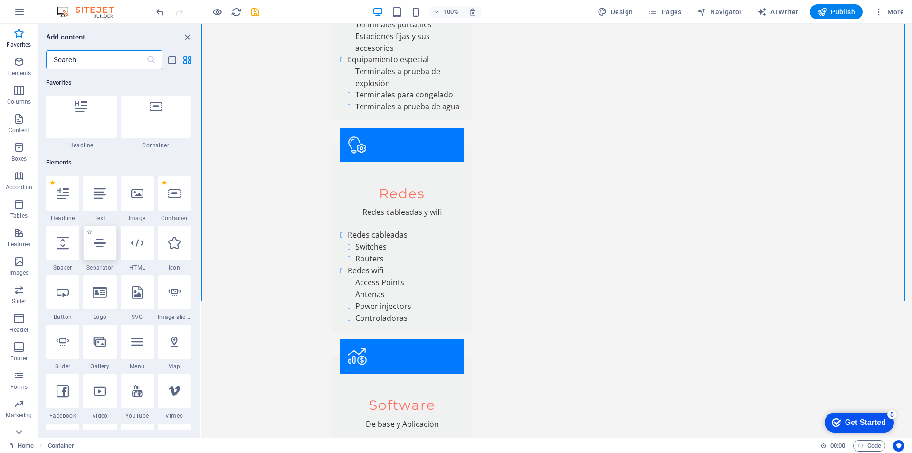
scroll to position [0, 0]
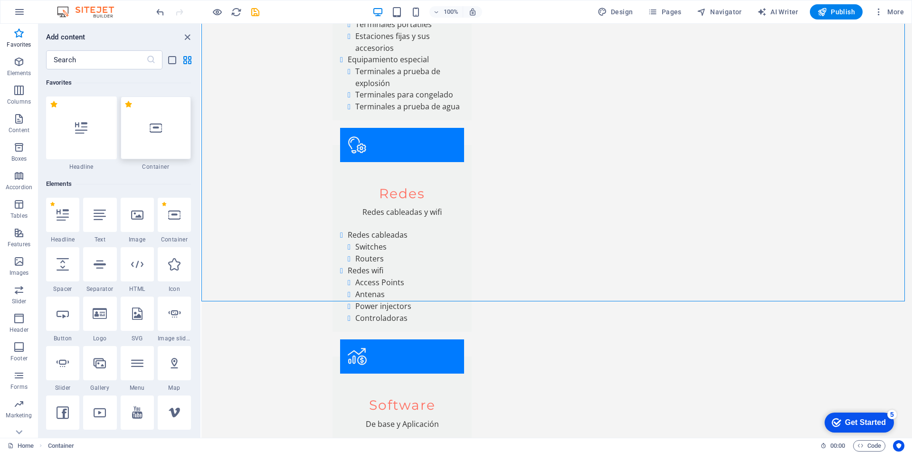
click at [157, 133] on icon at bounding box center [156, 128] width 12 height 12
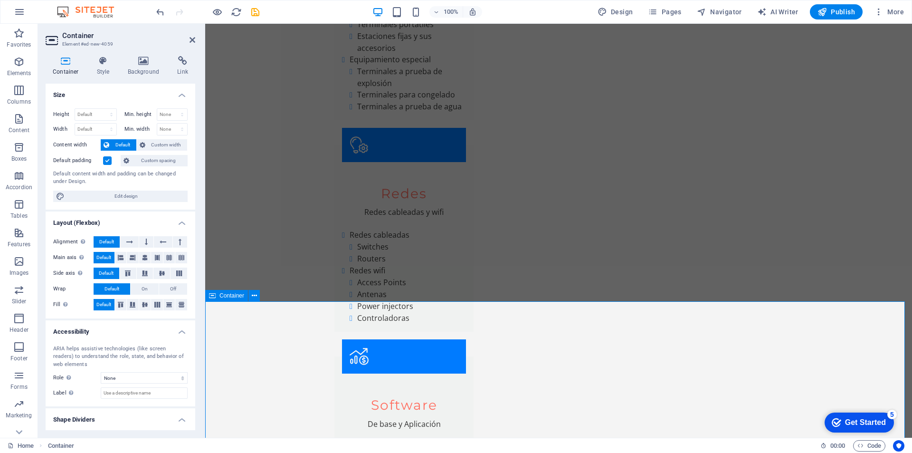
click at [253, 293] on icon at bounding box center [254, 296] width 5 height 10
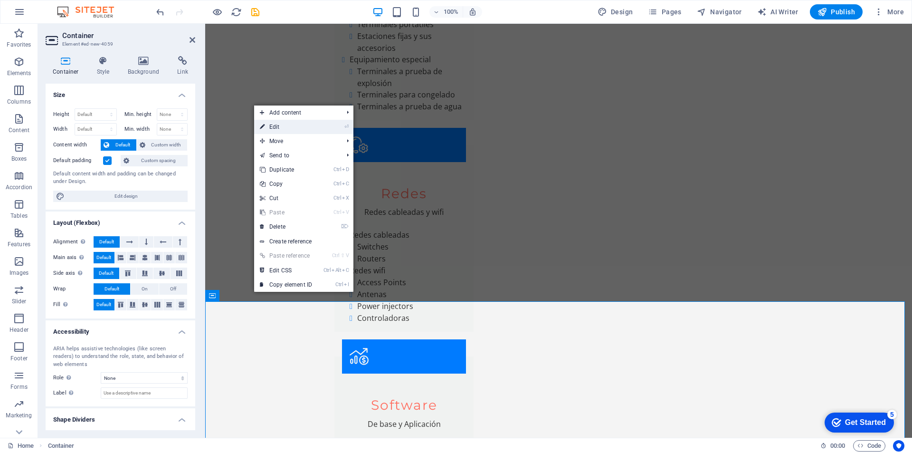
click at [269, 129] on link "⏎ Edit" at bounding box center [286, 127] width 64 height 14
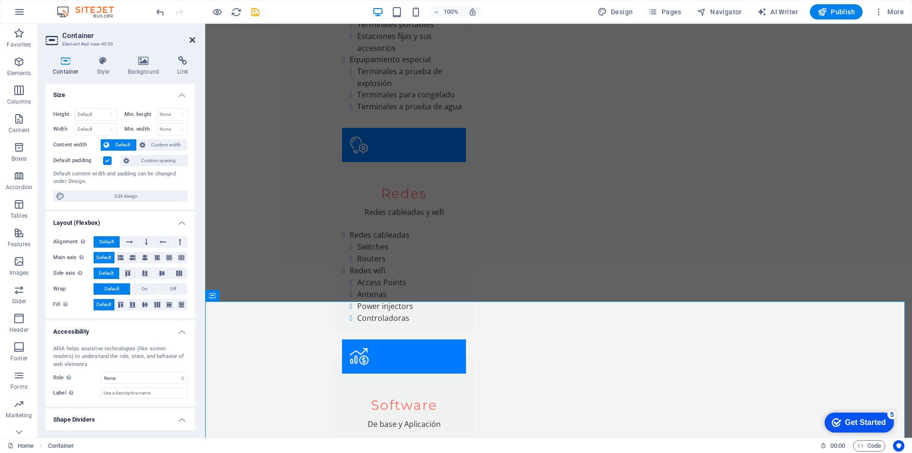
click at [191, 38] on icon at bounding box center [193, 40] width 6 height 8
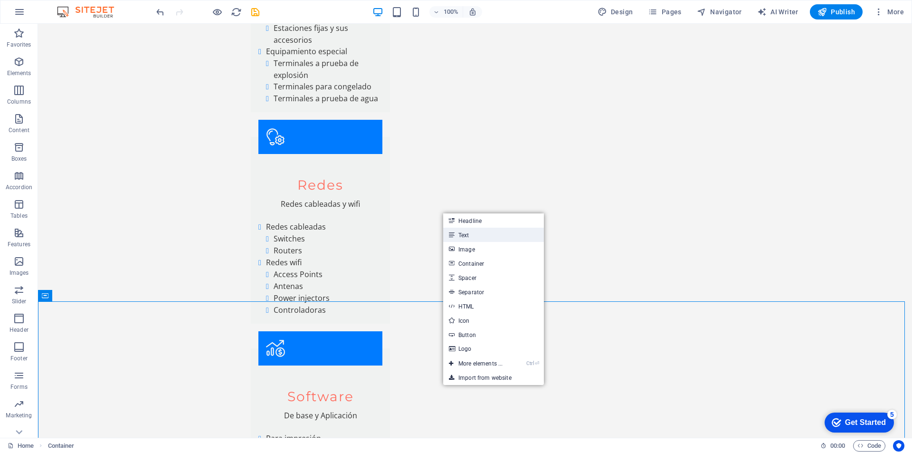
click at [463, 233] on link "Text" at bounding box center [493, 235] width 101 height 14
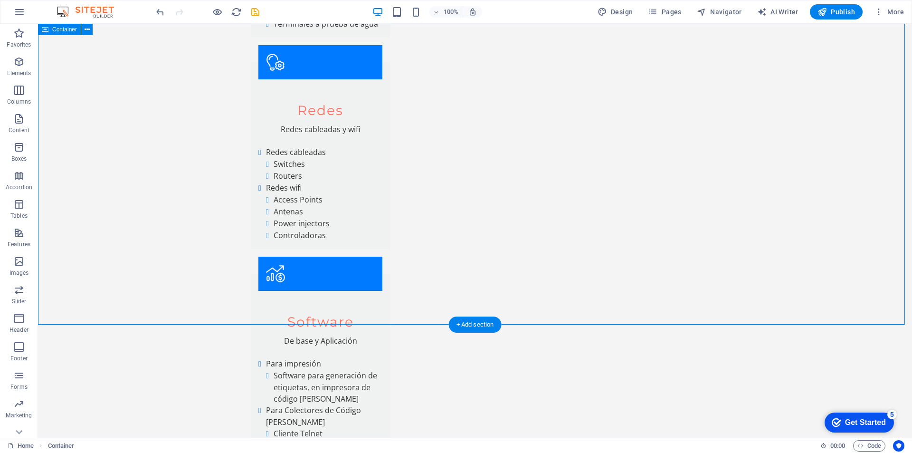
scroll to position [2410, 0]
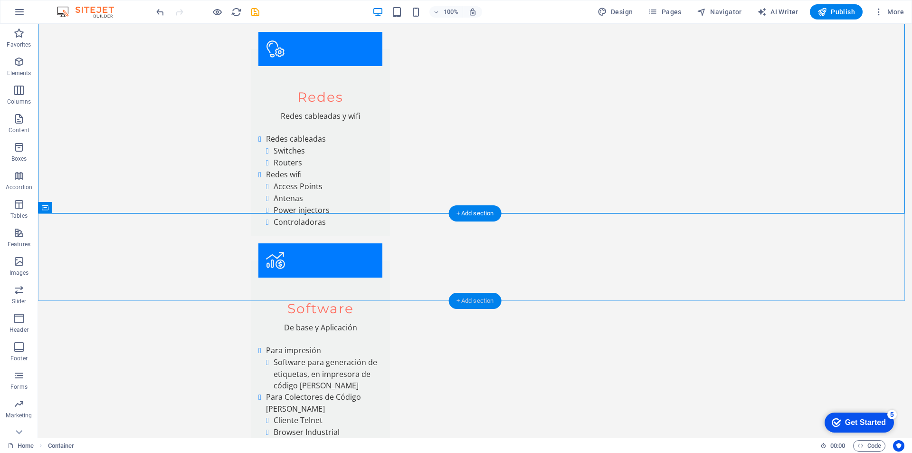
click at [459, 299] on div "+ Add section" at bounding box center [475, 301] width 53 height 16
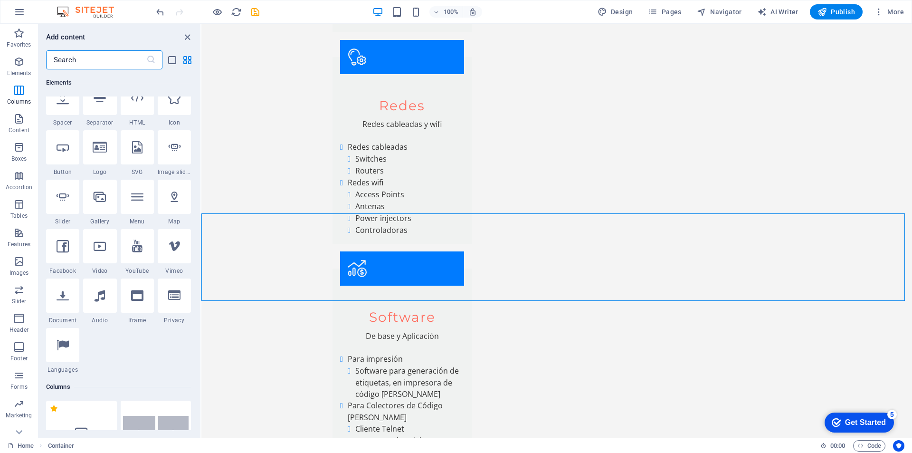
scroll to position [0, 0]
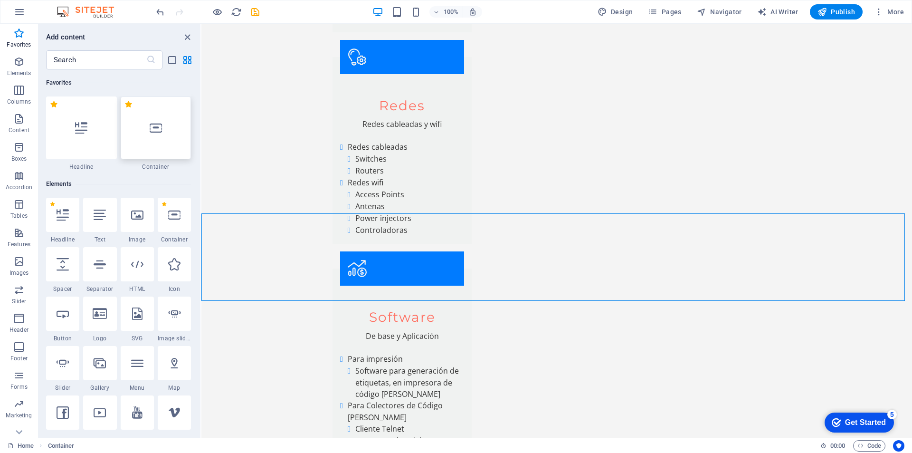
drag, startPoint x: 154, startPoint y: 130, endPoint x: 29, endPoint y: 139, distance: 125.2
click at [154, 130] on icon at bounding box center [156, 128] width 12 height 12
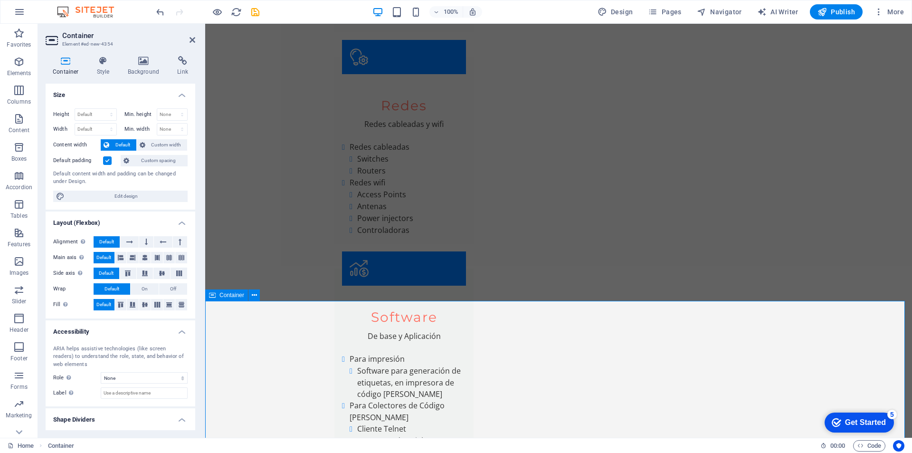
drag, startPoint x: 191, startPoint y: 39, endPoint x: 187, endPoint y: 45, distance: 6.9
click at [191, 39] on icon at bounding box center [193, 40] width 6 height 8
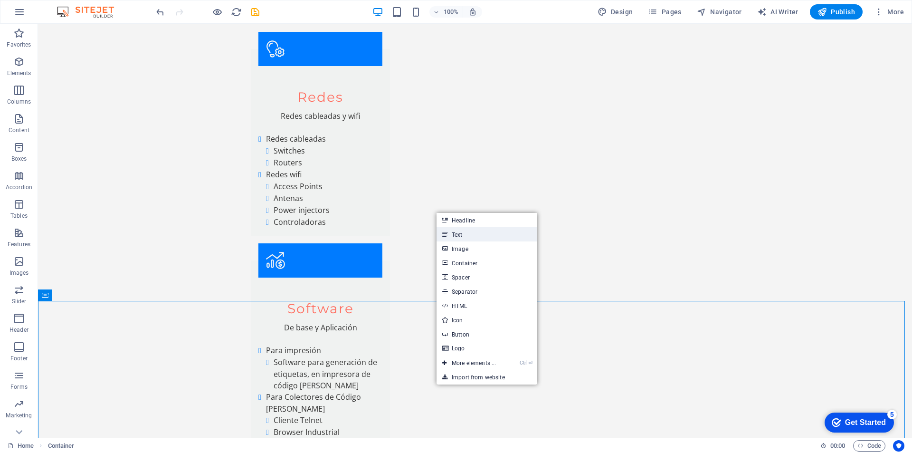
click at [462, 232] on link "Text" at bounding box center [487, 234] width 101 height 14
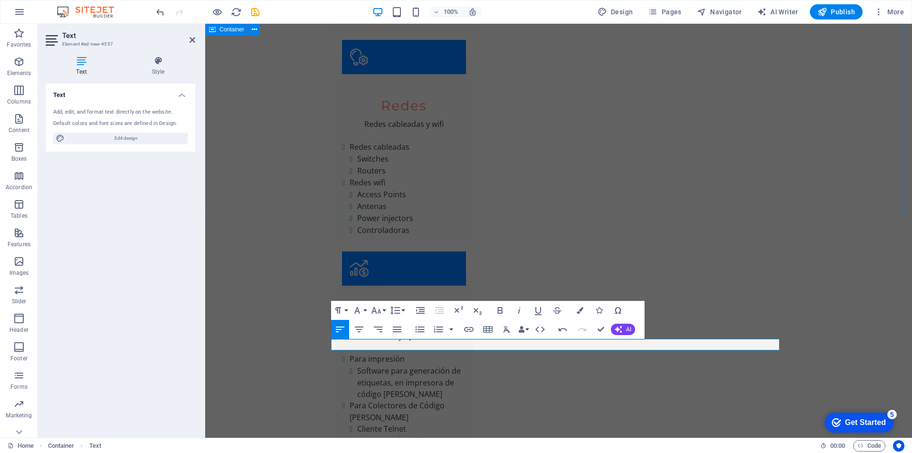
drag, startPoint x: 845, startPoint y: 211, endPoint x: 1013, endPoint y: 211, distance: 168.6
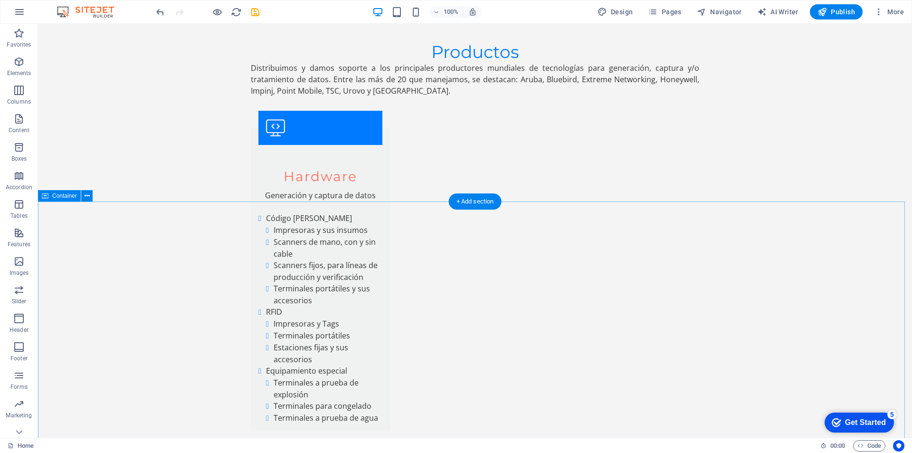
scroll to position [2557, 0]
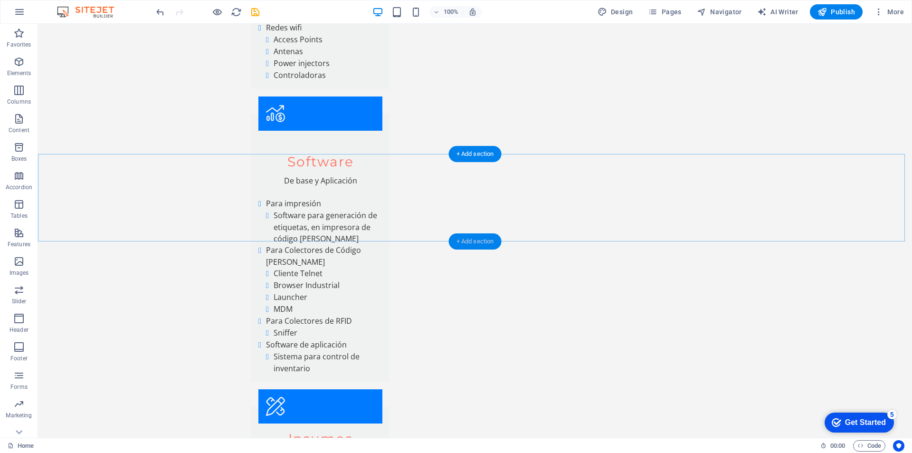
click at [458, 239] on div "+ Add section" at bounding box center [475, 241] width 53 height 16
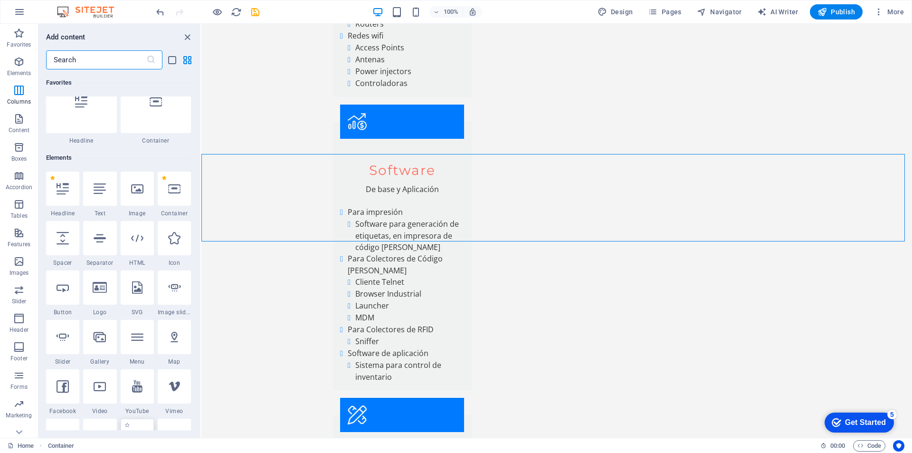
scroll to position [0, 0]
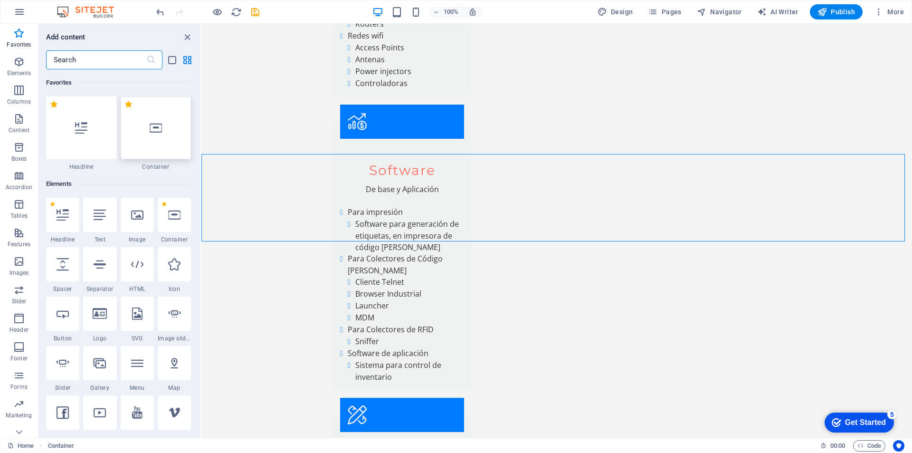
click at [154, 128] on icon at bounding box center [156, 128] width 12 height 12
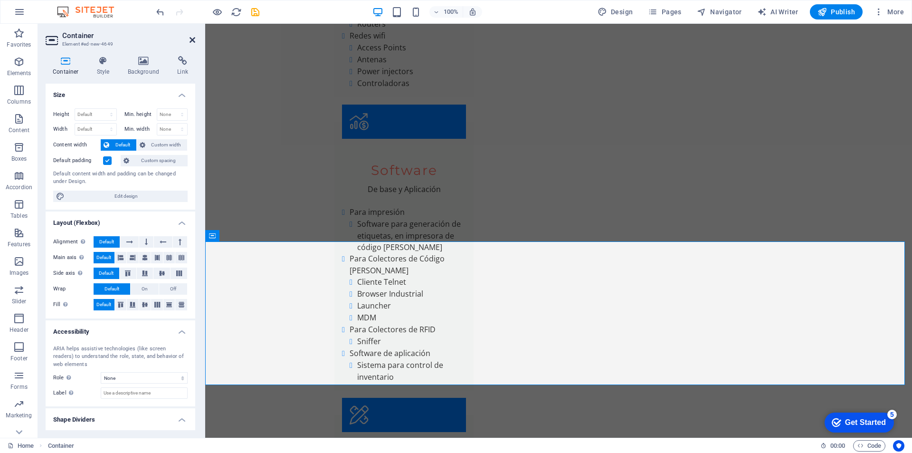
click at [191, 39] on icon at bounding box center [193, 40] width 6 height 8
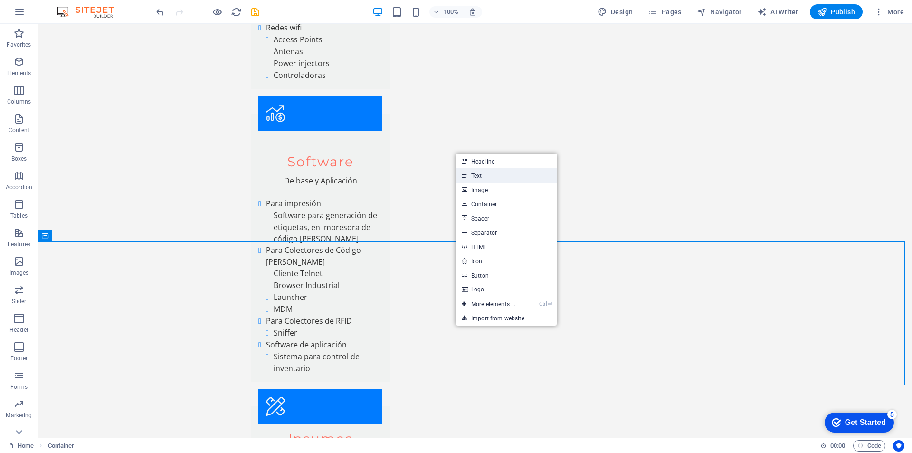
click at [487, 173] on link "Text" at bounding box center [506, 175] width 101 height 14
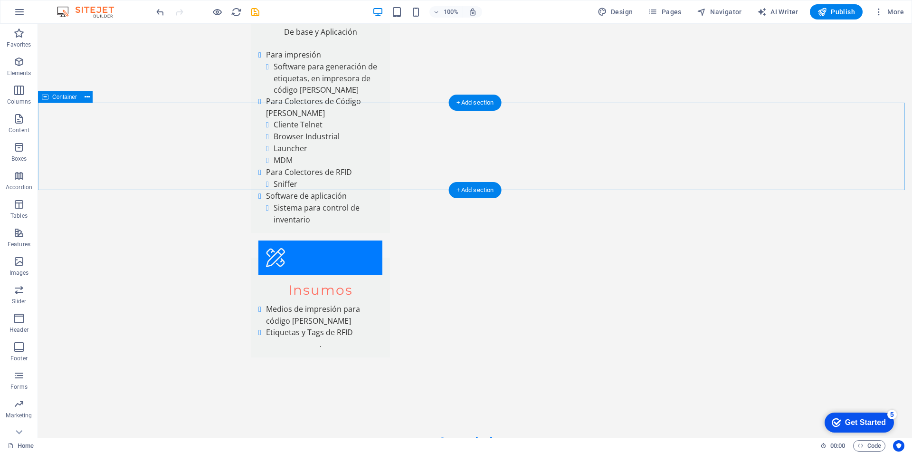
scroll to position [2696, 0]
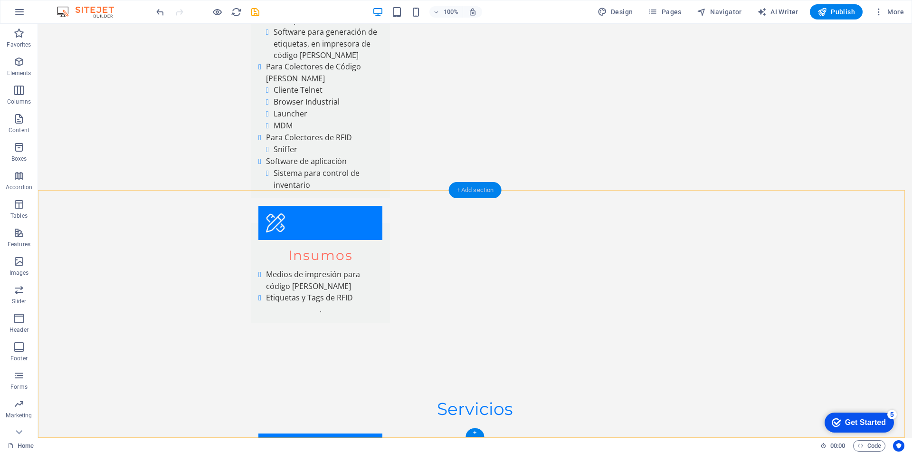
click at [456, 187] on div "+ Add section" at bounding box center [475, 190] width 53 height 16
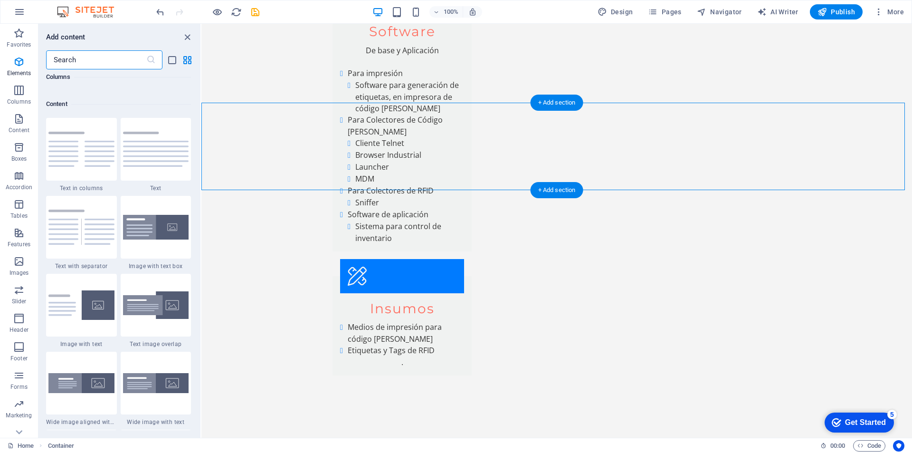
scroll to position [1662, 0]
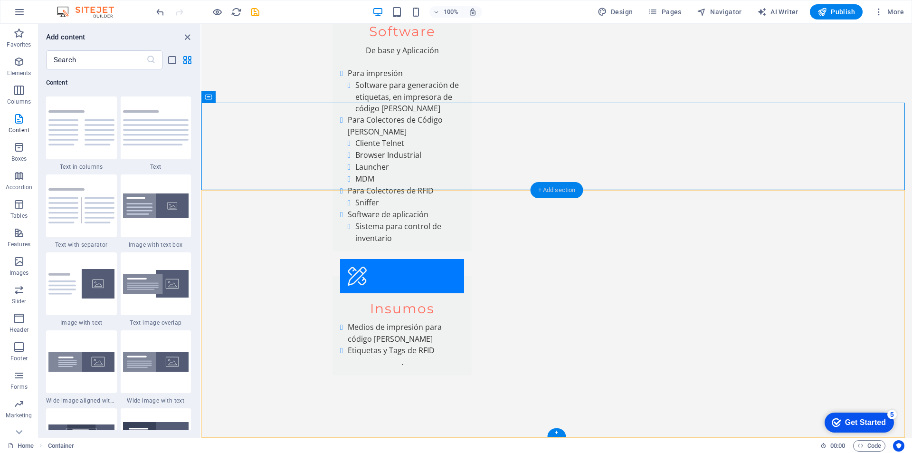
click at [539, 189] on div "+ Add section" at bounding box center [557, 190] width 53 height 16
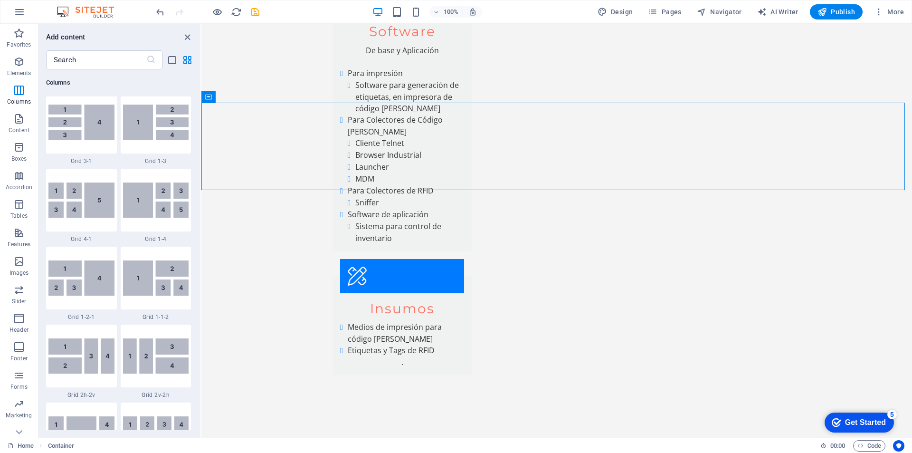
scroll to position [1219, 0]
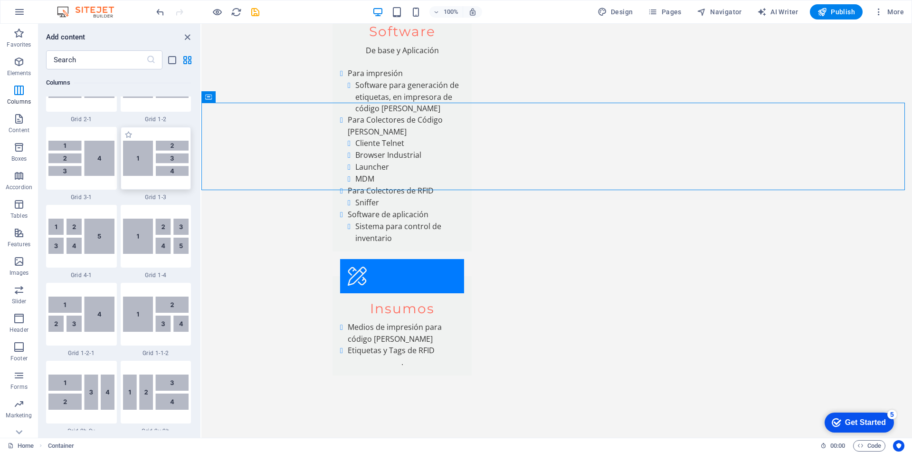
click at [152, 156] on img at bounding box center [156, 158] width 66 height 35
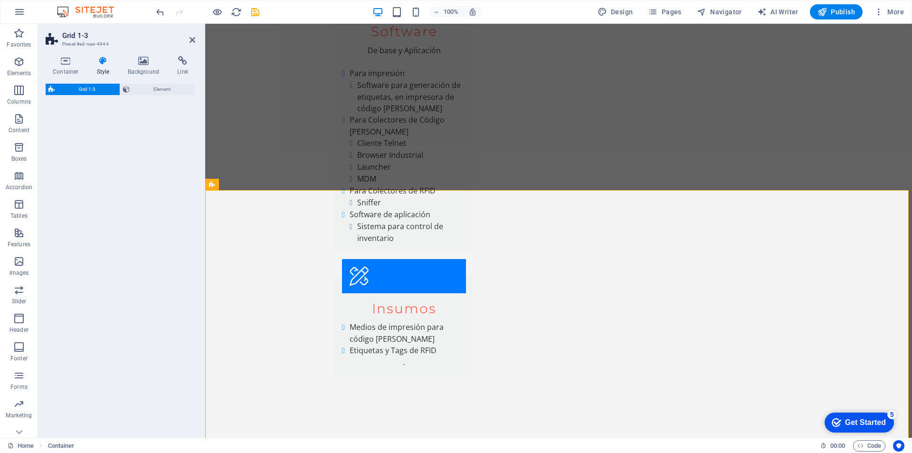
click at [170, 155] on div "Grid 1-3 Element" at bounding box center [121, 257] width 150 height 346
select select "rem"
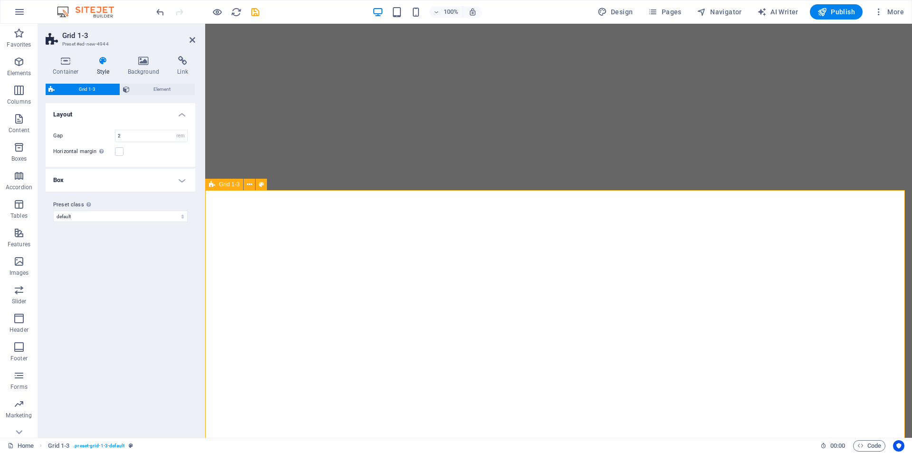
select select "rem"
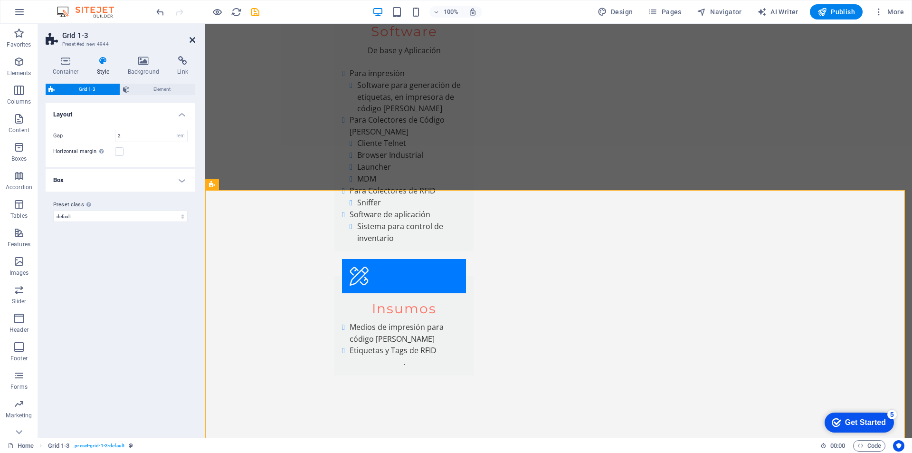
drag, startPoint x: 190, startPoint y: 38, endPoint x: 167, endPoint y: 21, distance: 28.8
click at [190, 38] on icon at bounding box center [193, 40] width 6 height 8
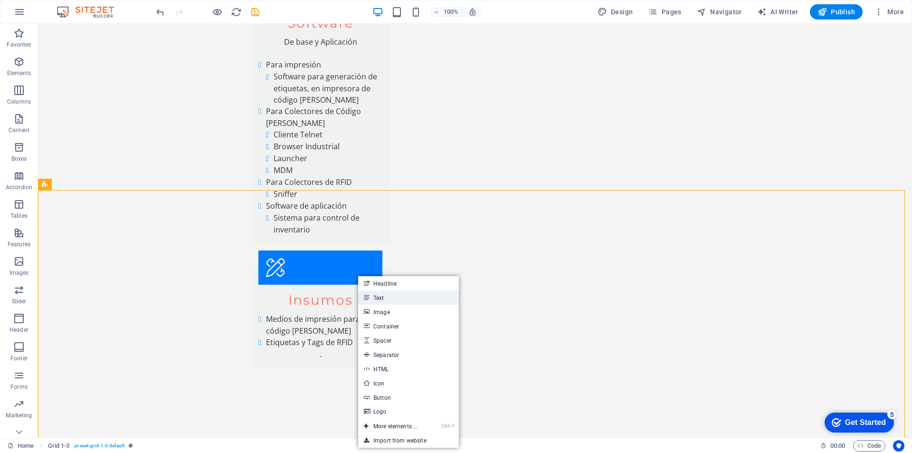
click at [376, 294] on link "Text" at bounding box center [408, 297] width 101 height 14
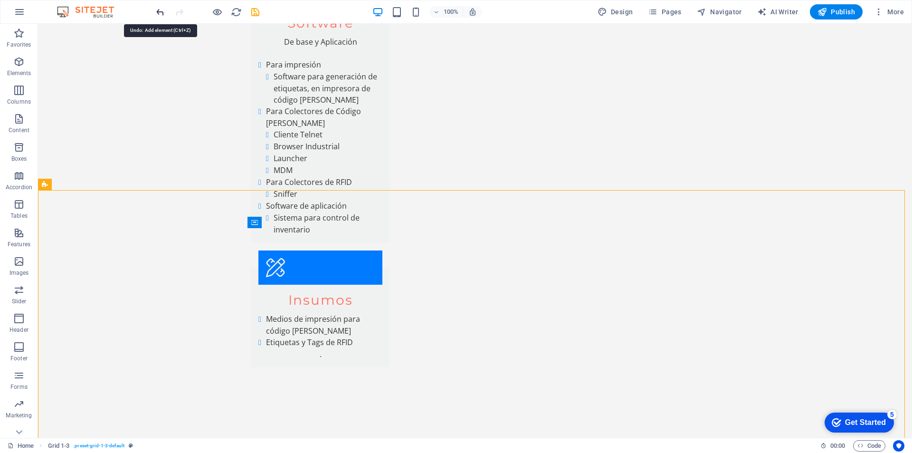
click at [160, 13] on icon "undo" at bounding box center [160, 12] width 11 height 11
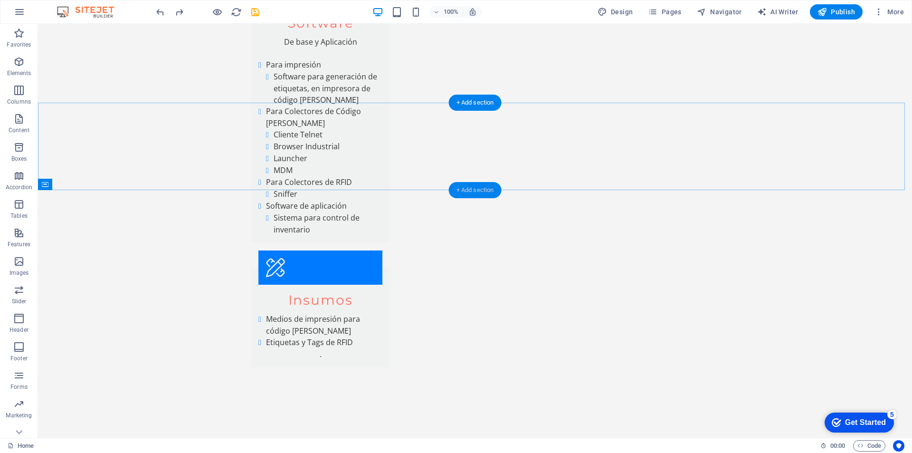
click at [458, 187] on div "+ Add section" at bounding box center [475, 190] width 53 height 16
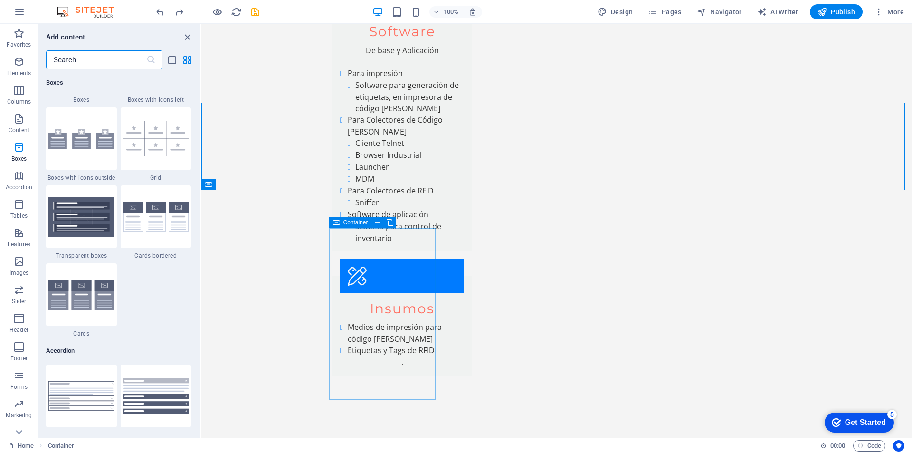
scroll to position [2771, 0]
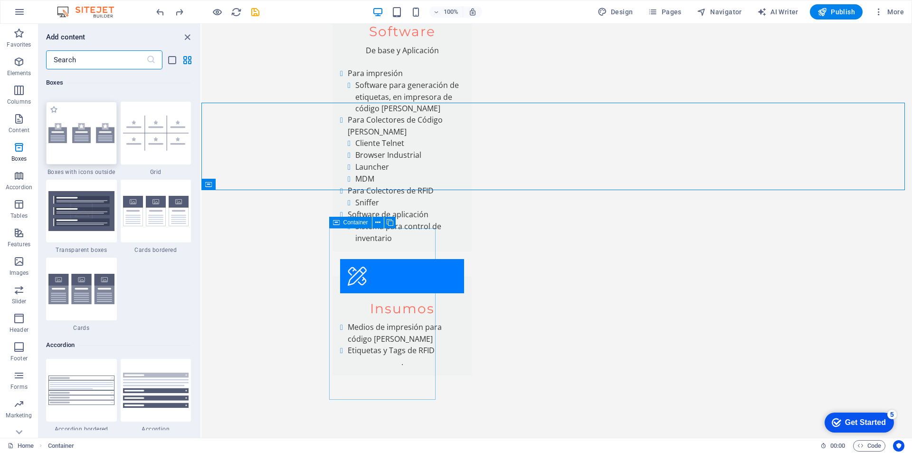
click at [88, 133] on img at bounding box center [81, 133] width 66 height 20
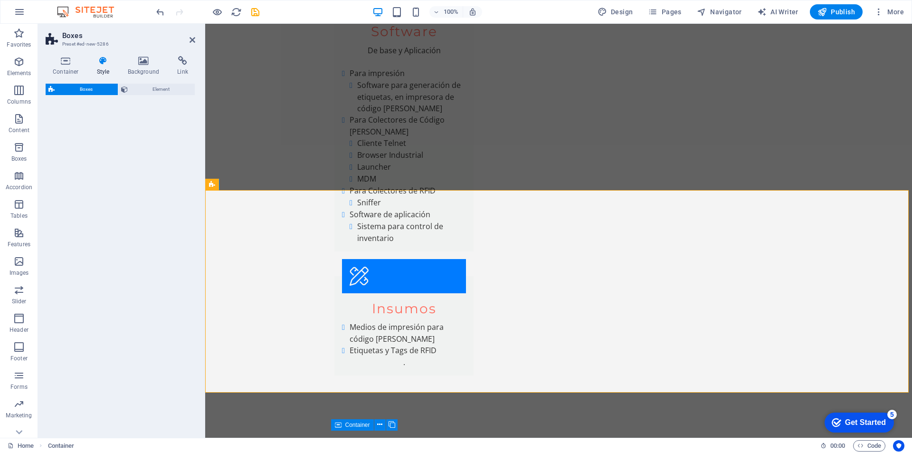
select select "rem"
select select "preset-boxes-v3-icons-outside"
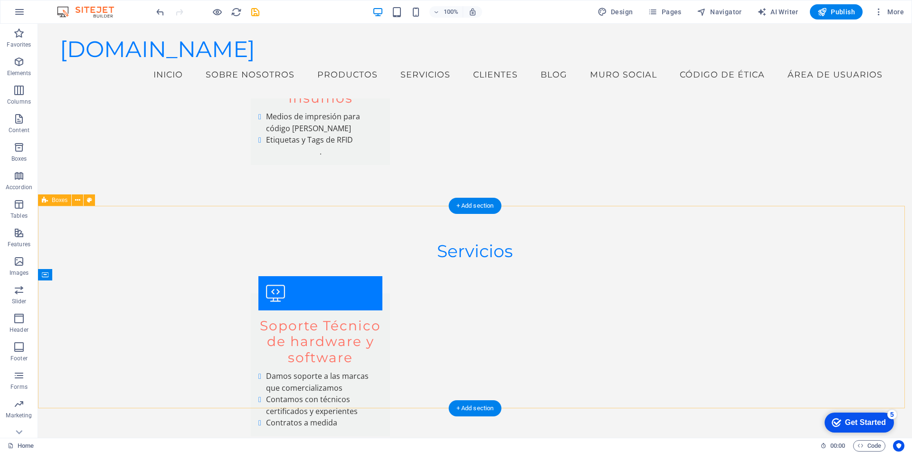
scroll to position [2601, 0]
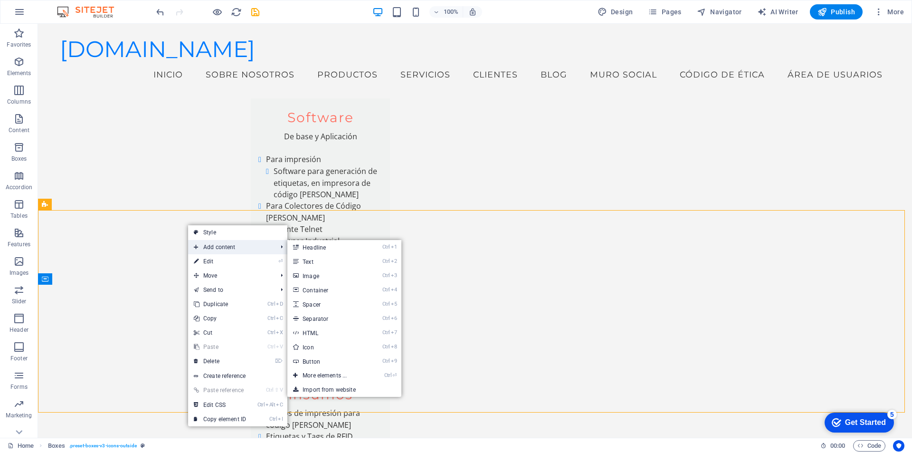
click at [207, 246] on span "Add content" at bounding box center [230, 247] width 85 height 14
click at [308, 260] on link "Ctrl 2 Text" at bounding box center [326, 261] width 78 height 14
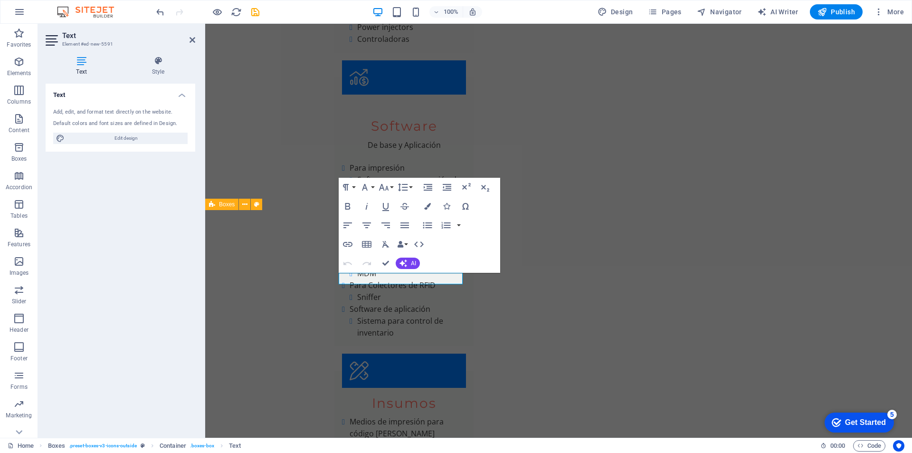
scroll to position [2676, 0]
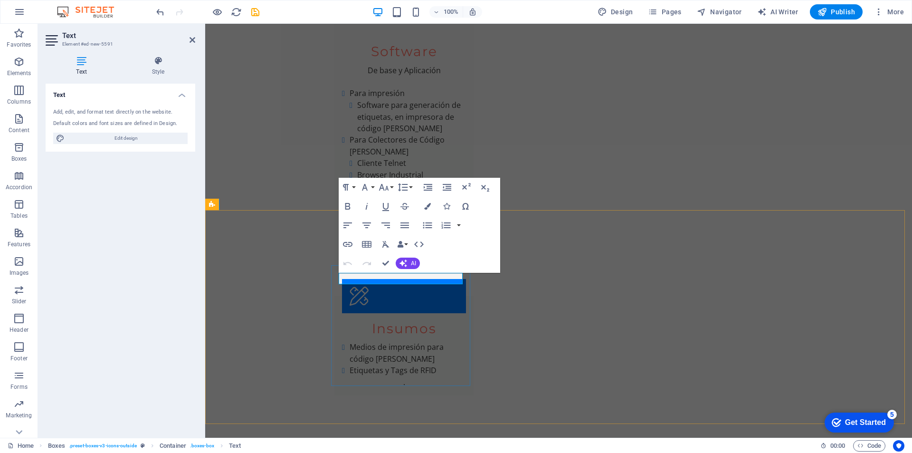
drag, startPoint x: 444, startPoint y: 278, endPoint x: 339, endPoint y: 278, distance: 105.0
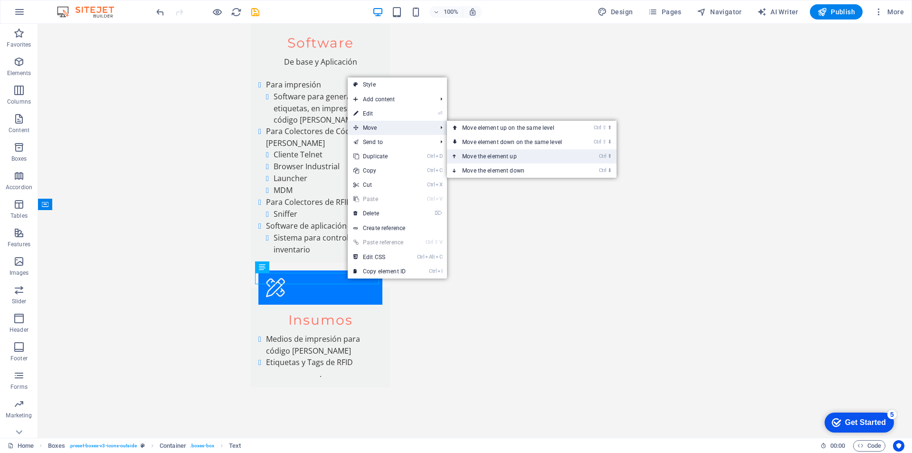
click at [511, 153] on link "Ctrl ⬆ Move the element up" at bounding box center [514, 156] width 134 height 14
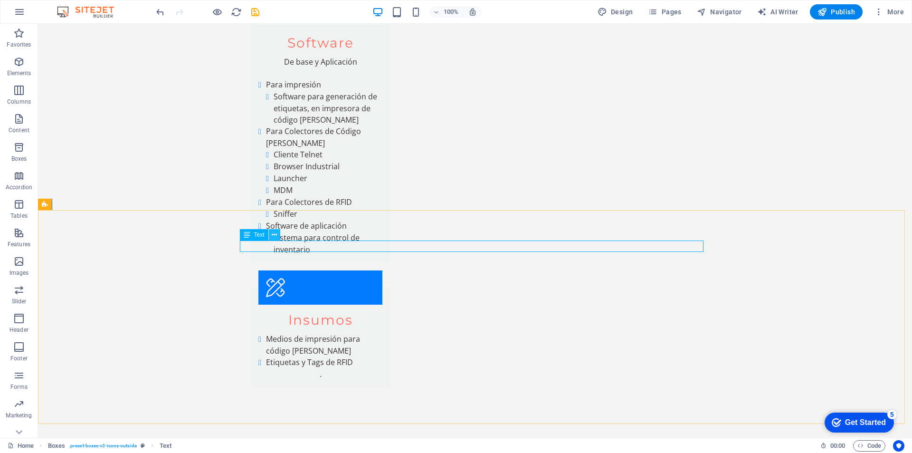
click at [274, 236] on icon at bounding box center [274, 235] width 5 height 10
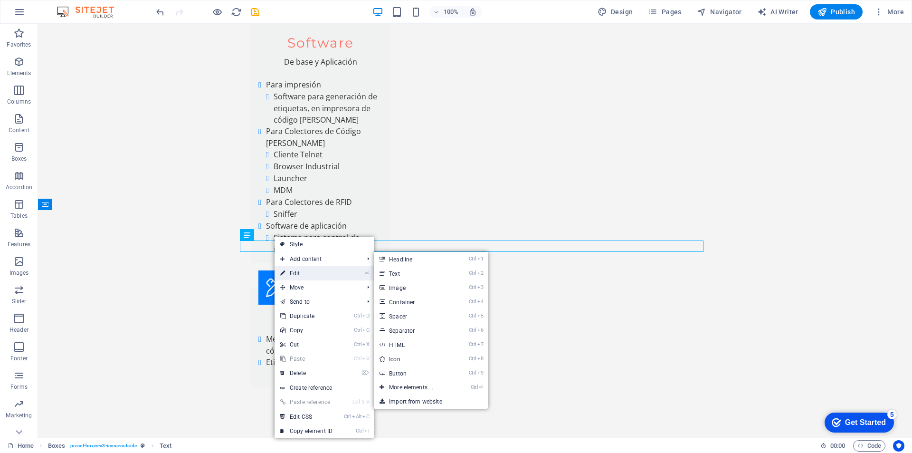
click at [293, 269] on link "⏎ Edit" at bounding box center [307, 273] width 64 height 14
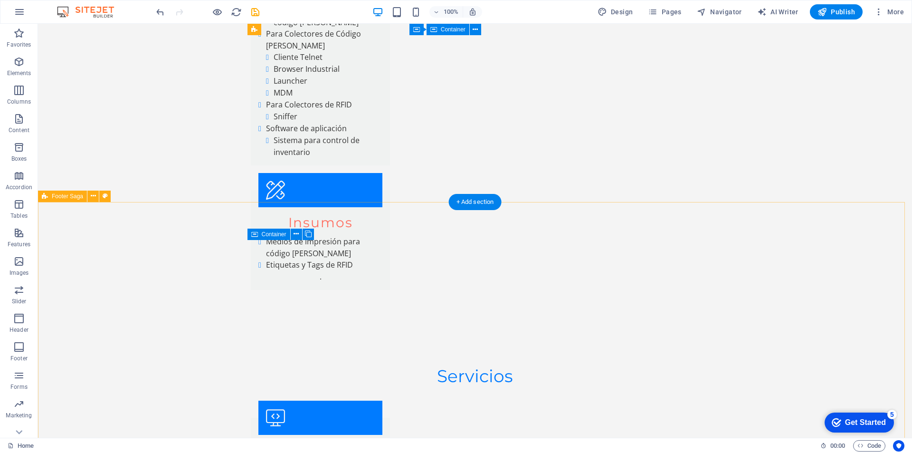
scroll to position [2712, 0]
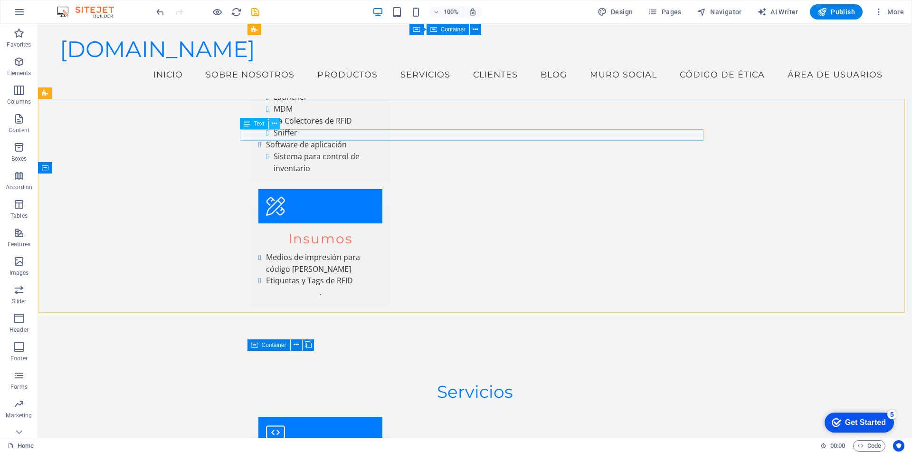
click at [273, 123] on icon at bounding box center [274, 124] width 5 height 10
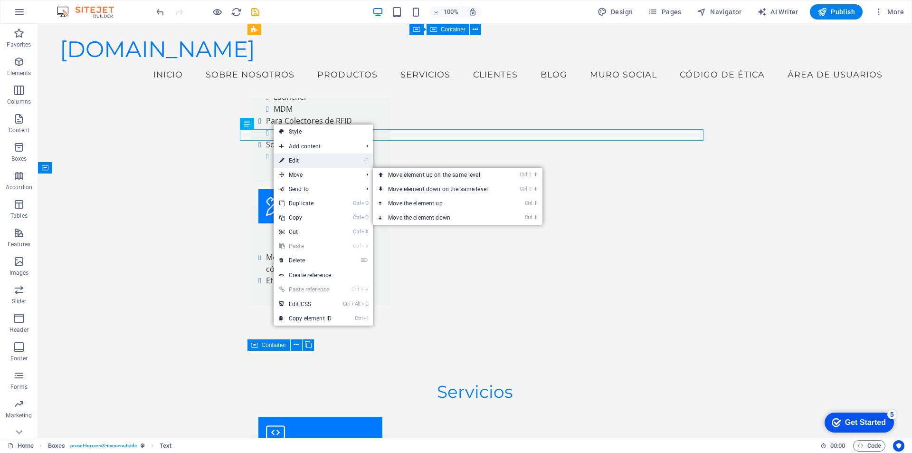
click at [304, 159] on link "⏎ Edit" at bounding box center [306, 160] width 64 height 14
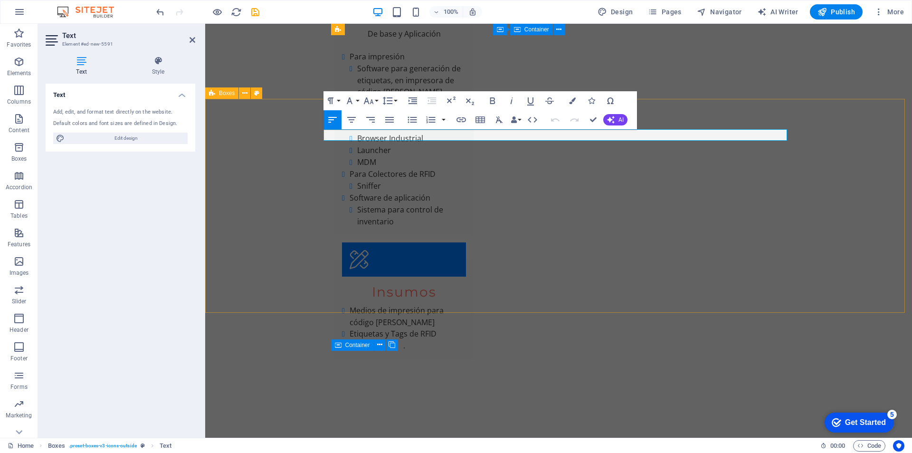
scroll to position [2787, 0]
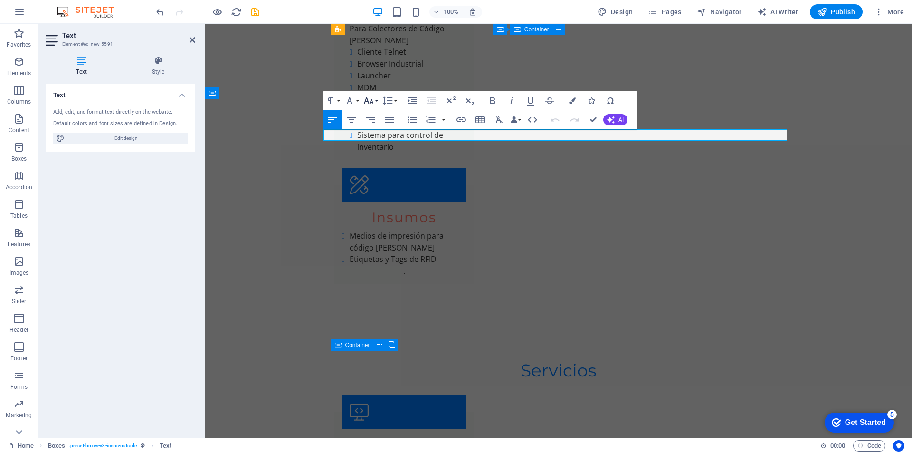
click at [377, 100] on button "Font Size" at bounding box center [370, 100] width 18 height 19
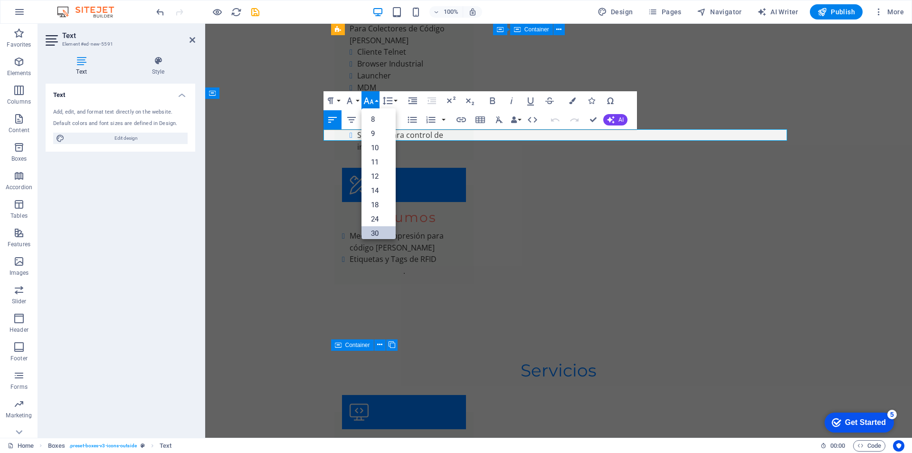
click at [374, 230] on link "30" at bounding box center [378, 233] width 34 height 14
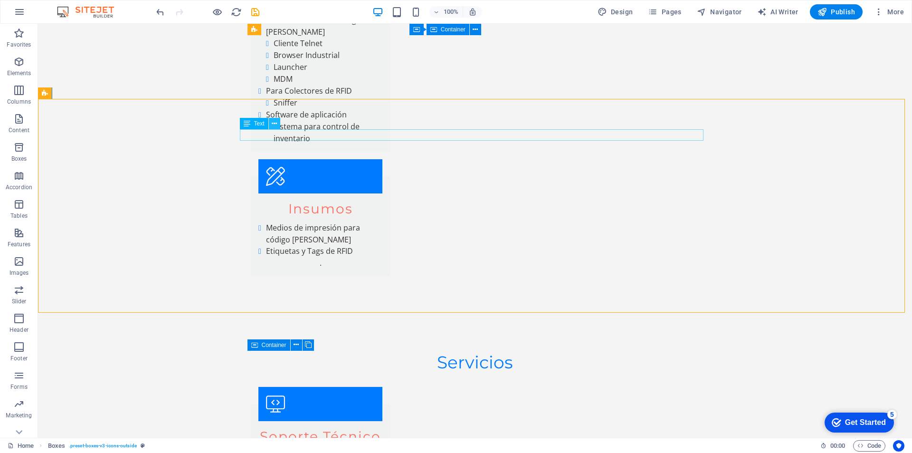
click at [275, 123] on icon at bounding box center [274, 124] width 5 height 10
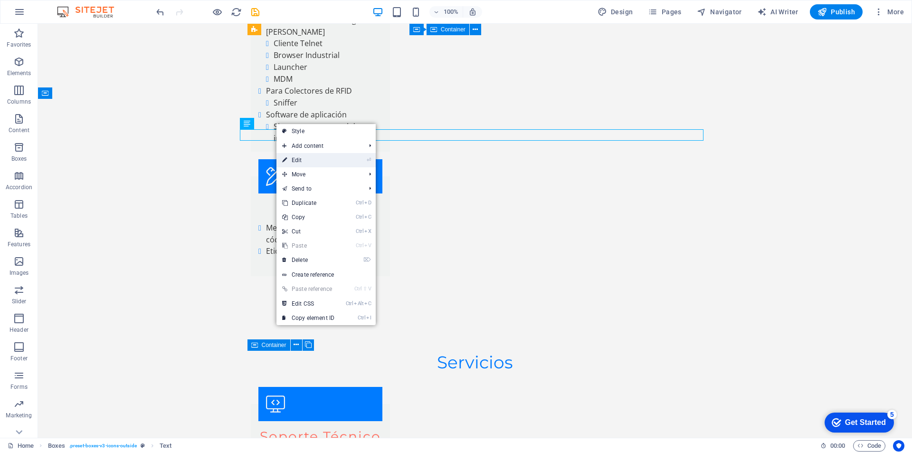
click at [294, 158] on link "⏎ Edit" at bounding box center [308, 160] width 64 height 14
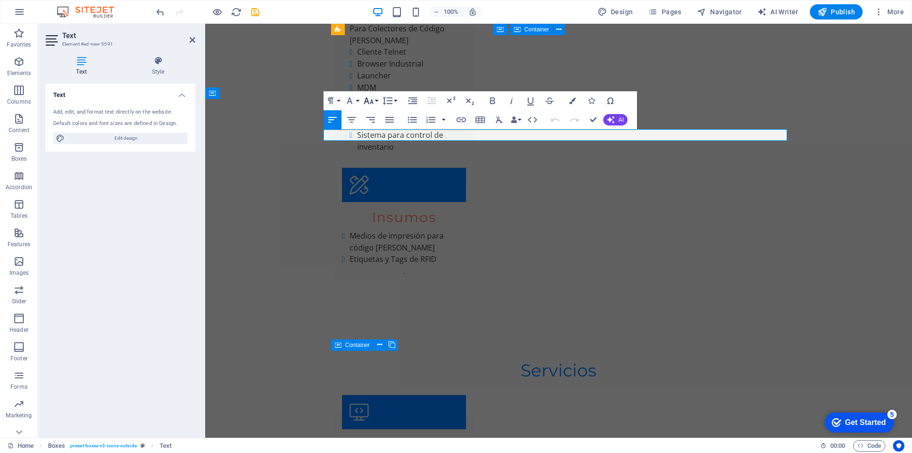
click at [376, 101] on button "Font Size" at bounding box center [370, 100] width 18 height 19
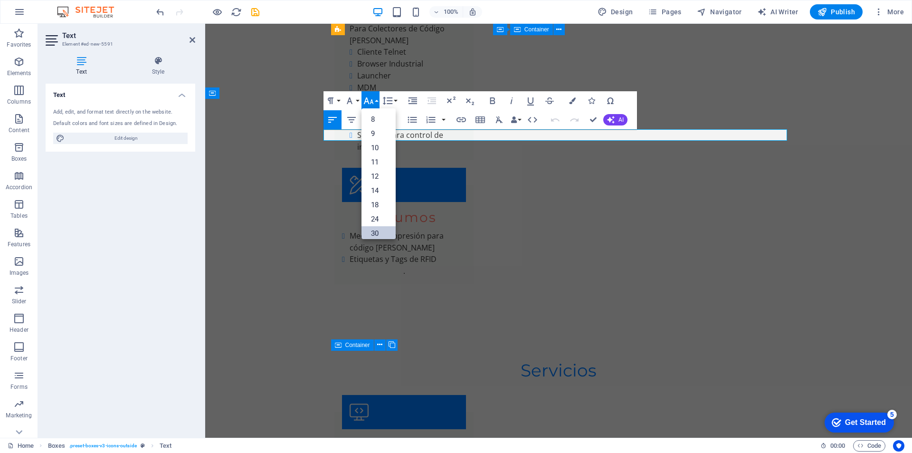
click at [378, 229] on link "30" at bounding box center [378, 233] width 34 height 14
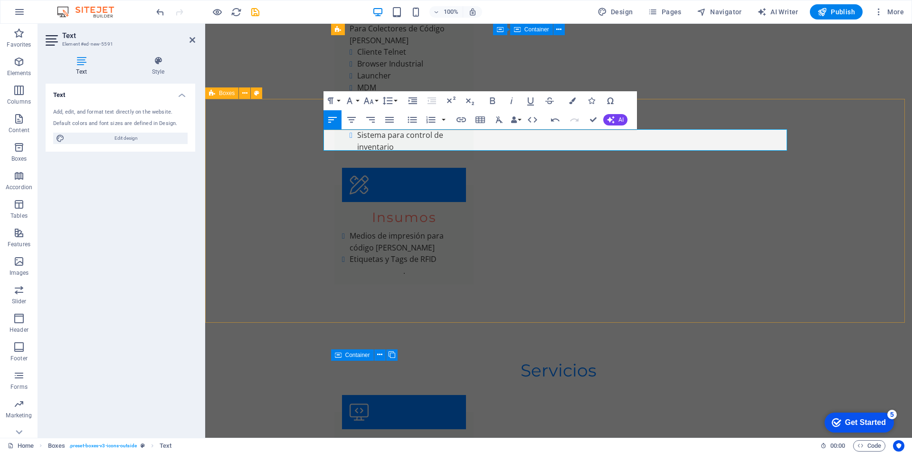
drag, startPoint x: 389, startPoint y: 142, endPoint x: 316, endPoint y: 142, distance: 73.2
click at [245, 93] on icon at bounding box center [244, 93] width 5 height 10
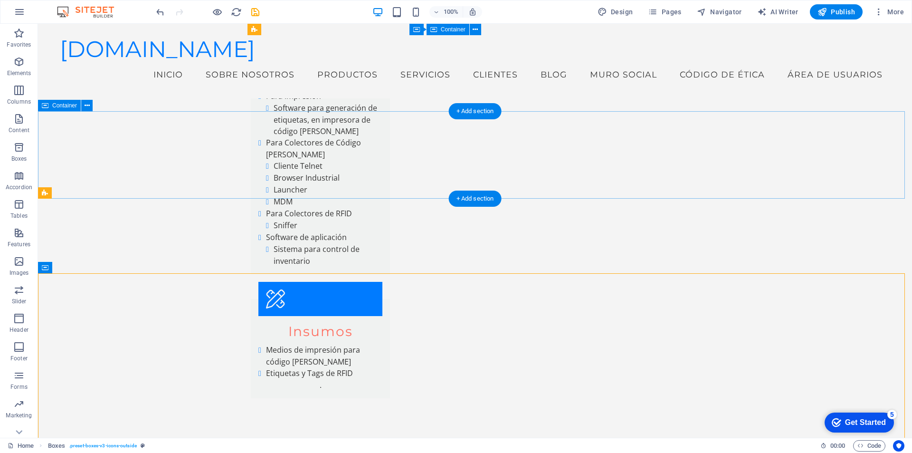
scroll to position [2612, 0]
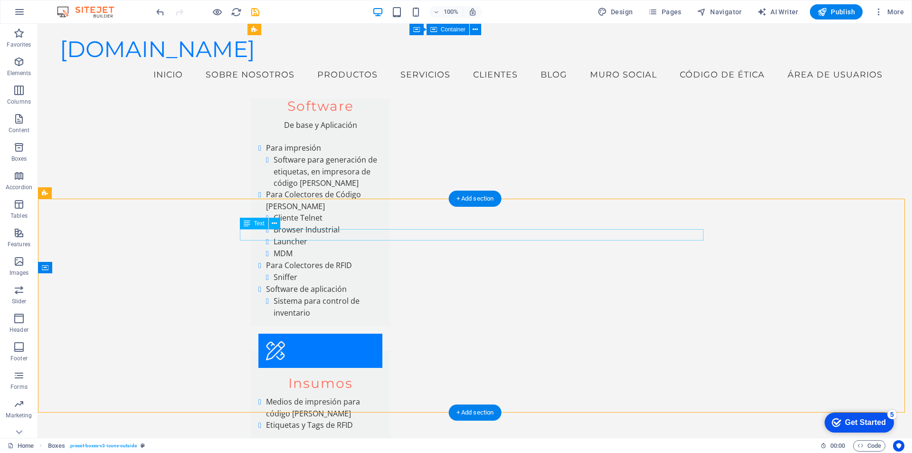
click at [274, 223] on icon at bounding box center [274, 223] width 5 height 10
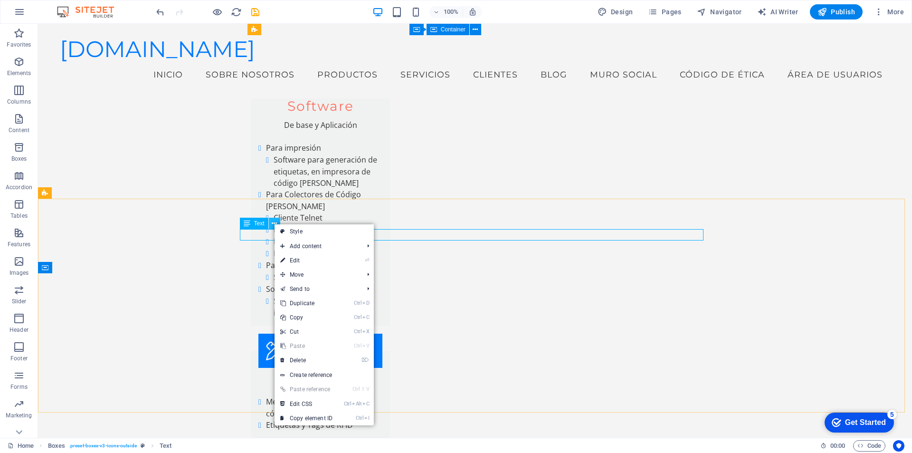
click at [274, 224] on icon at bounding box center [274, 223] width 5 height 10
click at [285, 227] on link "Style" at bounding box center [324, 232] width 99 height 14
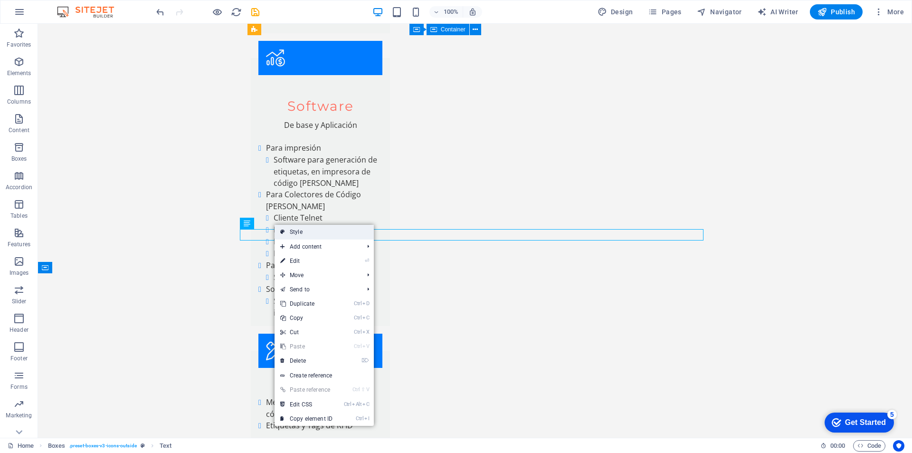
select select "rem"
select select "preset-boxes-v3-icons-outside"
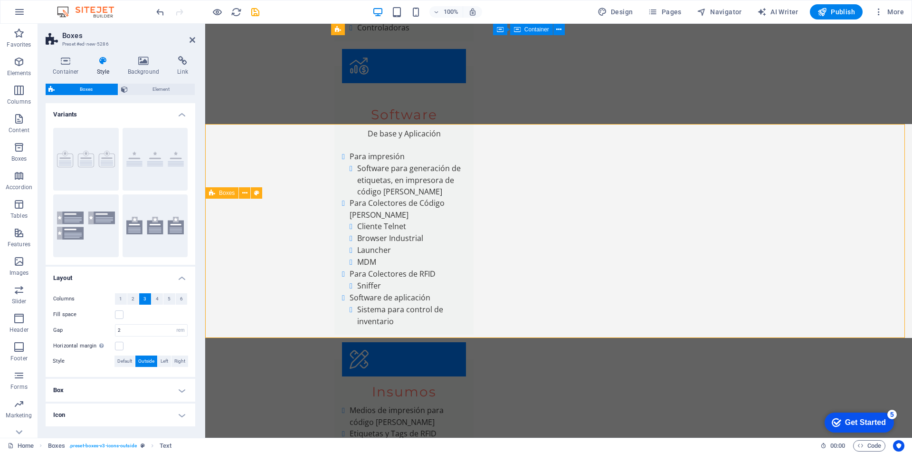
scroll to position [2687, 0]
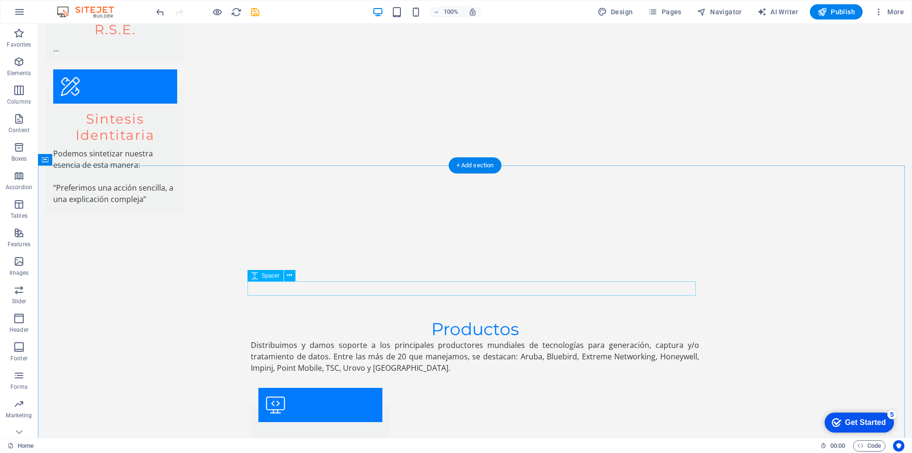
scroll to position [2133, 0]
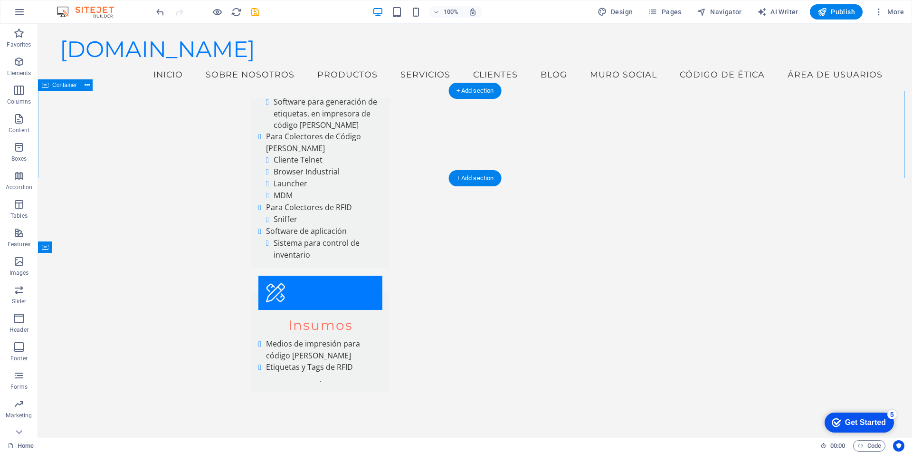
scroll to position [2612, 0]
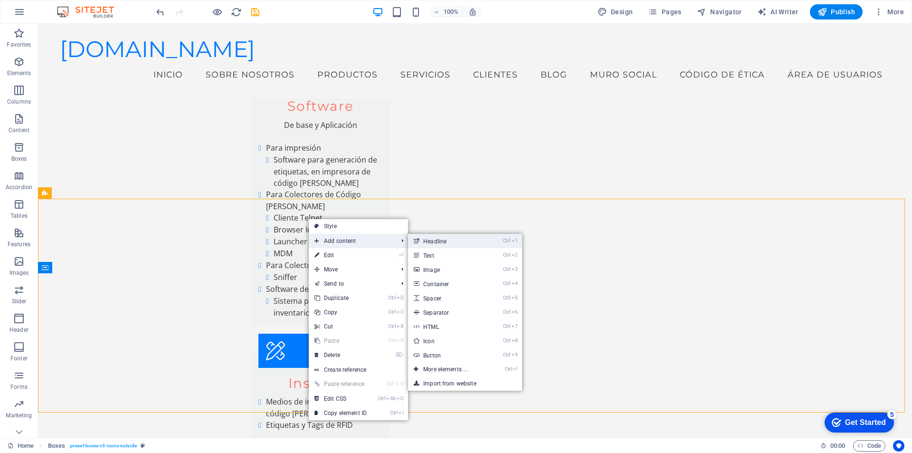
click at [424, 240] on link "Ctrl 1 Headline" at bounding box center [447, 241] width 78 height 14
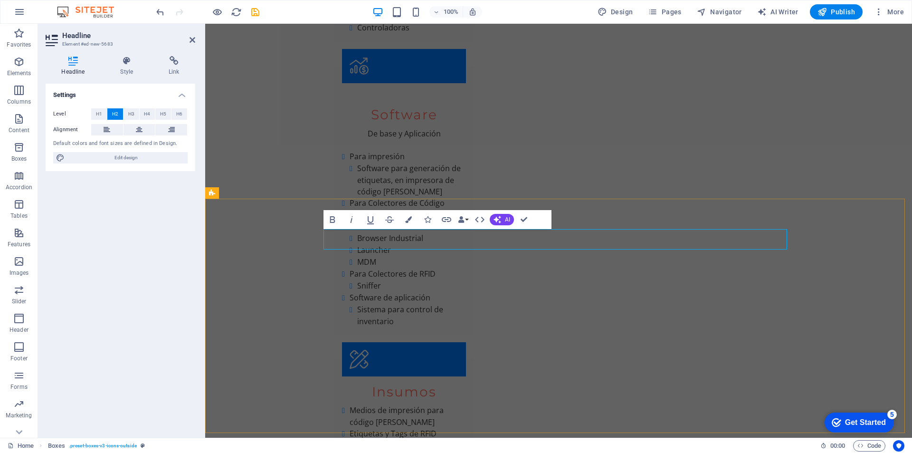
scroll to position [2687, 0]
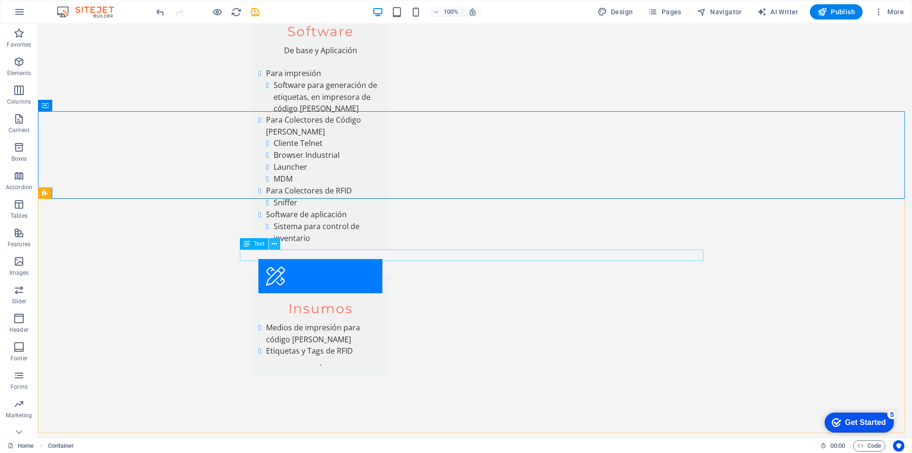
click at [275, 242] on icon at bounding box center [274, 244] width 5 height 10
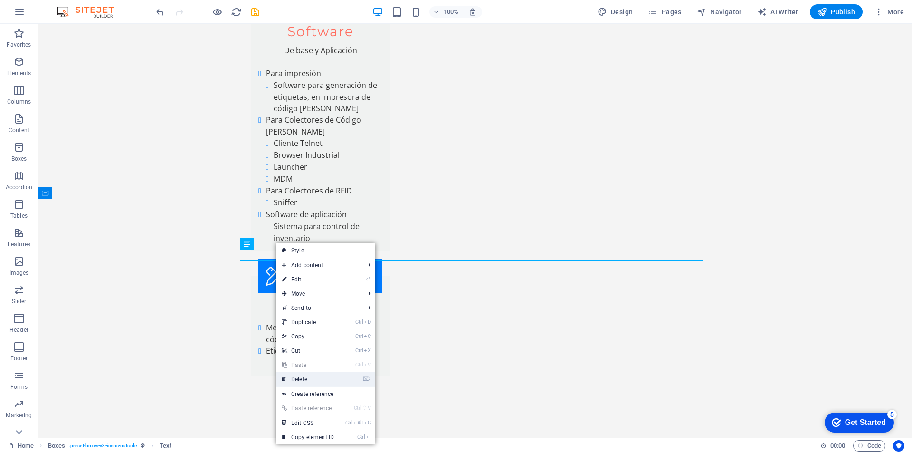
click at [303, 376] on link "⌦ Delete" at bounding box center [308, 379] width 64 height 14
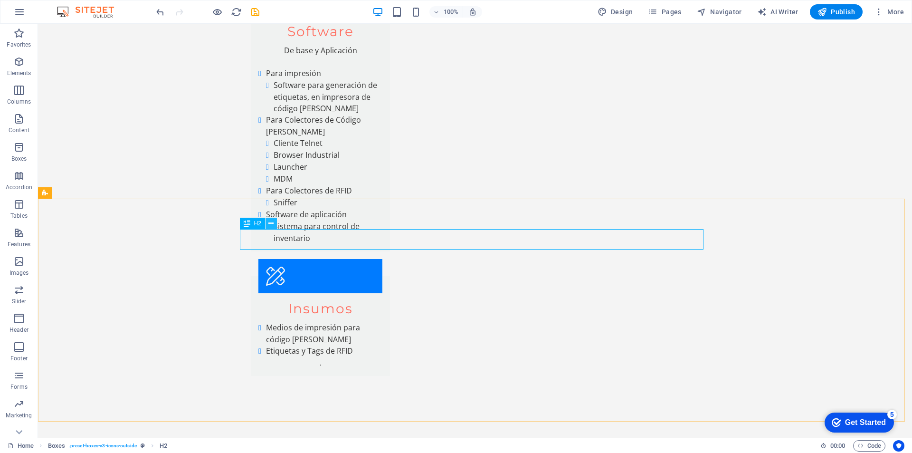
click at [269, 224] on icon at bounding box center [270, 223] width 5 height 10
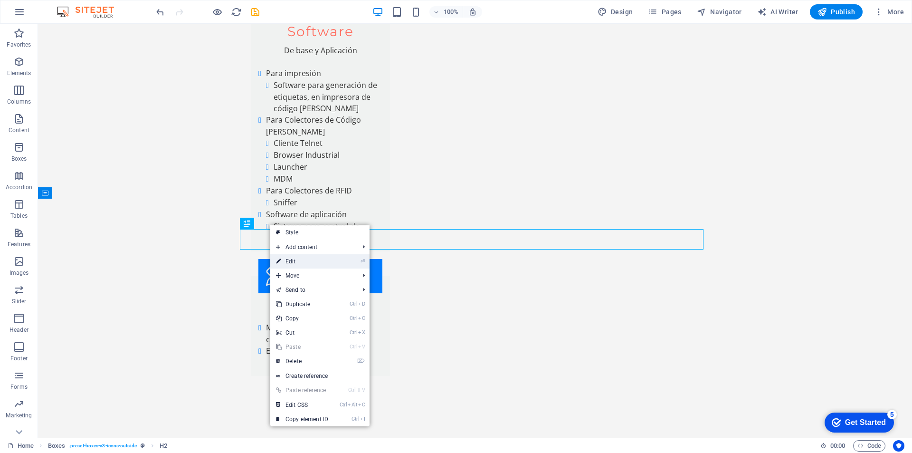
click at [285, 257] on link "⏎ Edit" at bounding box center [302, 261] width 64 height 14
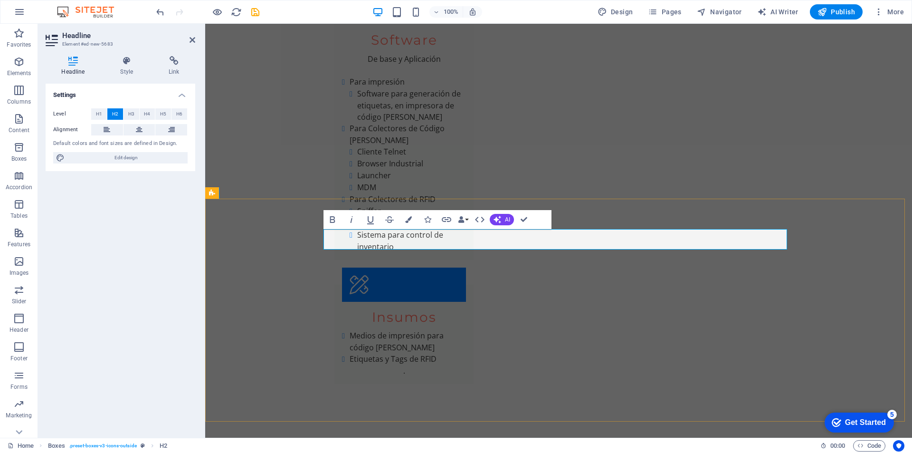
drag, startPoint x: 859, startPoint y: 239, endPoint x: 1027, endPoint y: 238, distance: 167.7
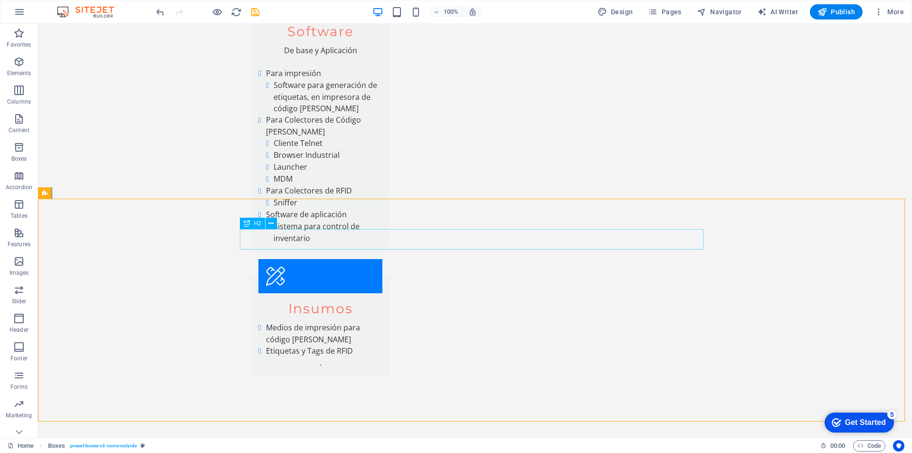
click at [257, 223] on span "H2" at bounding box center [257, 223] width 7 height 6
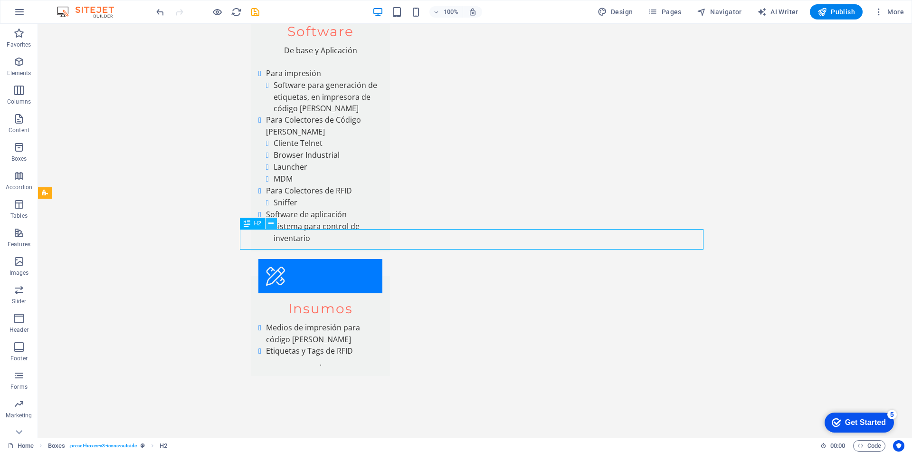
click at [271, 223] on icon at bounding box center [270, 223] width 5 height 10
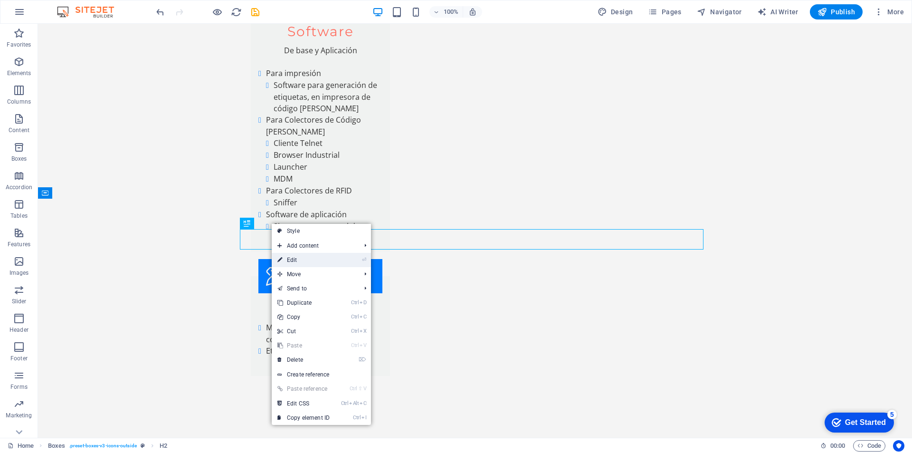
click at [291, 257] on link "⏎ Edit" at bounding box center [304, 260] width 64 height 14
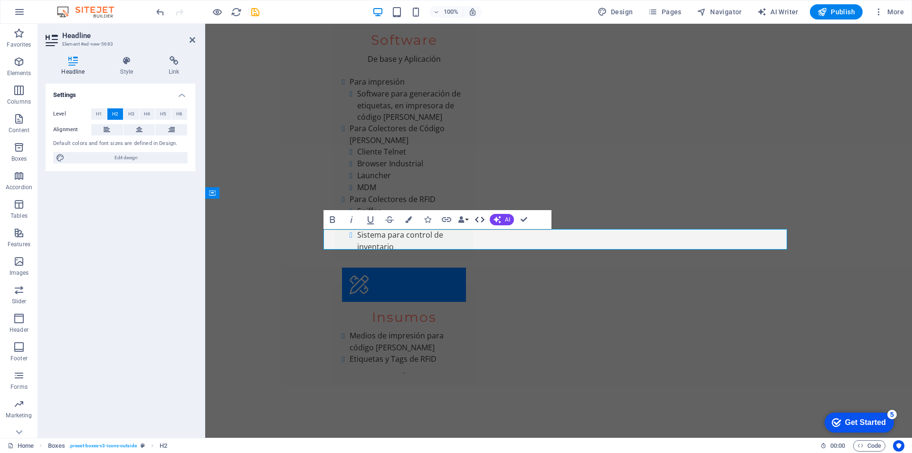
click at [482, 219] on icon "button" at bounding box center [479, 219] width 11 height 11
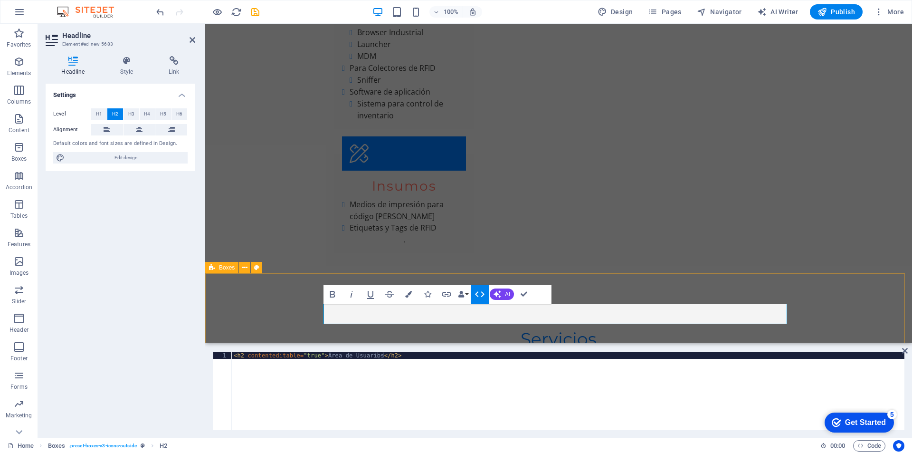
scroll to position [2606, 0]
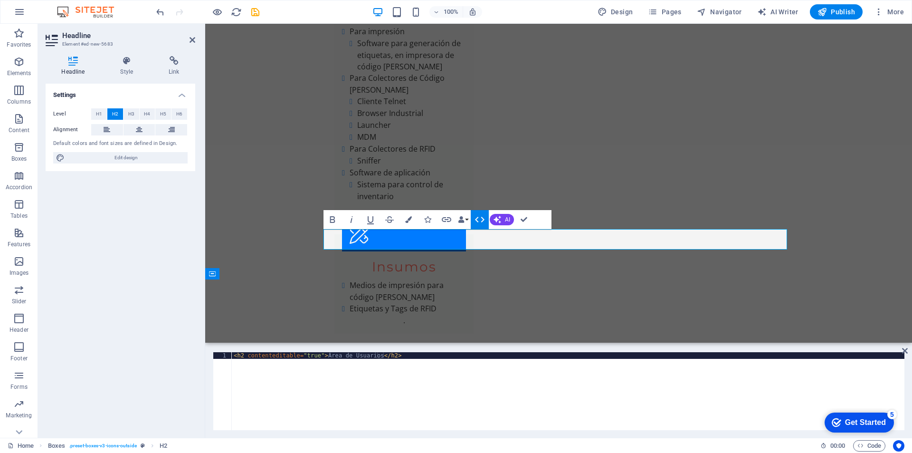
click at [476, 220] on icon "button" at bounding box center [479, 220] width 9 height 6
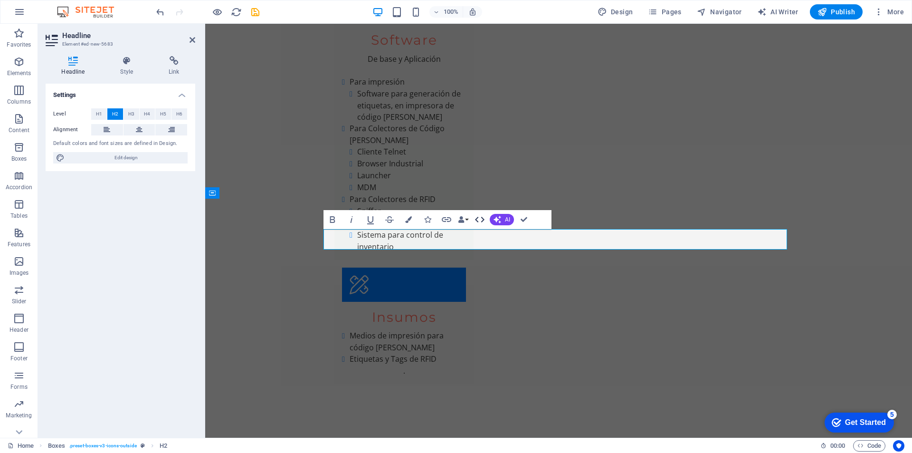
click at [476, 220] on icon "button" at bounding box center [479, 220] width 9 height 6
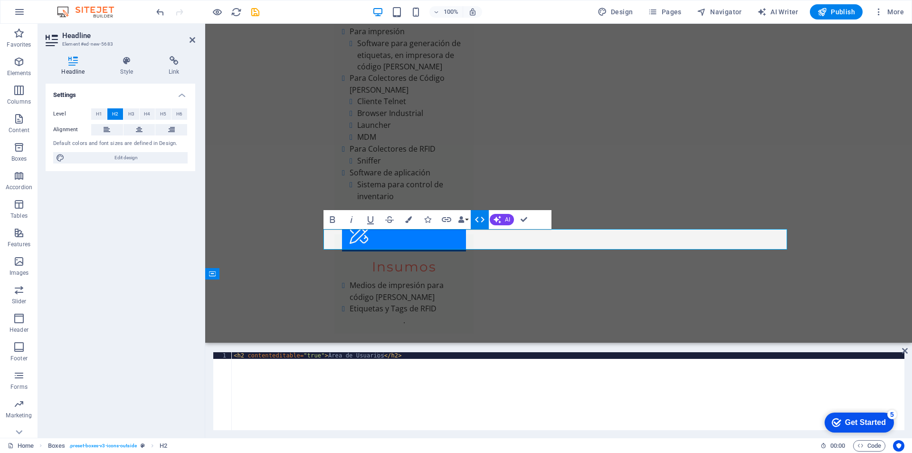
click at [483, 218] on icon "button" at bounding box center [479, 220] width 9 height 6
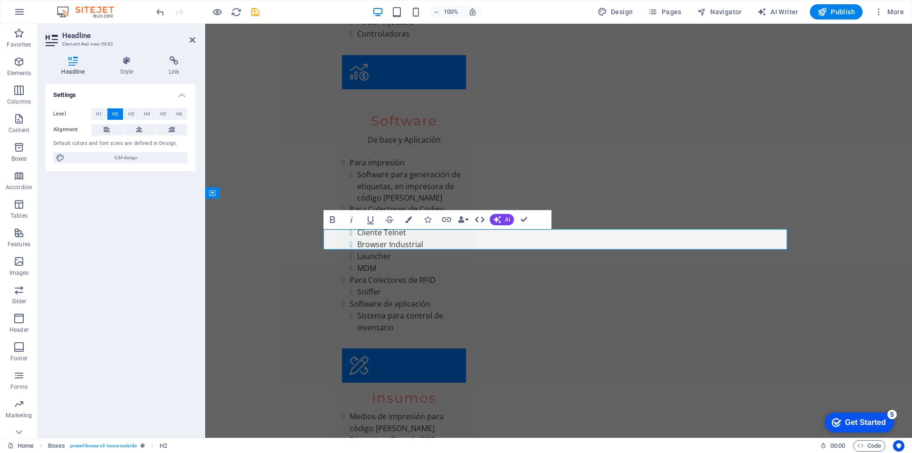
scroll to position [2687, 0]
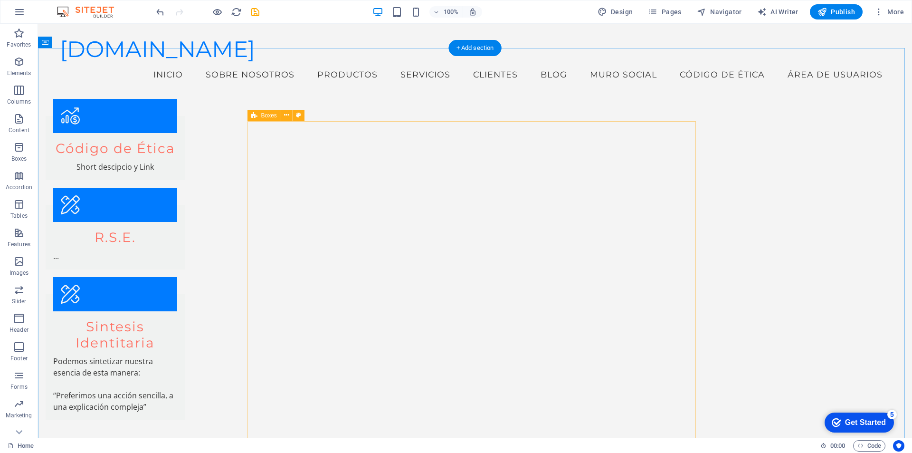
scroll to position [1504, 0]
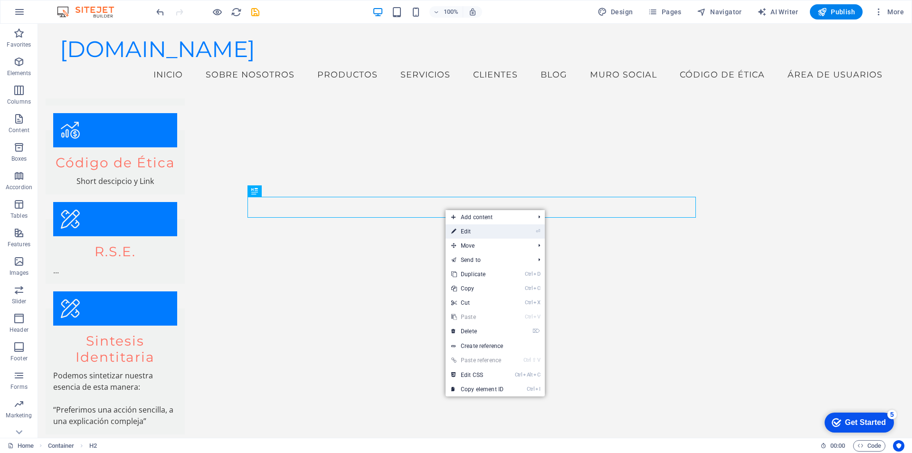
click at [464, 230] on link "⏎ Edit" at bounding box center [478, 231] width 64 height 14
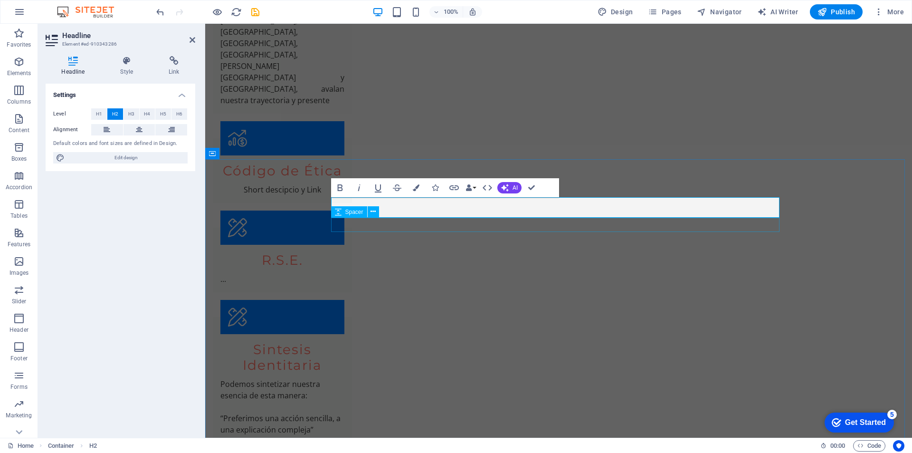
scroll to position [1579, 0]
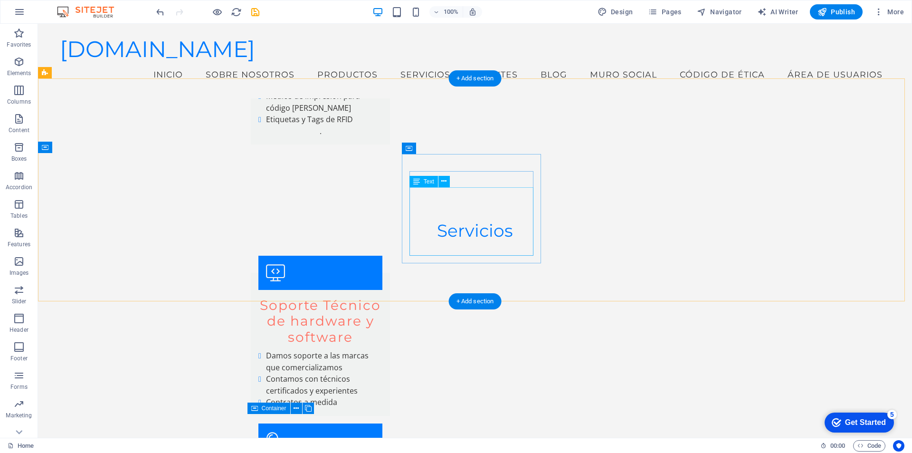
scroll to position [2733, 0]
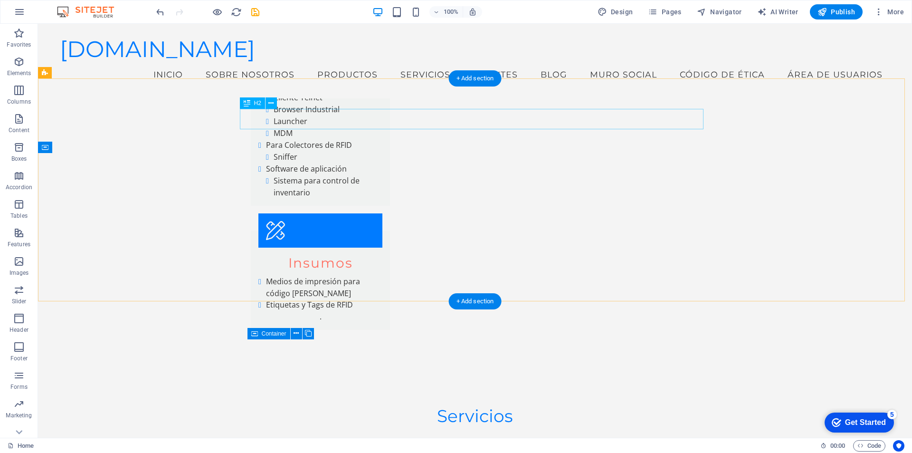
click at [269, 102] on icon at bounding box center [270, 103] width 5 height 10
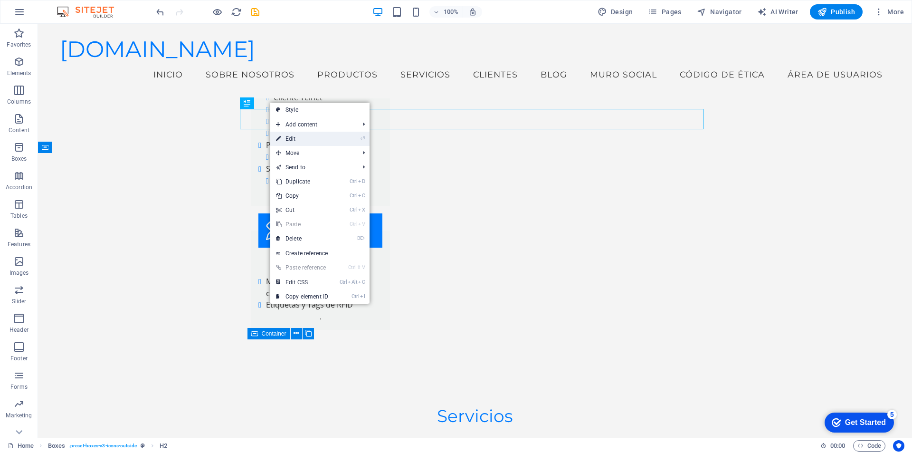
click at [294, 140] on link "⏎ Edit" at bounding box center [302, 139] width 64 height 14
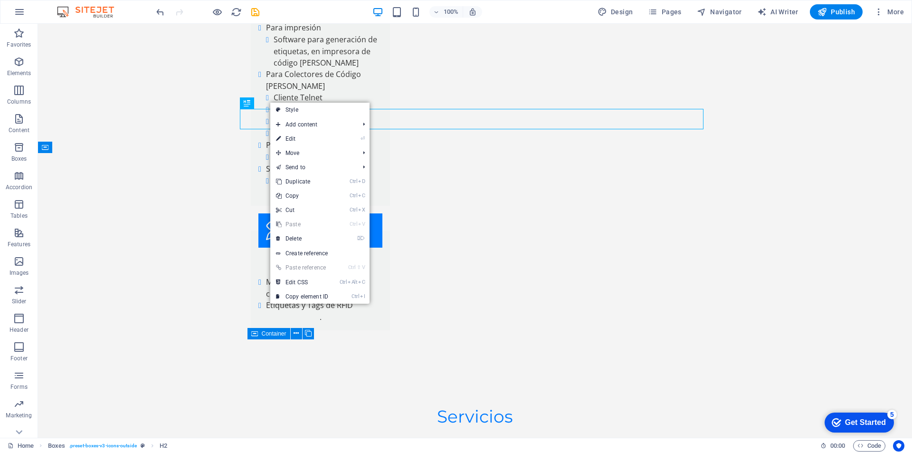
scroll to position [2807, 0]
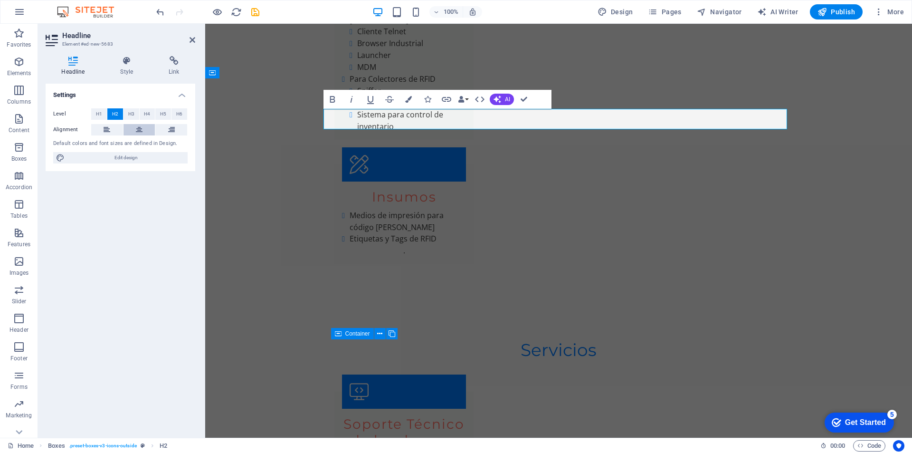
click at [139, 131] on icon at bounding box center [139, 129] width 7 height 11
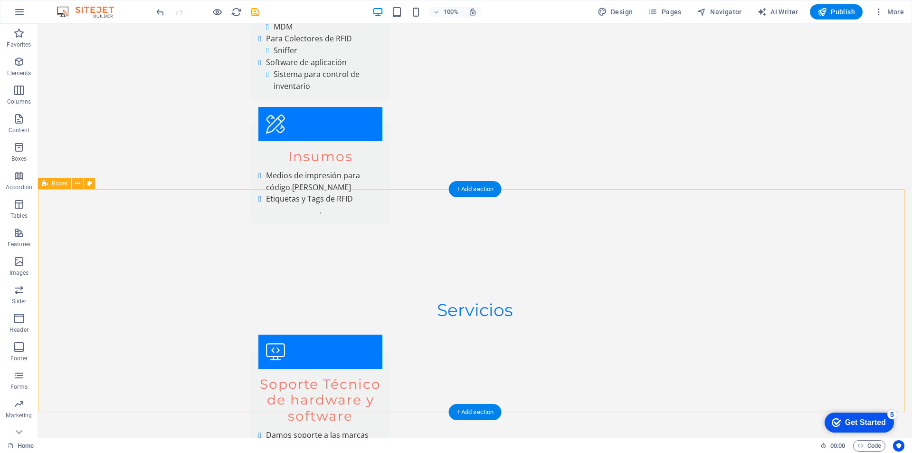
scroll to position [2918, 0]
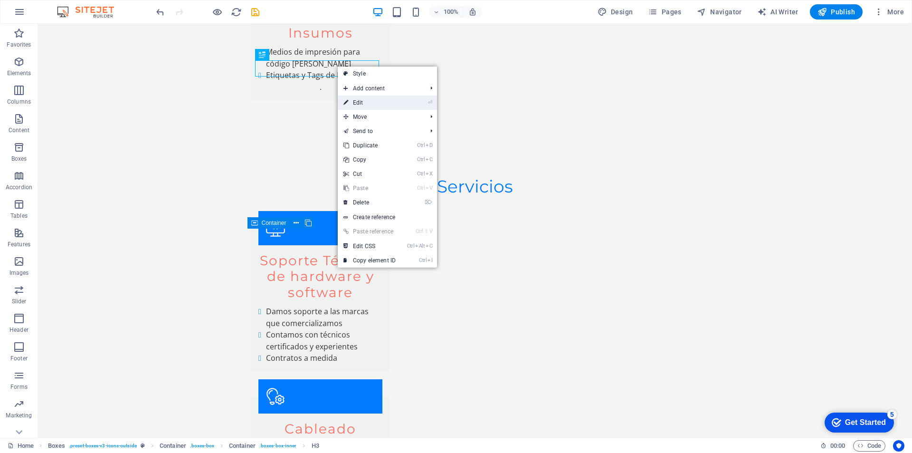
click at [360, 104] on link "⏎ Edit" at bounding box center [370, 102] width 64 height 14
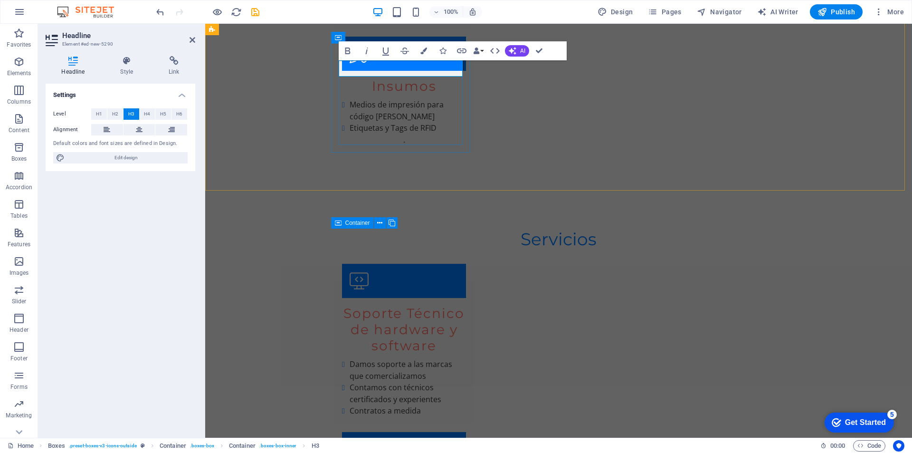
drag, startPoint x: 433, startPoint y: 70, endPoint x: 368, endPoint y: 72, distance: 65.1
click at [190, 39] on icon at bounding box center [193, 40] width 6 height 8
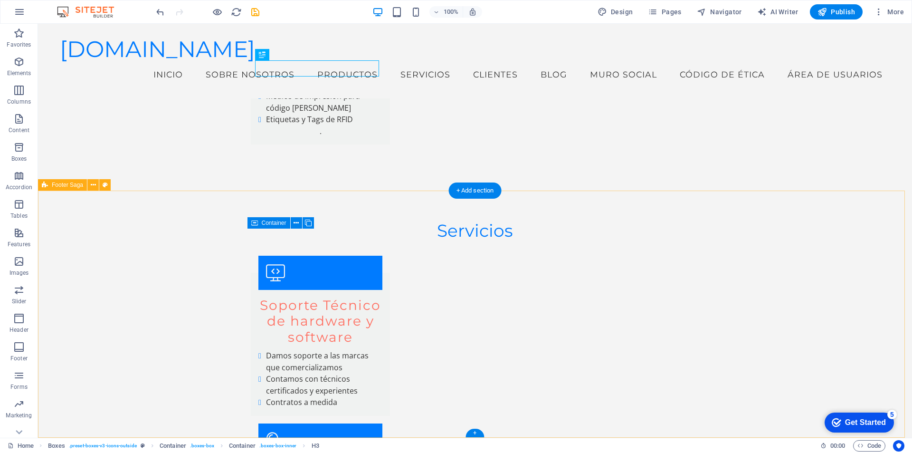
scroll to position [2733, 0]
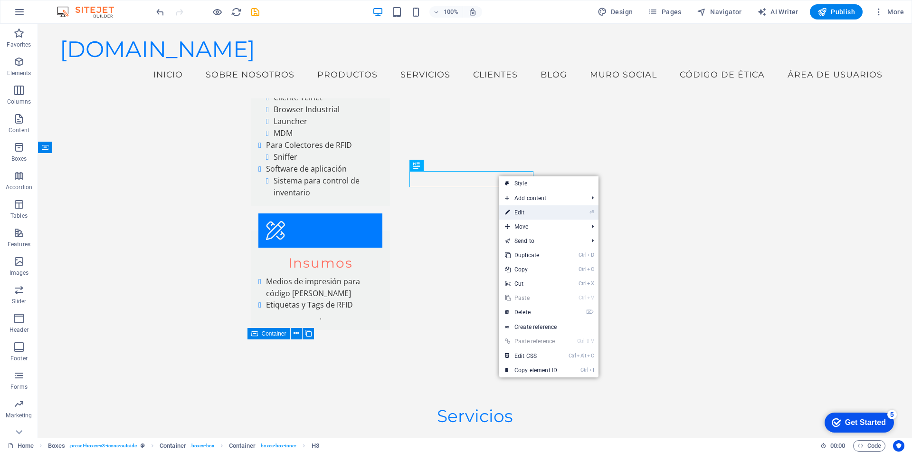
click at [523, 216] on link "⏎ Edit" at bounding box center [531, 212] width 64 height 14
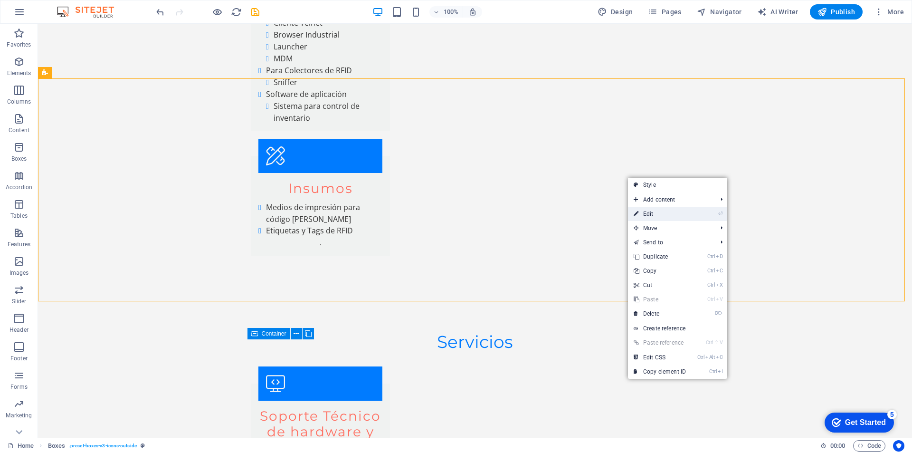
click at [643, 213] on link "⏎ Edit" at bounding box center [660, 214] width 64 height 14
select select "rem"
select select "preset-boxes-v3-icons-outside"
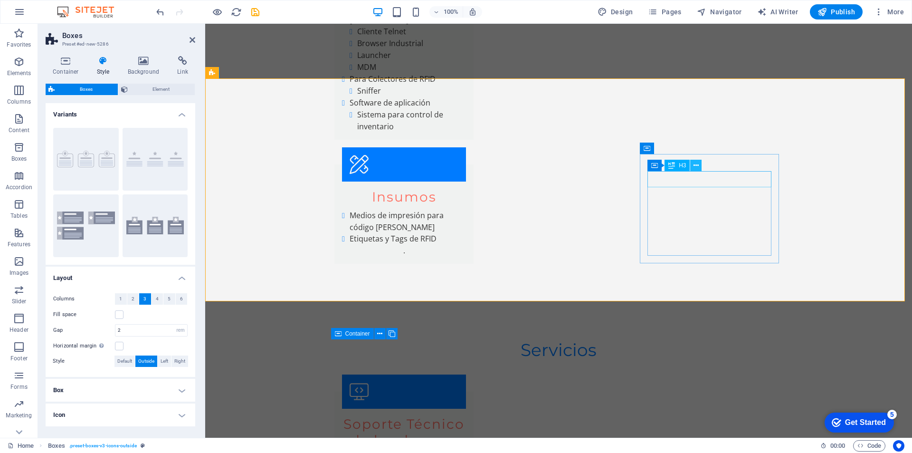
click at [696, 164] on icon at bounding box center [695, 166] width 5 height 10
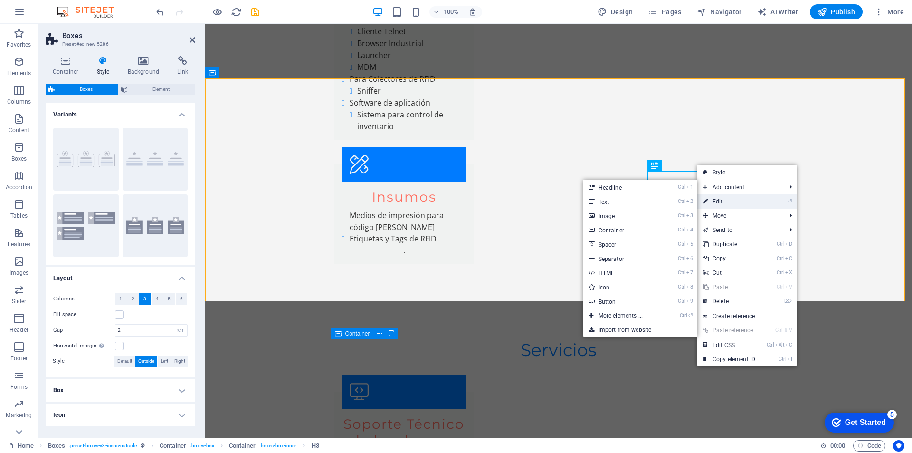
drag, startPoint x: 510, startPoint y: 176, endPoint x: 715, endPoint y: 199, distance: 206.6
click at [715, 199] on link "⏎ Edit" at bounding box center [729, 201] width 64 height 14
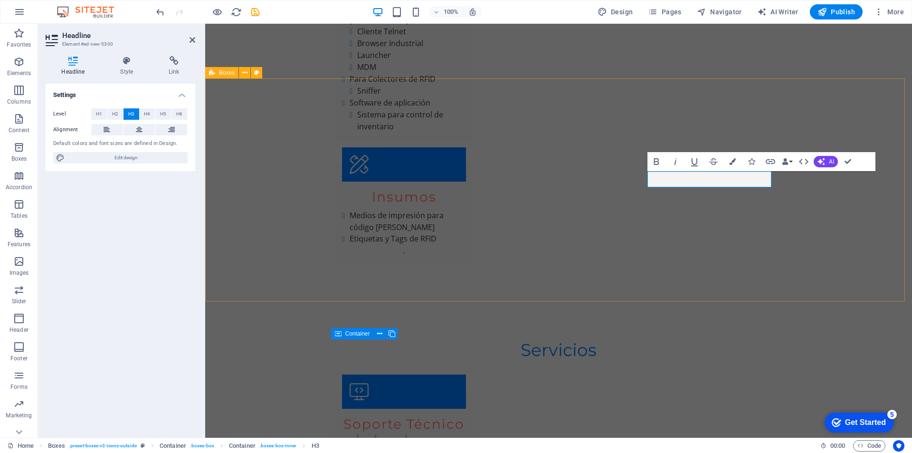
drag, startPoint x: 830, startPoint y: 236, endPoint x: 994, endPoint y: 241, distance: 163.5
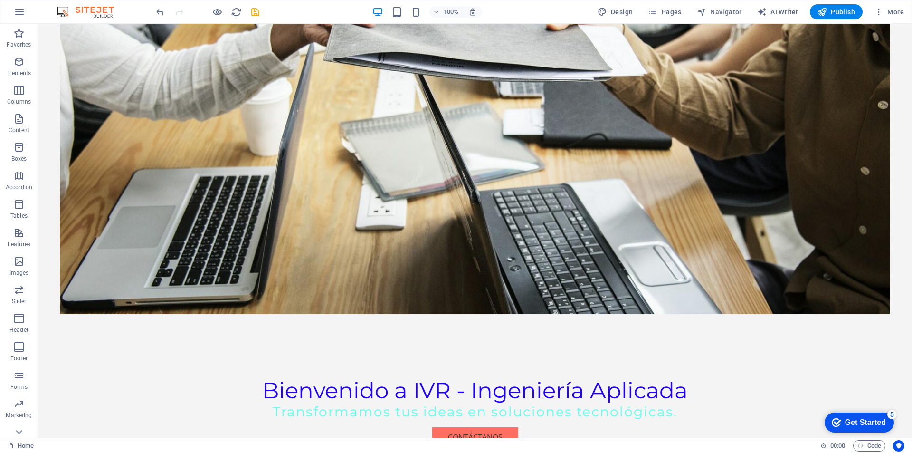
scroll to position [0, 0]
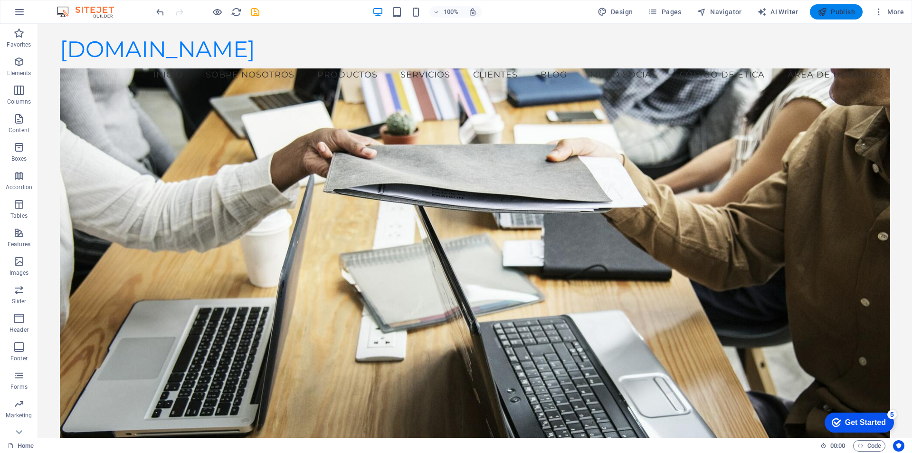
click at [841, 12] on span "Publish" at bounding box center [836, 11] width 38 height 9
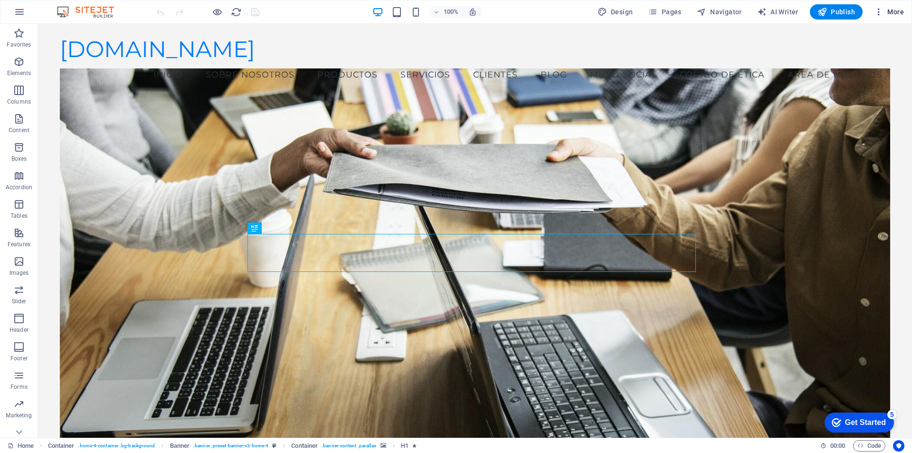
click at [0, 0] on span "More" at bounding box center [0, 0] width 0 height 0
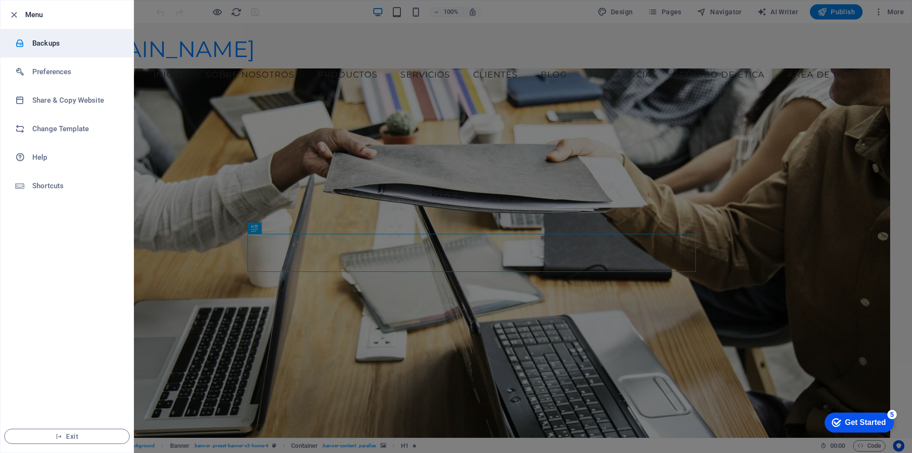
click at [40, 46] on h6 "Backups" at bounding box center [76, 43] width 88 height 11
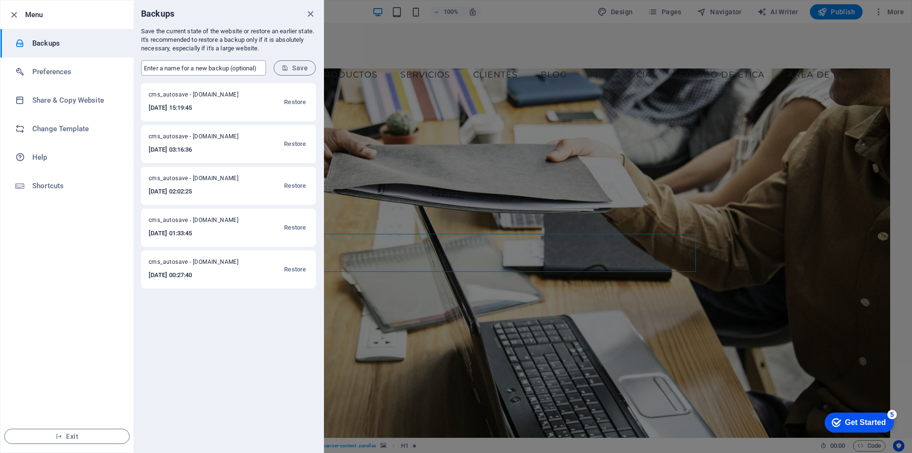
type input "090625"
click at [289, 67] on span "Save" at bounding box center [295, 68] width 26 height 8
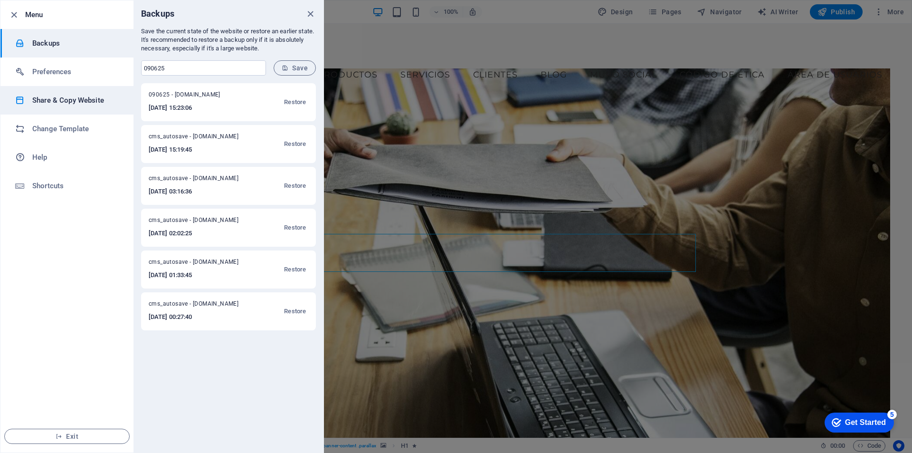
click at [0, 0] on h6 "Share & Copy Website" at bounding box center [0, 0] width 0 height 0
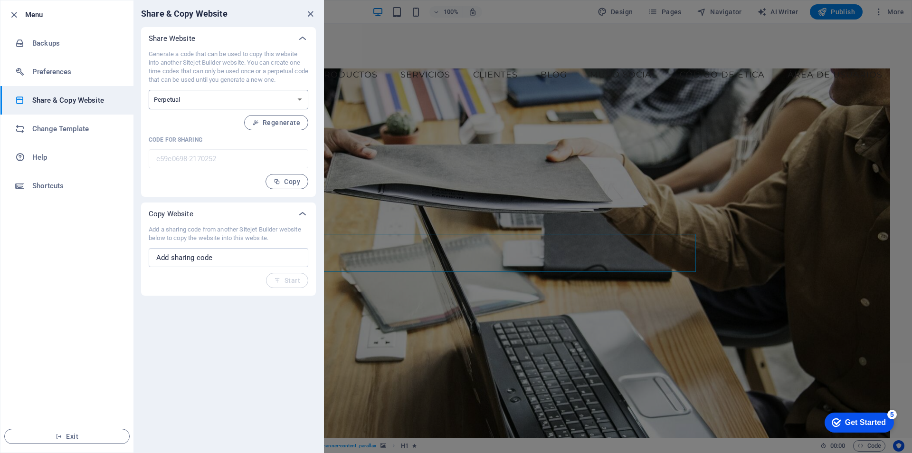
select select "onetime"
click at [0, 0] on icon at bounding box center [0, 0] width 0 height 0
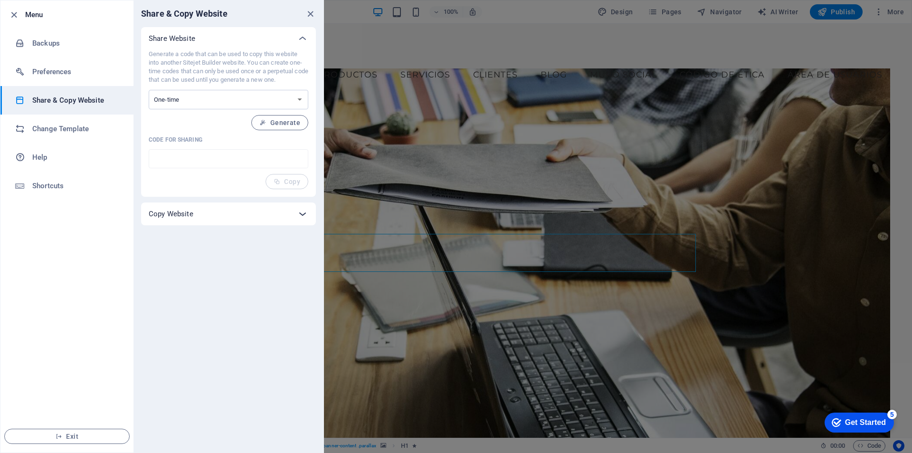
click at [0, 0] on icon at bounding box center [0, 0] width 0 height 0
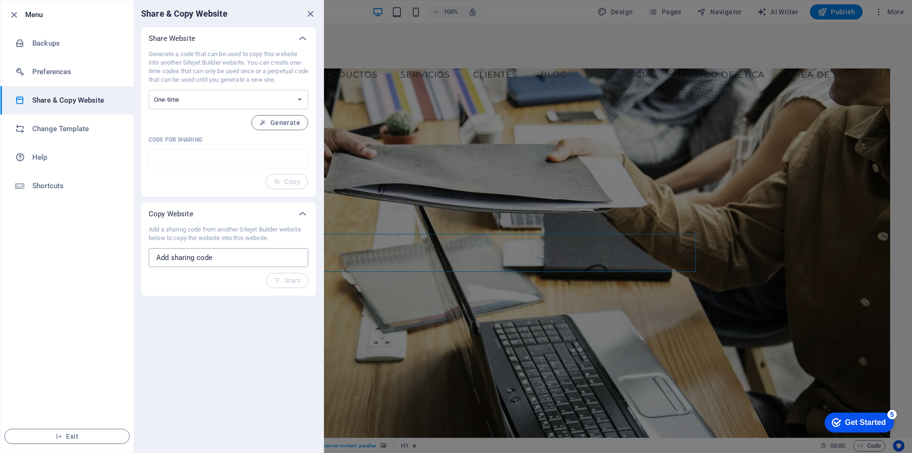
click at [232, 257] on input "text" at bounding box center [229, 257] width 160 height 19
type input "120"
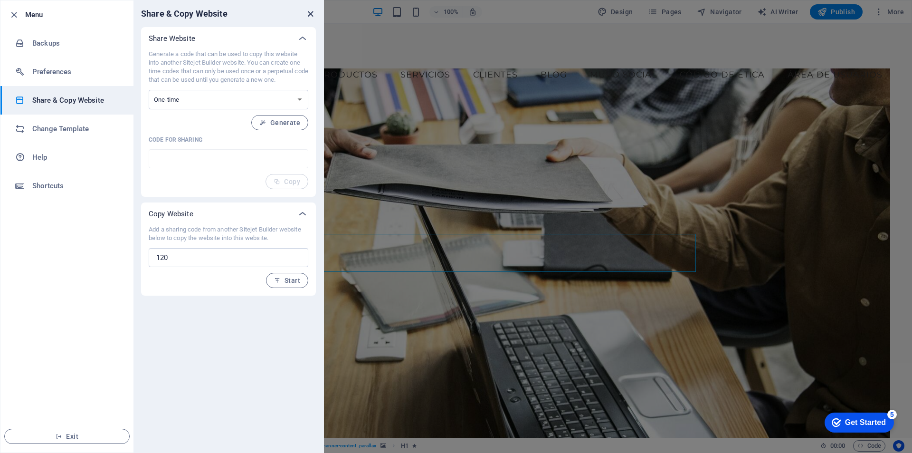
click at [0, 0] on icon "close" at bounding box center [0, 0] width 0 height 0
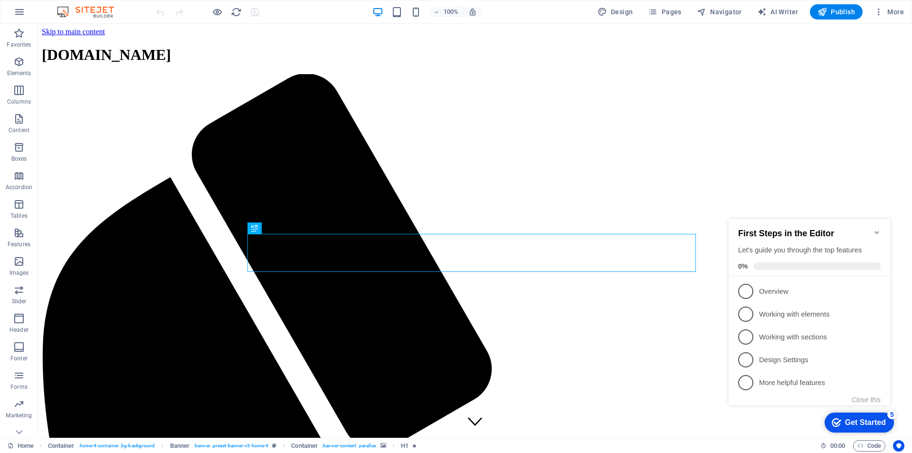
click at [866, 422] on div "Get Started" at bounding box center [865, 422] width 41 height 9
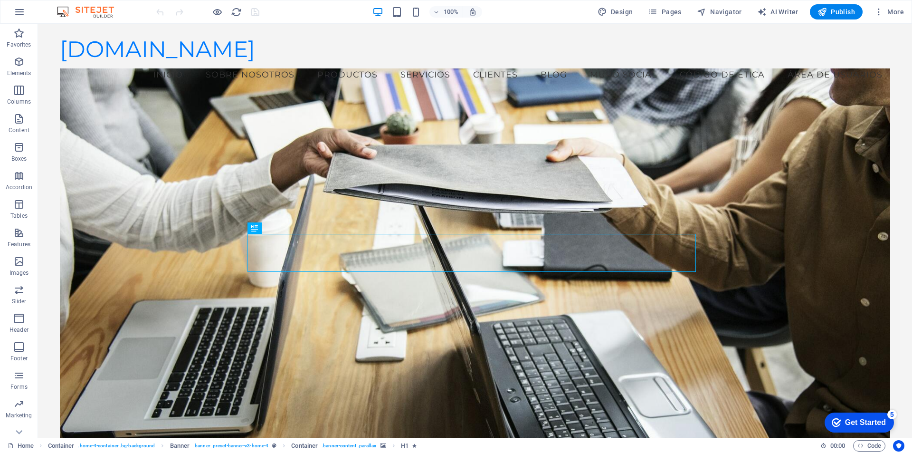
click at [801, 143] on figure at bounding box center [475, 256] width 830 height 377
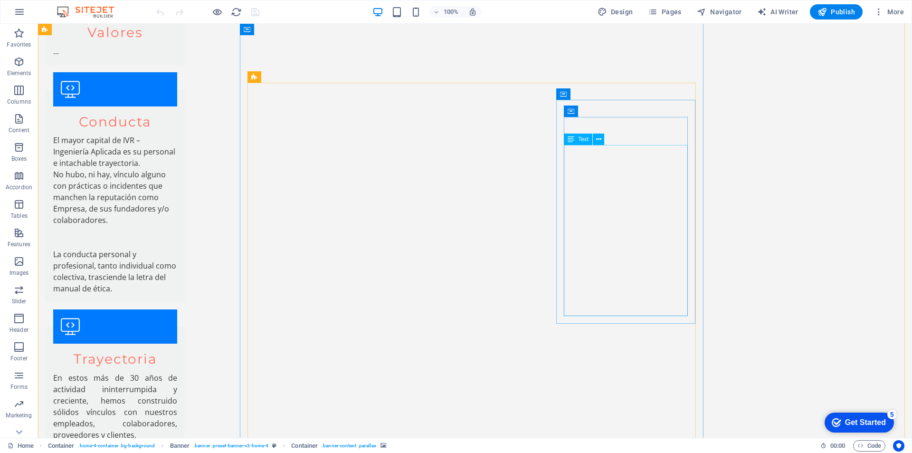
scroll to position [1108, 0]
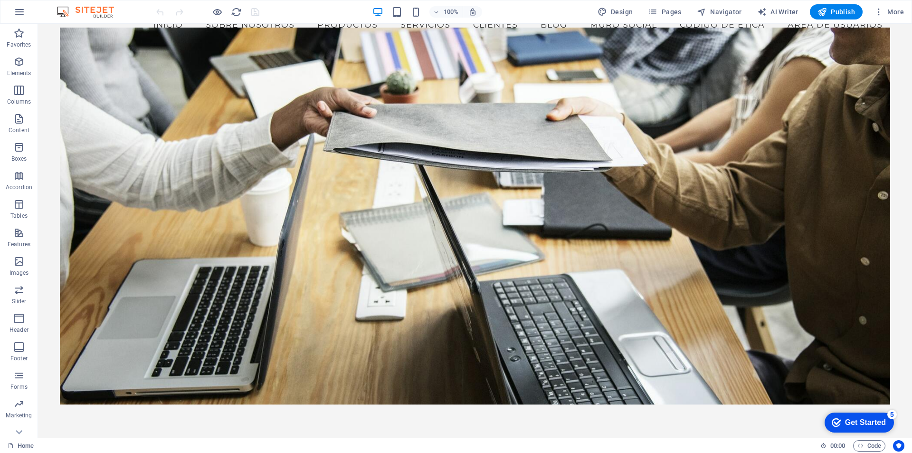
scroll to position [0, 0]
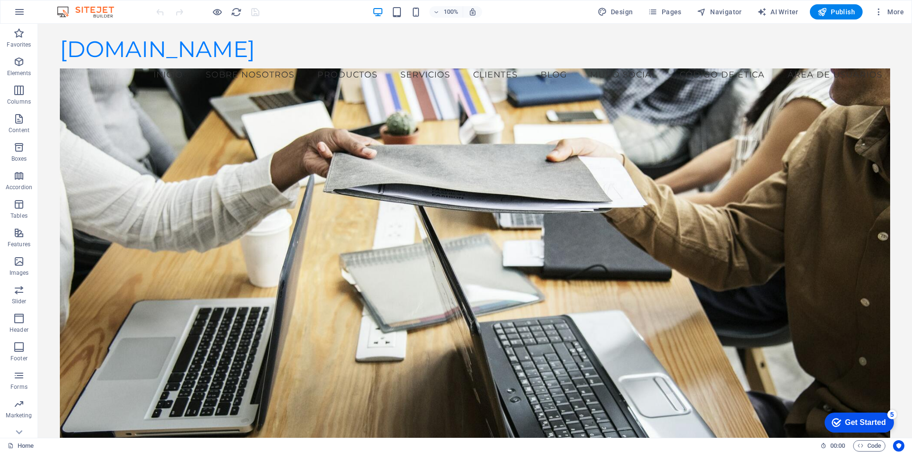
drag, startPoint x: 908, startPoint y: 60, endPoint x: 946, endPoint y: 26, distance: 50.8
